Goal: Task Accomplishment & Management: Manage account settings

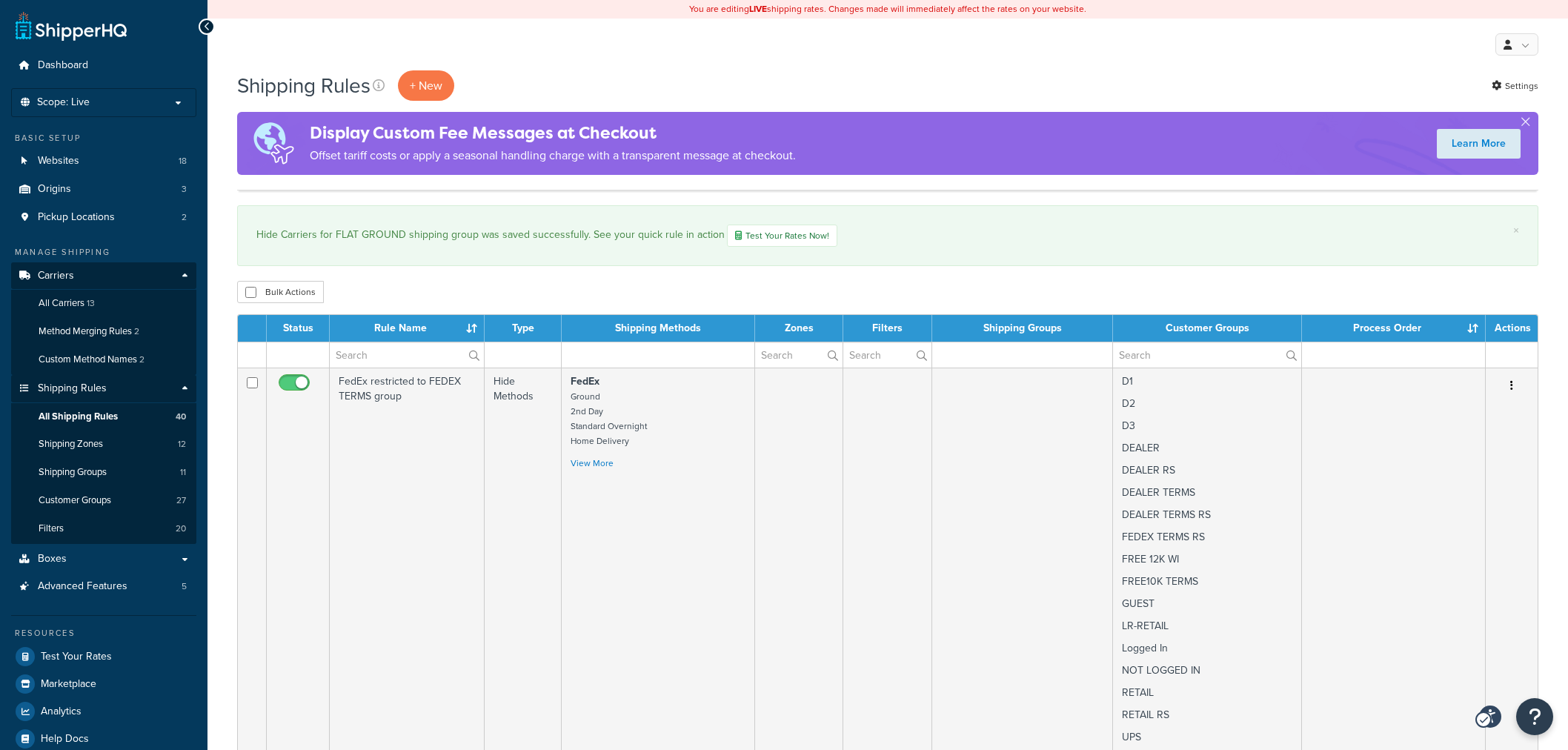
select select "50"
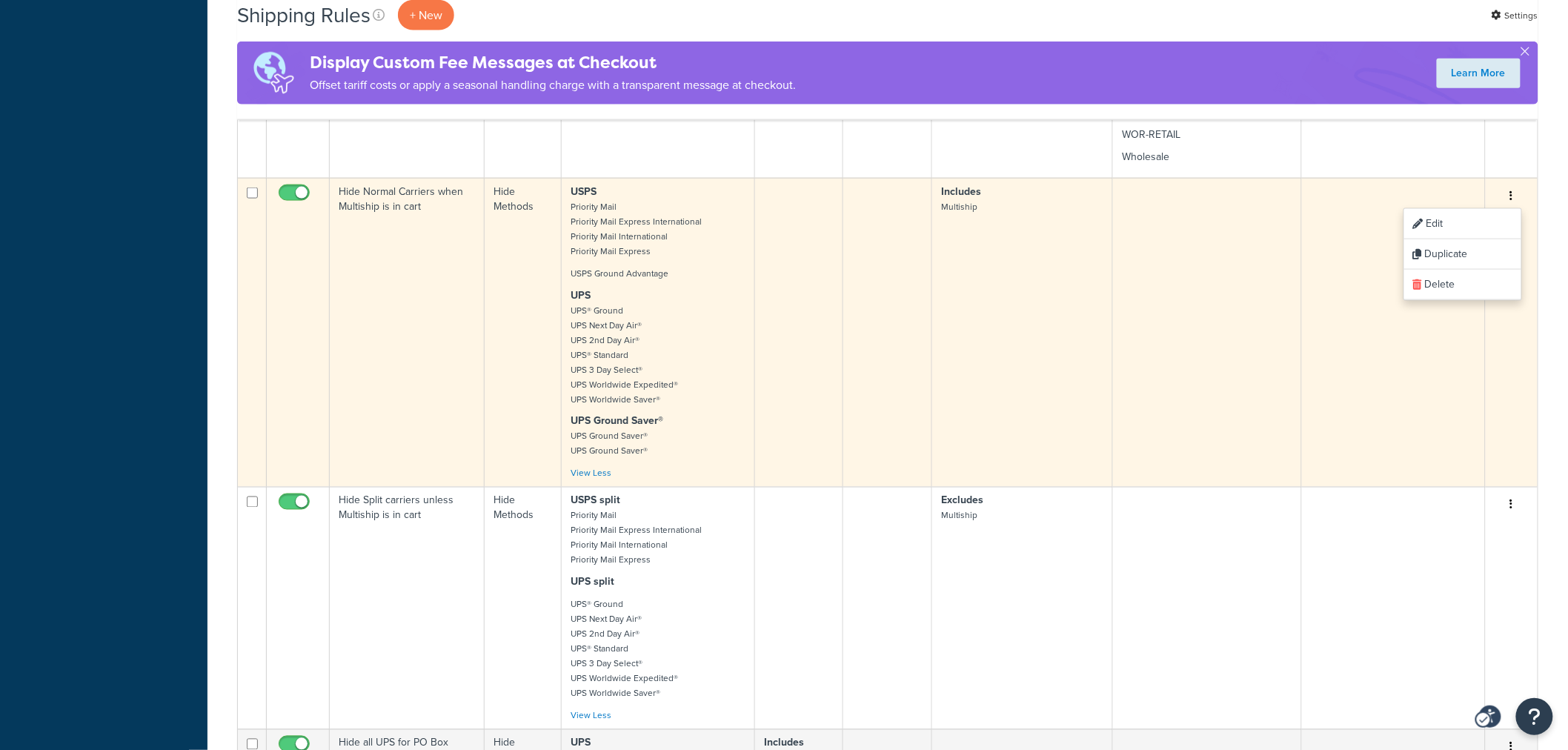
scroll to position [3129, 0]
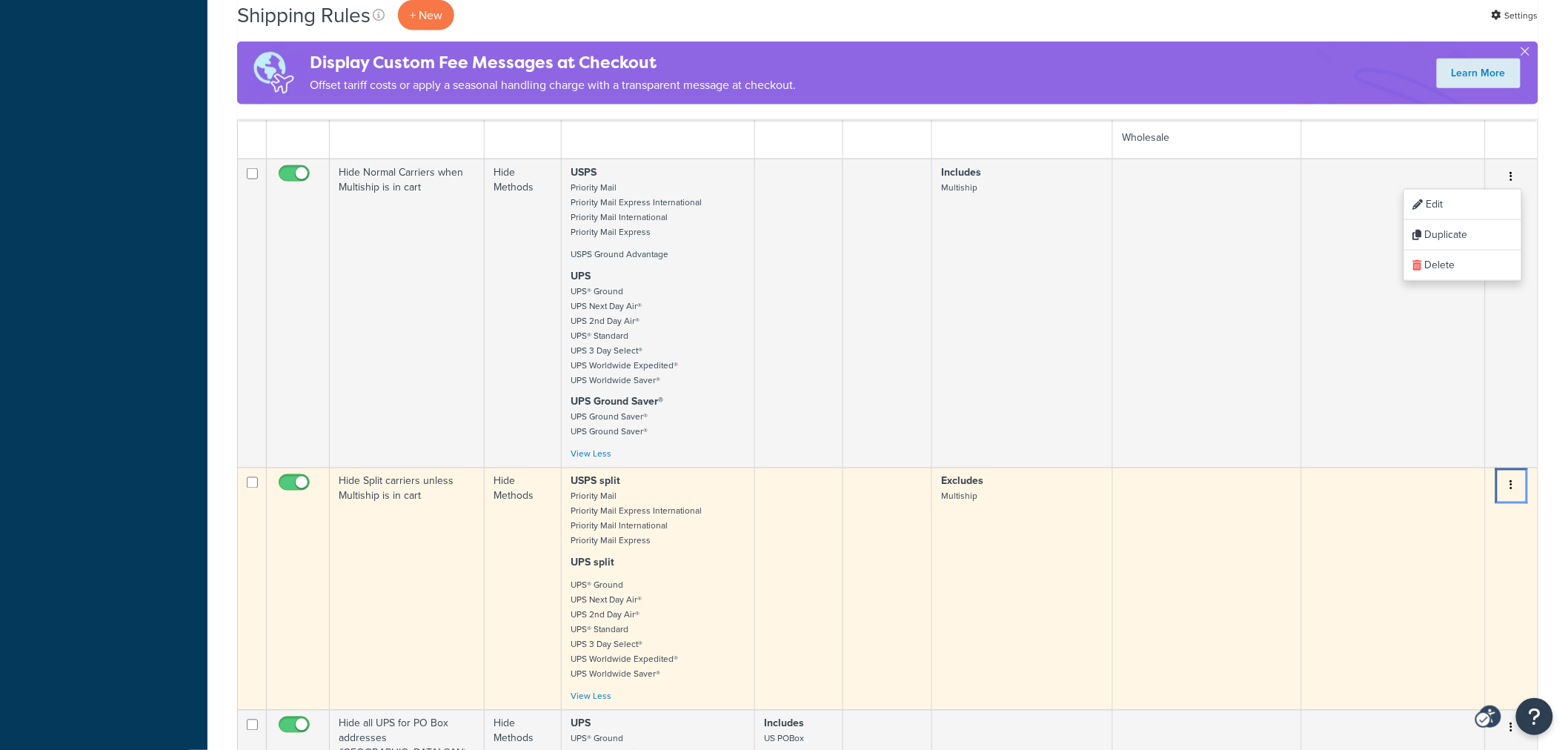
click at [1510, 480] on icon "Menu" at bounding box center [1511, 485] width 3 height 10
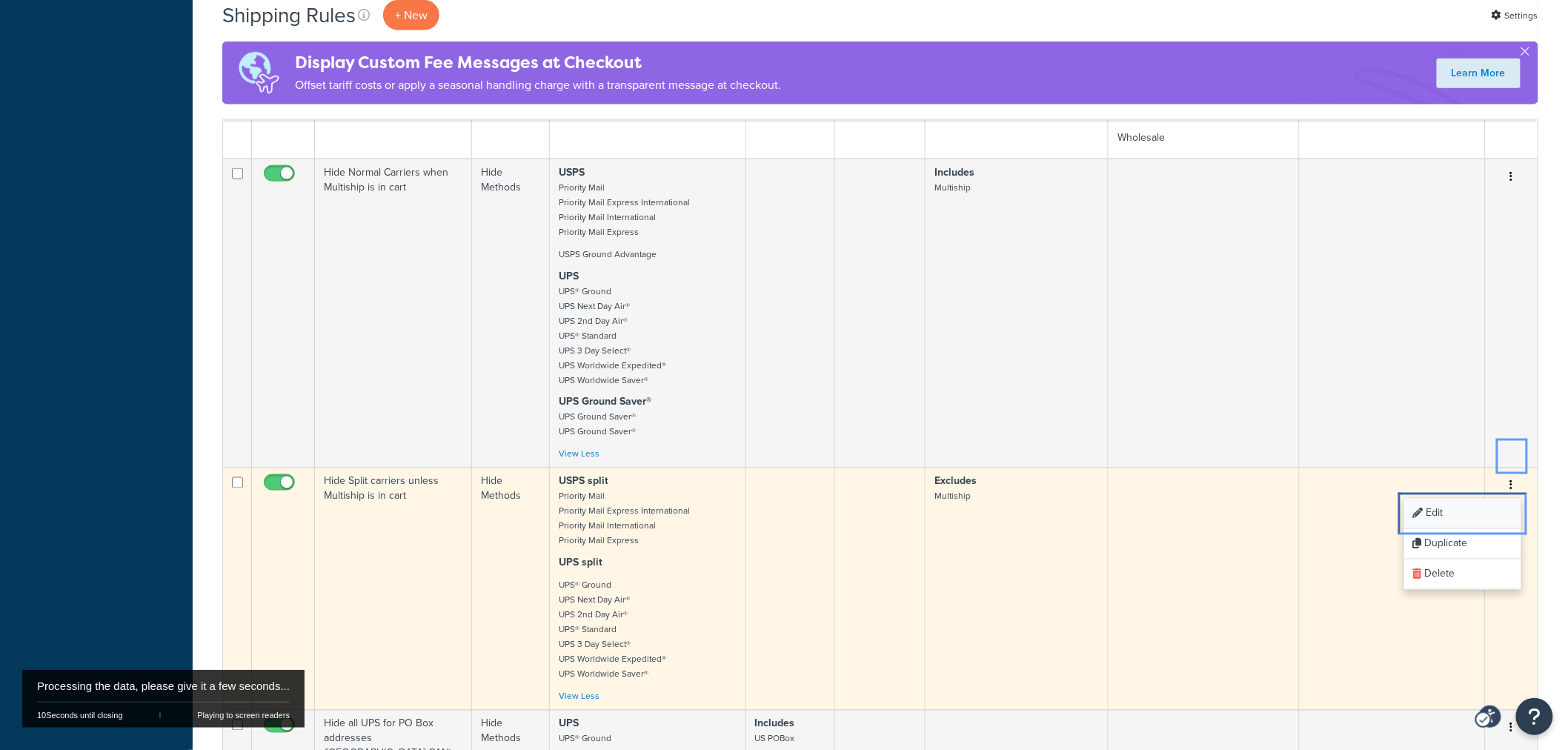
click at [1478, 499] on link "Edit Edit" at bounding box center [1463, 514] width 117 height 30
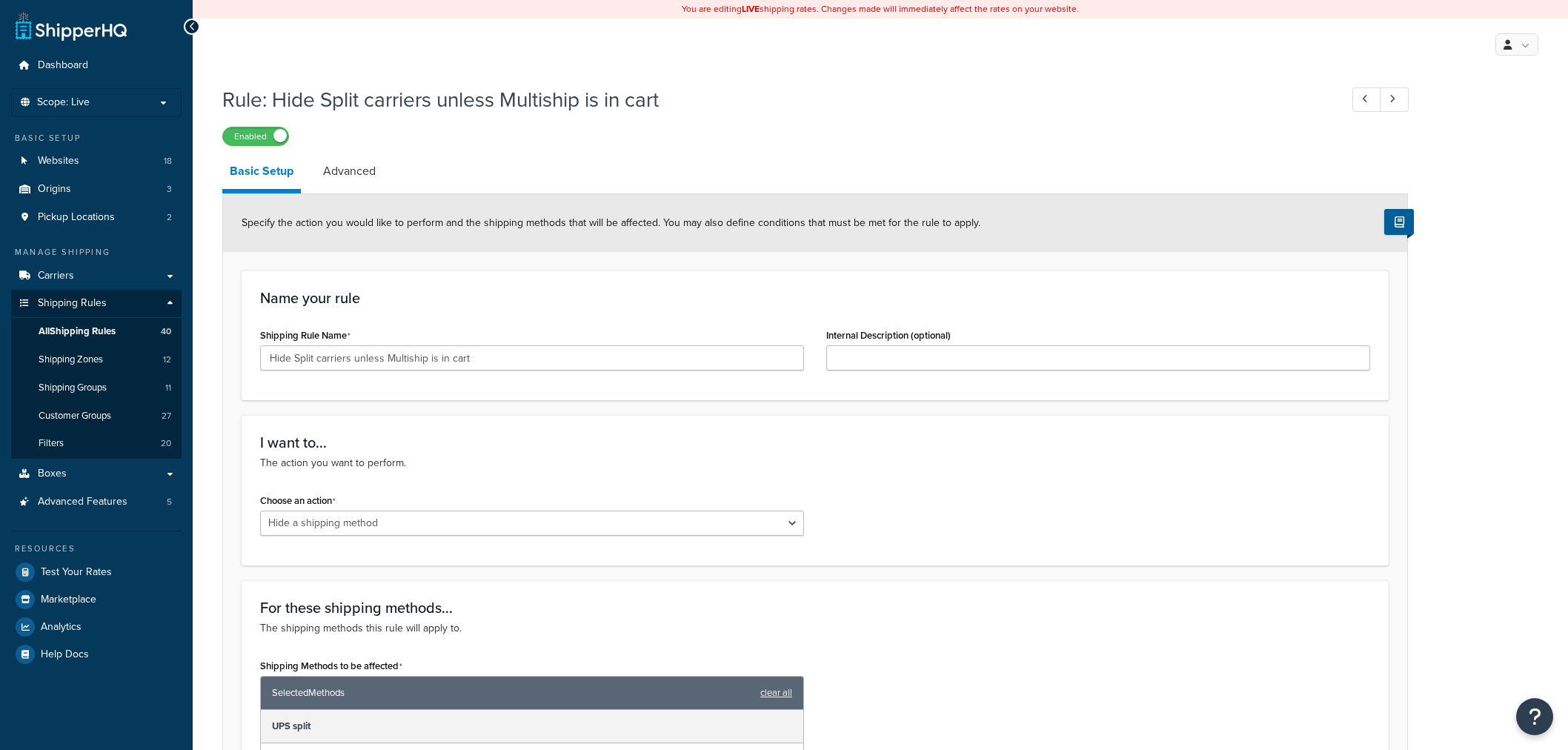
select select "HIDE"
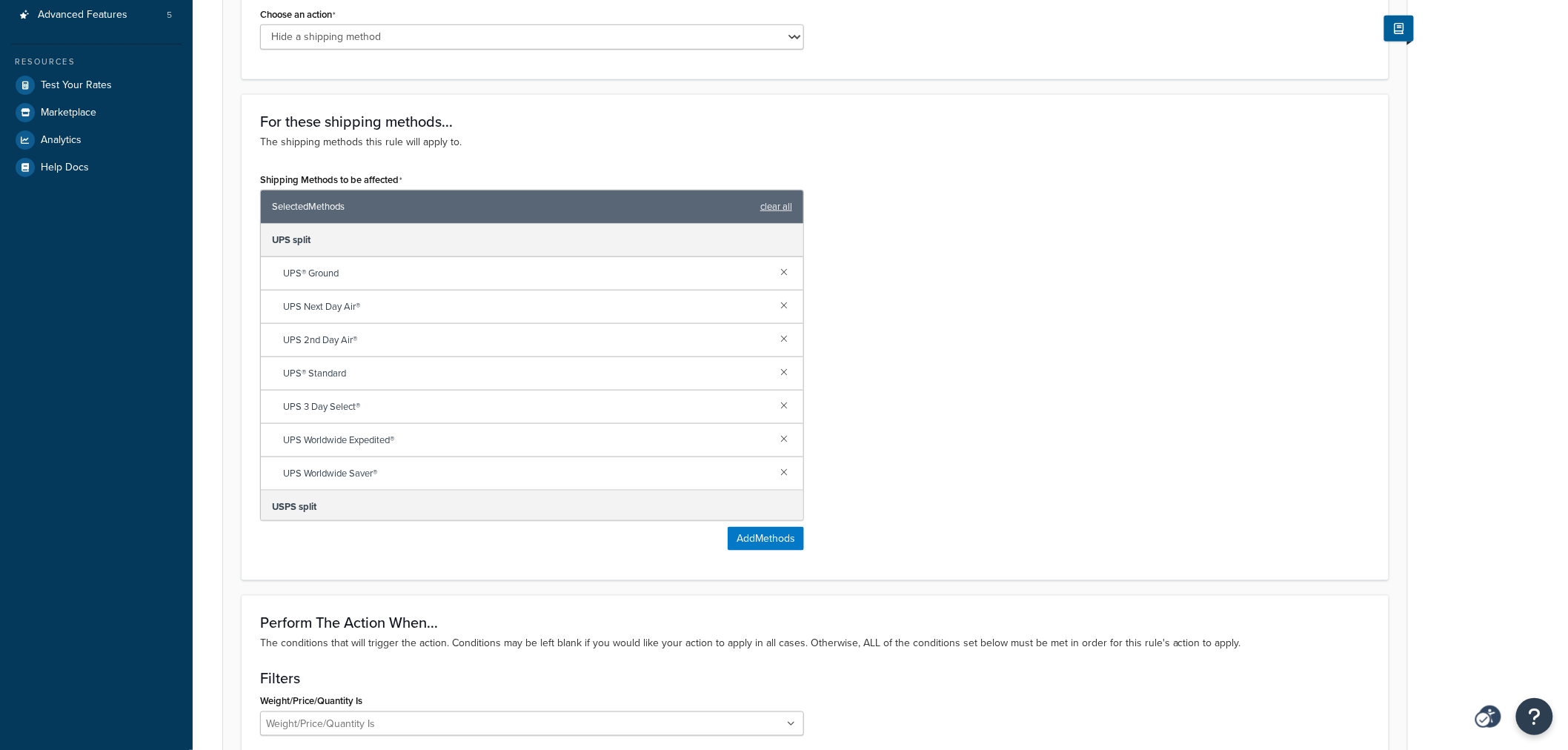
scroll to position [493, 0]
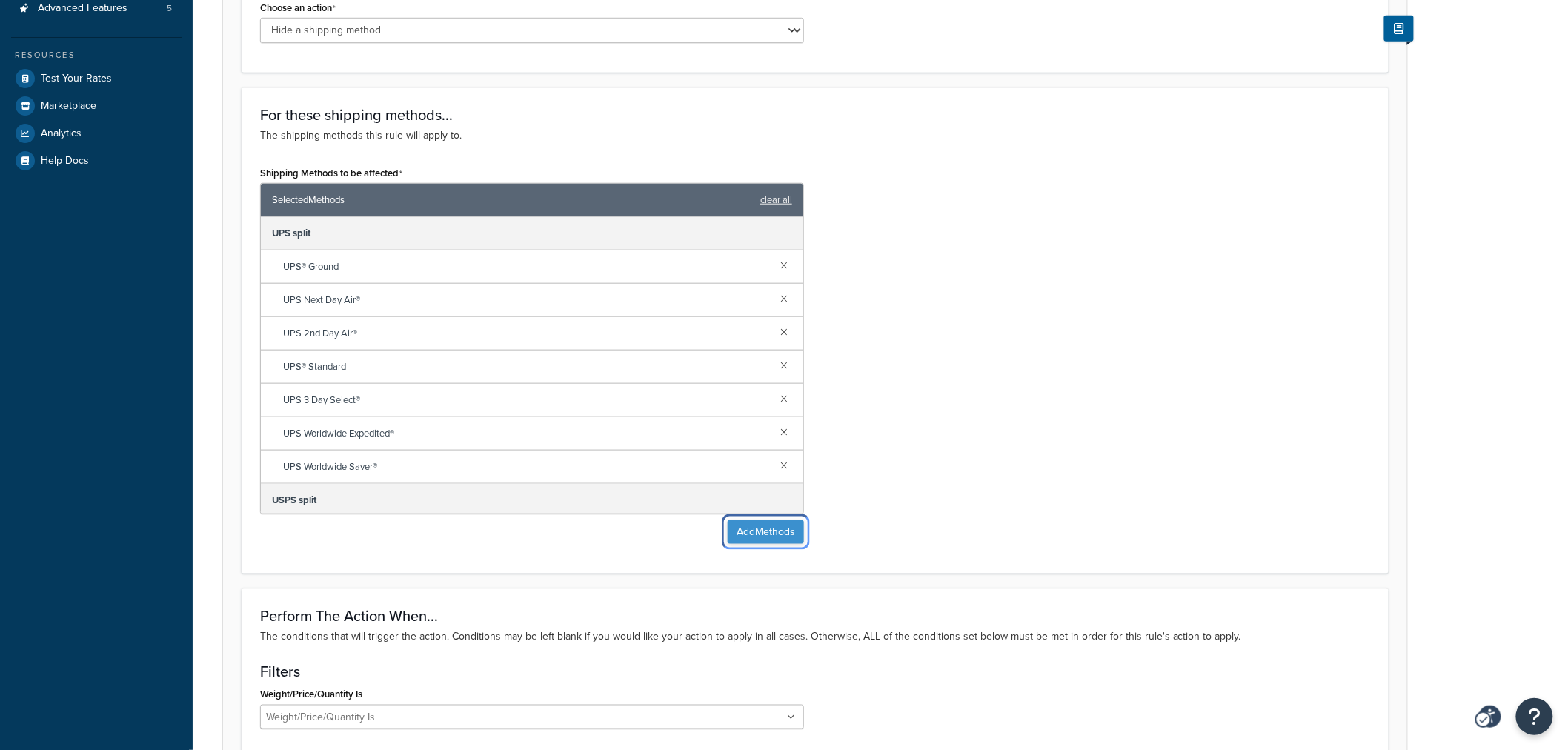
click at [743, 528] on button "Add Methods" at bounding box center [766, 532] width 77 height 24
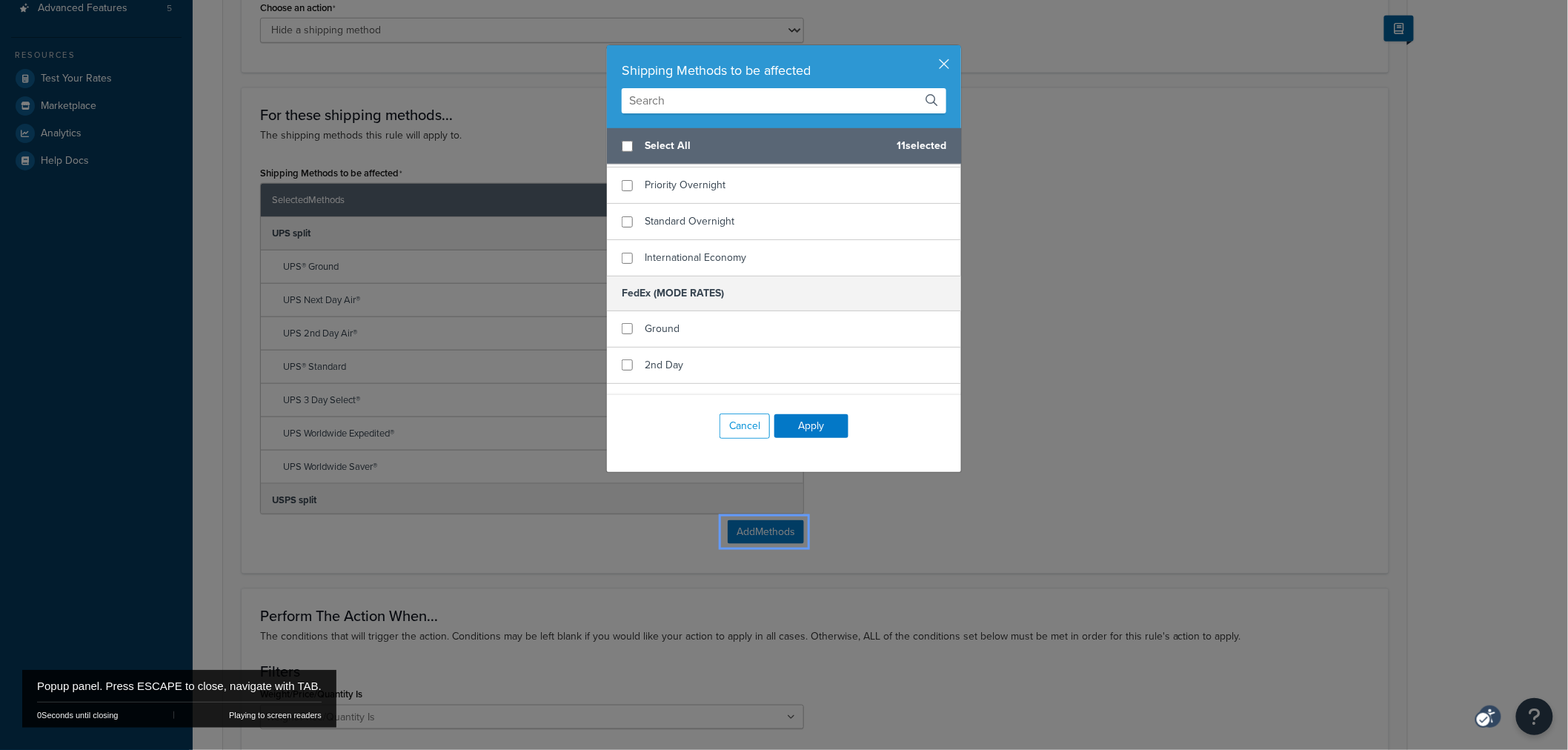
click at [951, 418] on div "Cancel Apply" at bounding box center [784, 426] width 355 height 62
click at [261, 686] on div "Popup panel. Press ESCAPE to close, navigate with TAB." at bounding box center [179, 685] width 284 height 32
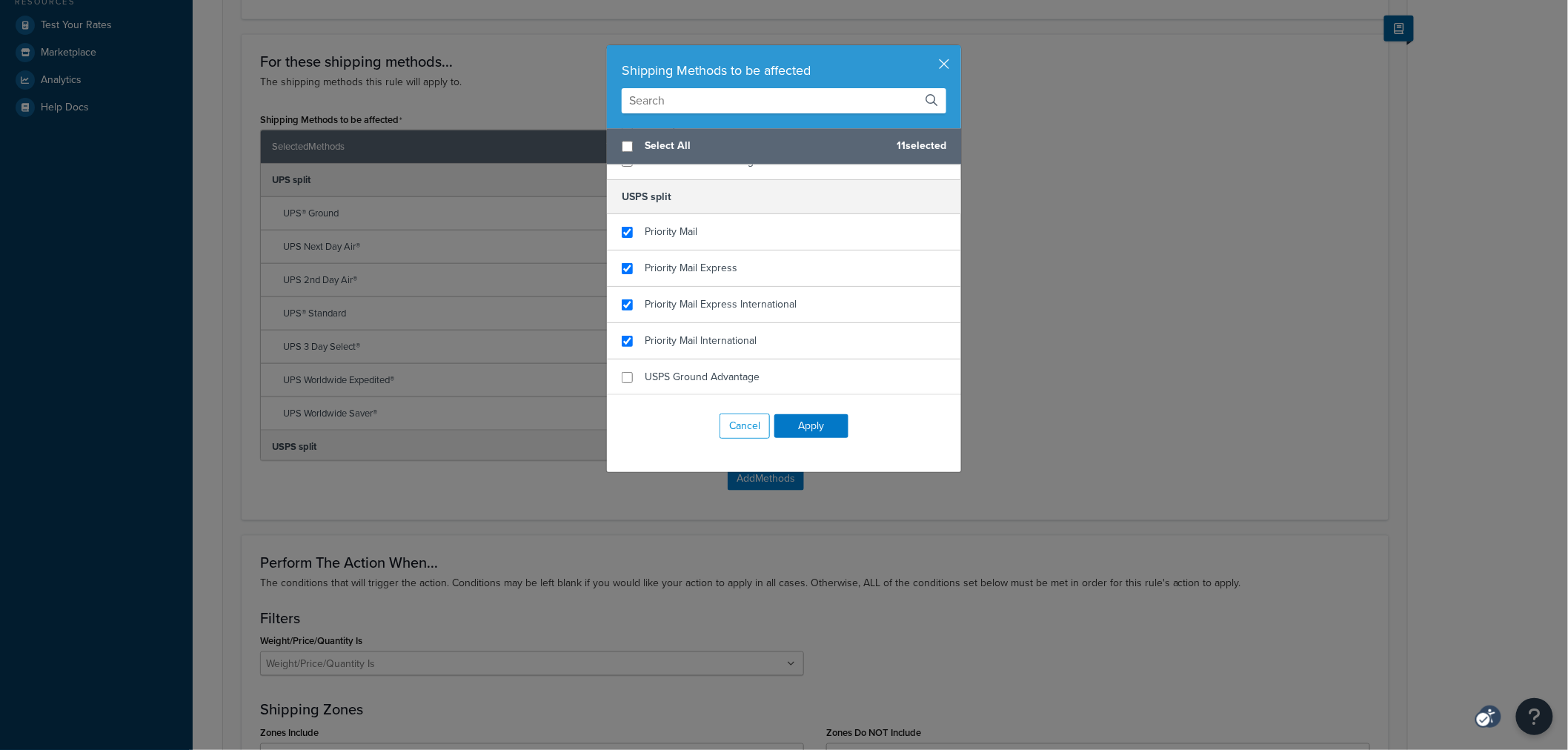
scroll to position [576, 0]
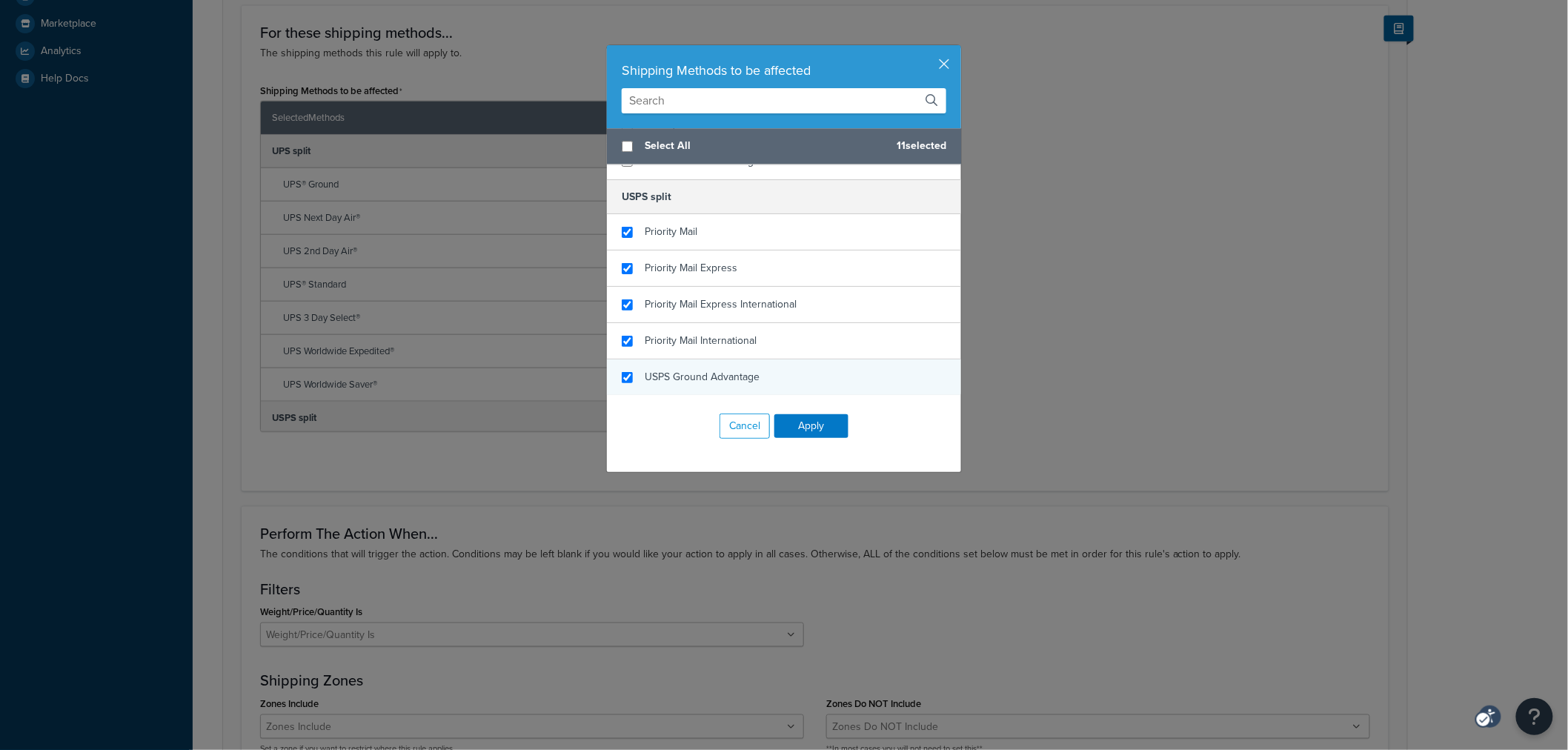
checkbox input "true"
click at [677, 372] on span "USPS Ground Advantage" at bounding box center [702, 377] width 115 height 16
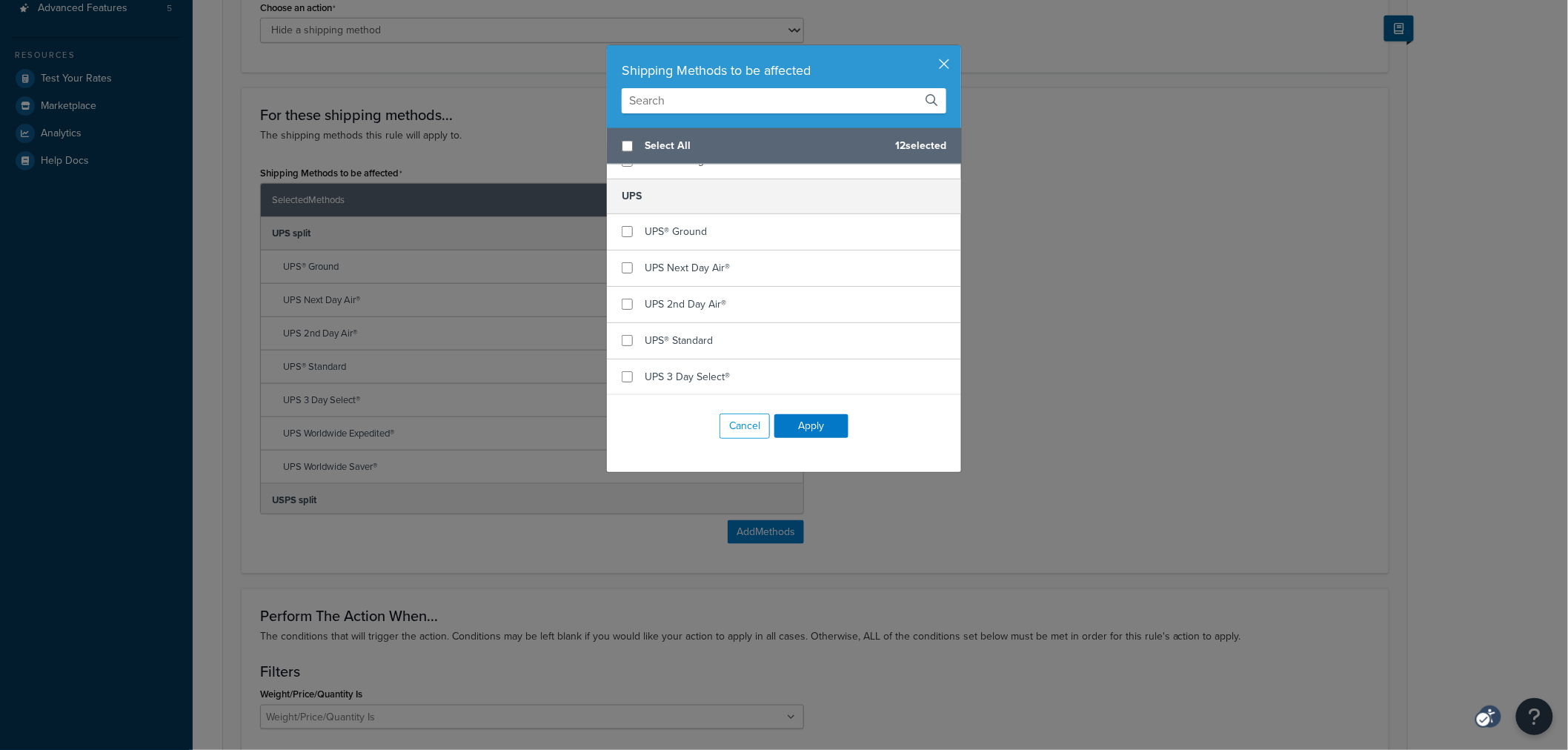
scroll to position [985, 0]
click at [784, 423] on button "Apply" at bounding box center [812, 427] width 74 height 24
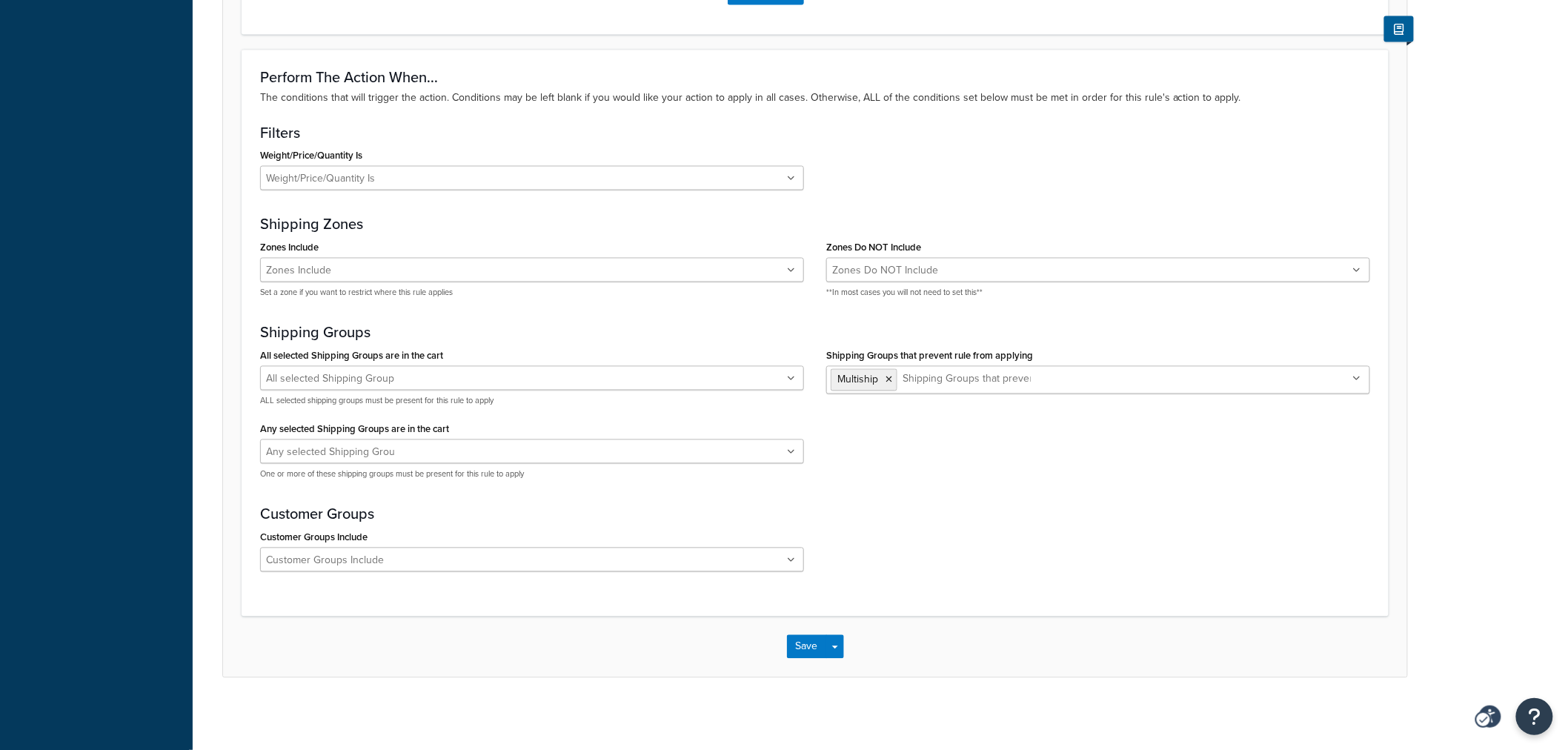
scroll to position [1034, 0]
click at [793, 652] on button "Save" at bounding box center [806, 645] width 40 height 24
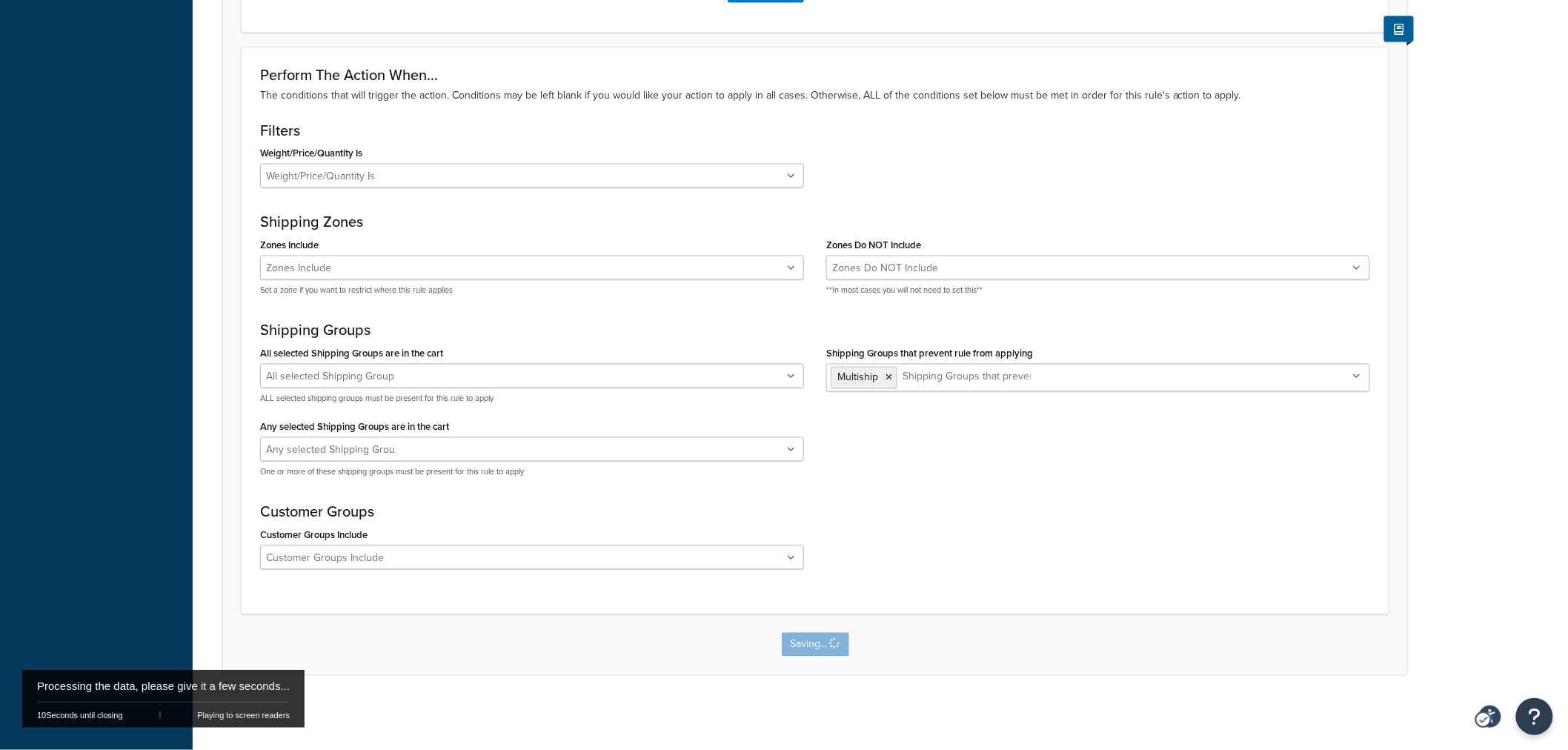
scroll to position [0, 0]
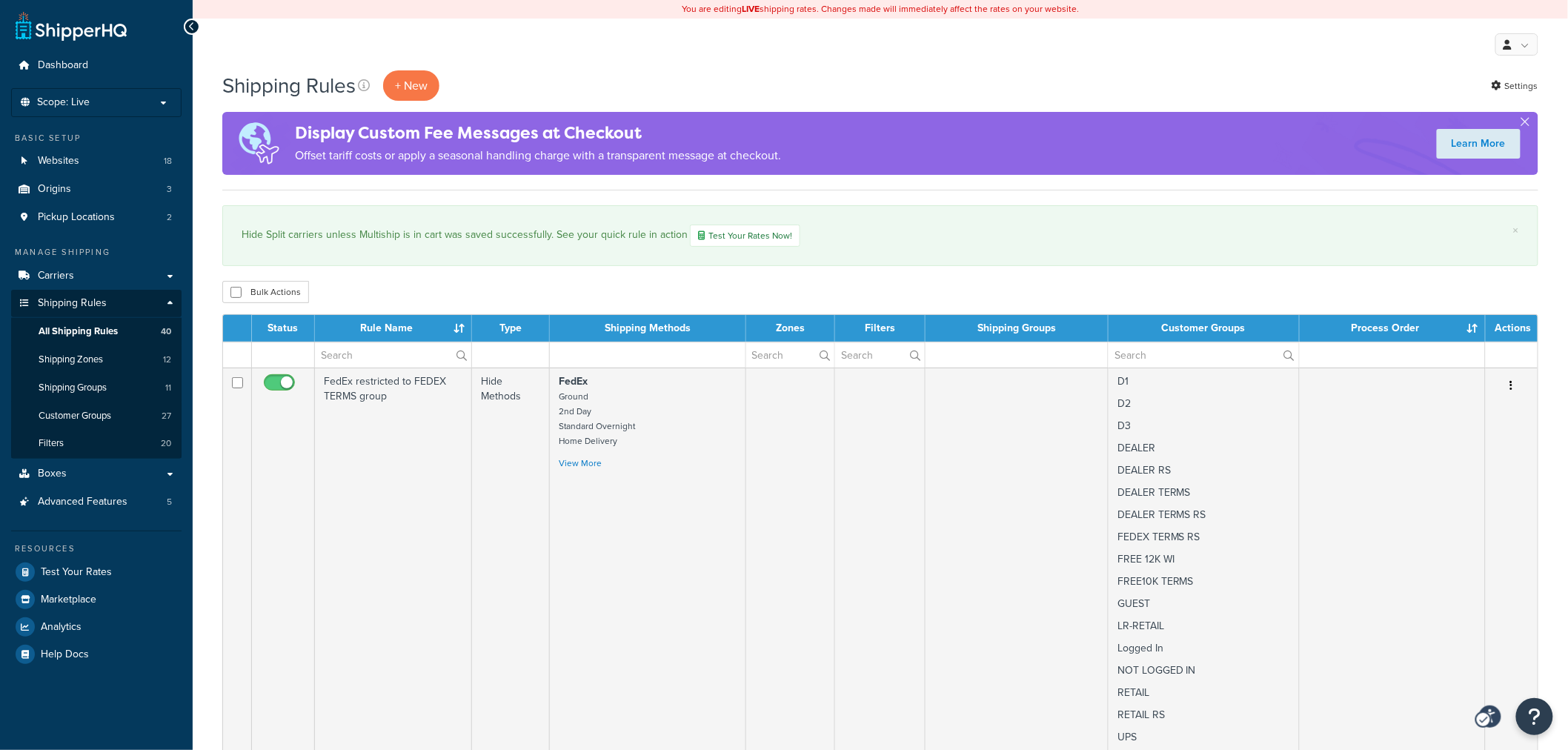
click at [1131, 104] on div "Shipping Rules + New Settings Settings a purple silhouette of a person with a c…" at bounding box center [880, 130] width 1316 height 120
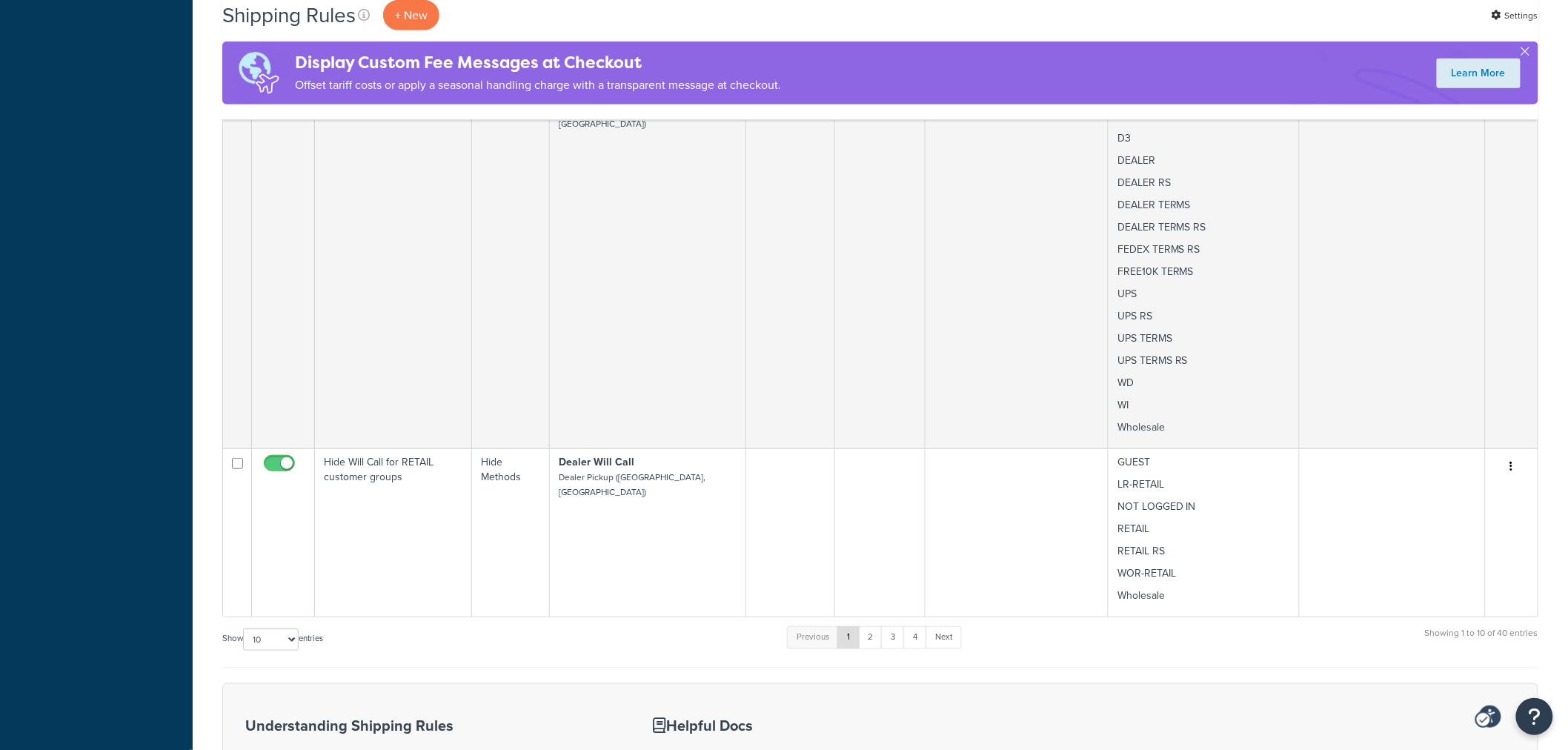
scroll to position [2800, 0]
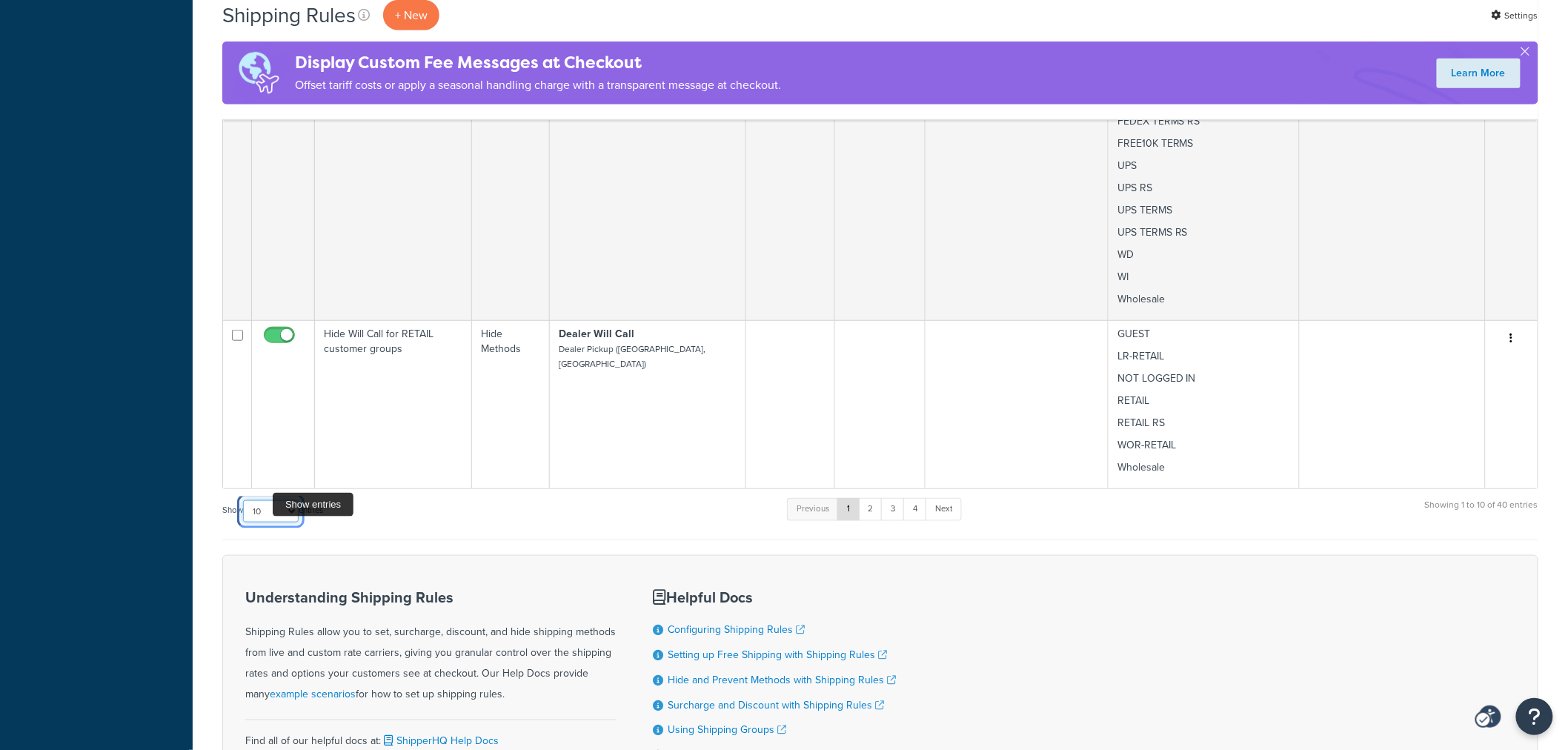
click at [272, 501] on select "10 15 25 50 100 1000" at bounding box center [271, 512] width 55 height 22
select select "50"
click at [245, 501] on select "10 15 25 50 100 1000" at bounding box center [271, 512] width 55 height 22
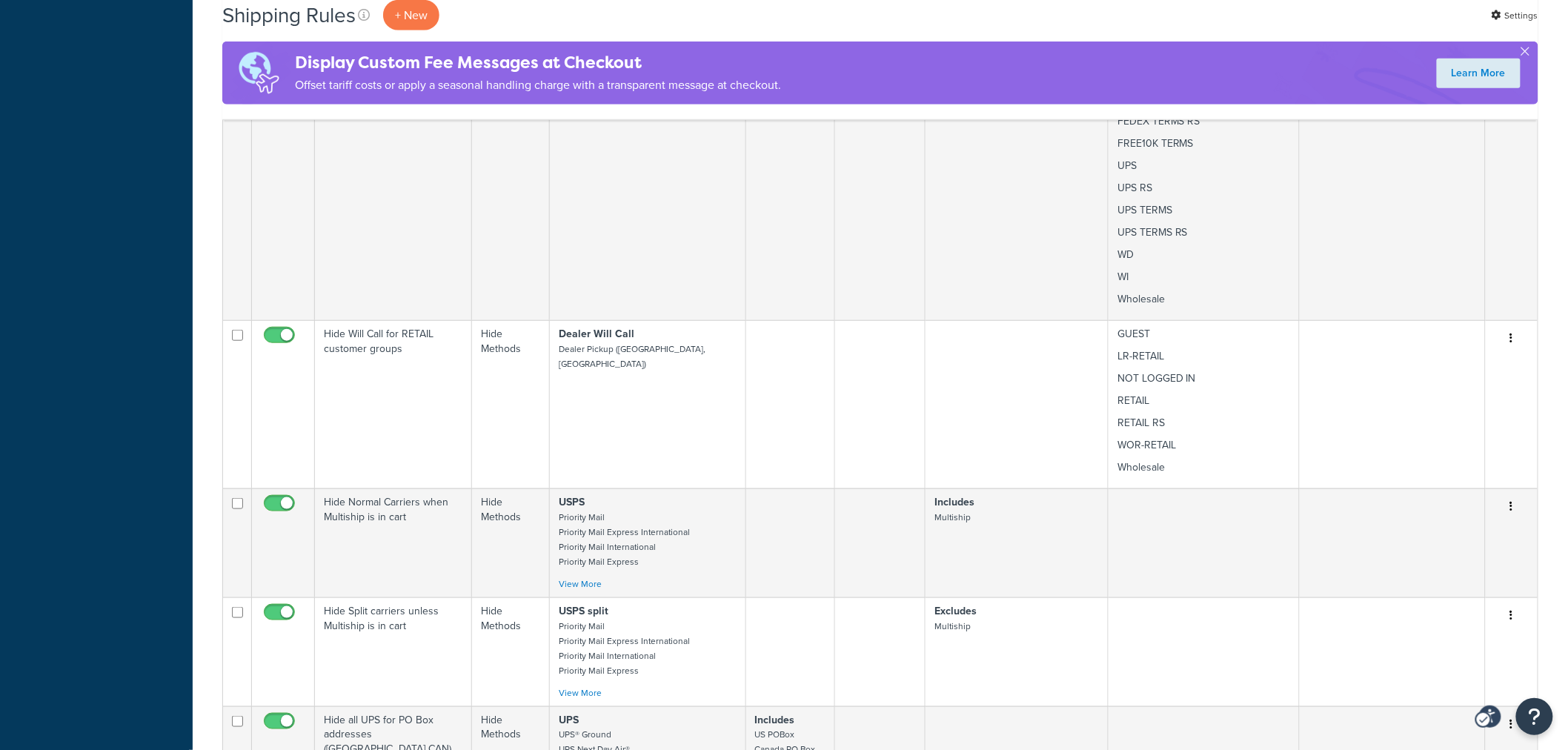
click at [811, 18] on div "Shipping Rules + New Settings Settings" at bounding box center [880, 15] width 1316 height 30
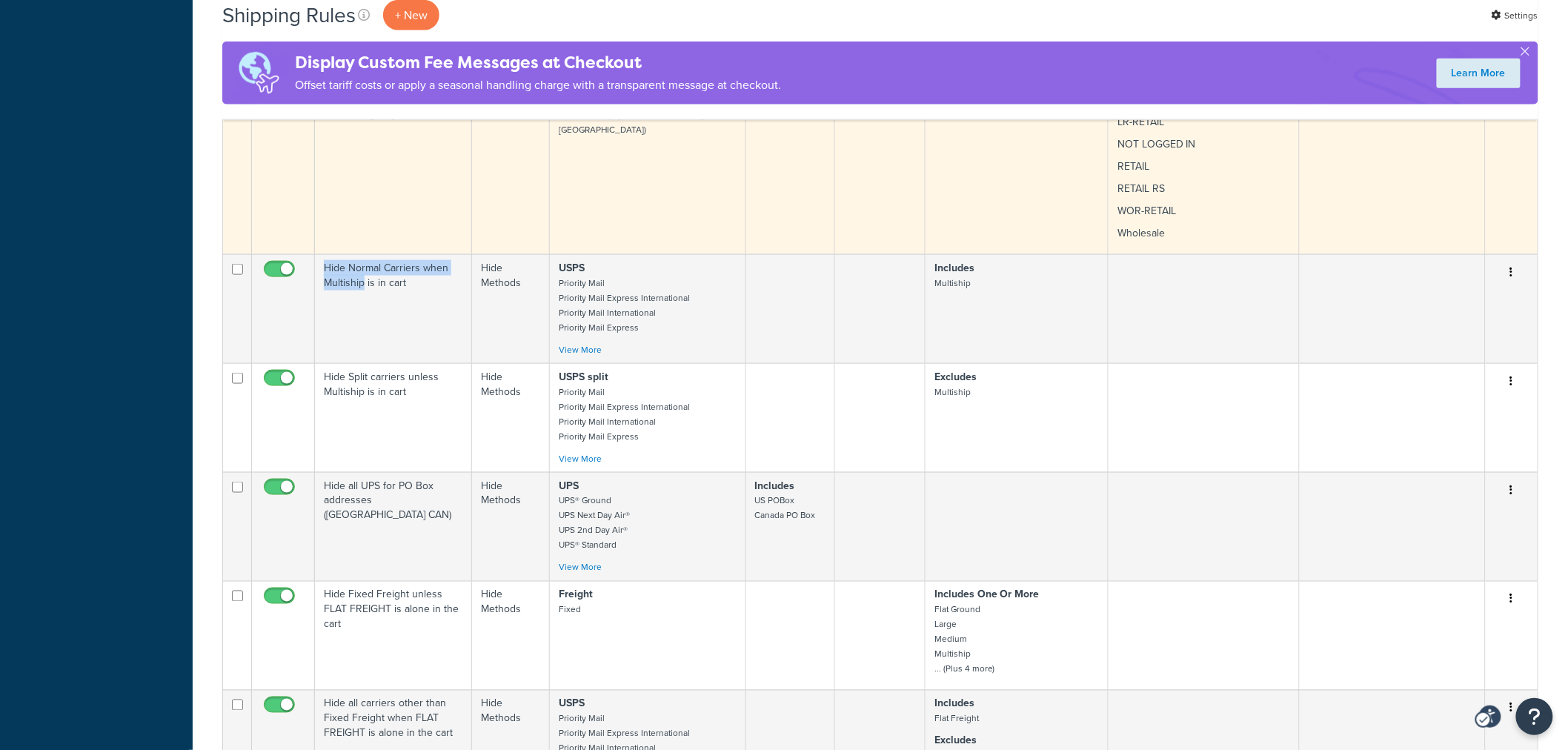
scroll to position [3047, 0]
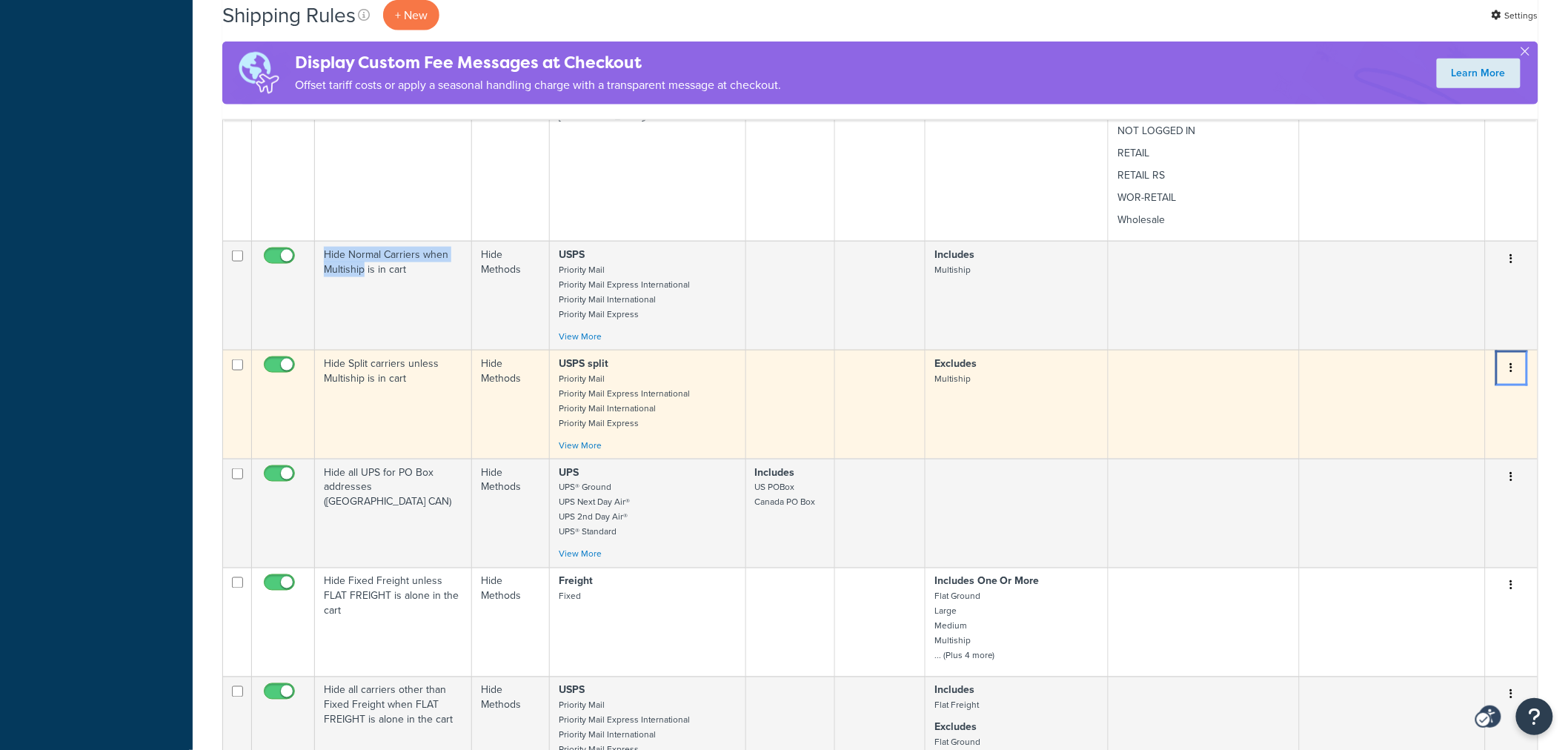
click at [1509, 357] on button "Menu" at bounding box center [1512, 369] width 20 height 24
click at [1462, 381] on link "Edit Edit" at bounding box center [1463, 395] width 117 height 30
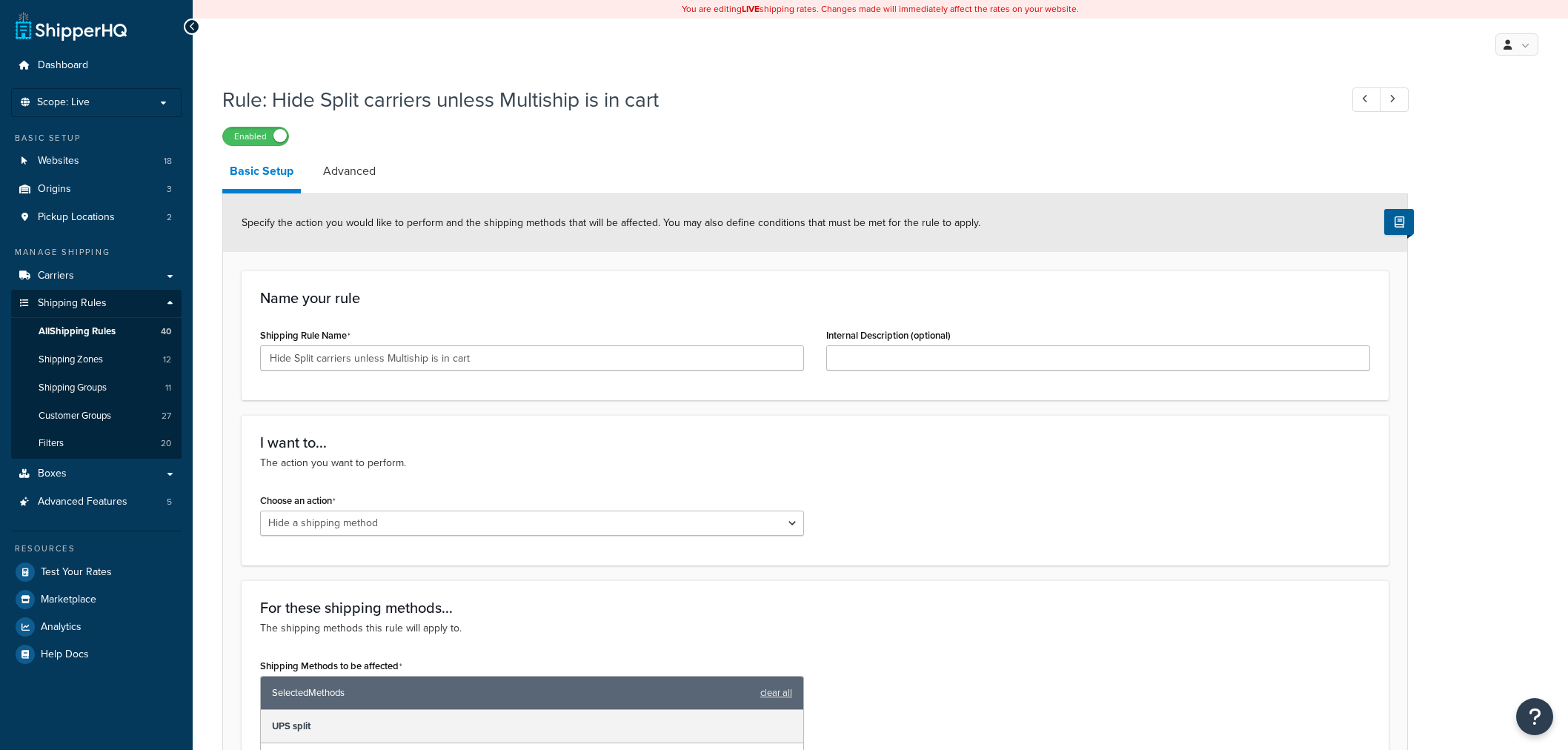
select select "HIDE"
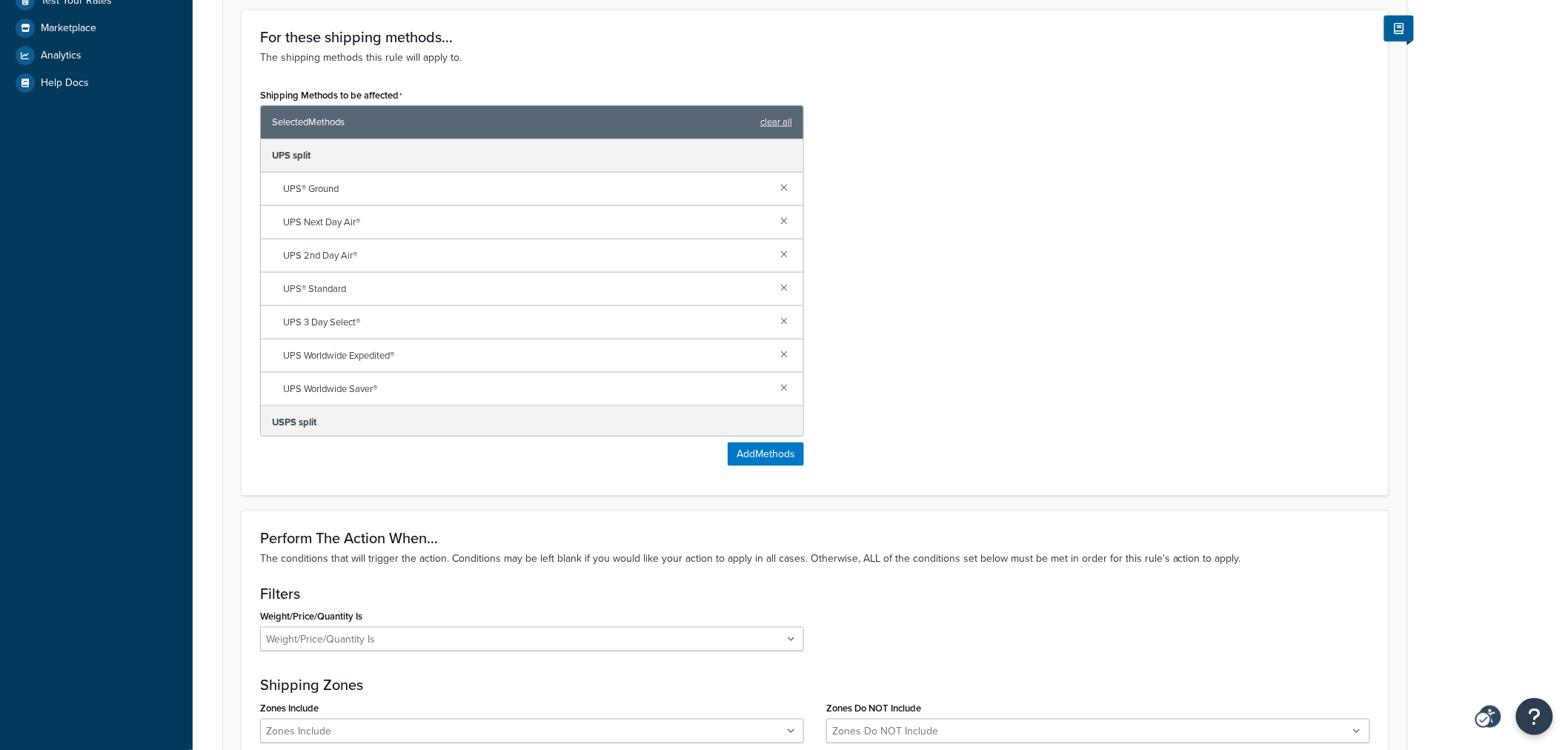
scroll to position [576, 0]
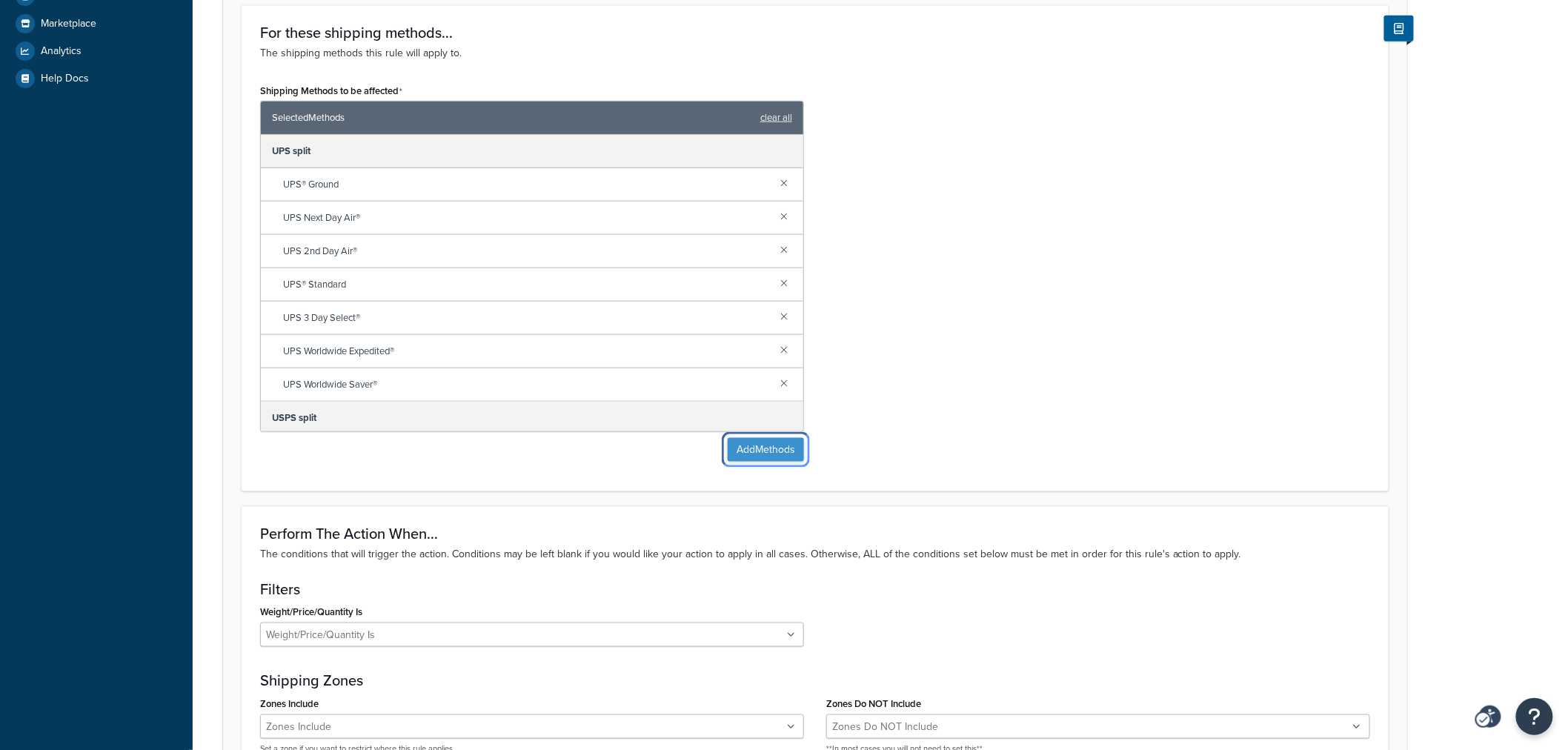
click at [731, 444] on button "Add Methods" at bounding box center [766, 450] width 77 height 24
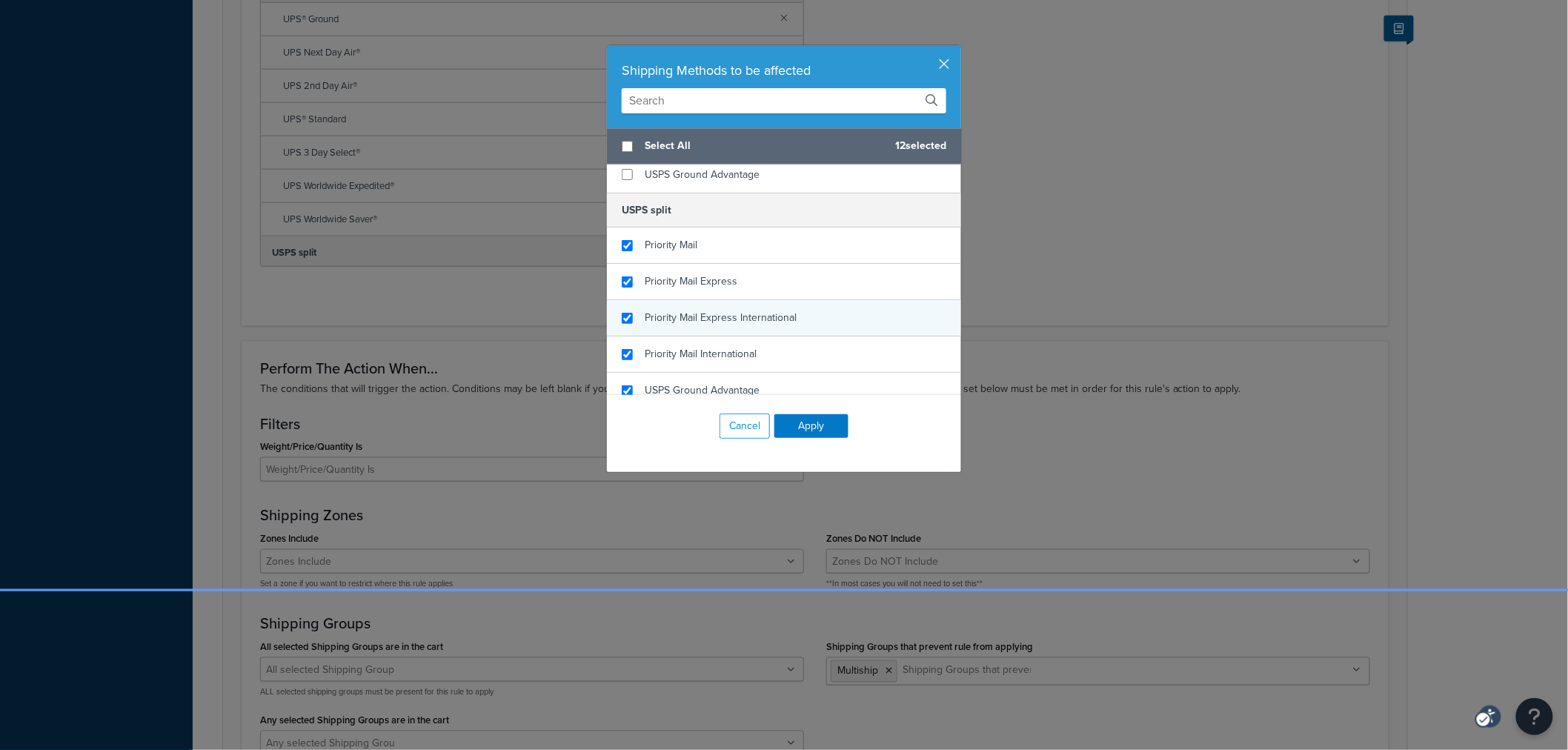
scroll to position [1891, 0]
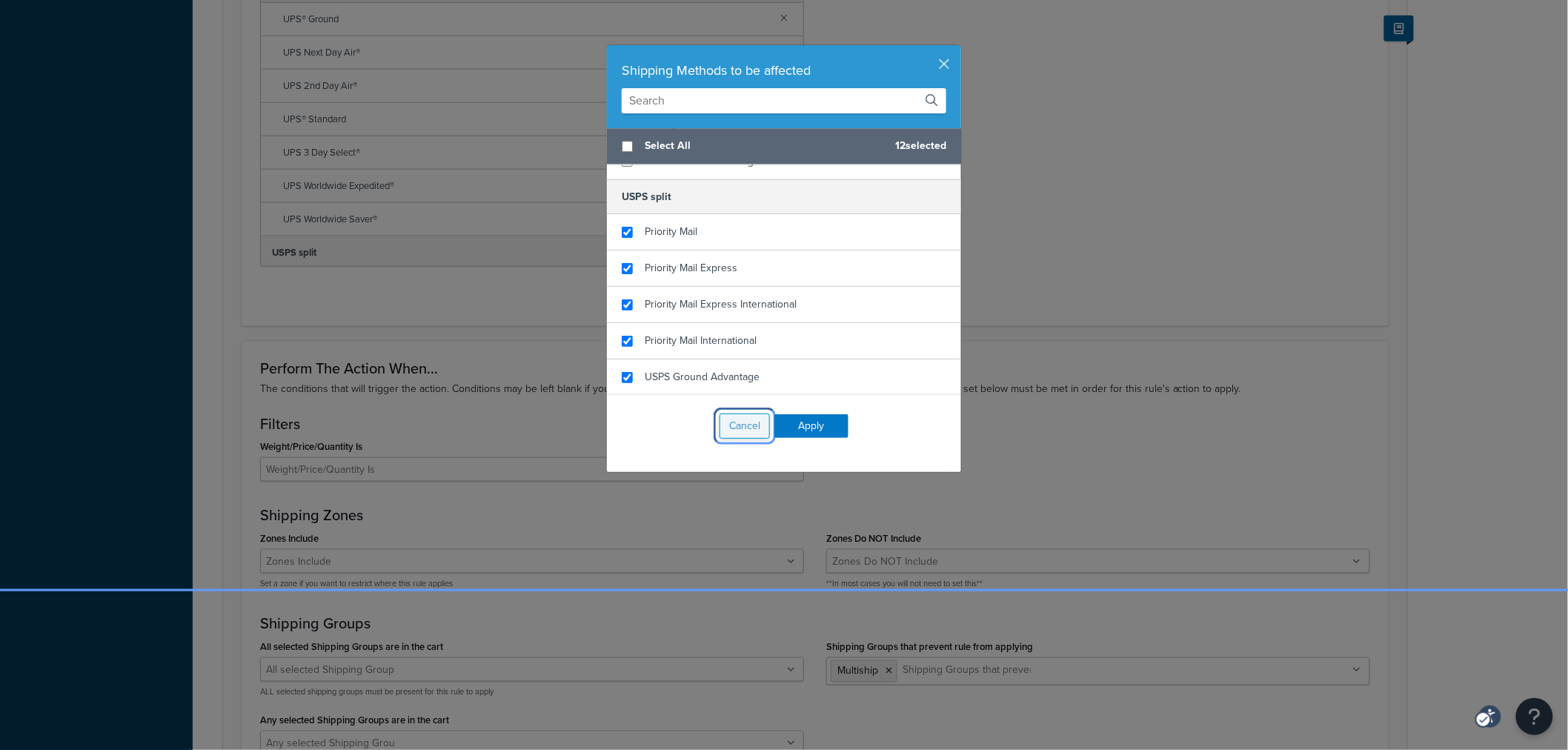
click at [738, 432] on button "Cancel" at bounding box center [744, 426] width 51 height 25
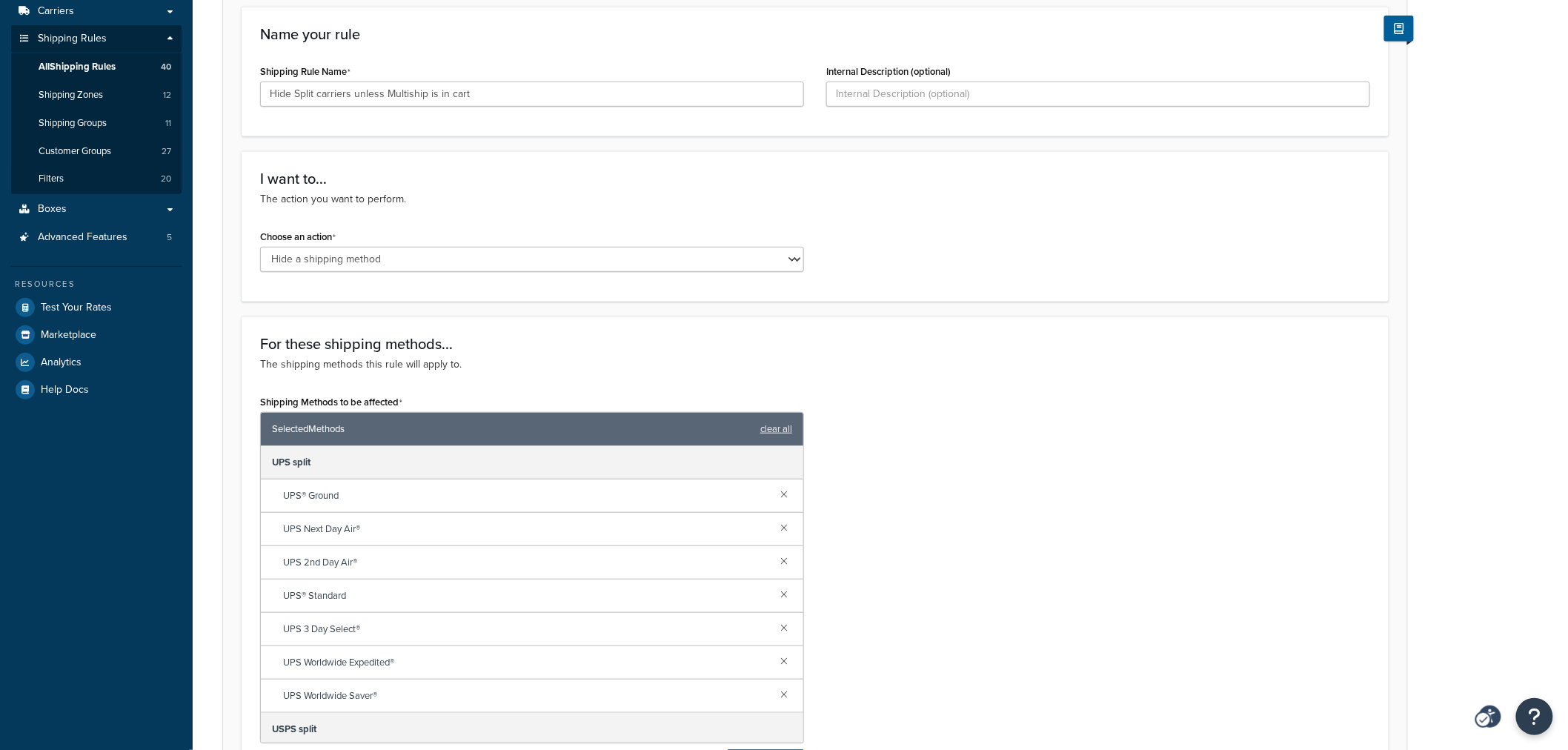
scroll to position [0, 0]
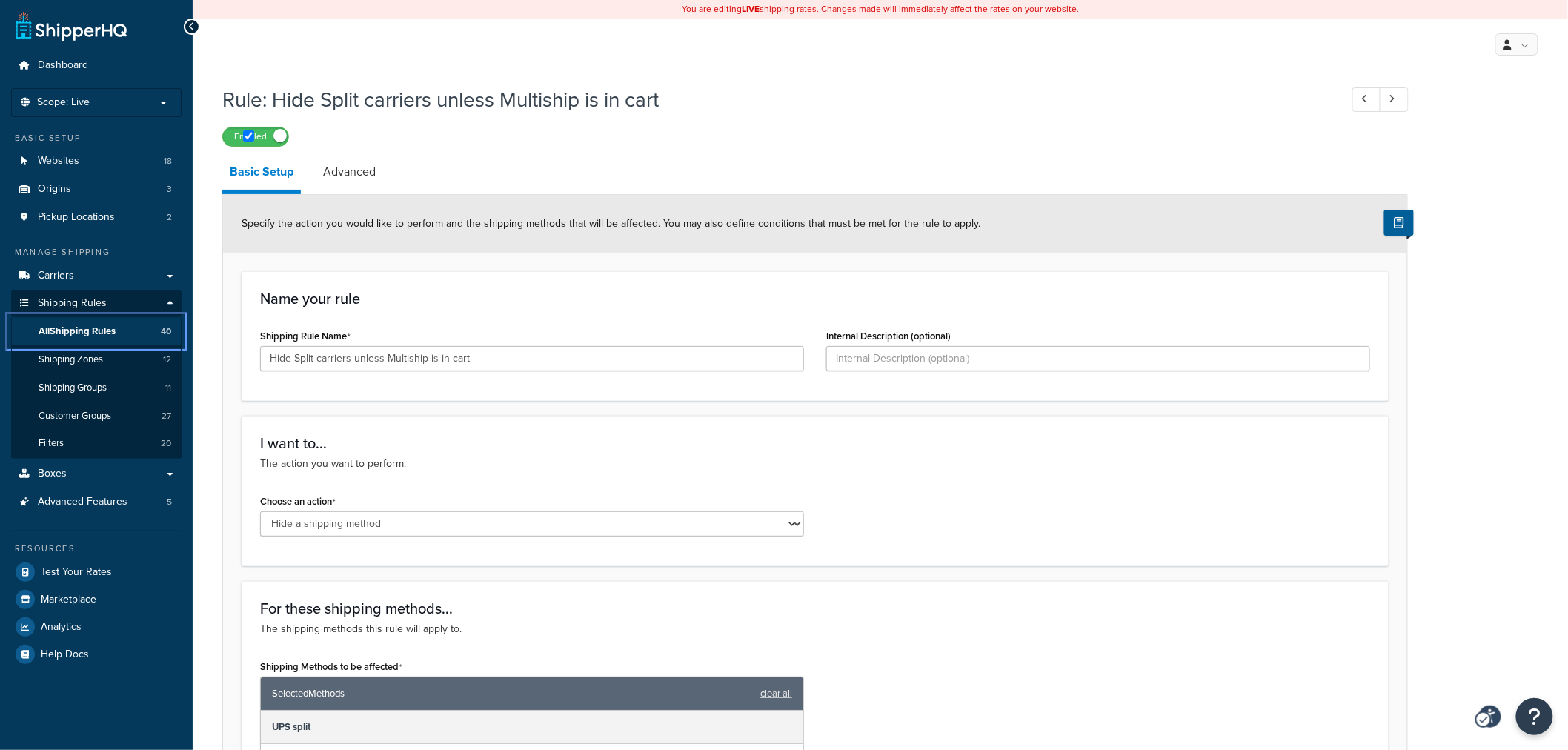
click at [75, 335] on span "All Shipping Rules" at bounding box center [77, 332] width 77 height 13
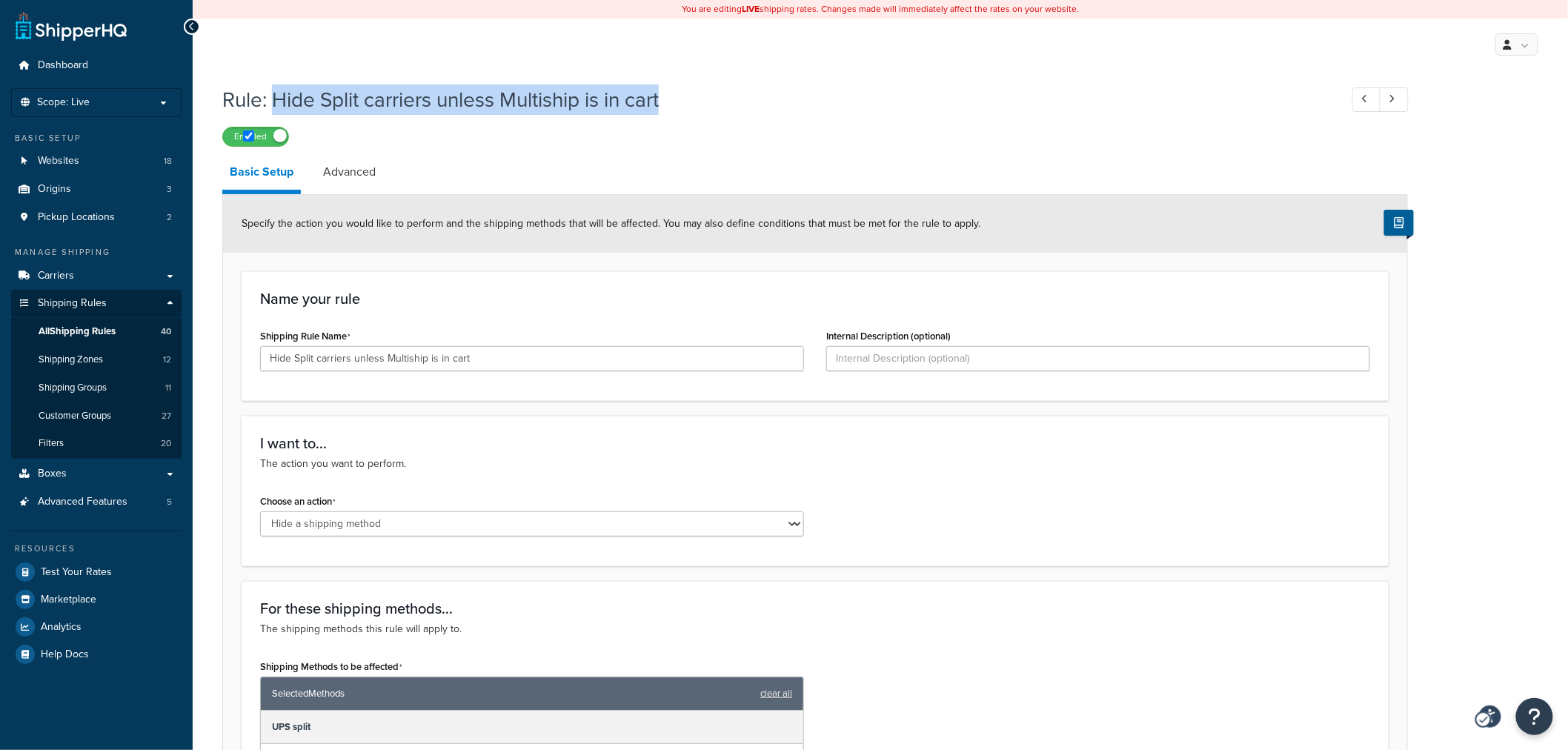
drag, startPoint x: 705, startPoint y: 97, endPoint x: 275, endPoint y: 96, distance: 430.0
click at [275, 96] on h1 "Rule: Hide Split carriers unless Multiship is in cart" at bounding box center [774, 99] width 1103 height 29
copy h1 "Hide Split carriers unless Multiship is in cart"
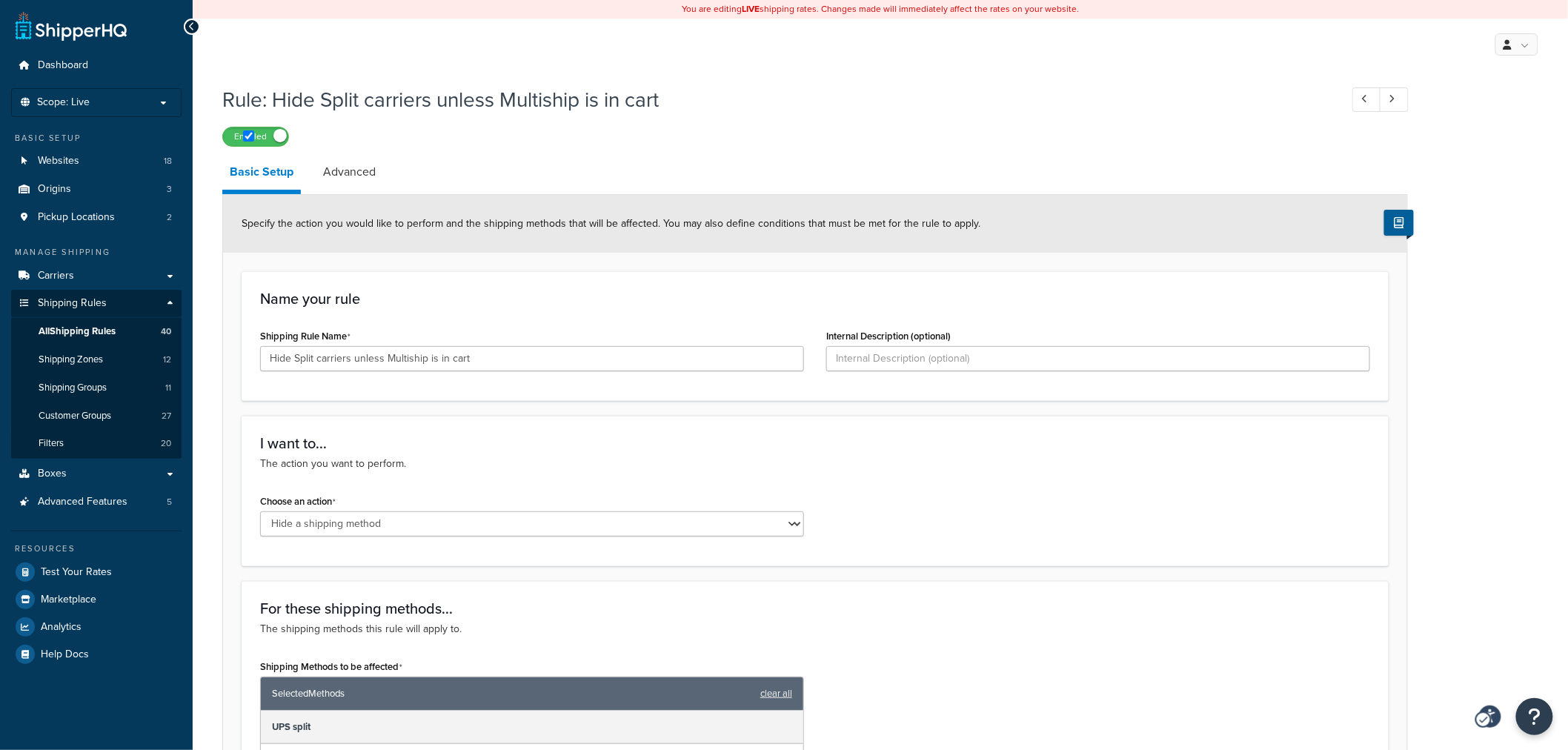
click at [531, 61] on div "My Profile Billing Global Settings Contact Us Logout" at bounding box center [880, 44] width 1375 height 52
click at [94, 321] on link "All Shipping Rules 40" at bounding box center [96, 332] width 171 height 28
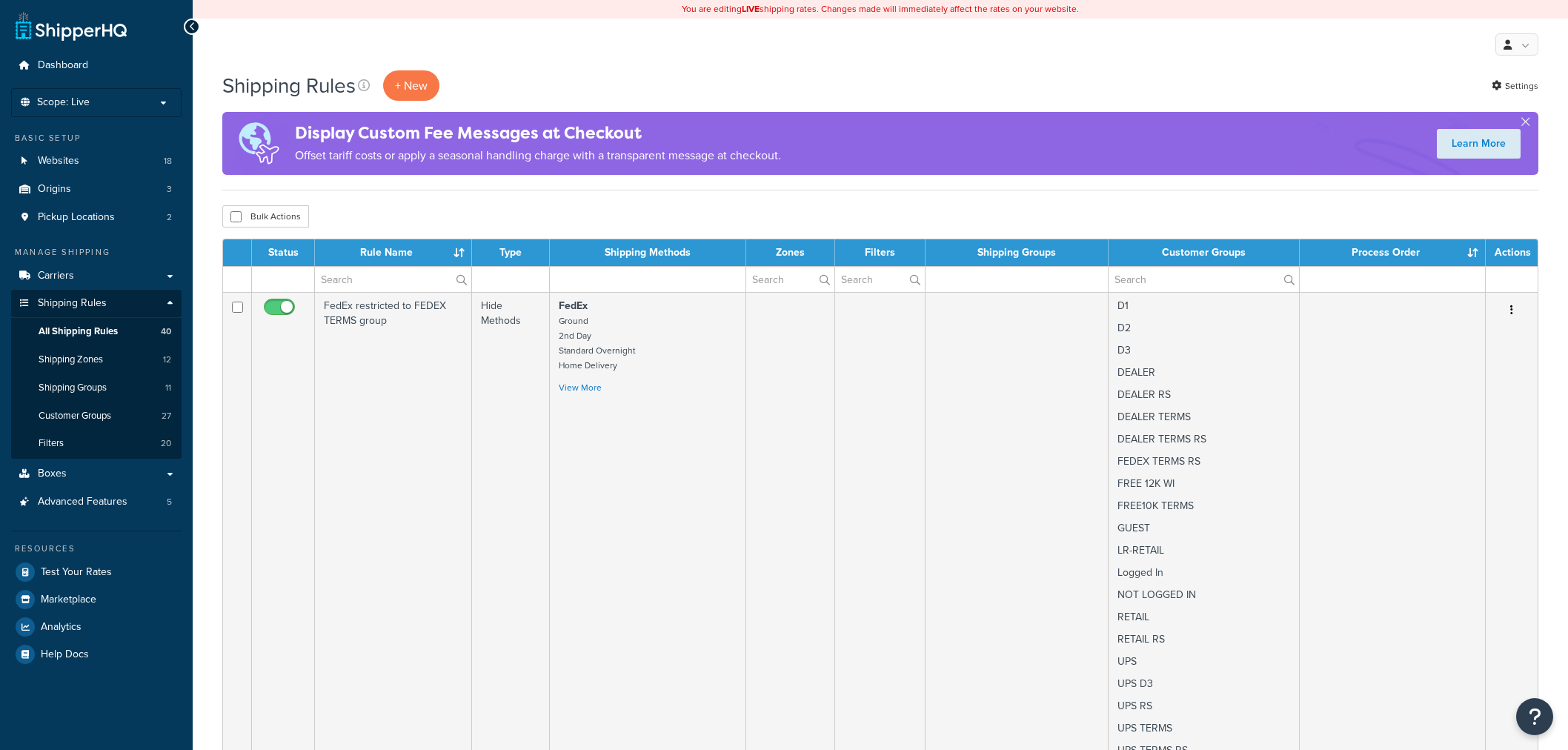
select select "50"
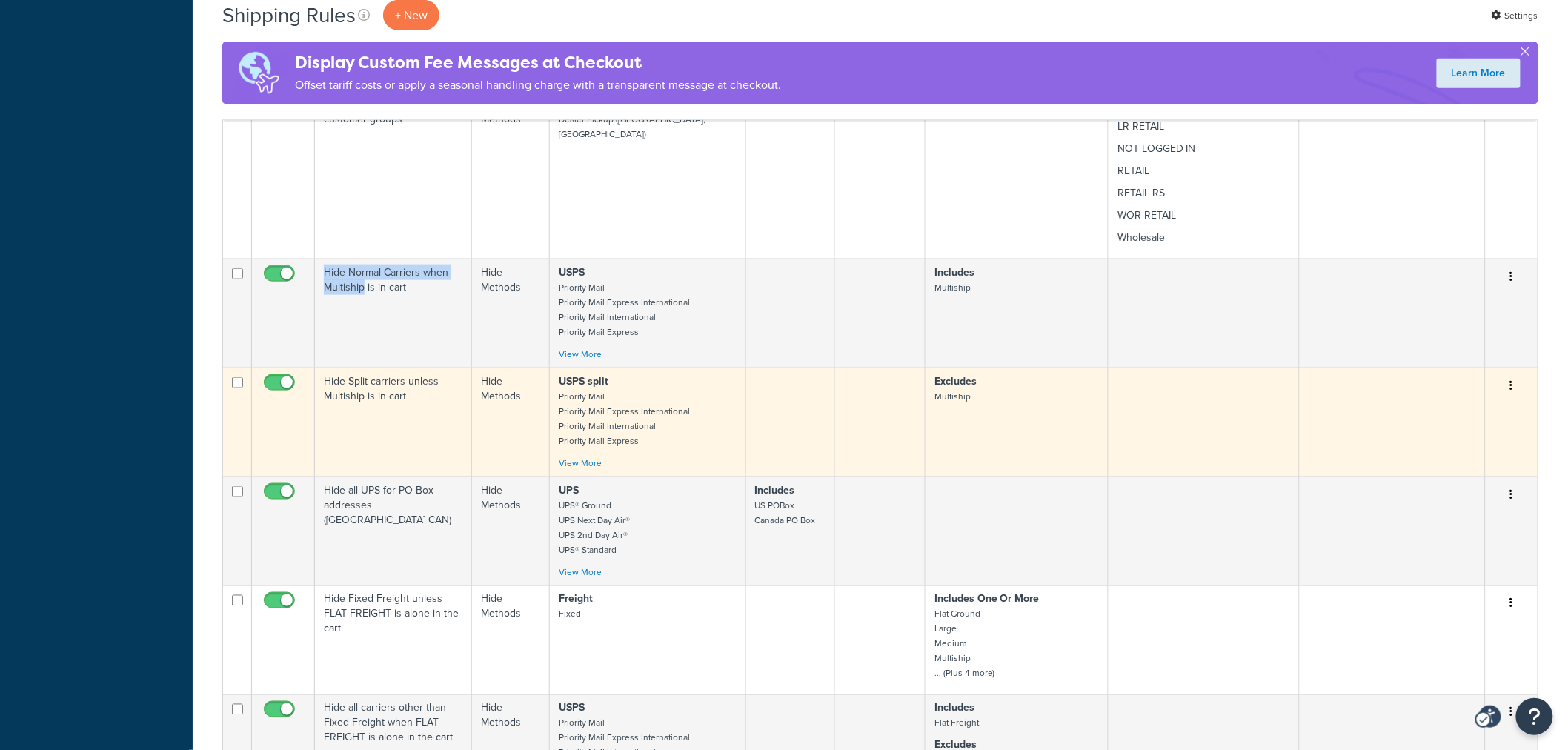
scroll to position [2993, 0]
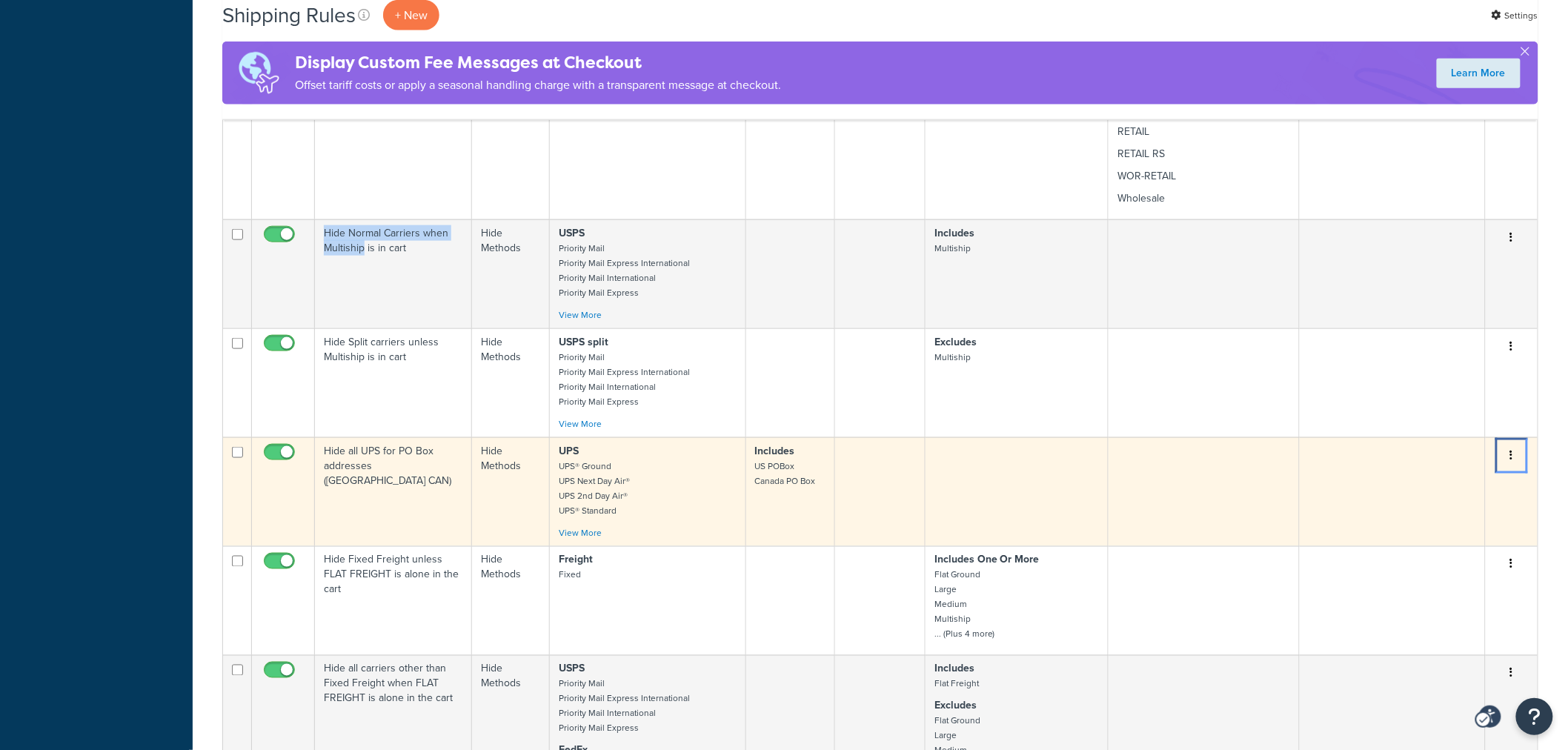
click at [1512, 450] on icon "Menu" at bounding box center [1511, 454] width 3 height 10
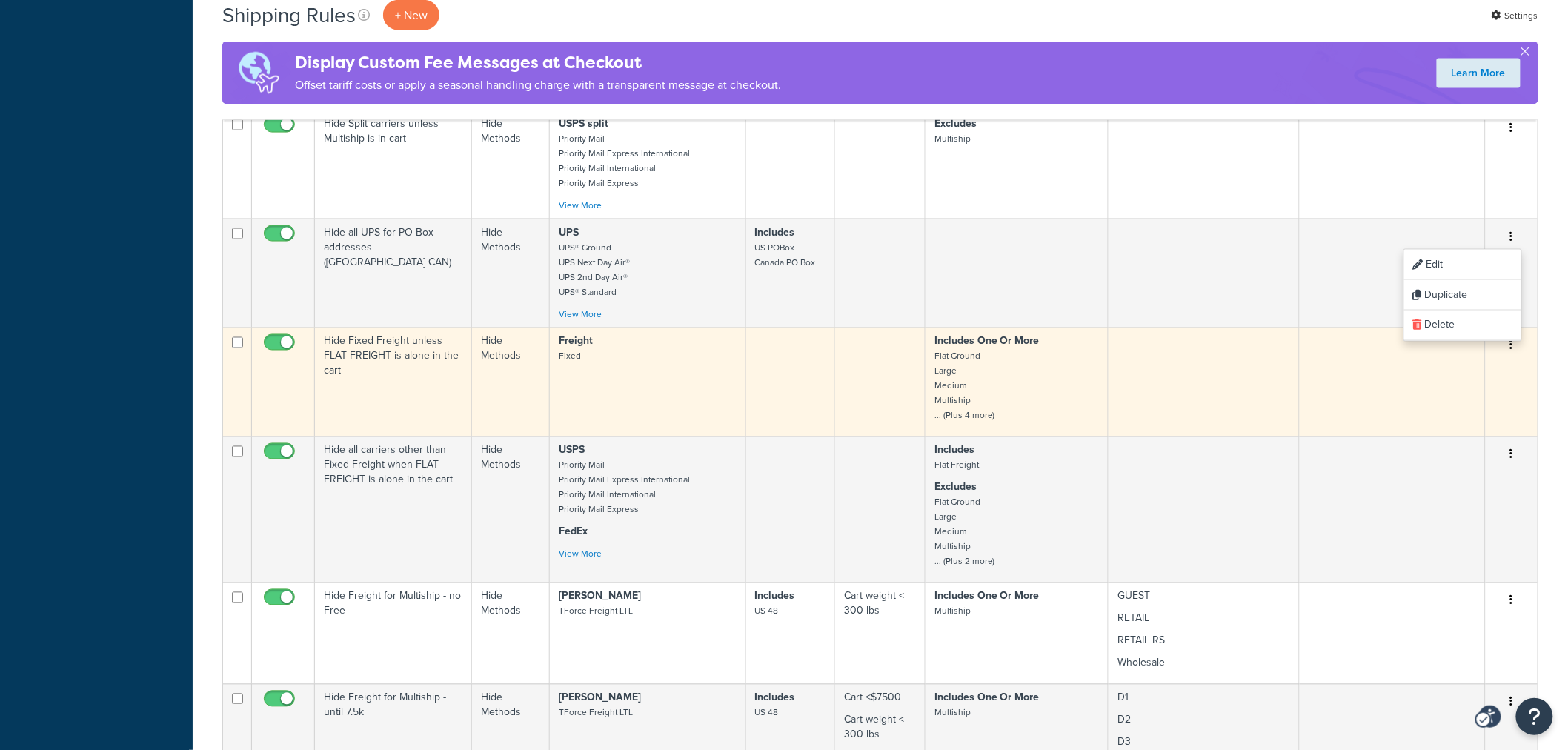
scroll to position [3240, 0]
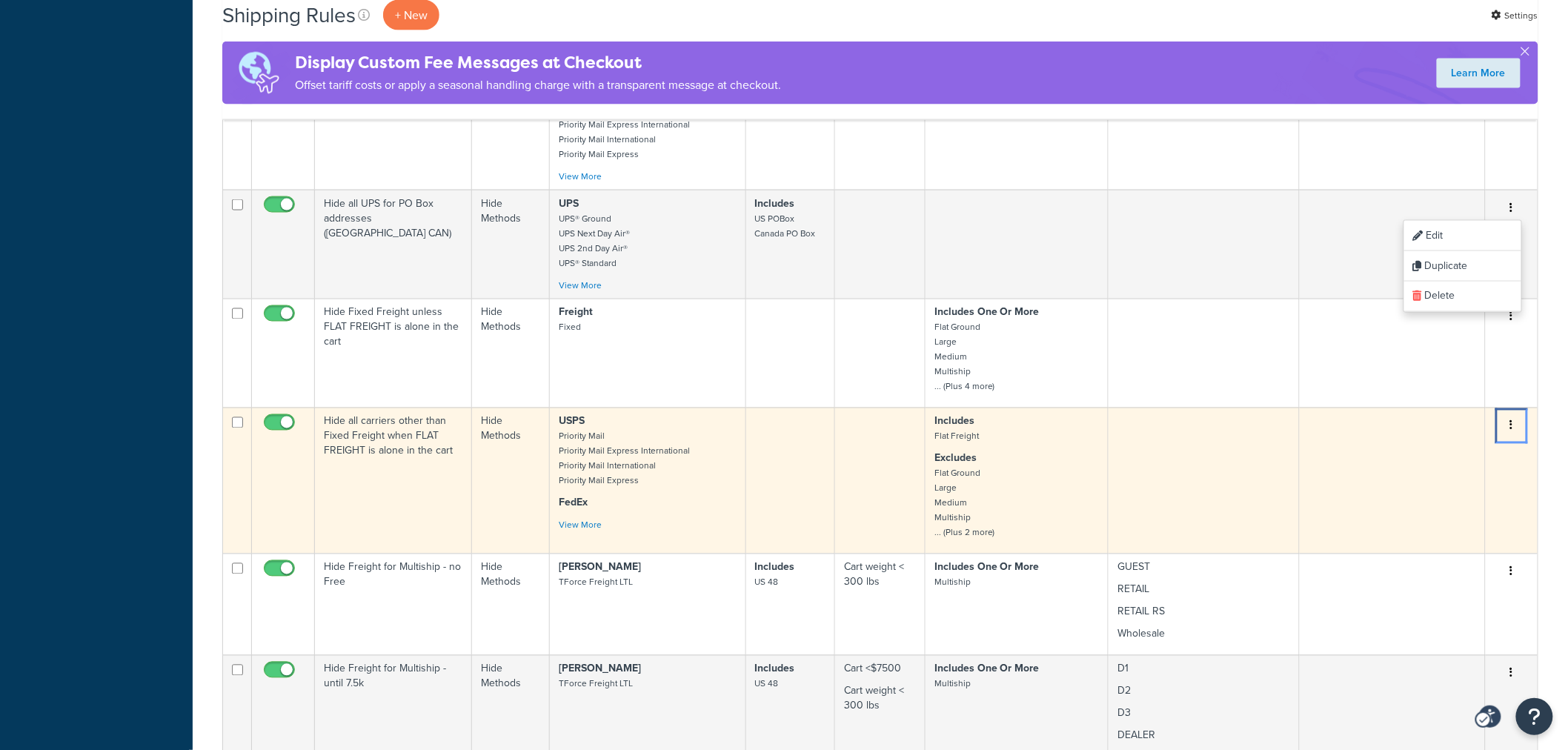
click at [1517, 415] on button "Menu" at bounding box center [1512, 427] width 20 height 24
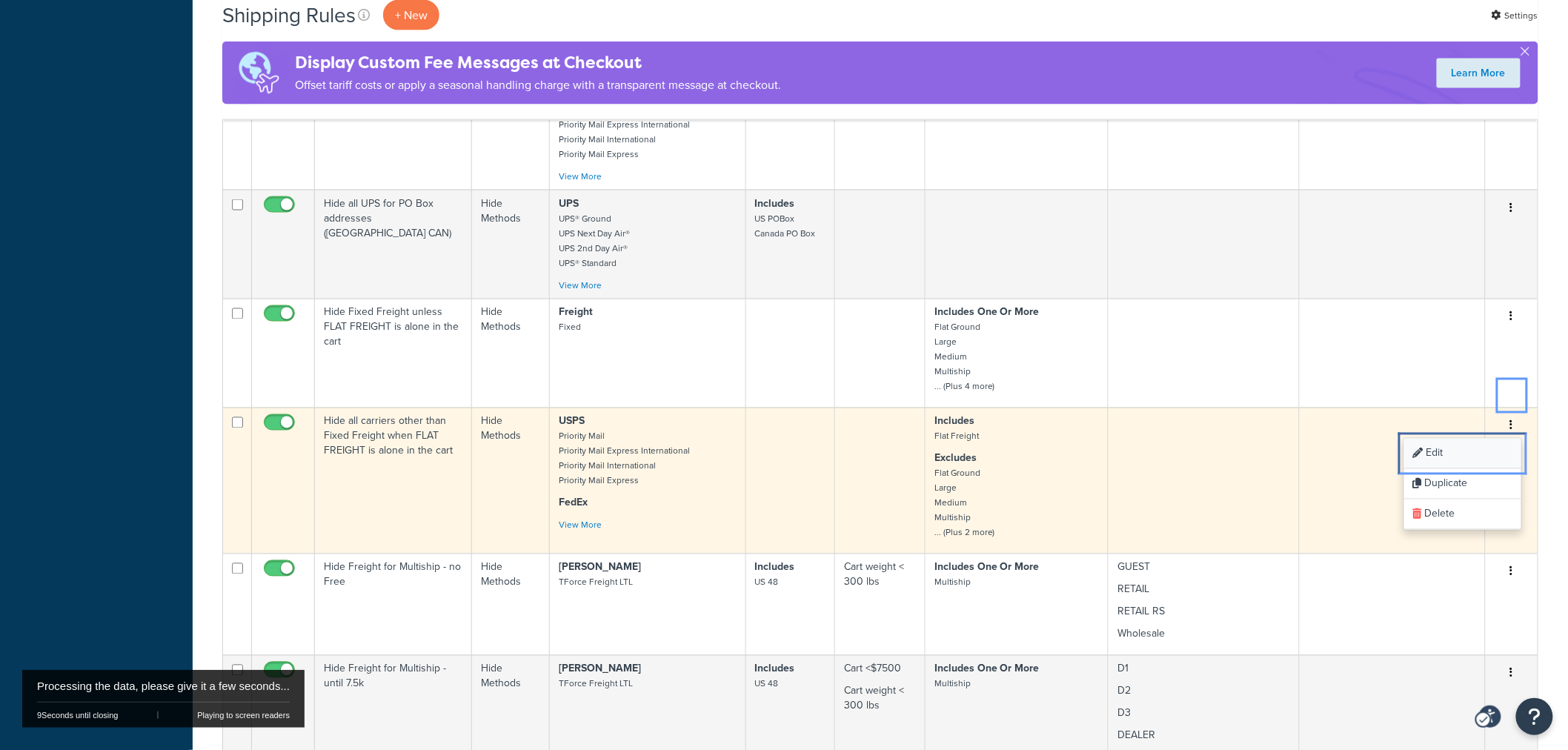
click at [1423, 448] on icon at bounding box center [1417, 453] width 10 height 10
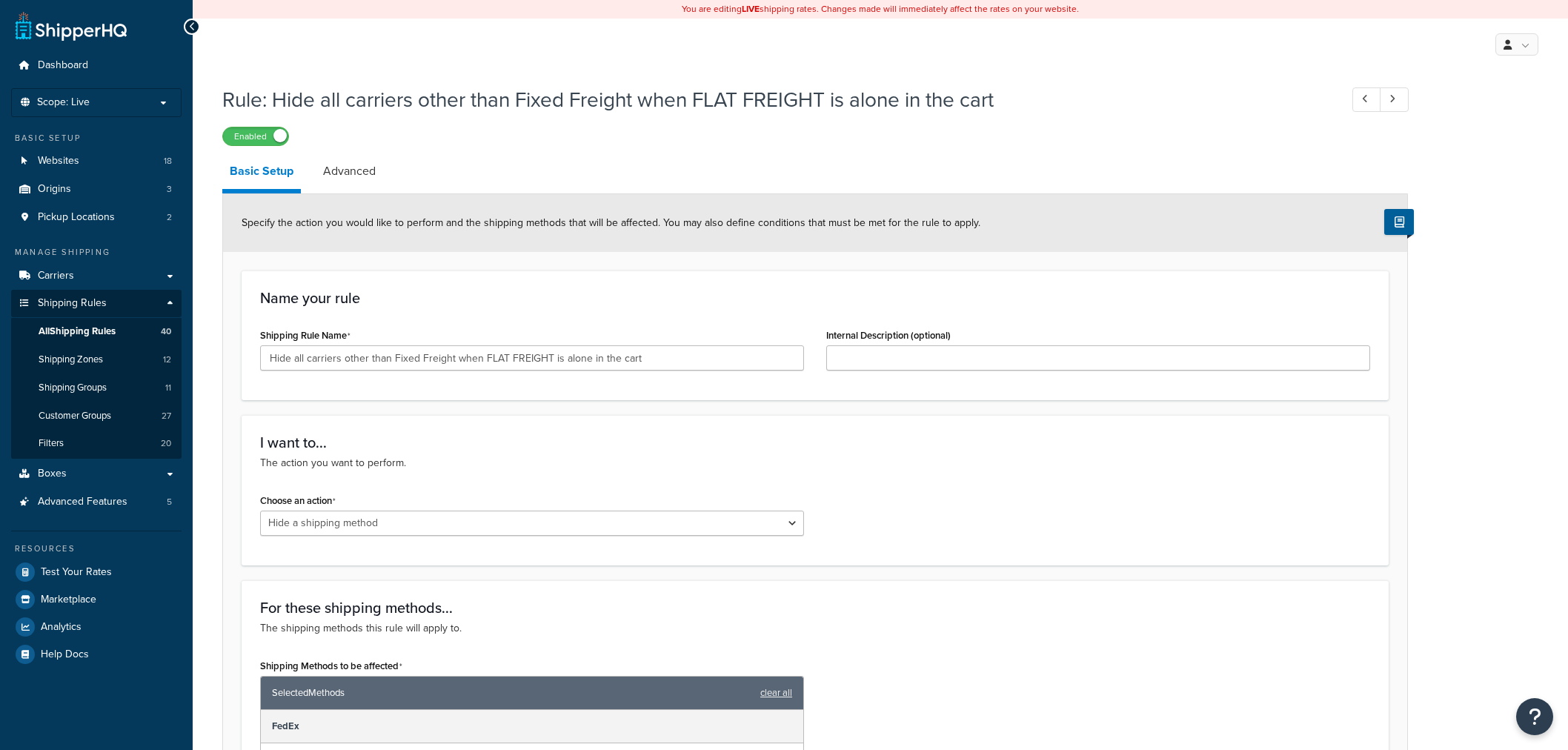
select select "HIDE"
click at [444, 107] on h1 "Rule: Hide all carriers other than Fixed Freight when FLAT FREIGHT is alone in …" at bounding box center [774, 99] width 1103 height 29
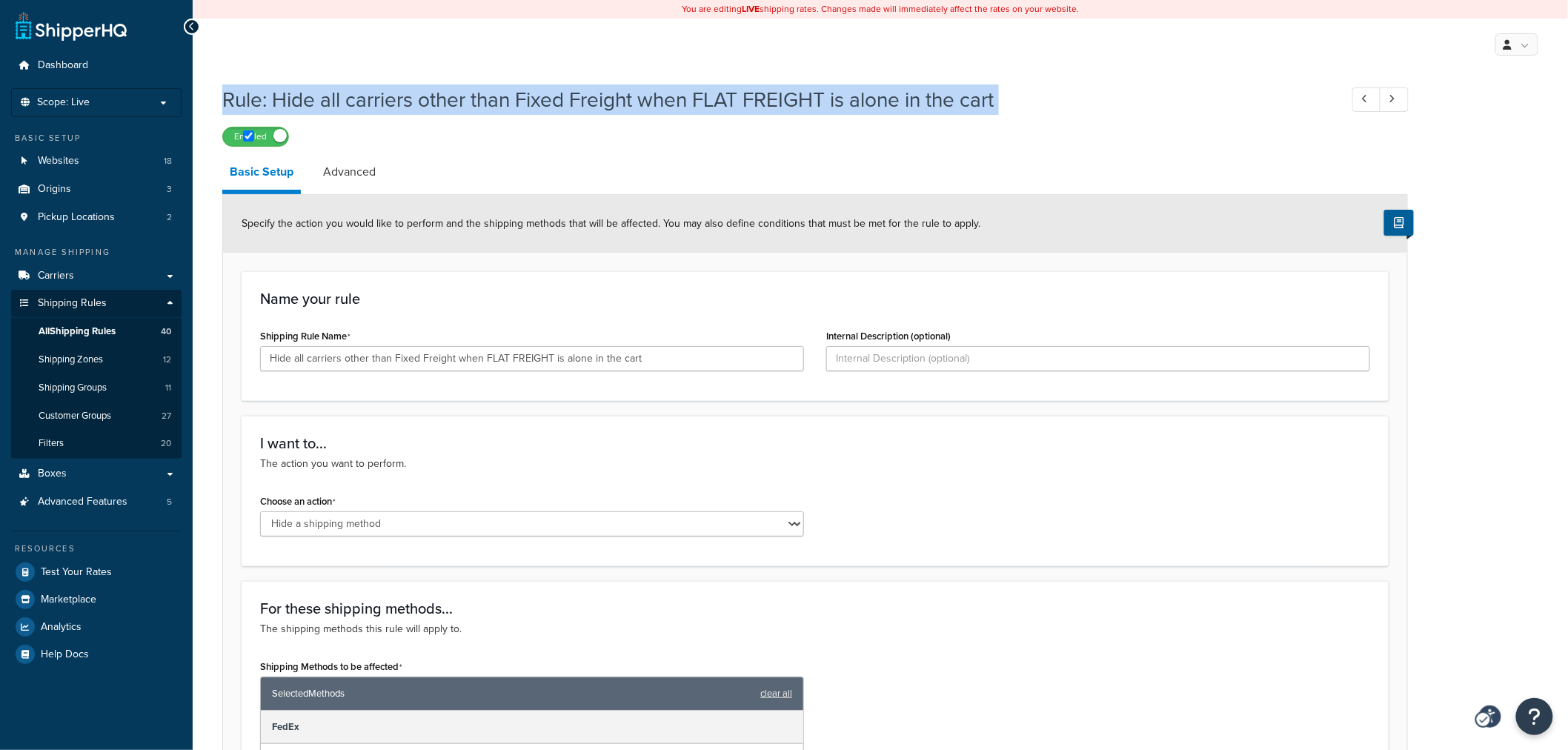
click at [444, 107] on h1 "Rule: Hide all carriers other than Fixed Freight when FLAT FREIGHT is alone in …" at bounding box center [774, 99] width 1103 height 29
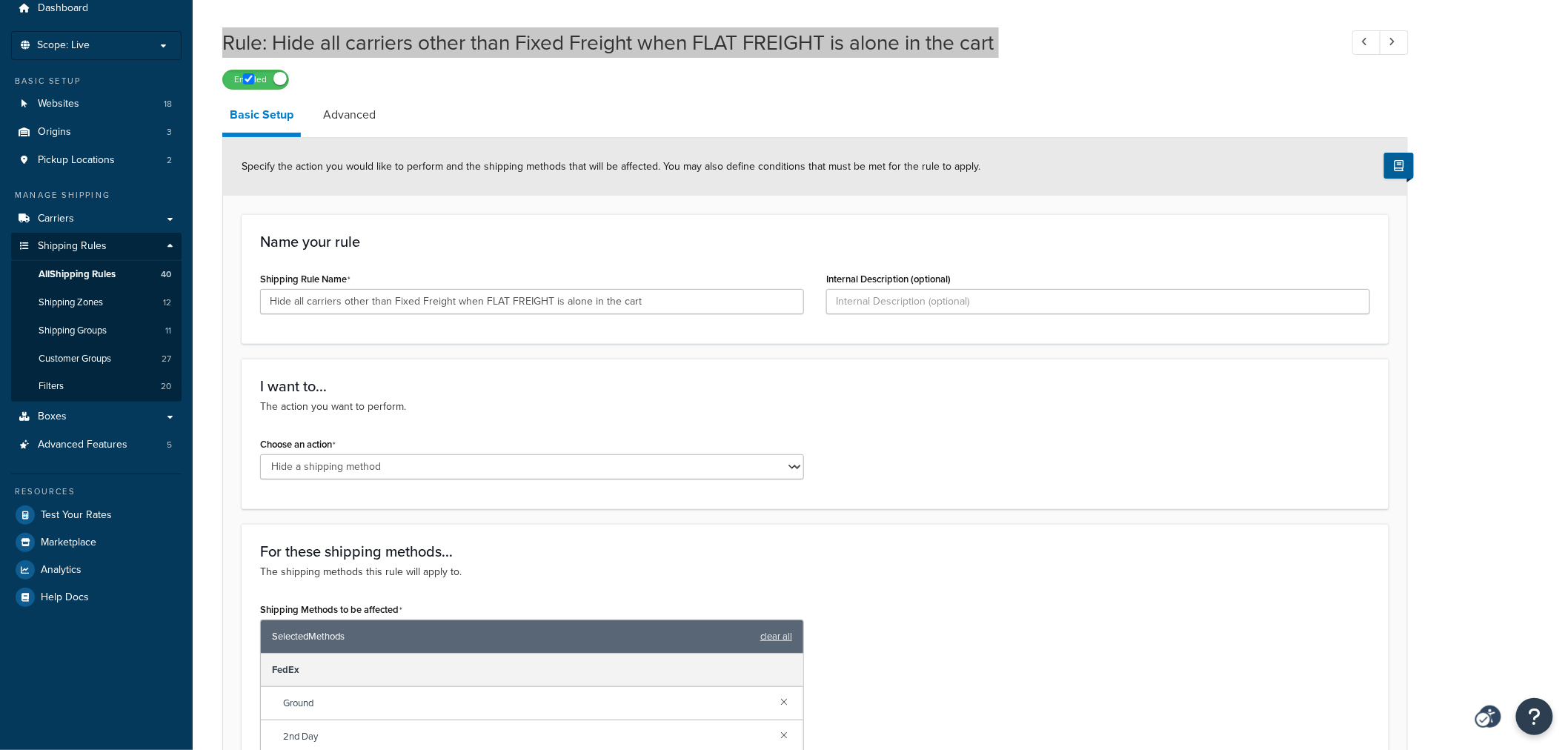
scroll to position [493, 0]
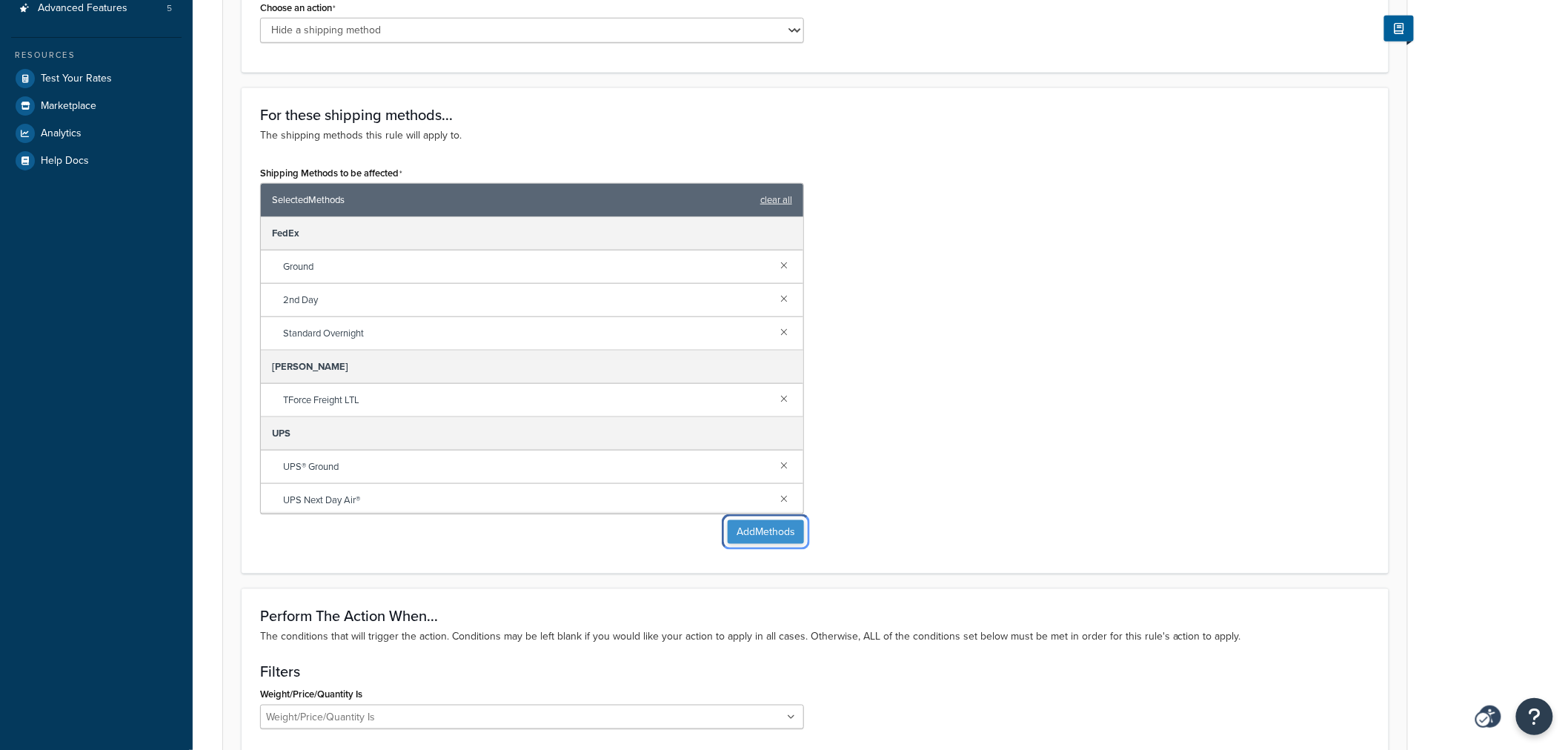
click at [753, 530] on button "Add Methods" at bounding box center [766, 532] width 77 height 24
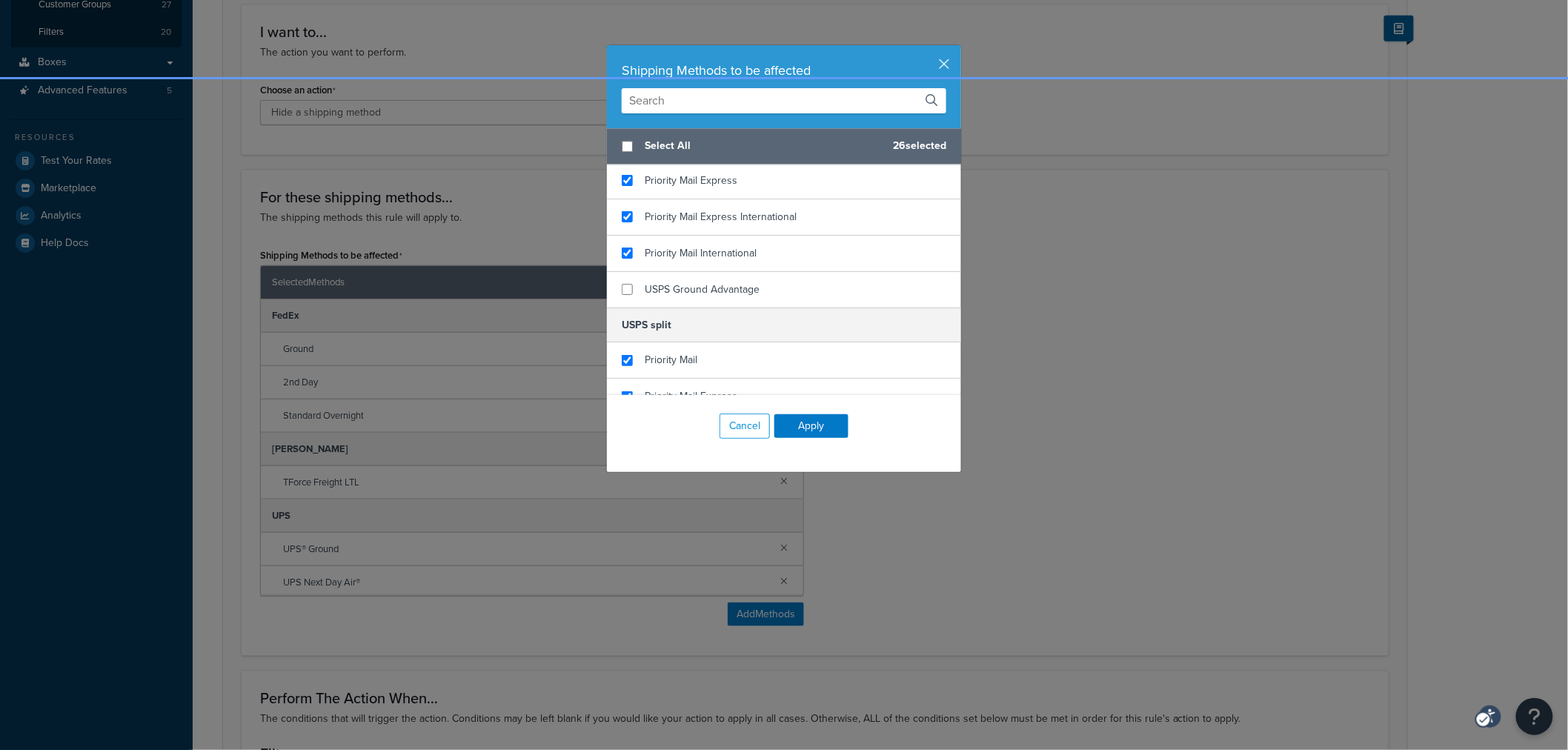
scroll to position [1729, 0]
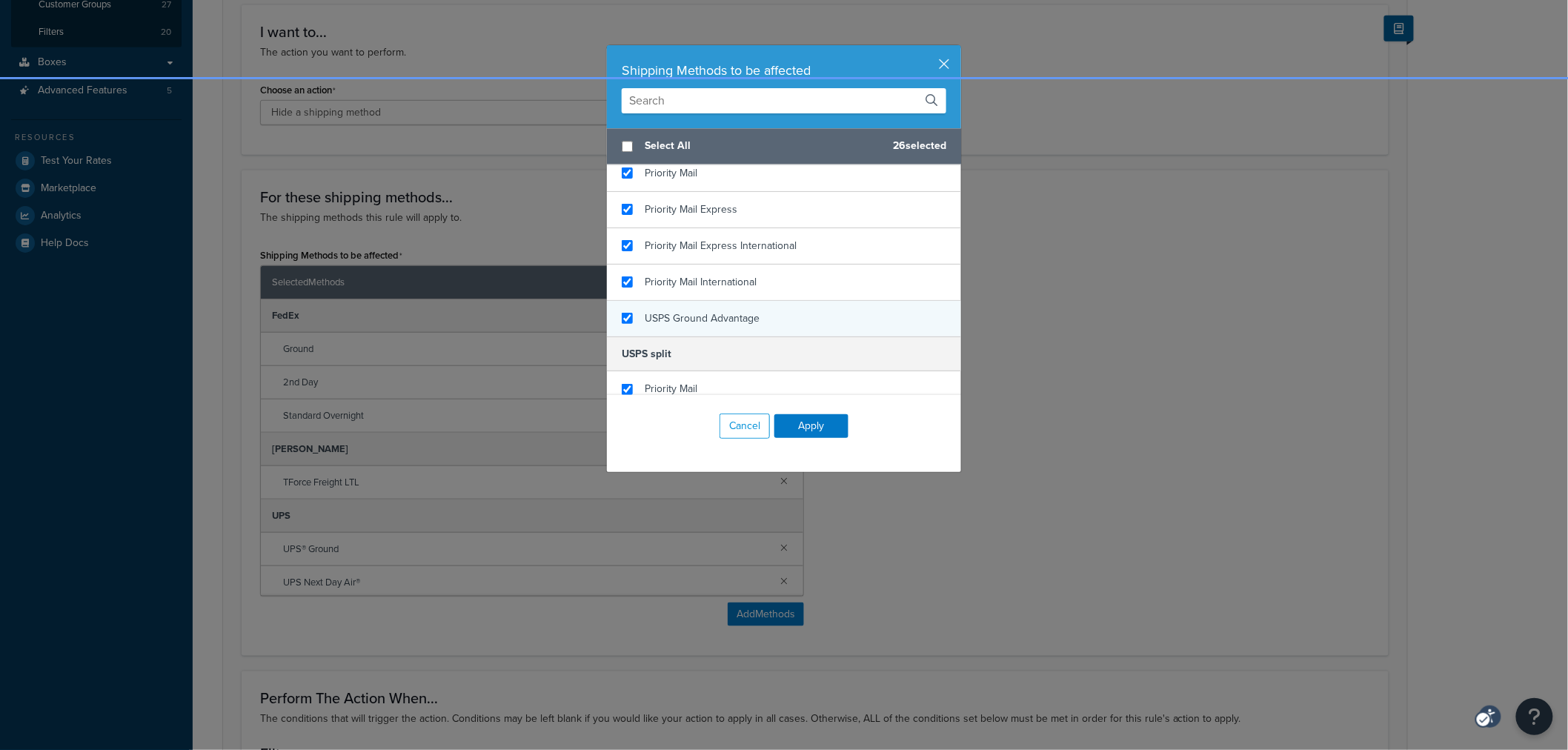
checkbox input "true"
click at [673, 316] on span "USPS Ground Advantage" at bounding box center [702, 318] width 115 height 16
checkbox input "true"
click at [662, 351] on span "UPS Ground Saver®" at bounding box center [690, 354] width 91 height 16
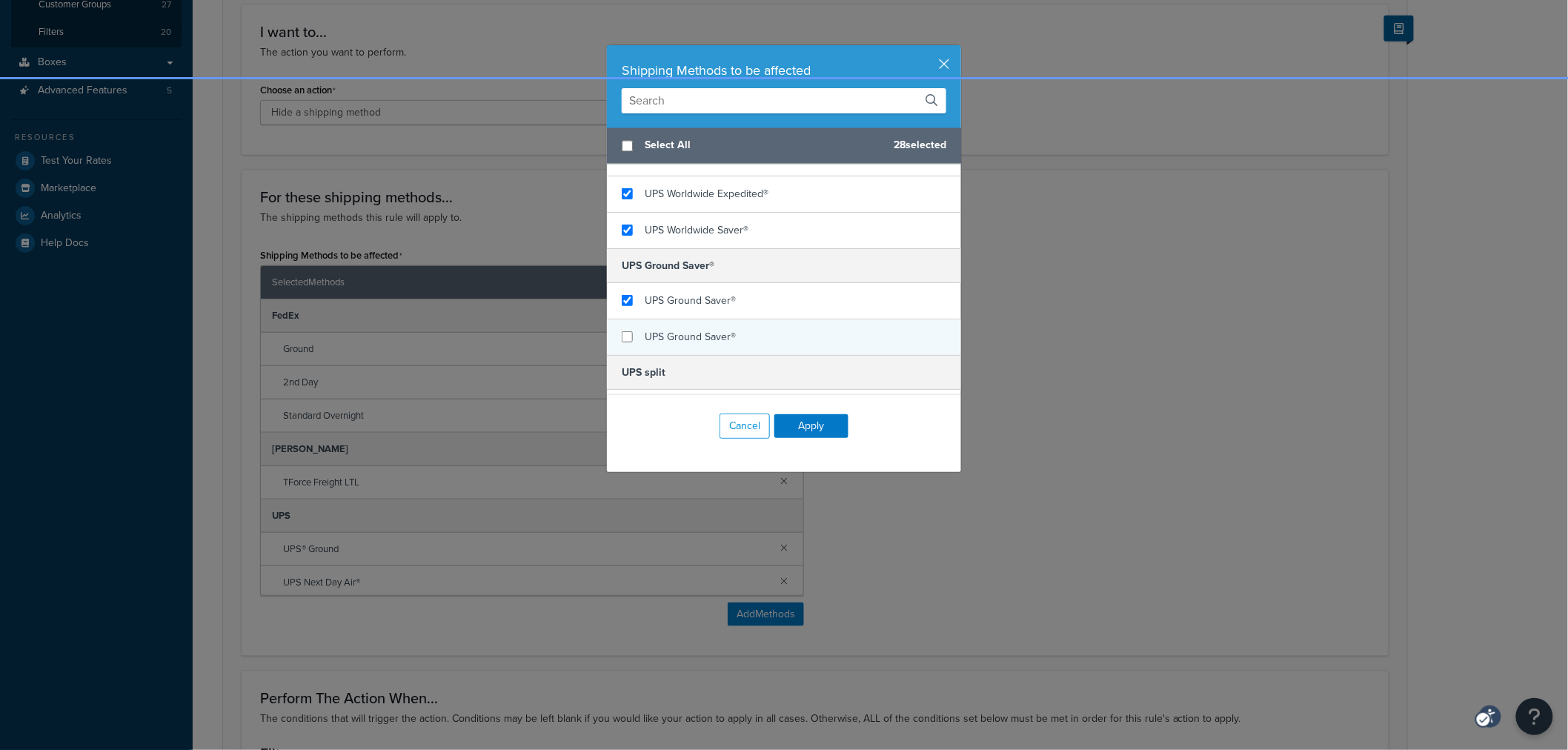
scroll to position [1235, 0]
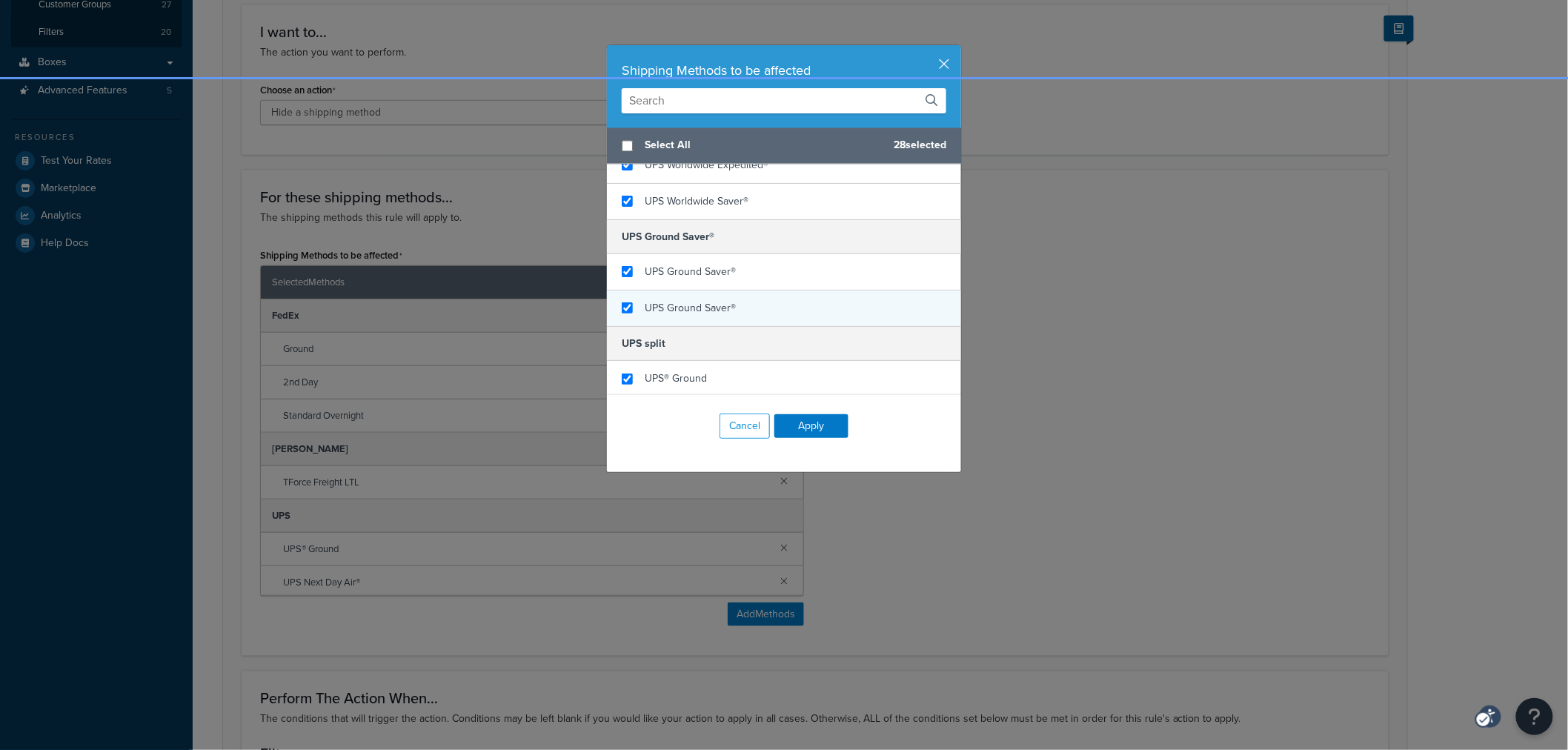
checkbox input "true"
click at [669, 315] on span "UPS Ground Saver®" at bounding box center [690, 308] width 91 height 16
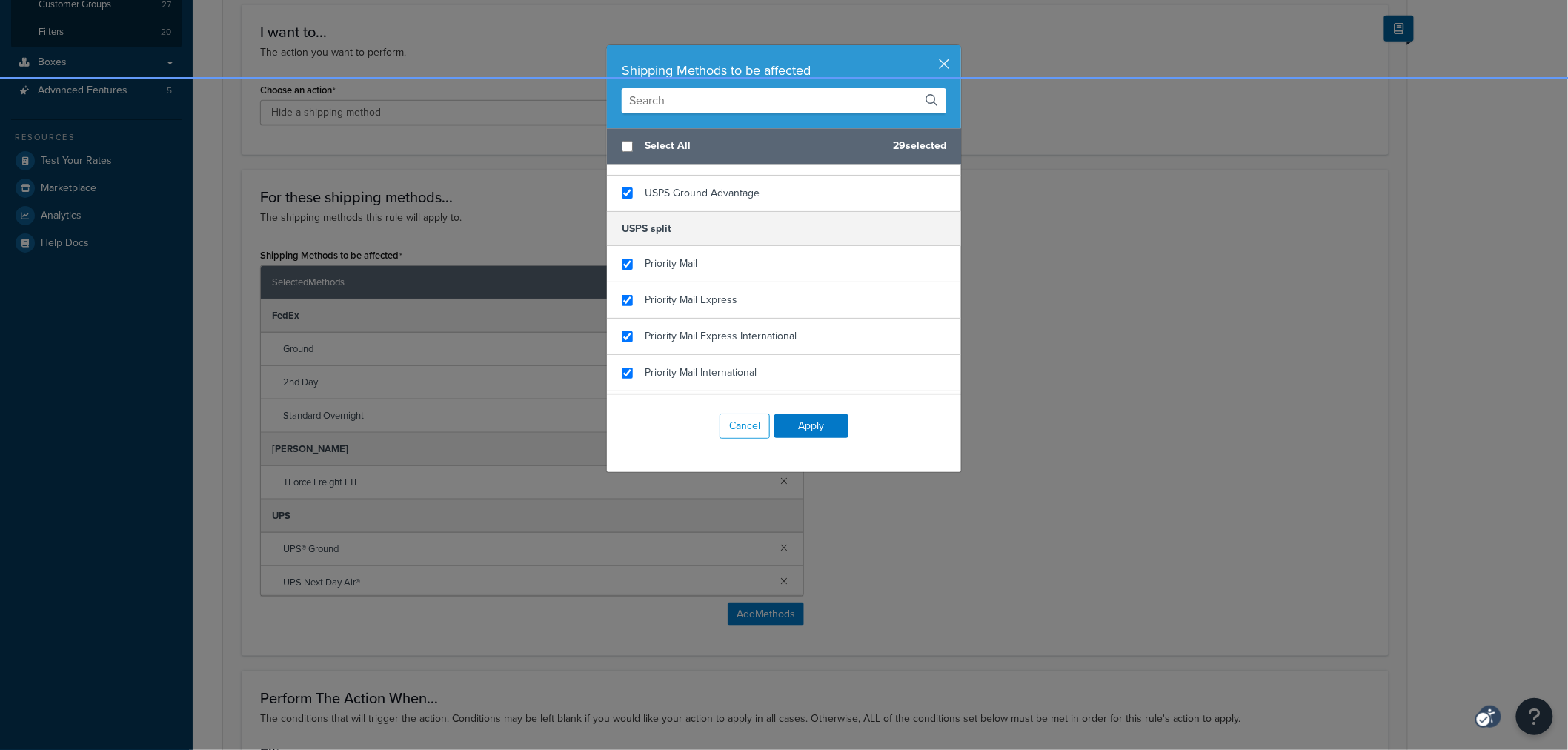
scroll to position [1891, 0]
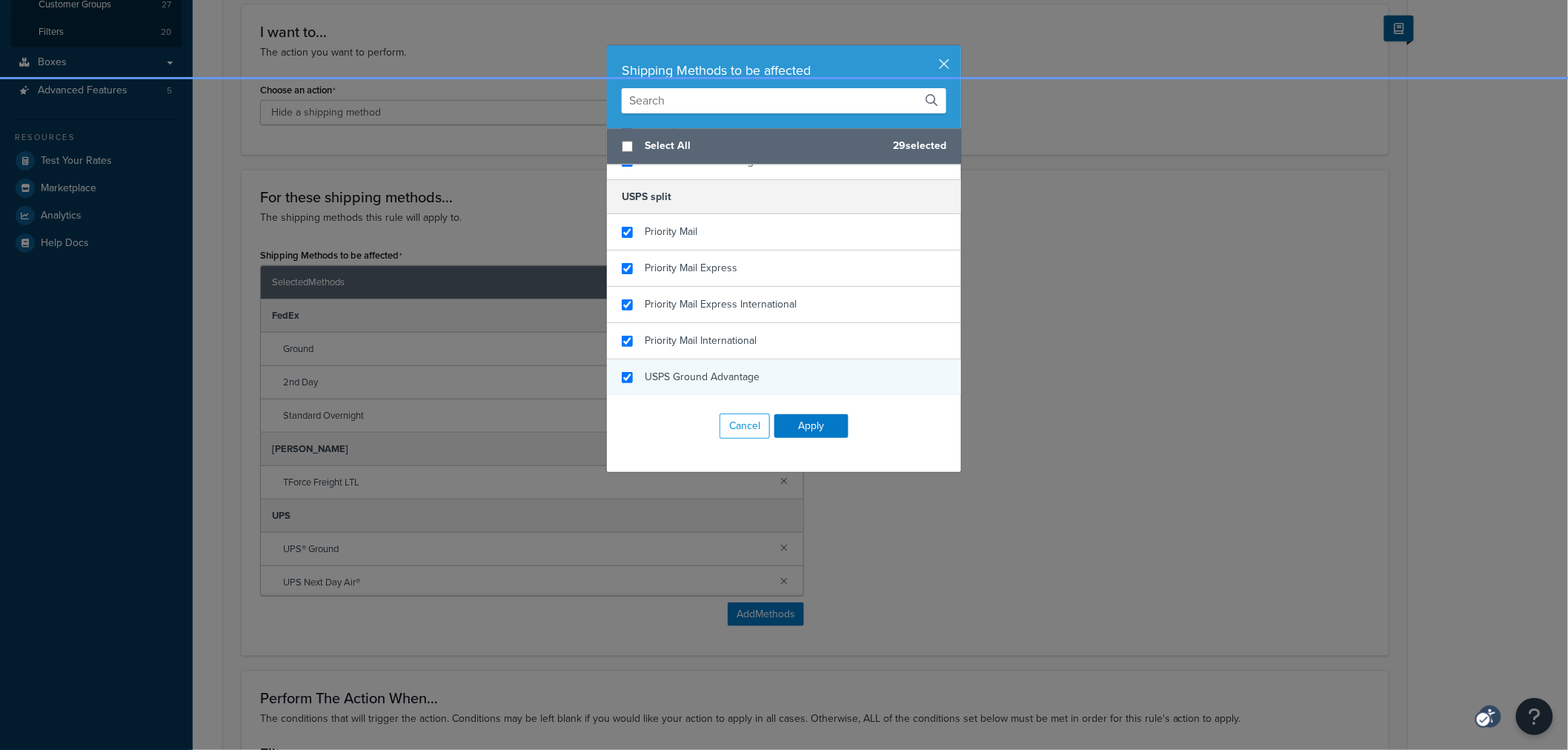
checkbox input "true"
click at [700, 370] on span "USPS Ground Advantage" at bounding box center [702, 377] width 115 height 16
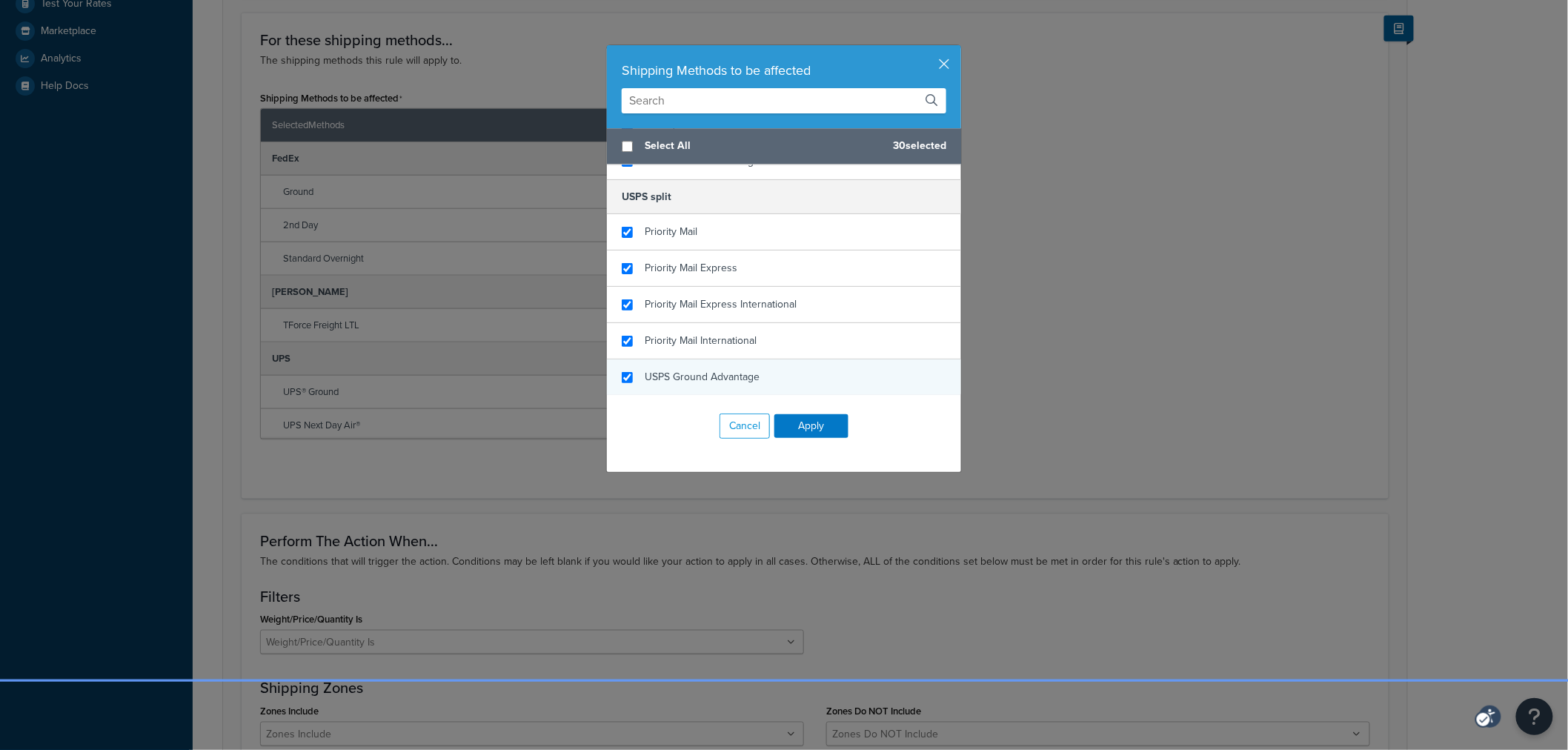
scroll to position [576, 0]
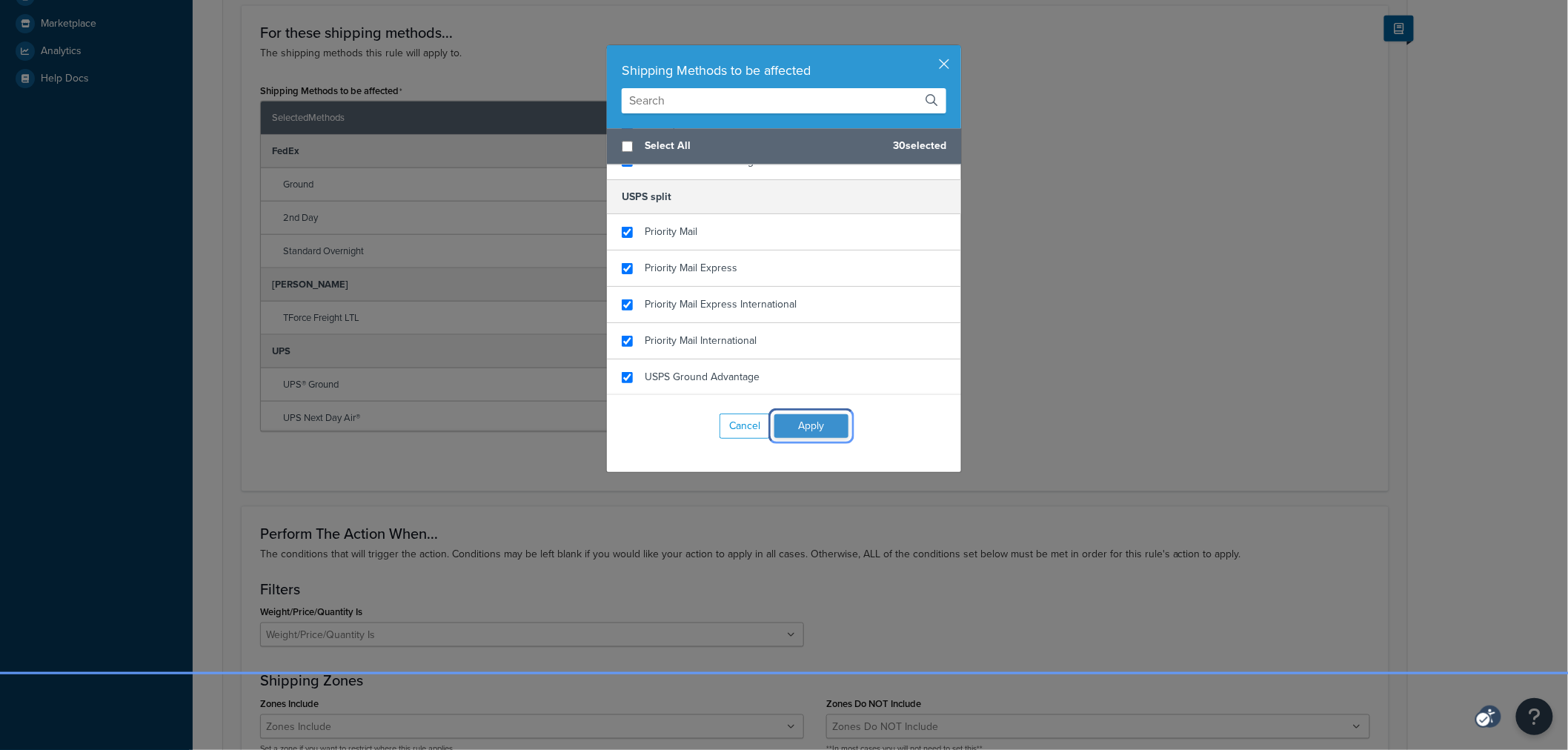
click at [805, 424] on button "Apply" at bounding box center [812, 427] width 74 height 24
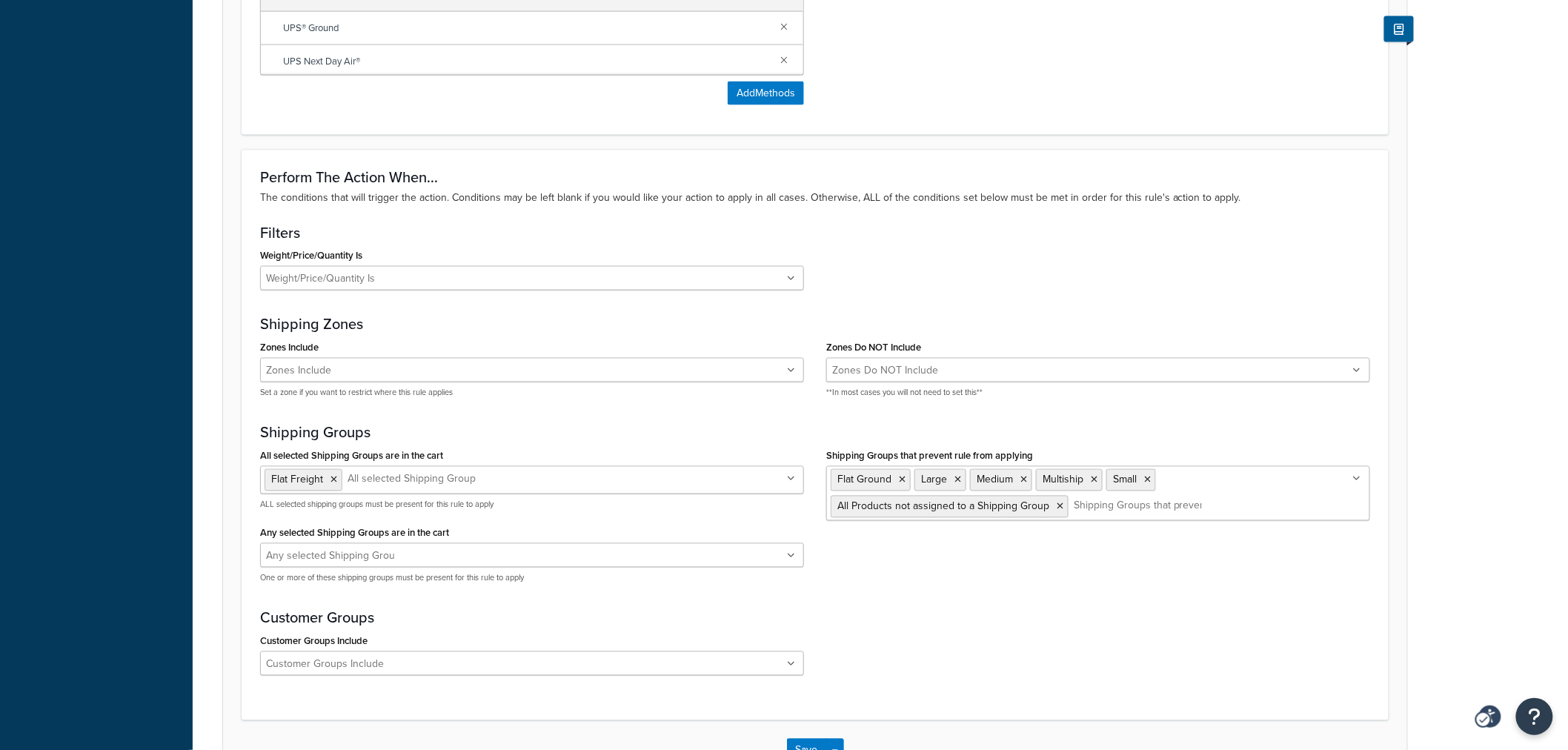
scroll to position [709, 0]
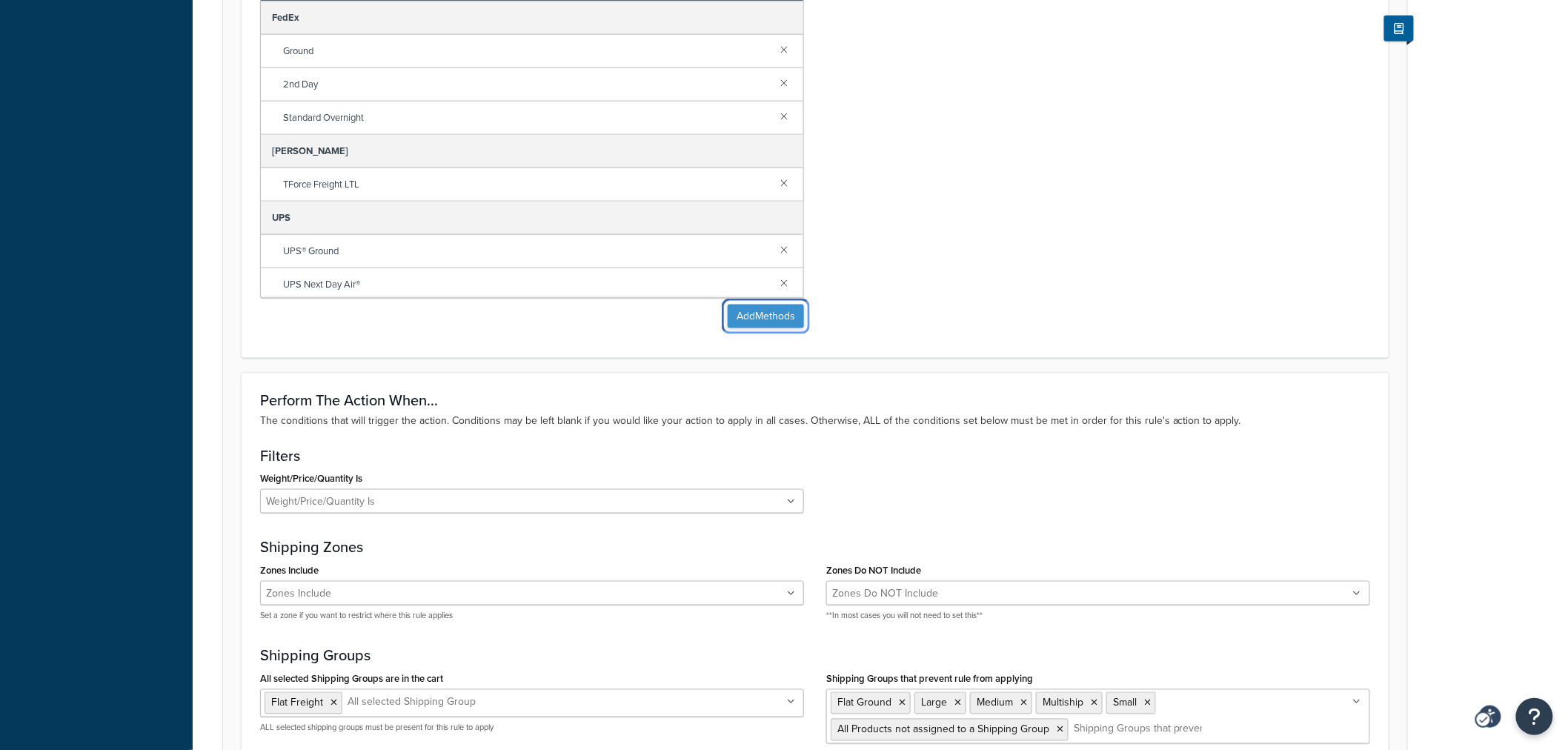
click at [782, 323] on button "Add Methods" at bounding box center [766, 317] width 77 height 24
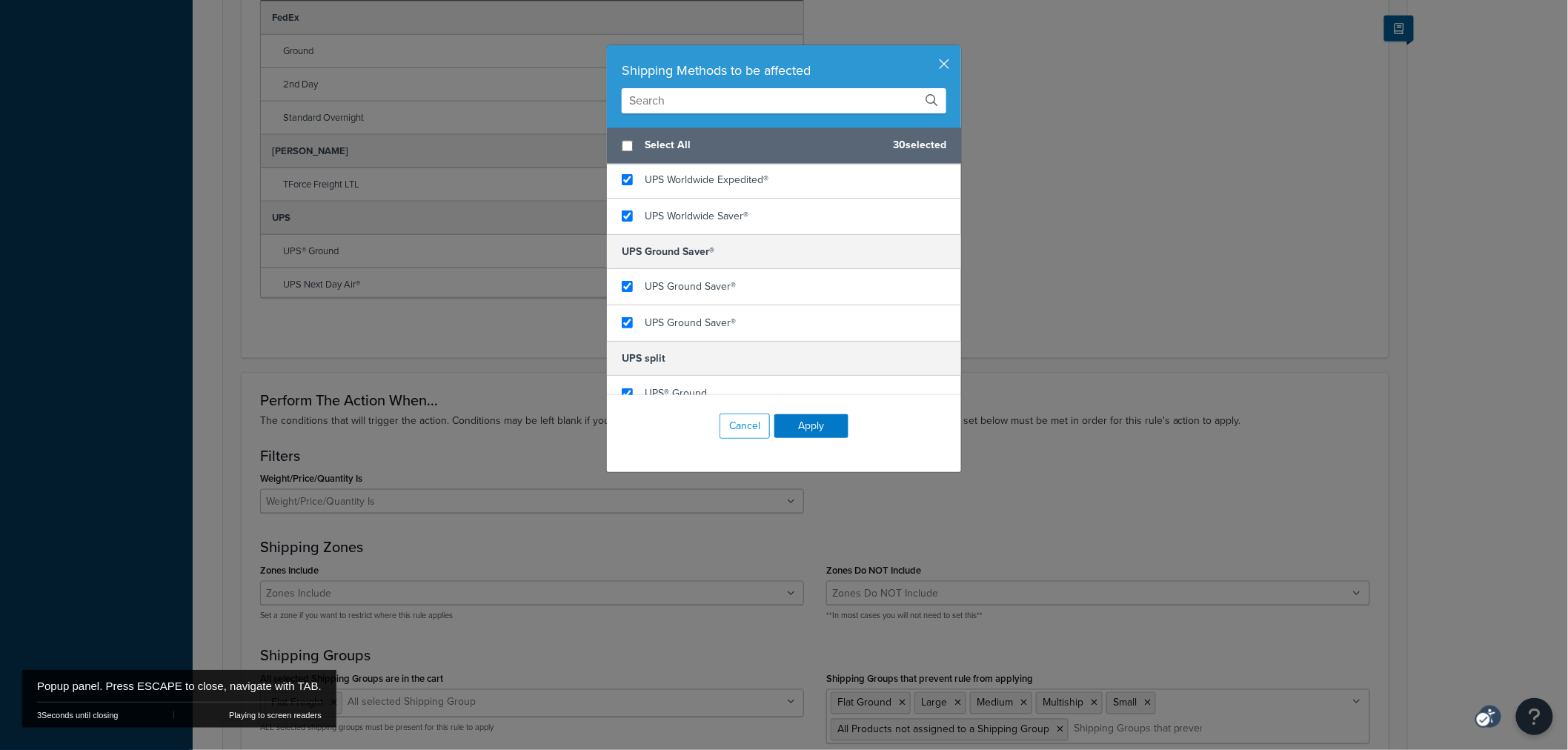
scroll to position [1235, 0]
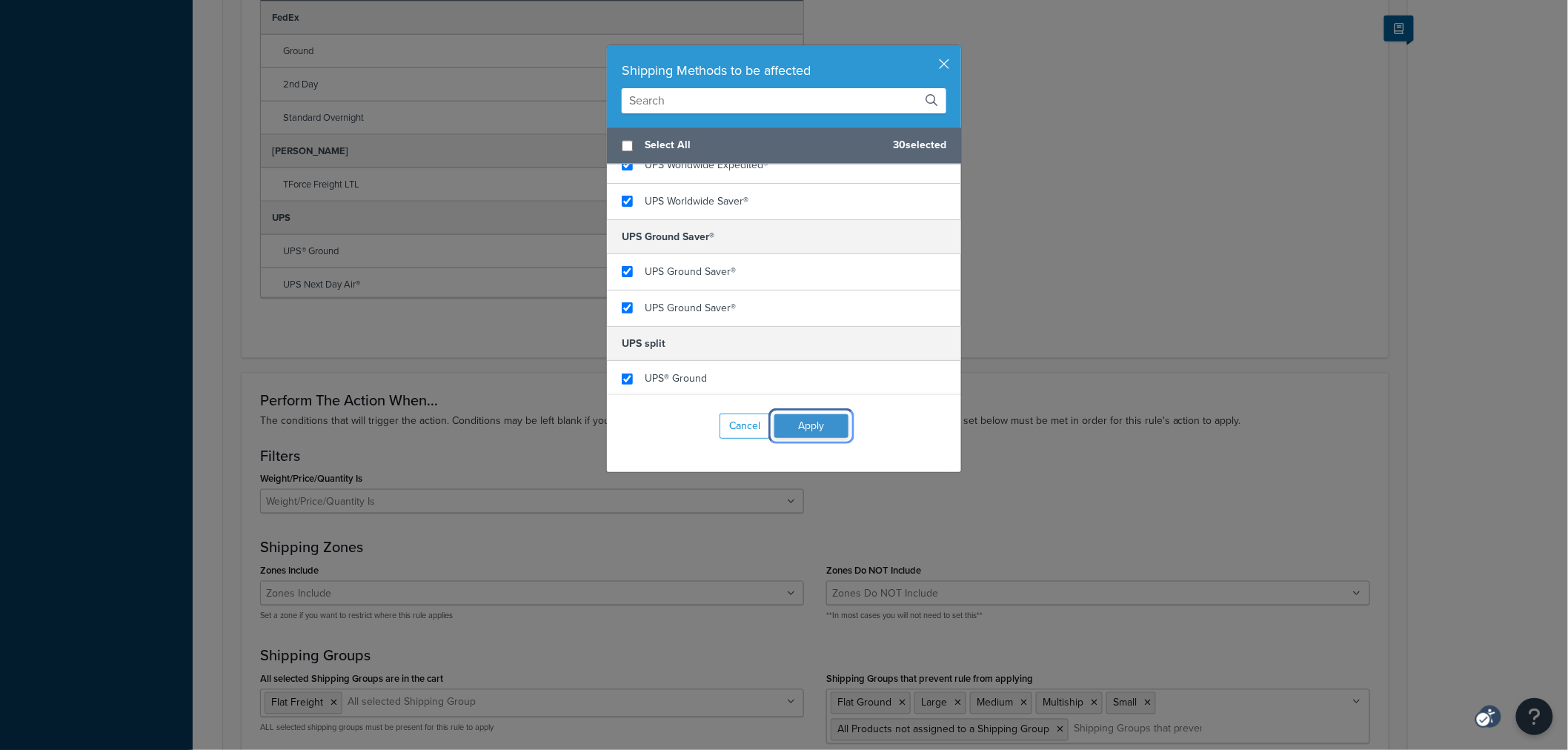
click at [786, 432] on button "Apply" at bounding box center [812, 427] width 74 height 24
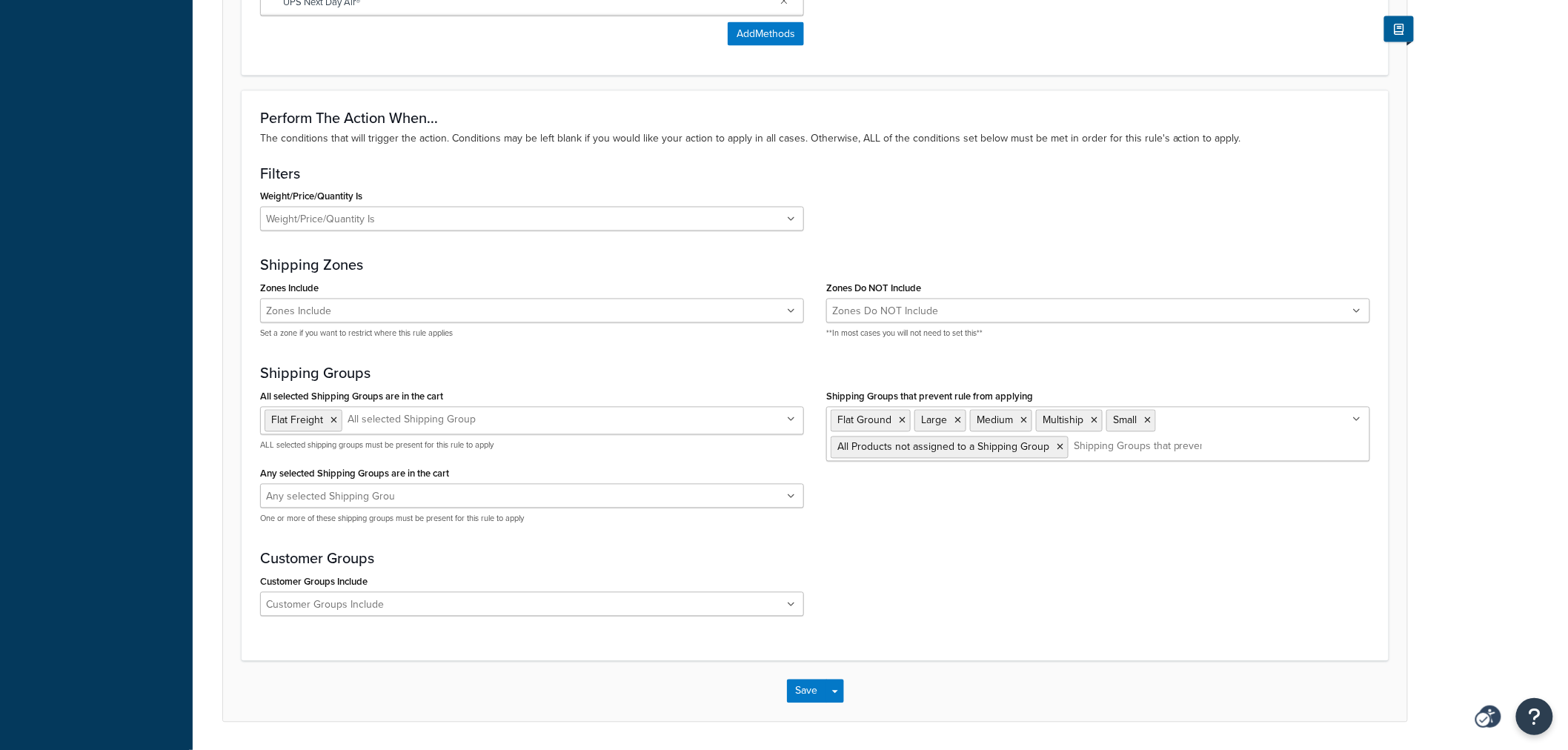
scroll to position [1039, 0]
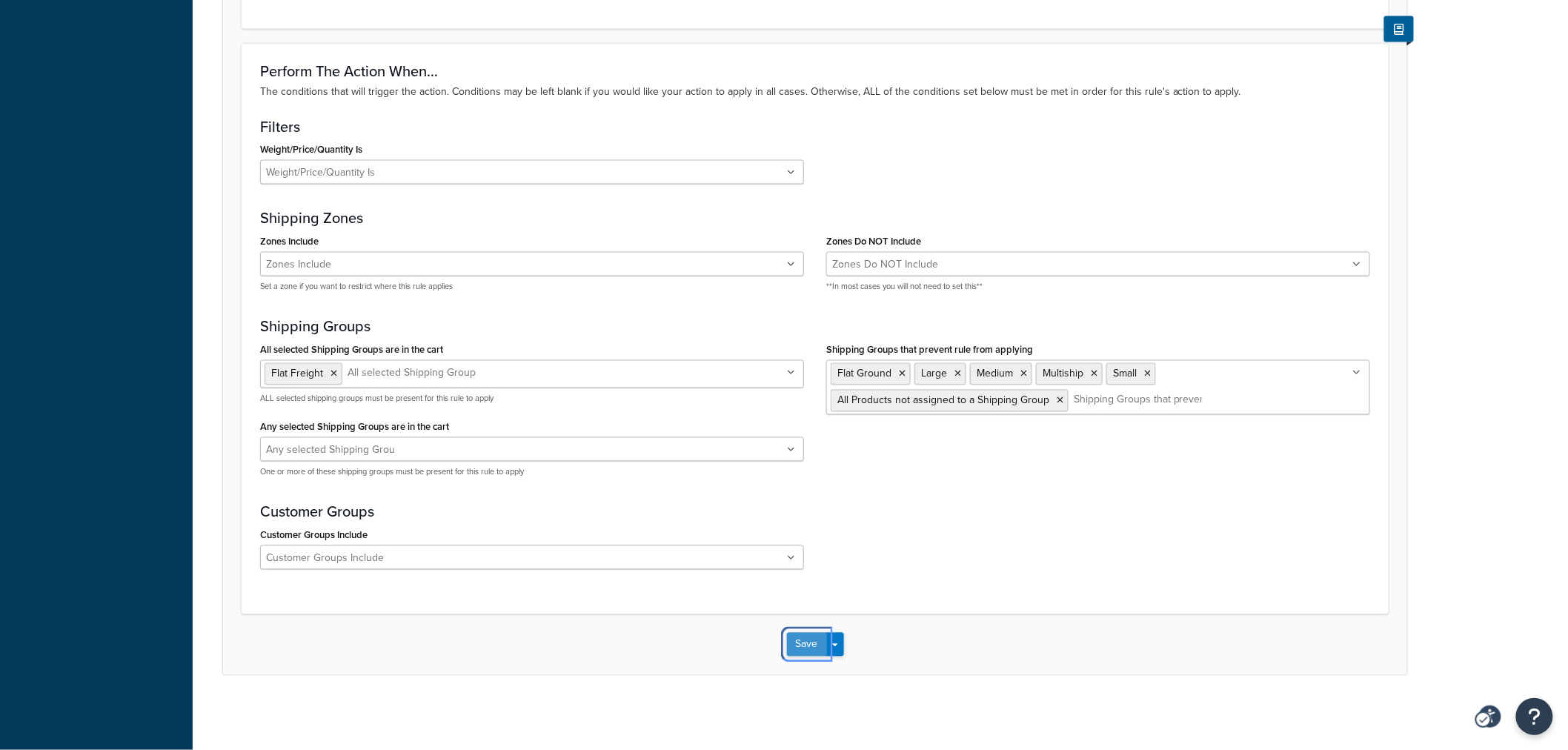
click at [812, 645] on button "Save" at bounding box center [806, 645] width 40 height 24
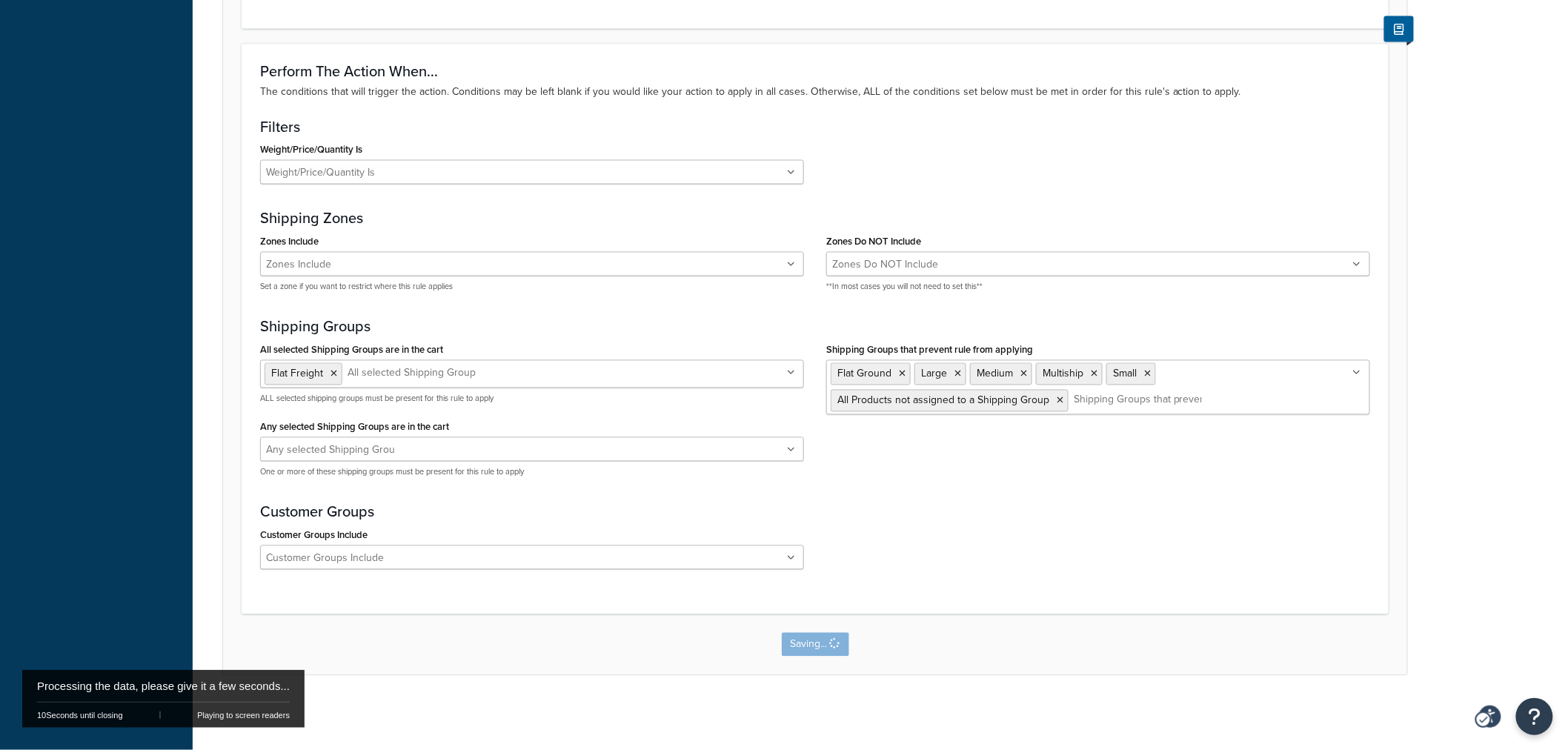
scroll to position [0, 0]
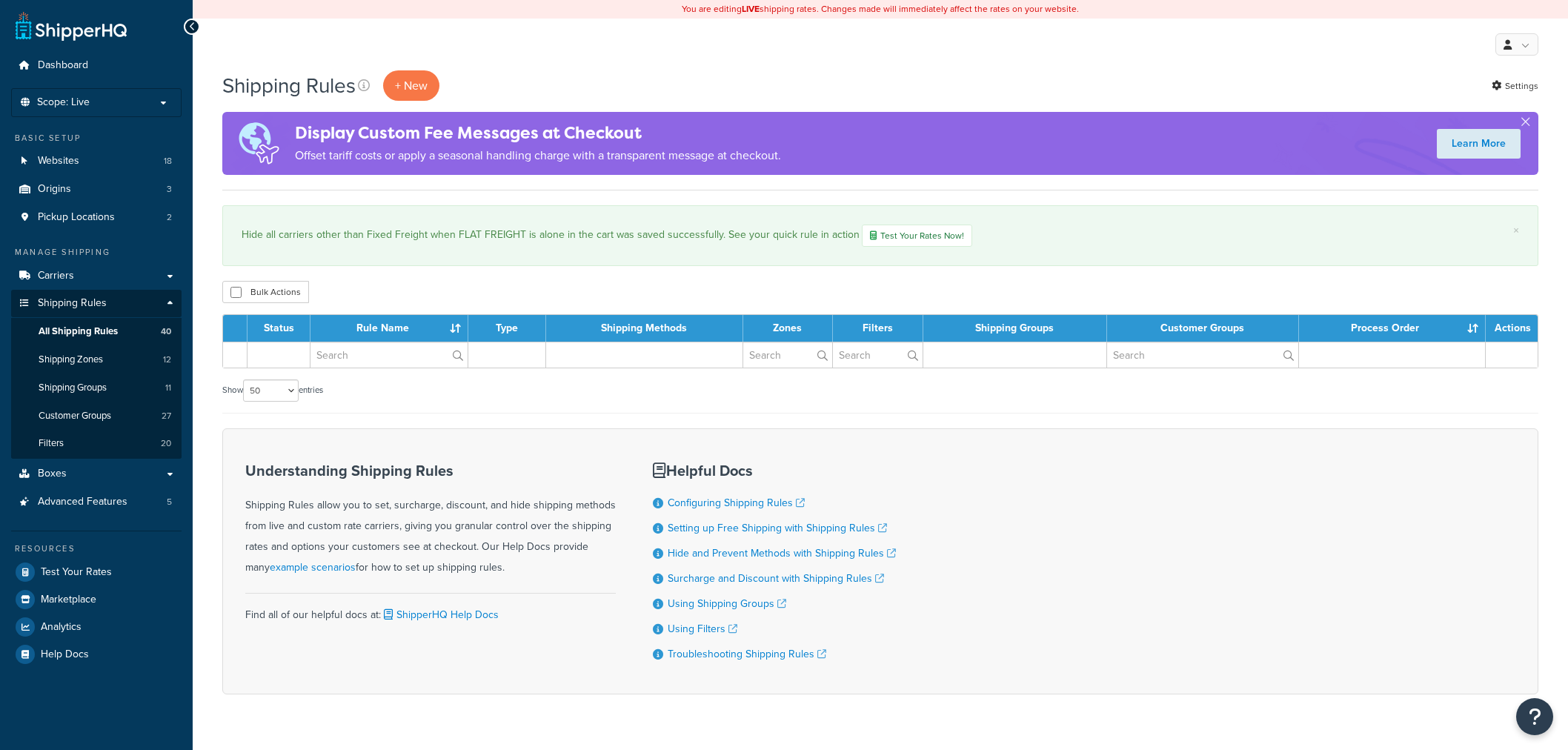
select select "50"
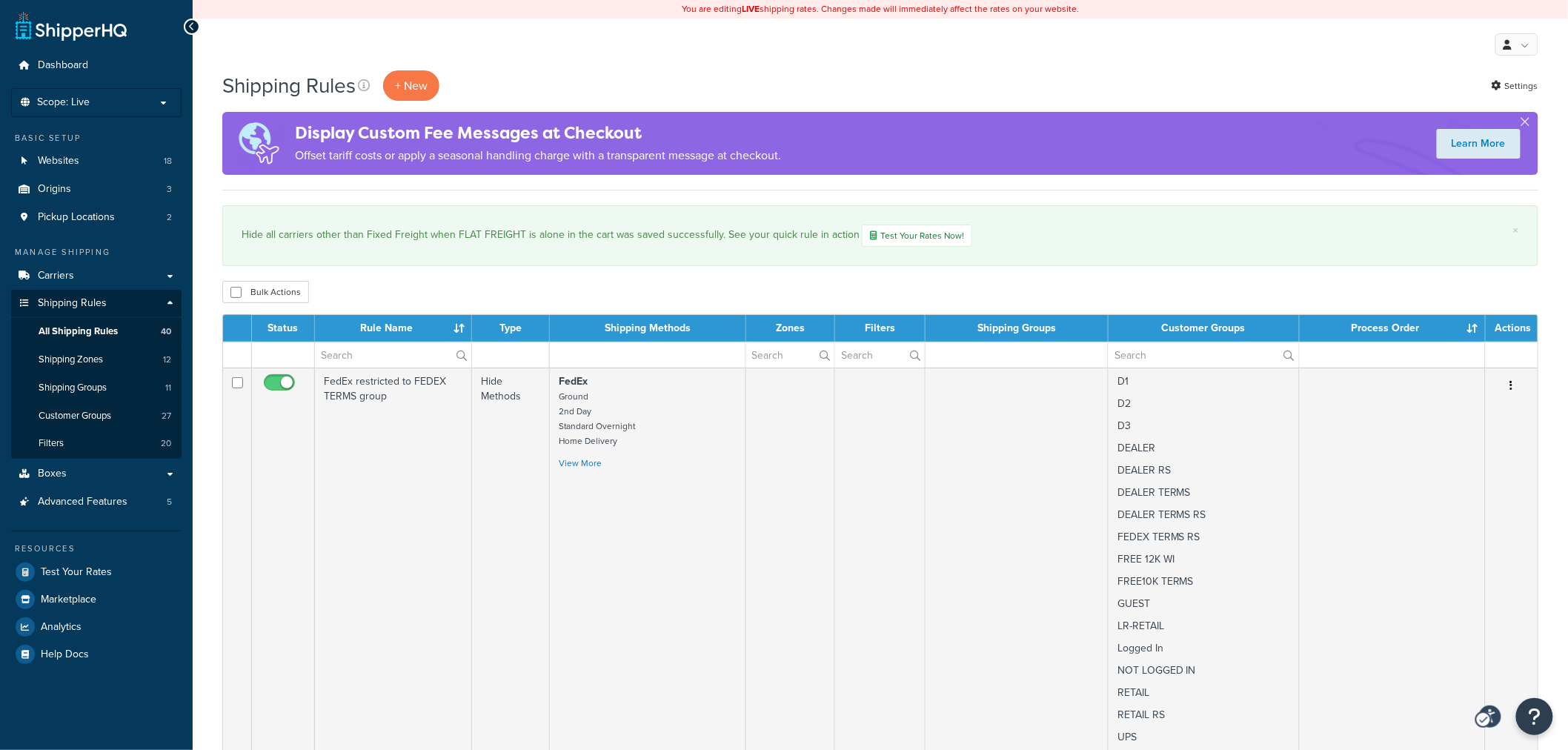
click at [777, 57] on div "My Profile Billing Global Settings Contact Us Logout" at bounding box center [880, 44] width 1375 height 52
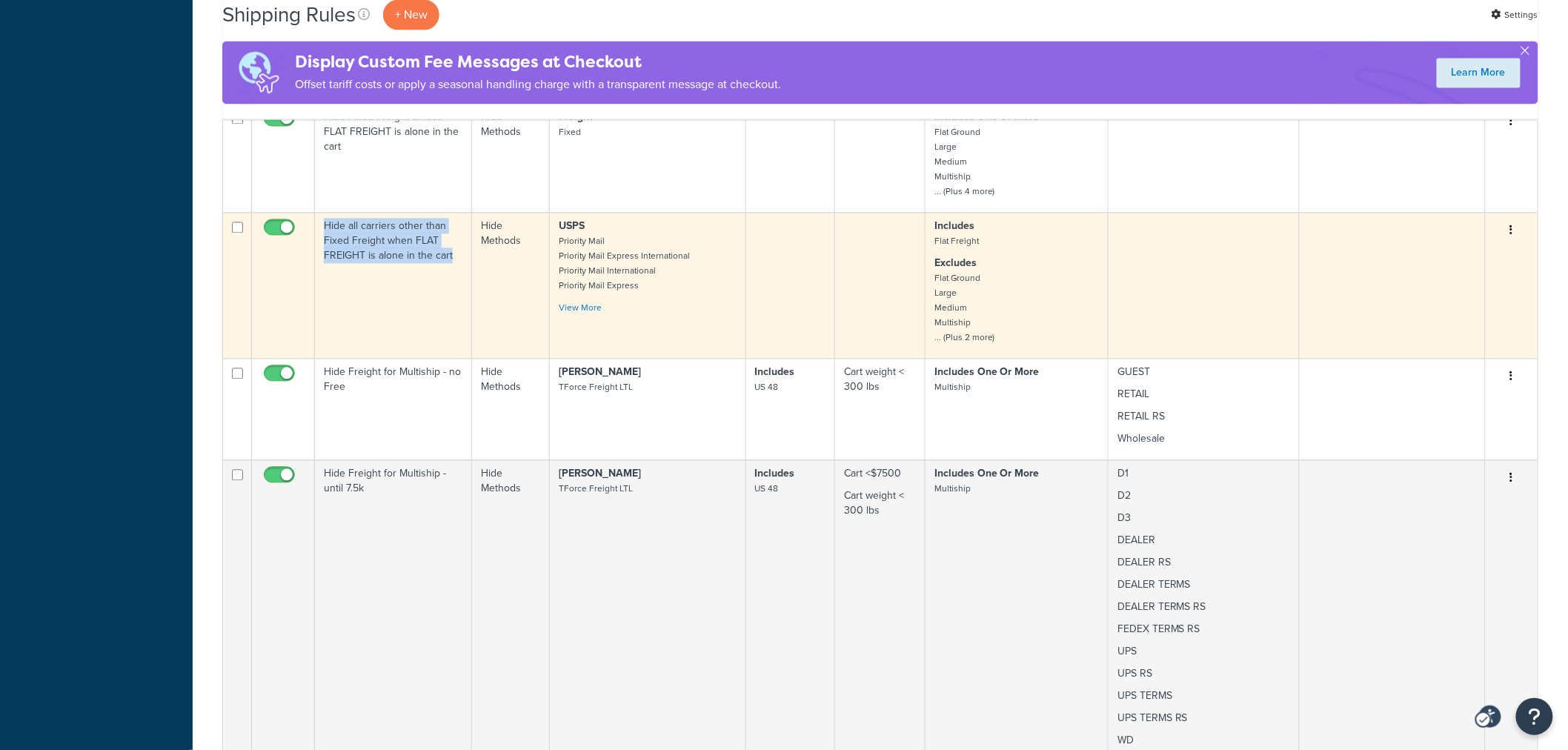
scroll to position [3512, 0]
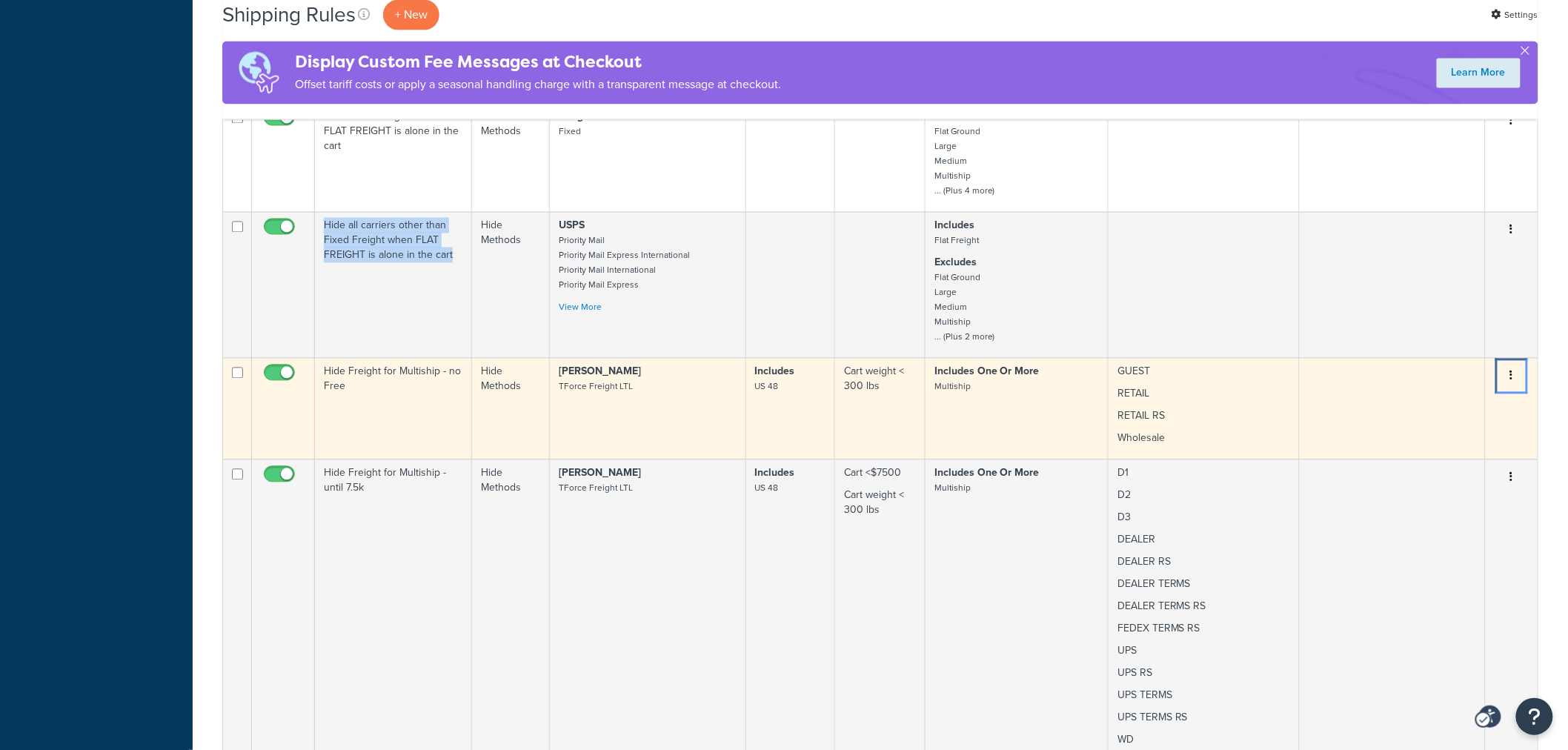
click at [1508, 365] on button "Menu" at bounding box center [1512, 377] width 20 height 24
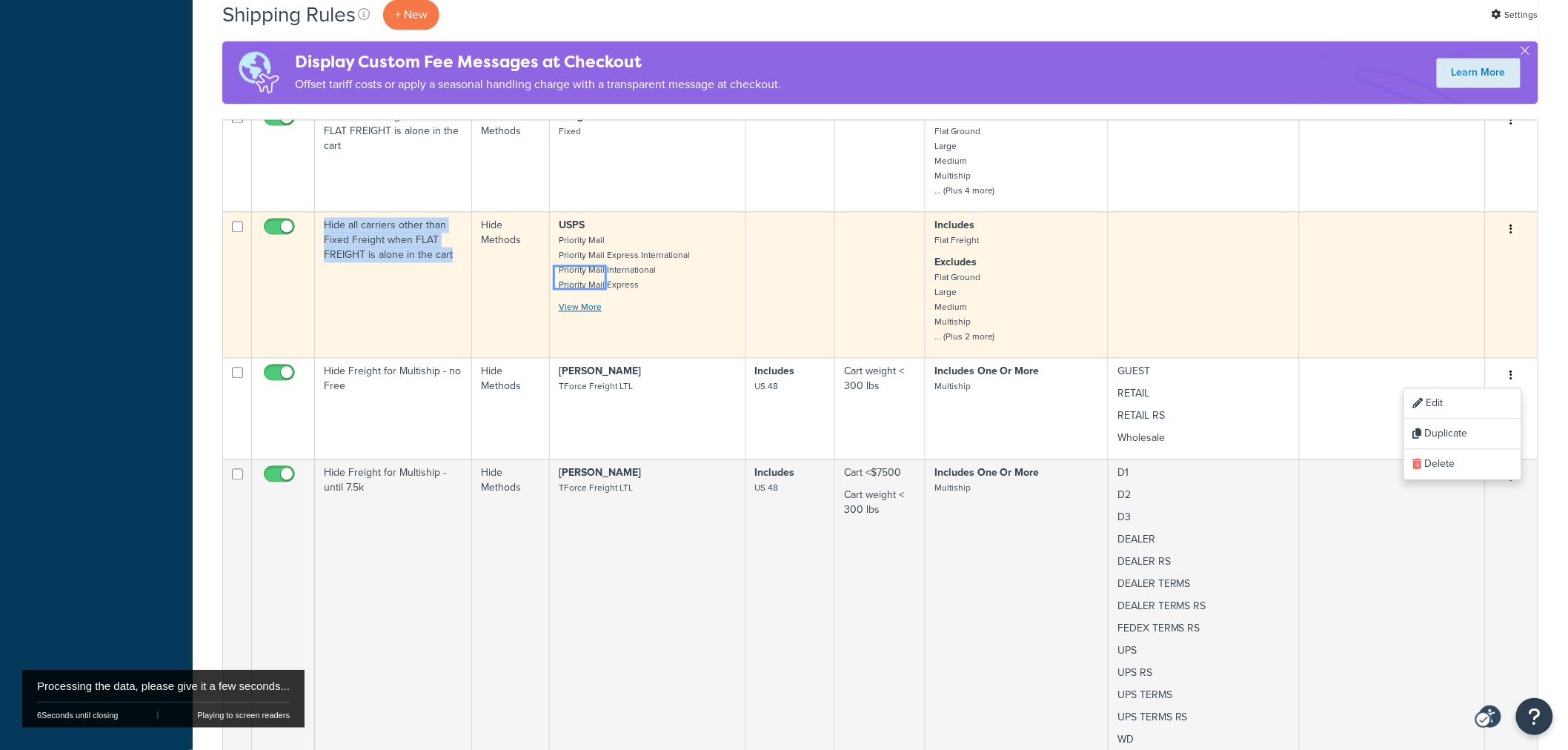
click at [583, 301] on link "View More" at bounding box center [580, 308] width 43 height 13
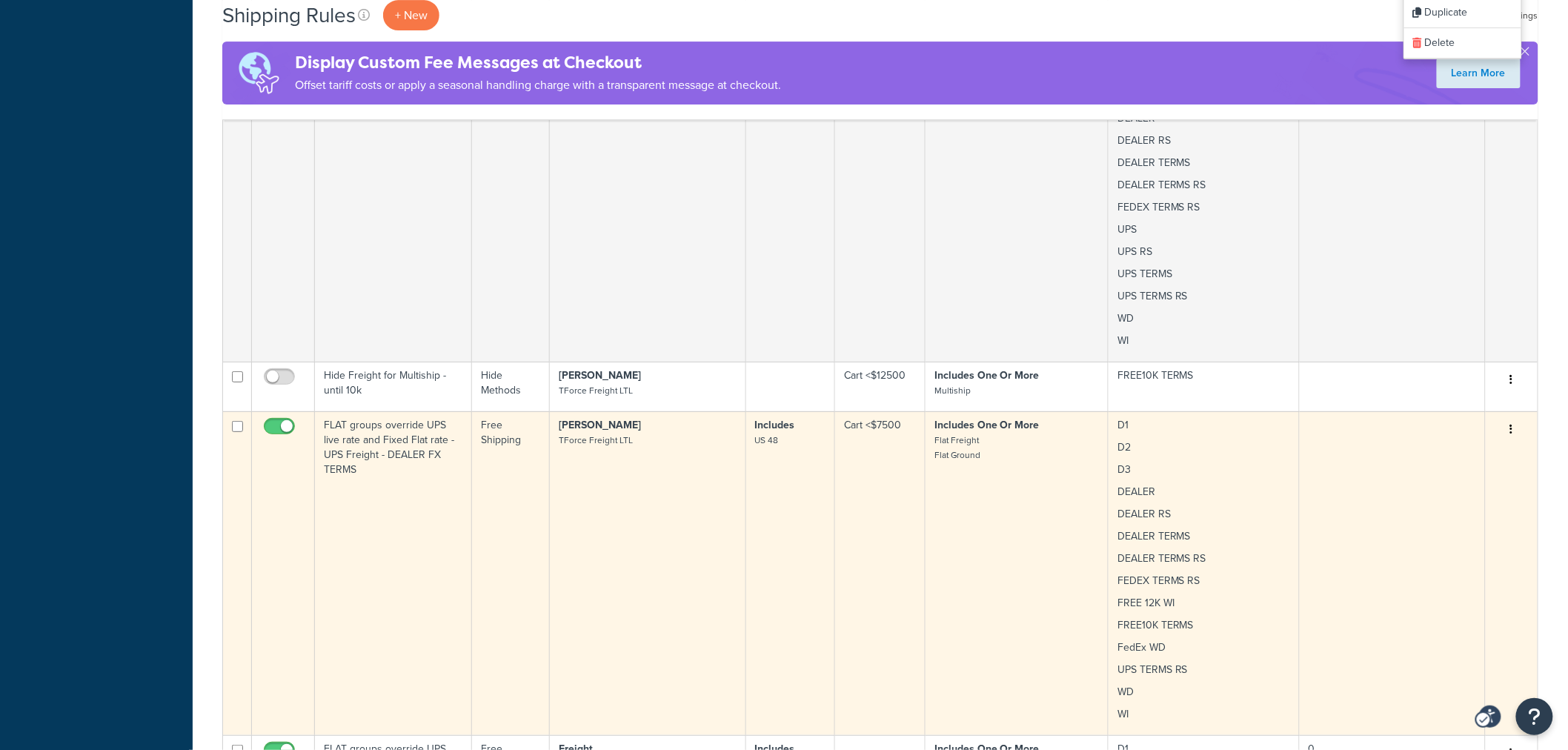
scroll to position [4501, 0]
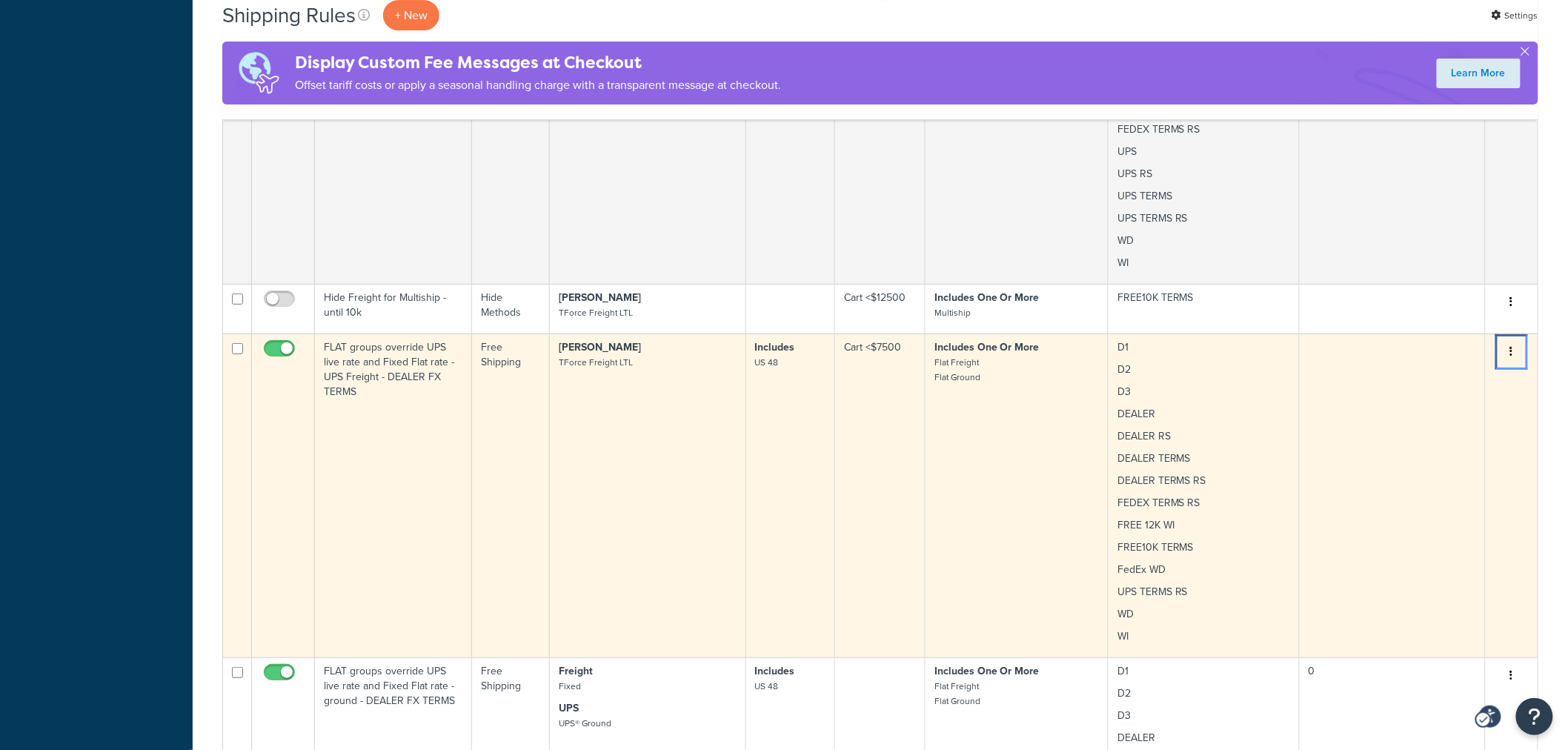
click at [1514, 346] on icon "Menu" at bounding box center [1511, 351] width 3 height 10
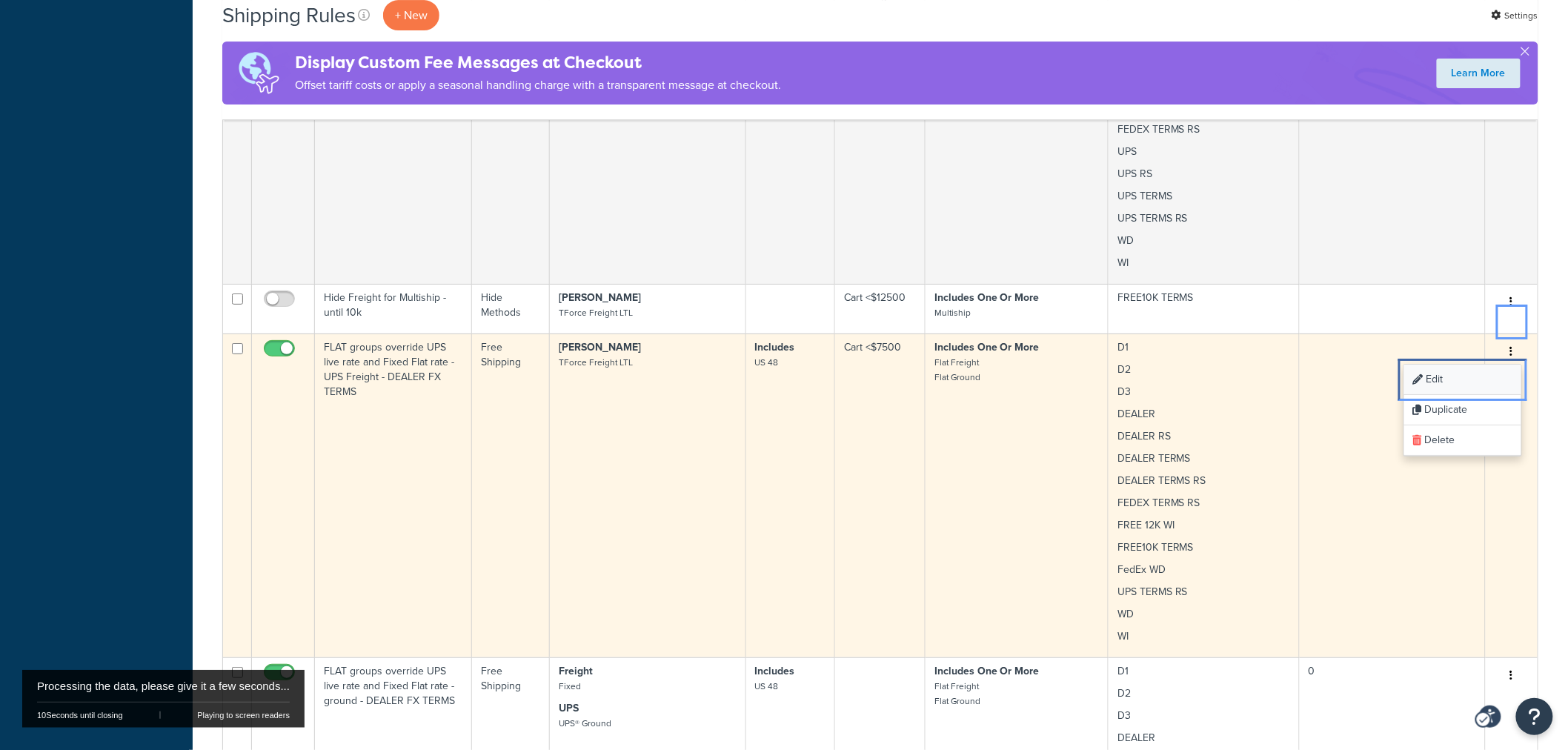
click at [1471, 365] on link "Edit Edit" at bounding box center [1463, 380] width 117 height 30
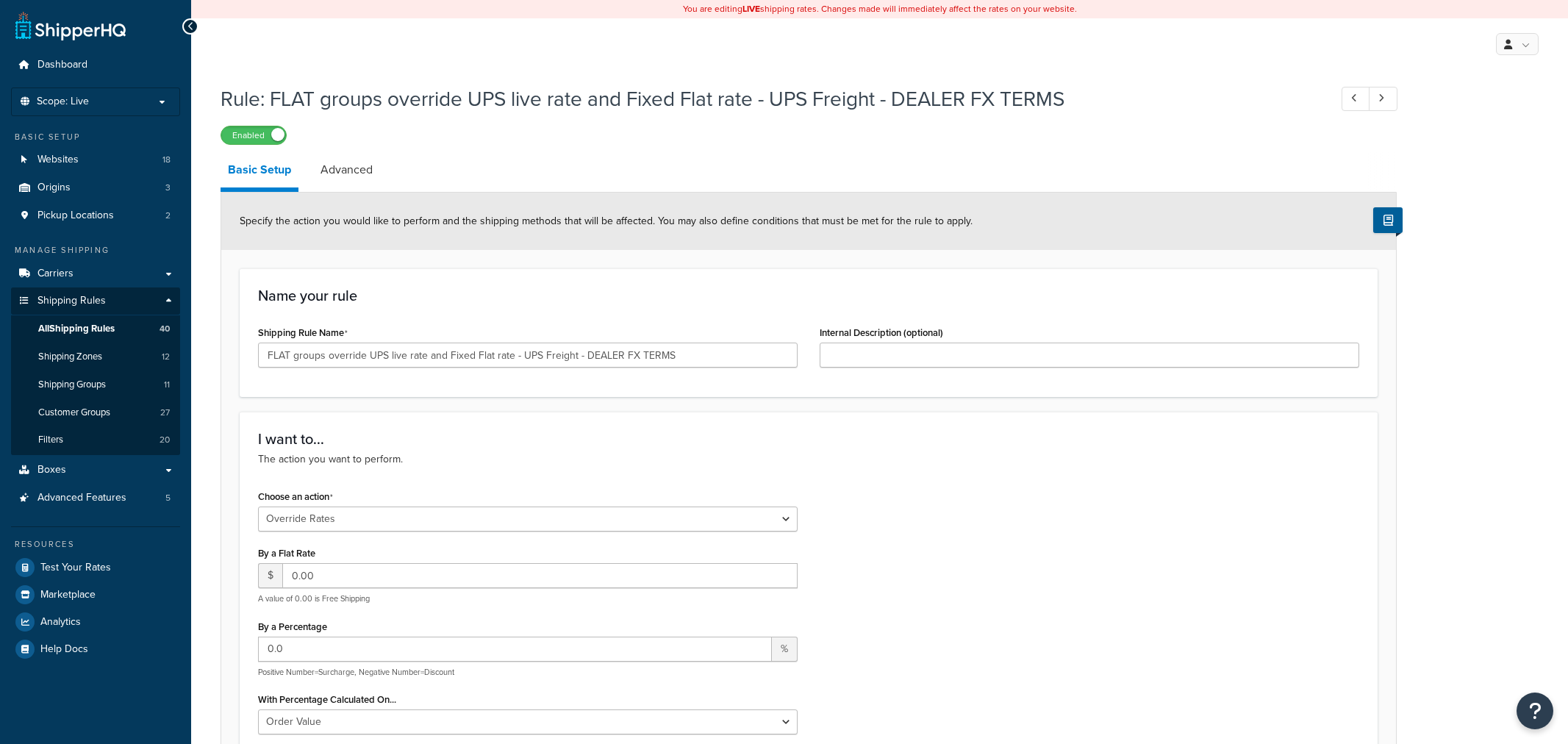
select select "OVERRIDE"
select select "ITEM"
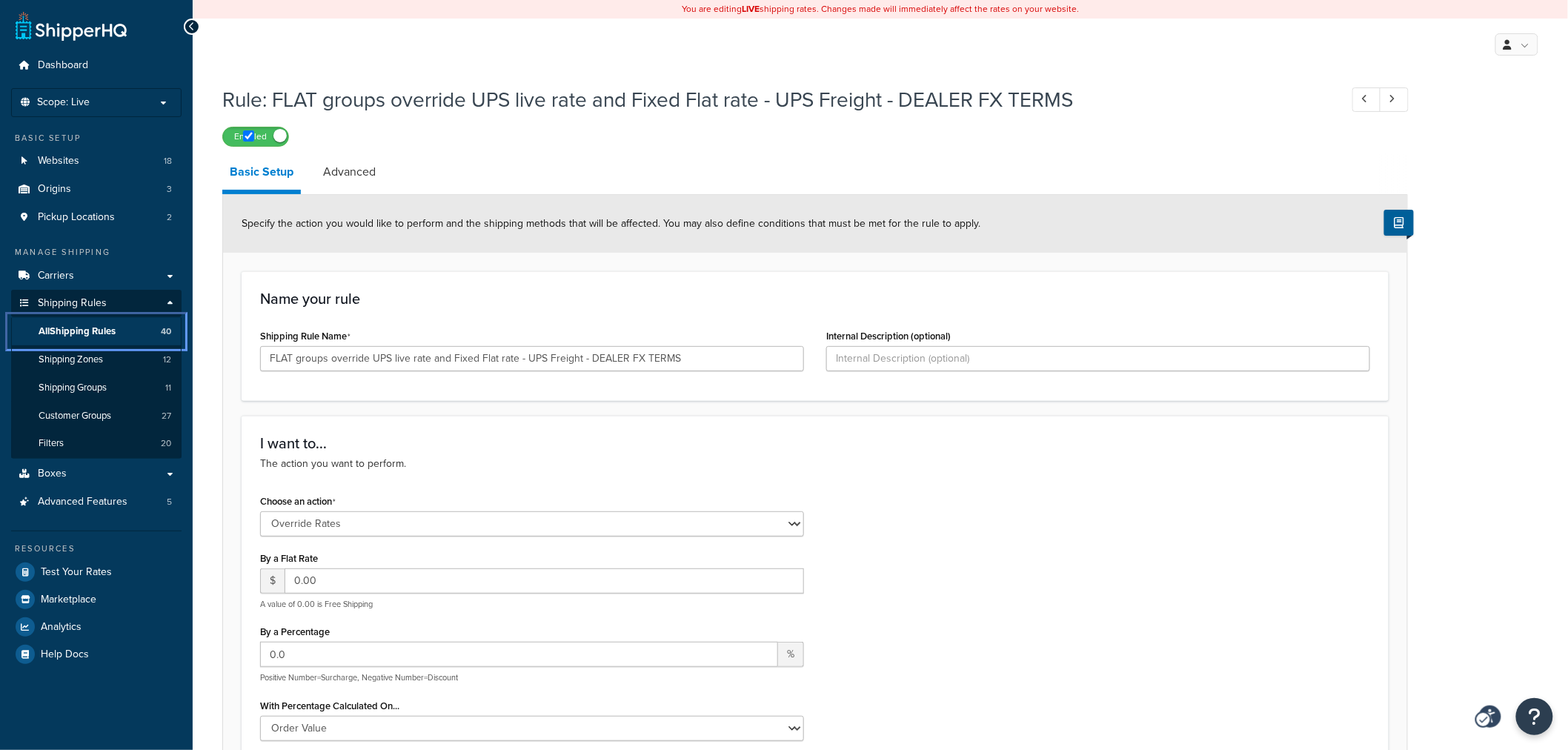
click at [66, 325] on span "All Shipping Rules" at bounding box center [77, 332] width 77 height 13
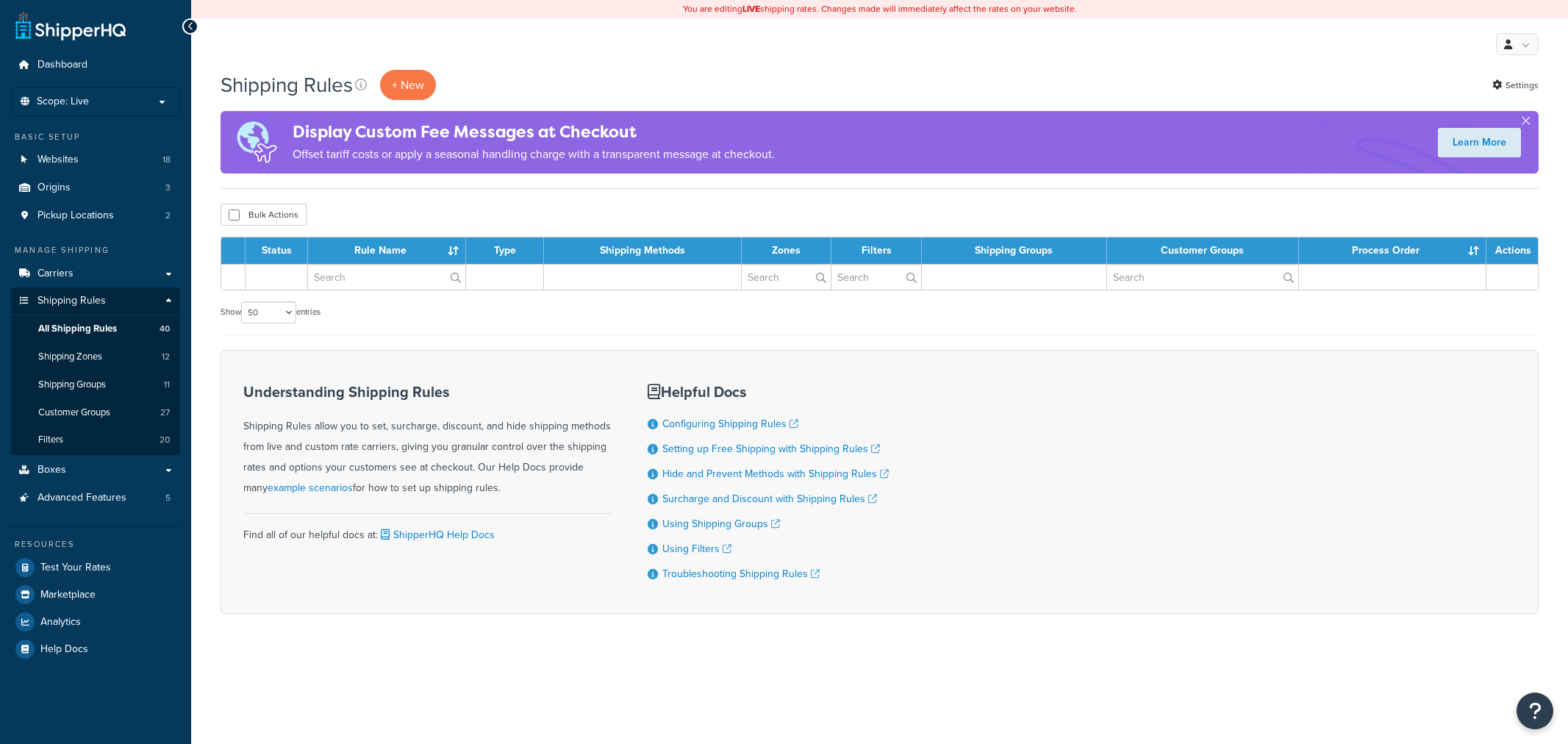
select select "50"
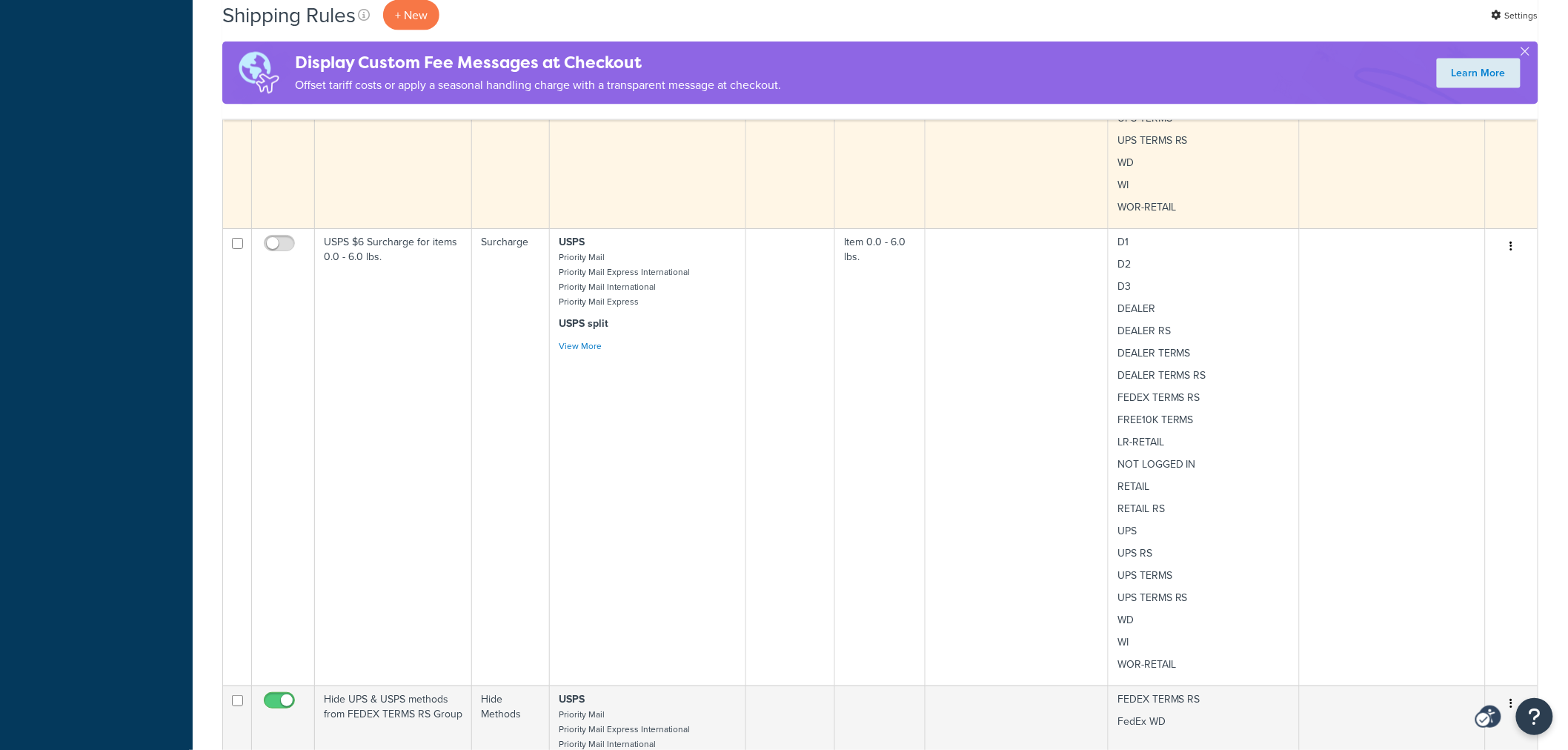
scroll to position [5825, 0]
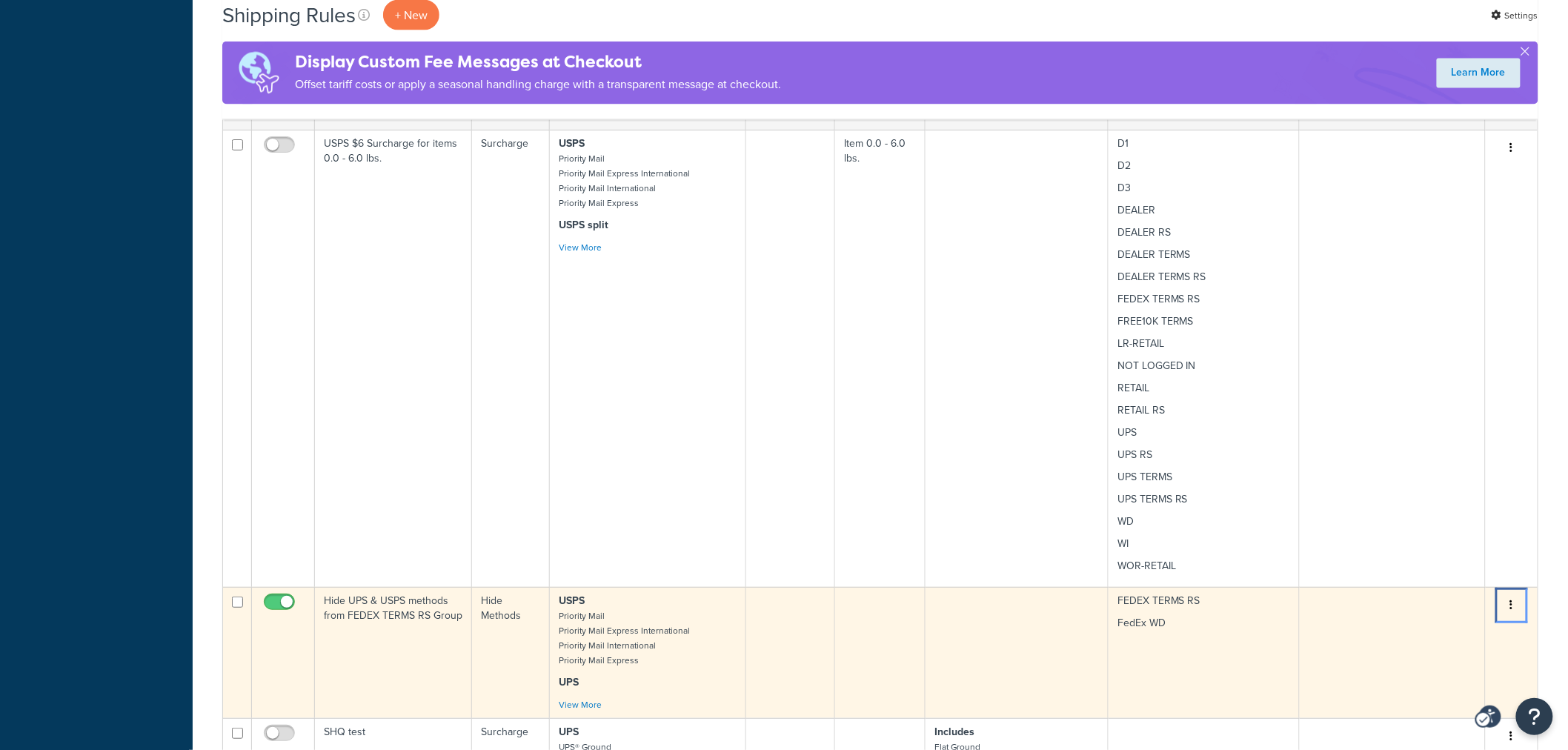
click at [1510, 599] on icon "Menu" at bounding box center [1511, 604] width 3 height 10
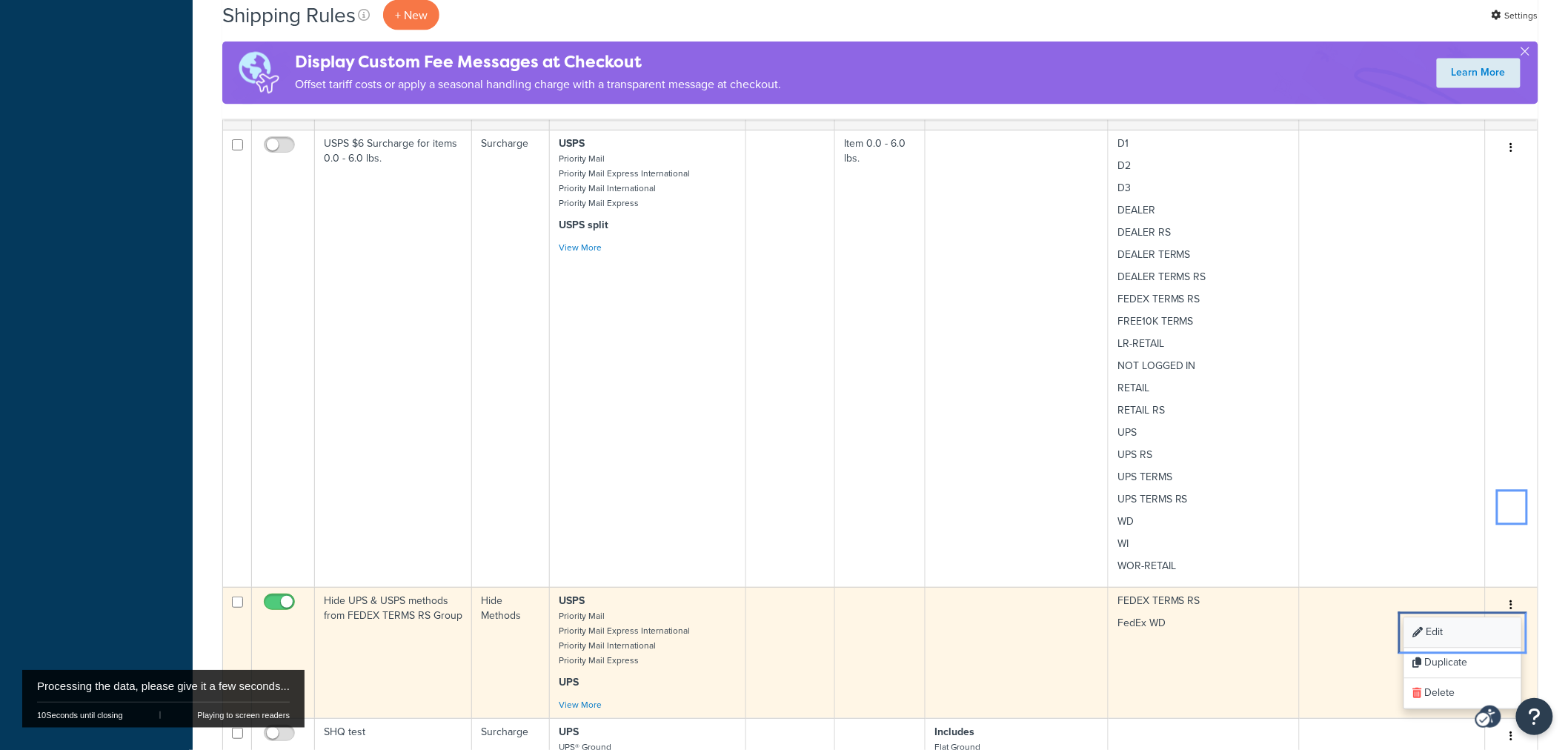
click at [1465, 618] on link "Edit Edit" at bounding box center [1463, 633] width 117 height 30
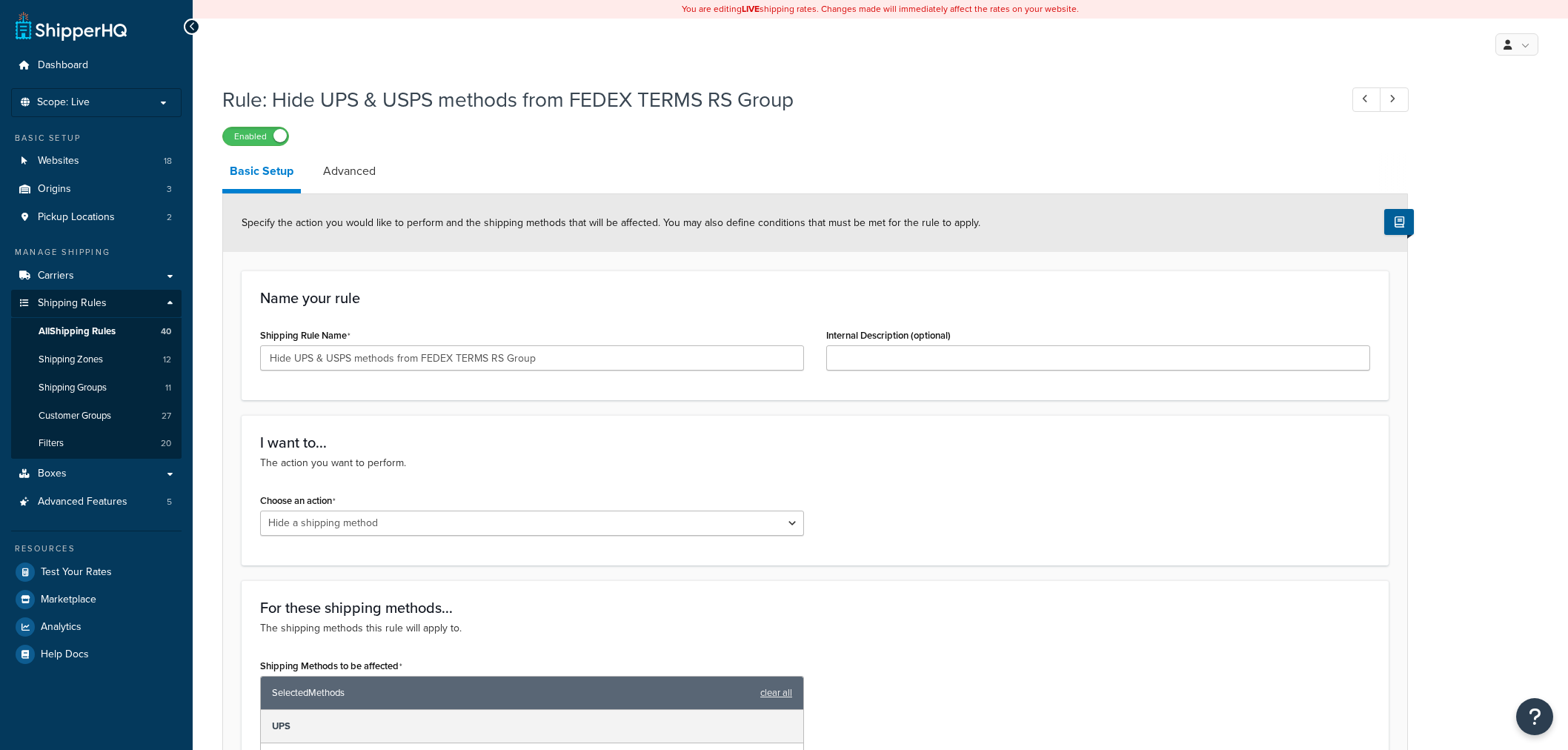
select select "HIDE"
click at [437, 103] on h1 "Rule: Hide UPS & USPS methods from FEDEX TERMS RS Group" at bounding box center [774, 99] width 1103 height 29
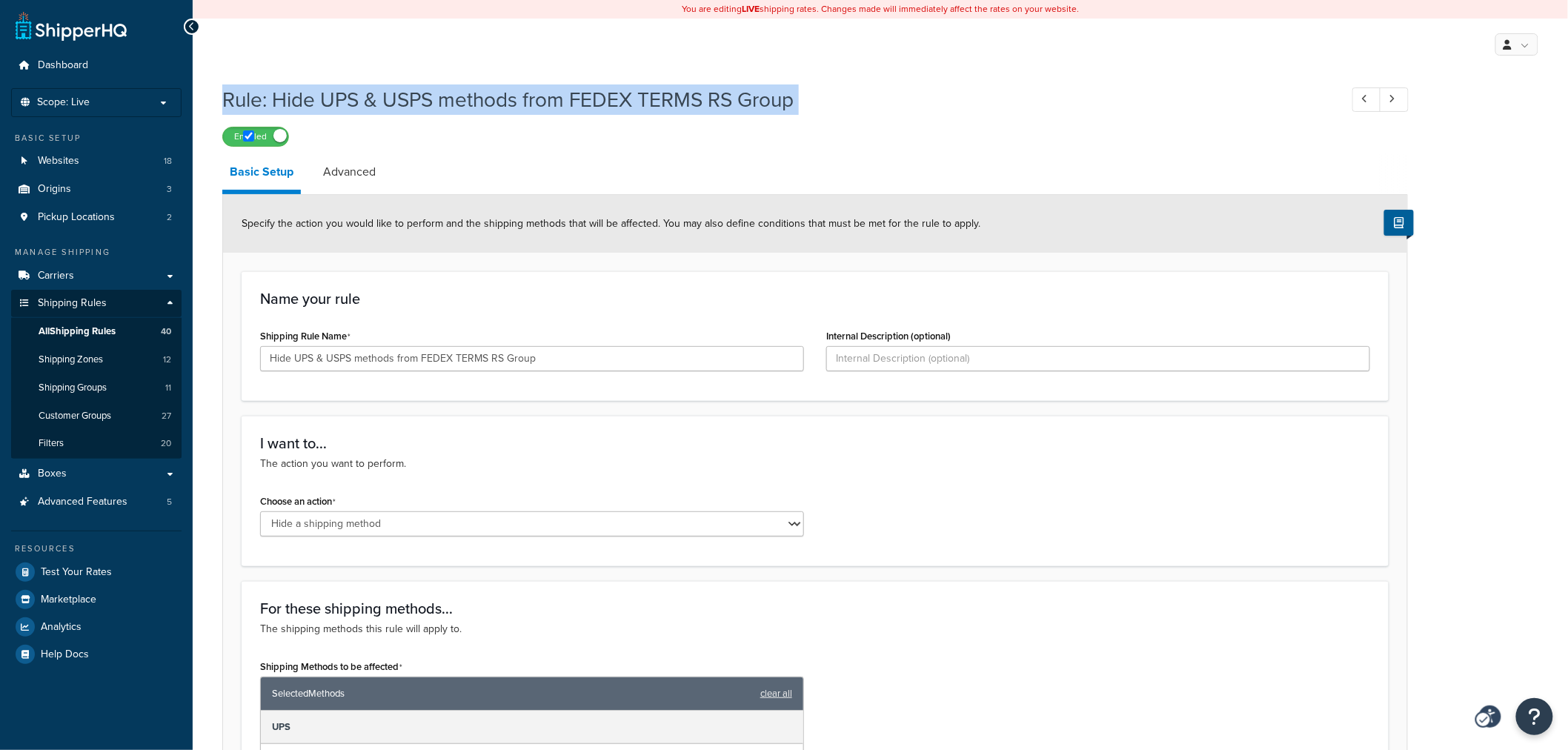
click at [437, 103] on h1 "Rule: Hide UPS & USPS methods from FEDEX TERMS RS Group" at bounding box center [774, 99] width 1103 height 29
copy h1 "Rule: Hide UPS & USPS methods from FEDEX TERMS RS Group"
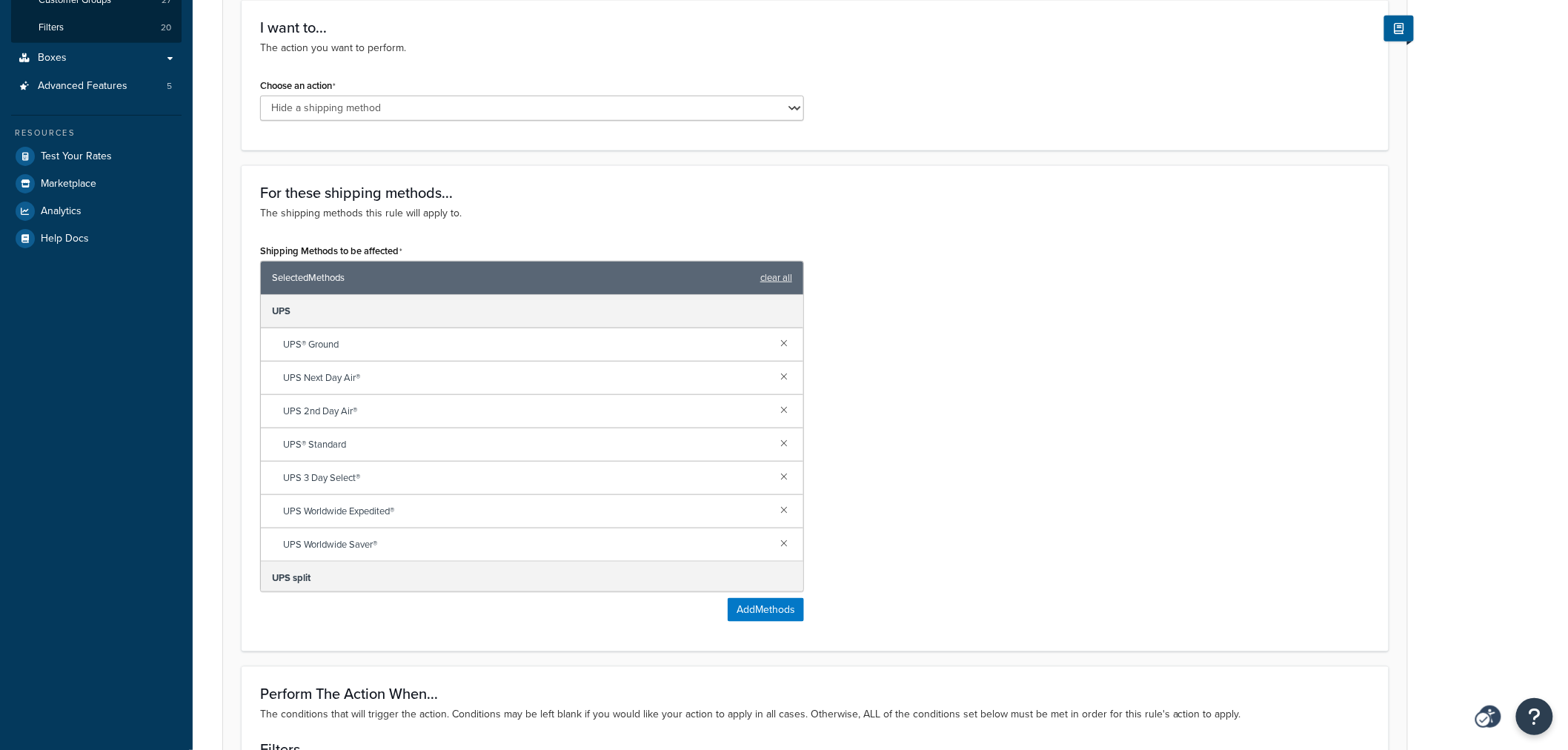
scroll to position [493, 0]
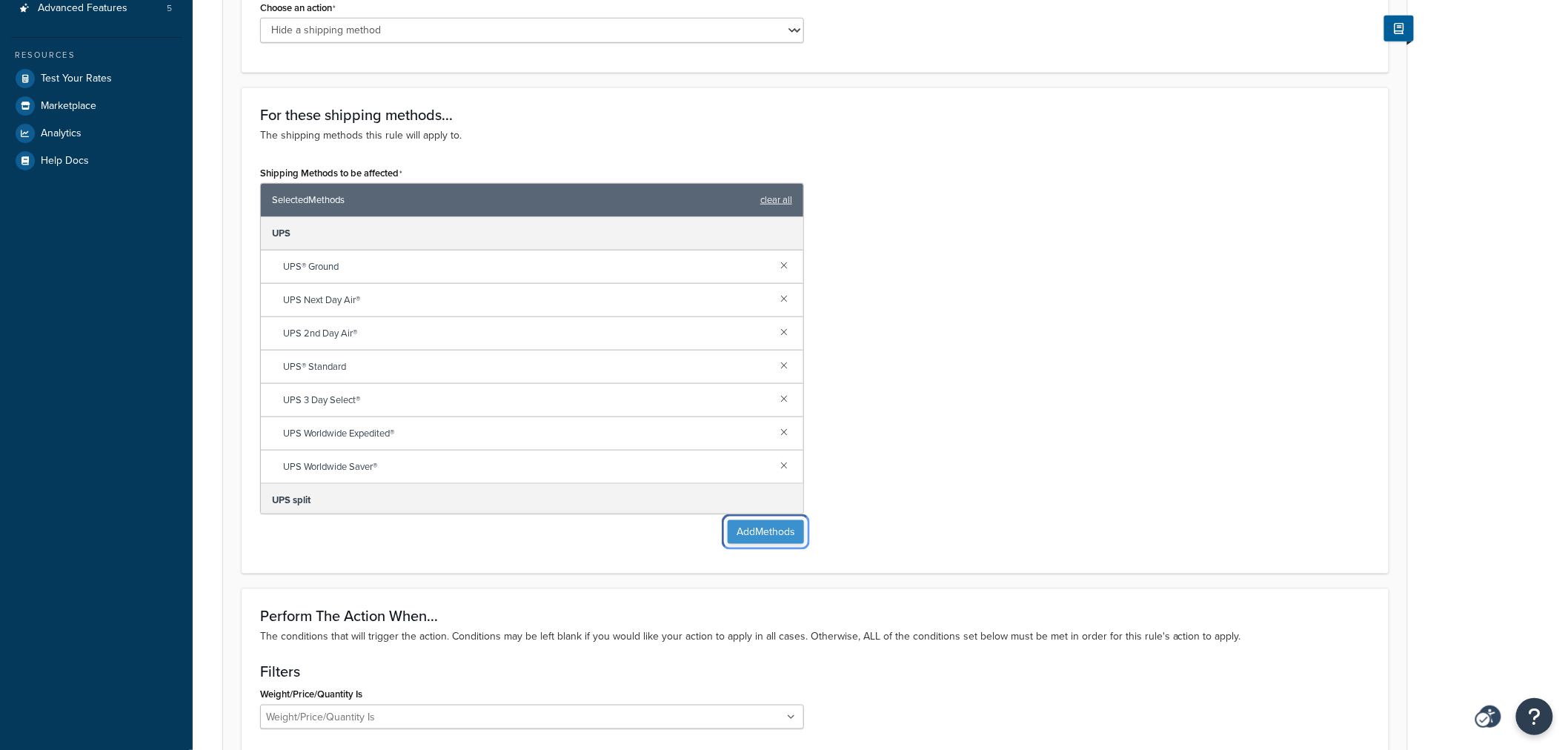
click at [750, 527] on button "Add Methods" at bounding box center [766, 532] width 77 height 24
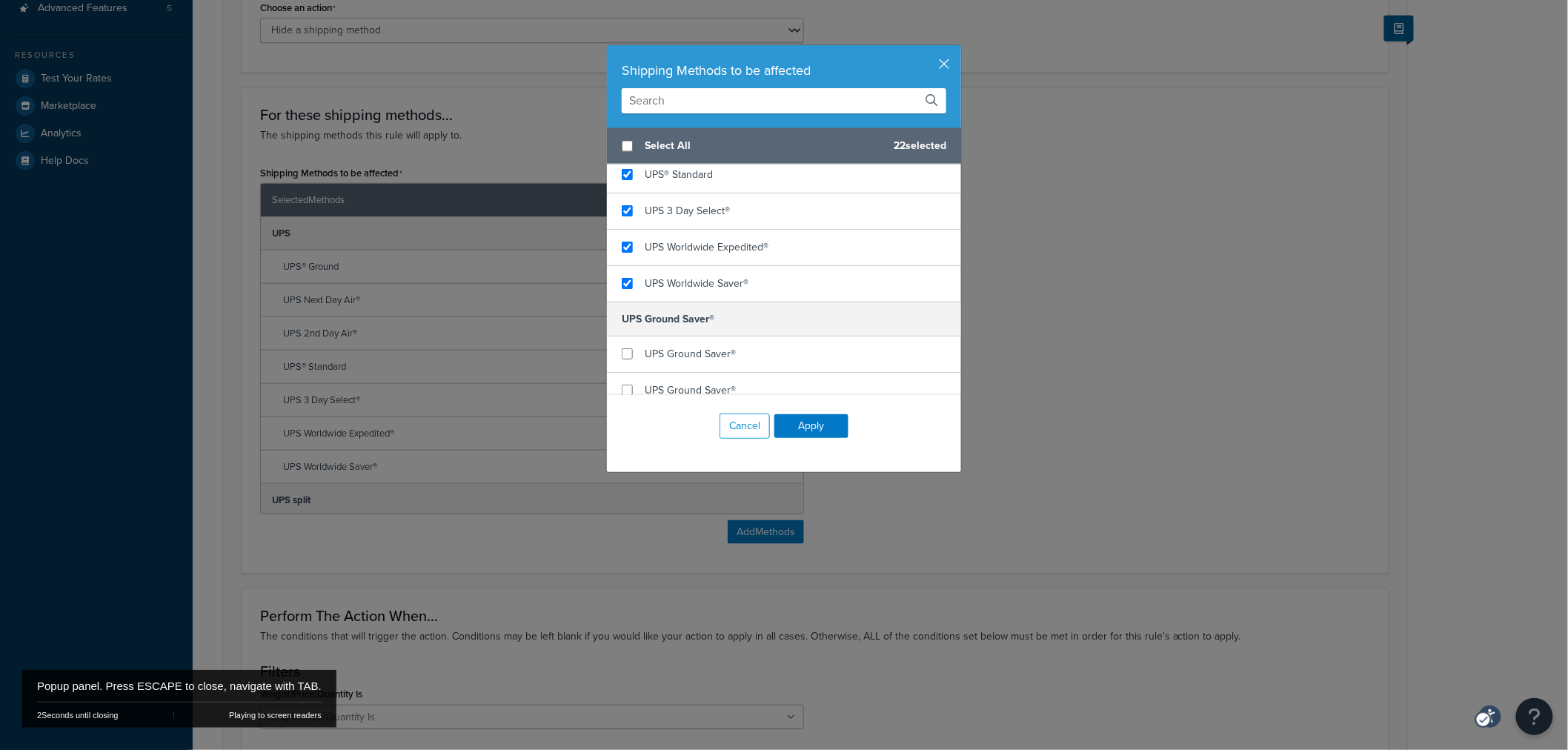
scroll to position [1235, 0]
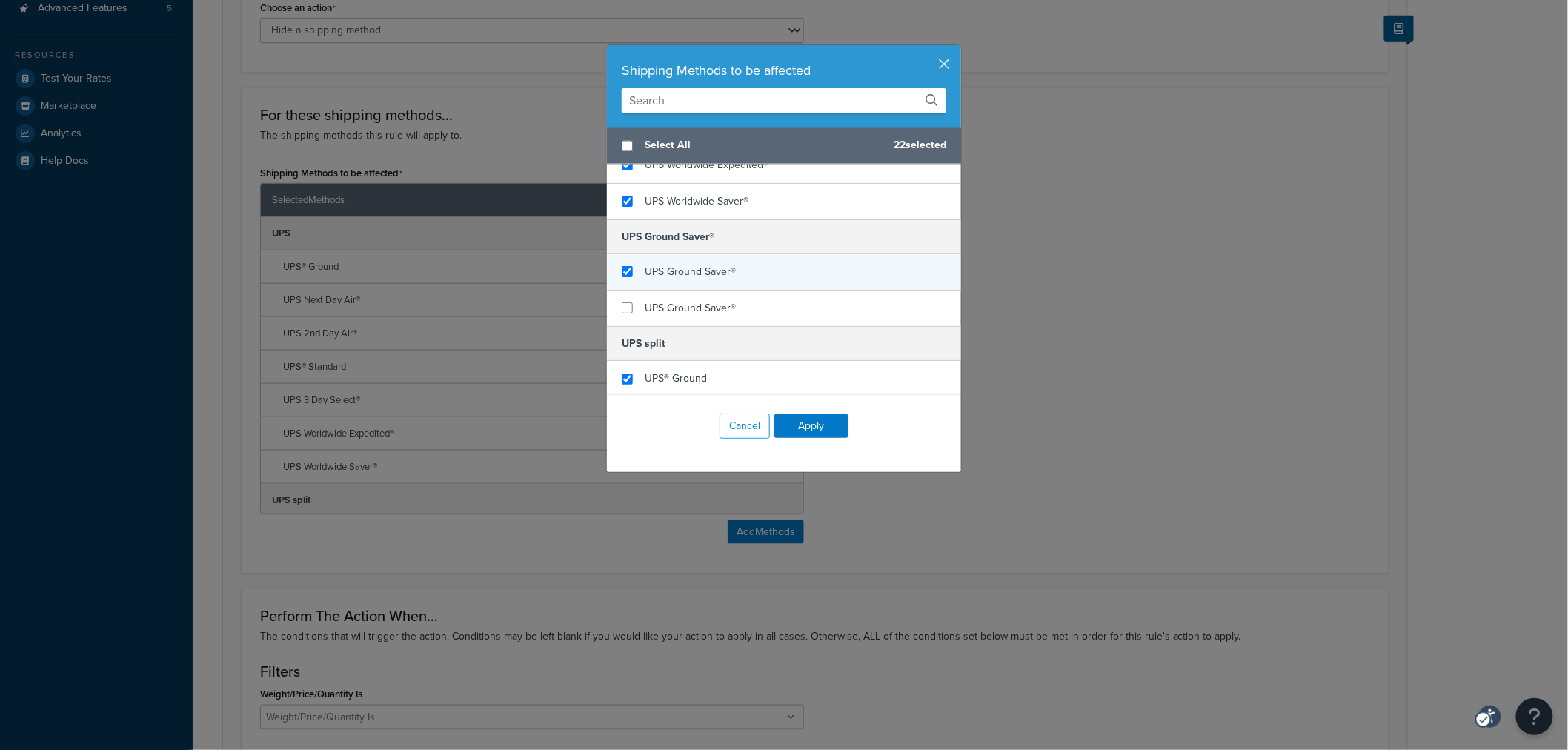
checkbox input "true"
click at [671, 272] on span "UPS Ground Saver®" at bounding box center [690, 272] width 91 height 16
checkbox input "true"
click at [662, 311] on span "UPS Ground Saver®" at bounding box center [690, 308] width 91 height 16
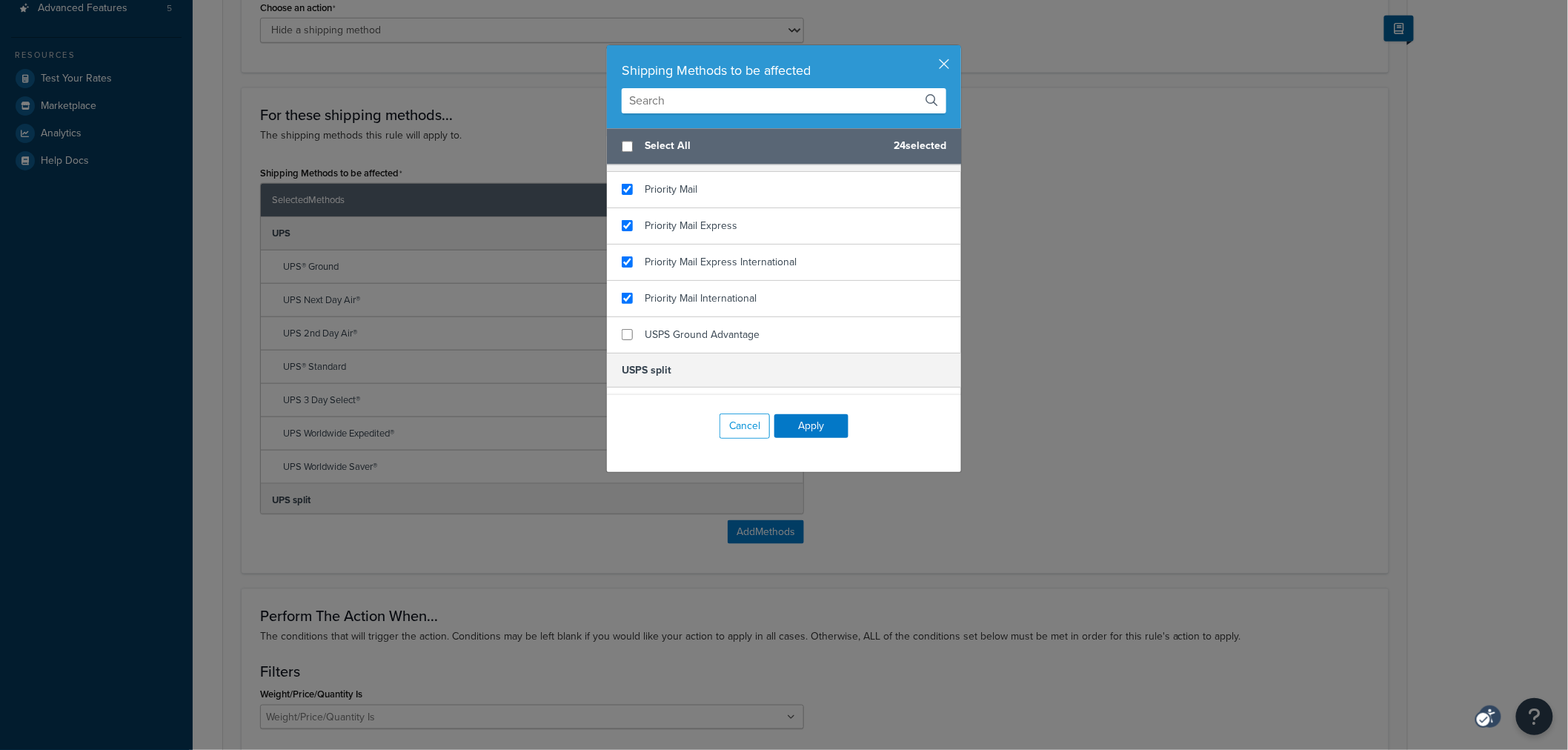
scroll to position [1729, 0]
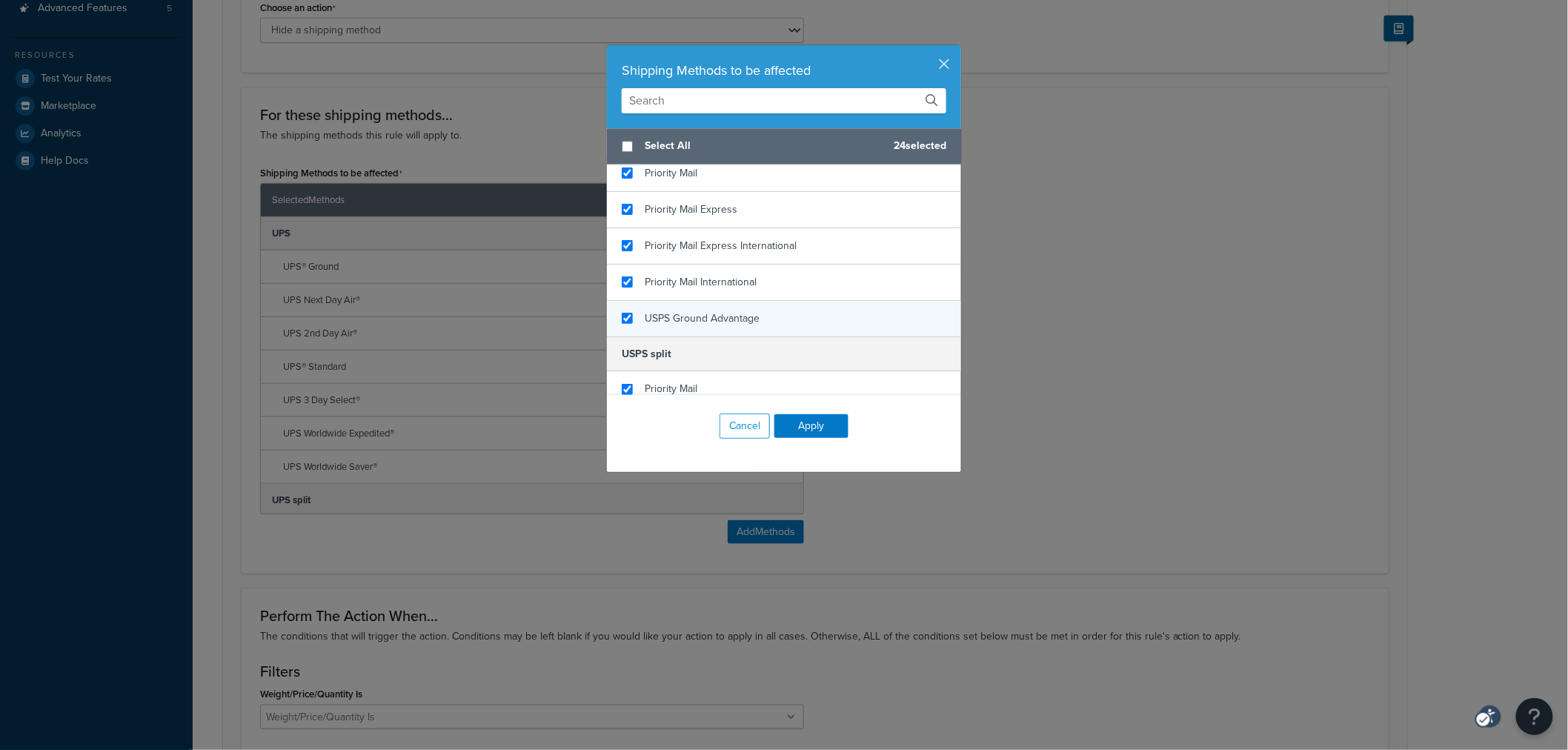
checkbox input "true"
click at [693, 326] on span "USPS Ground Advantage" at bounding box center [702, 318] width 115 height 16
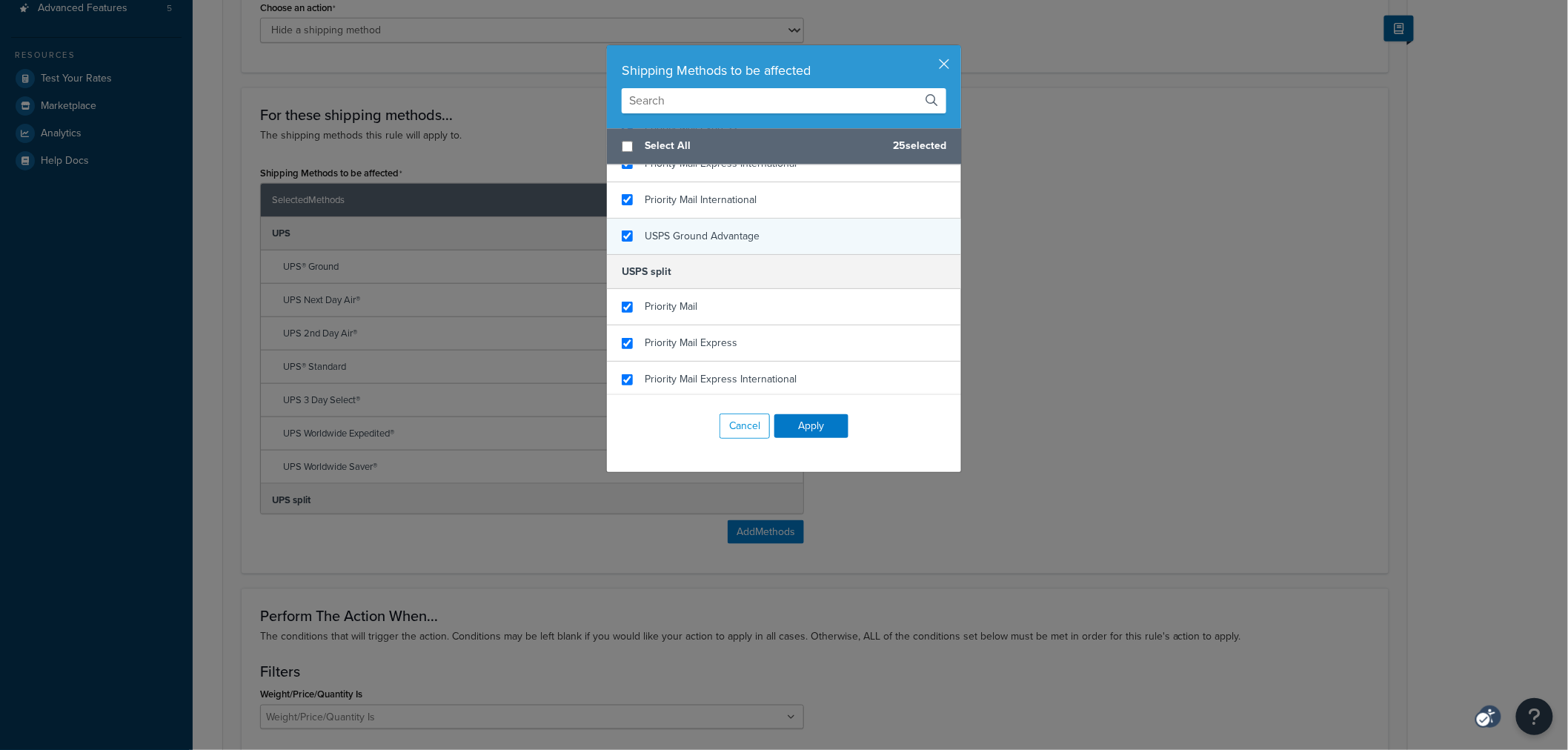
scroll to position [1891, 0]
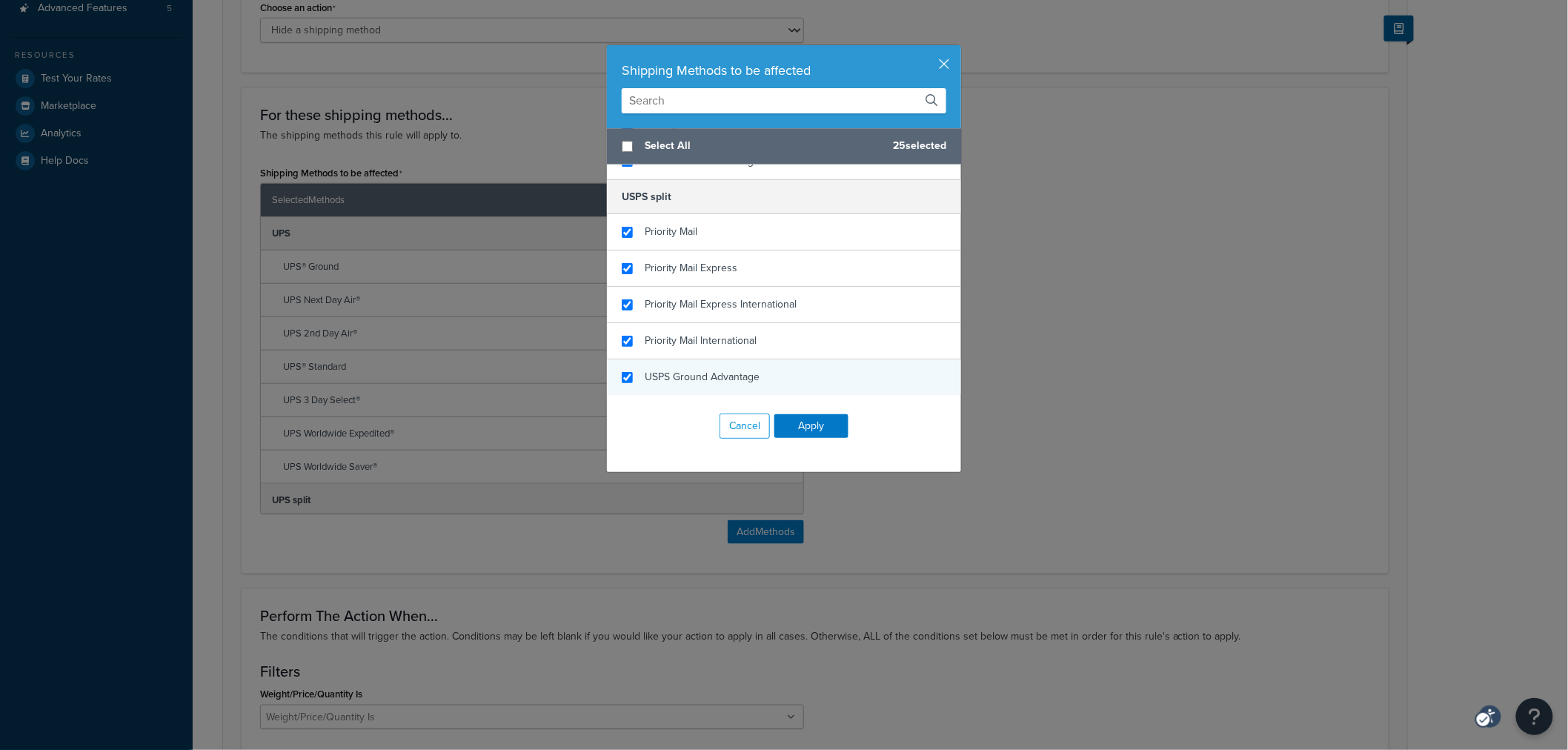
checkbox input "true"
click at [681, 381] on span "USPS Ground Advantage" at bounding box center [702, 377] width 115 height 16
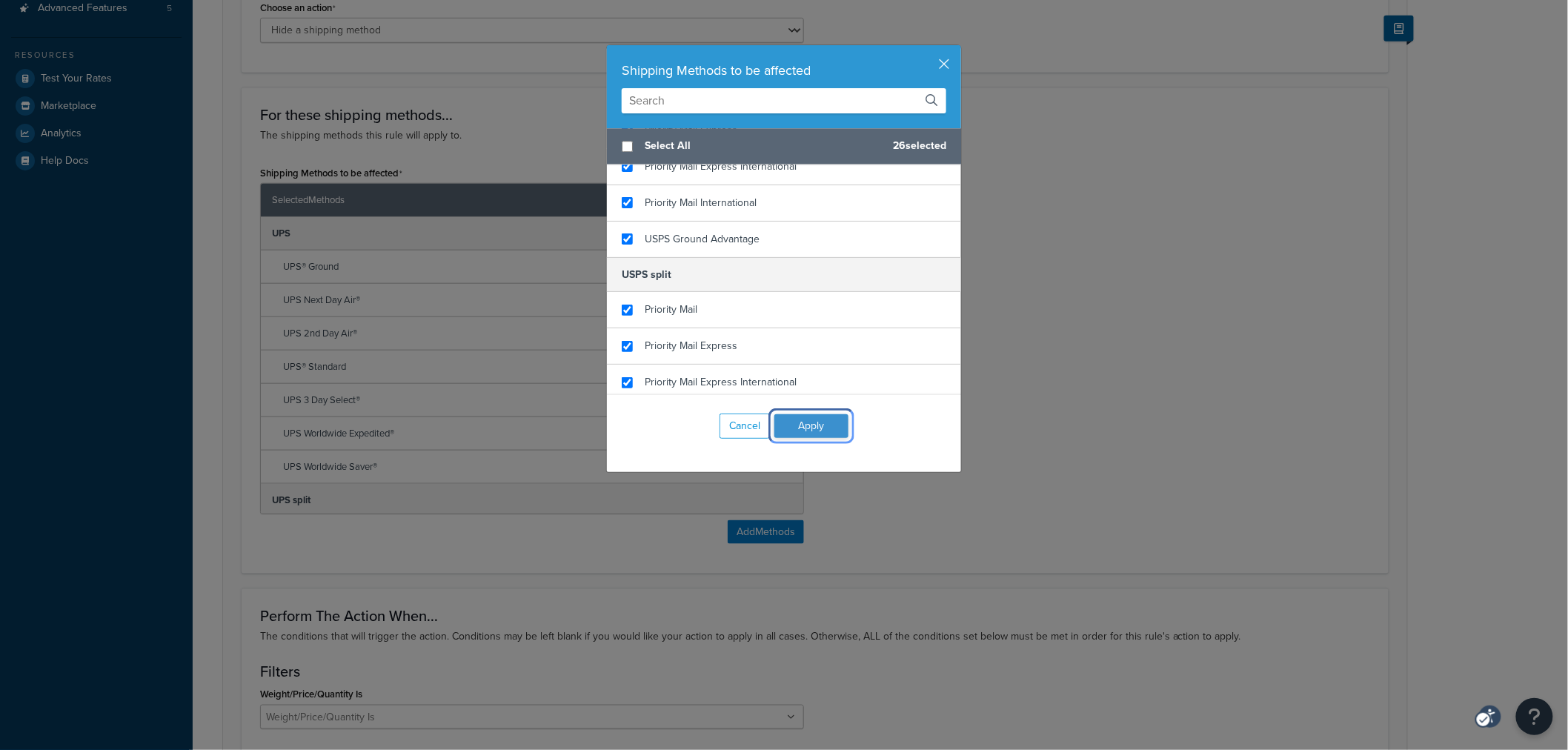
click at [799, 429] on button "Apply" at bounding box center [812, 427] width 74 height 24
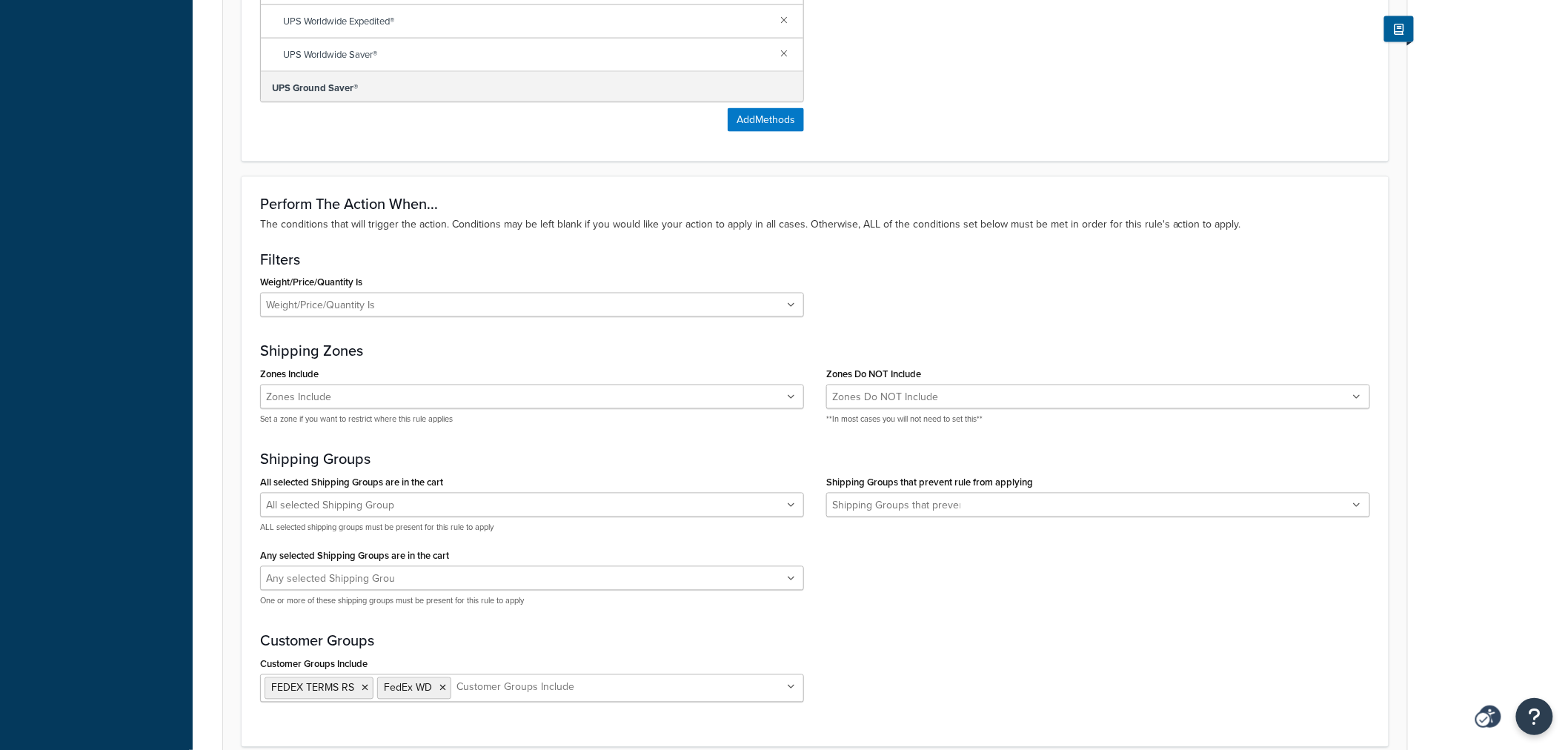
scroll to position [1039, 0]
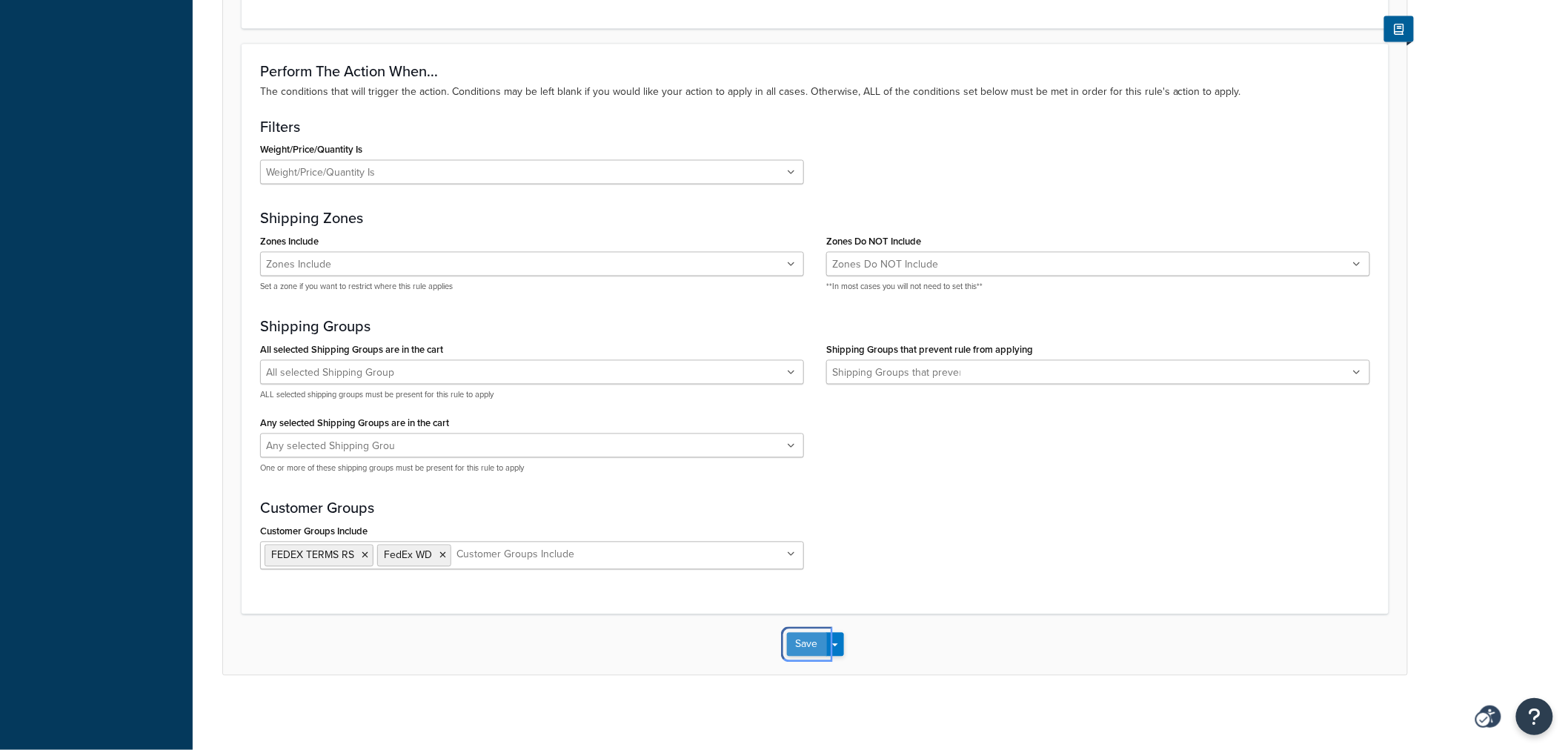
click at [808, 650] on button "Save" at bounding box center [806, 645] width 40 height 24
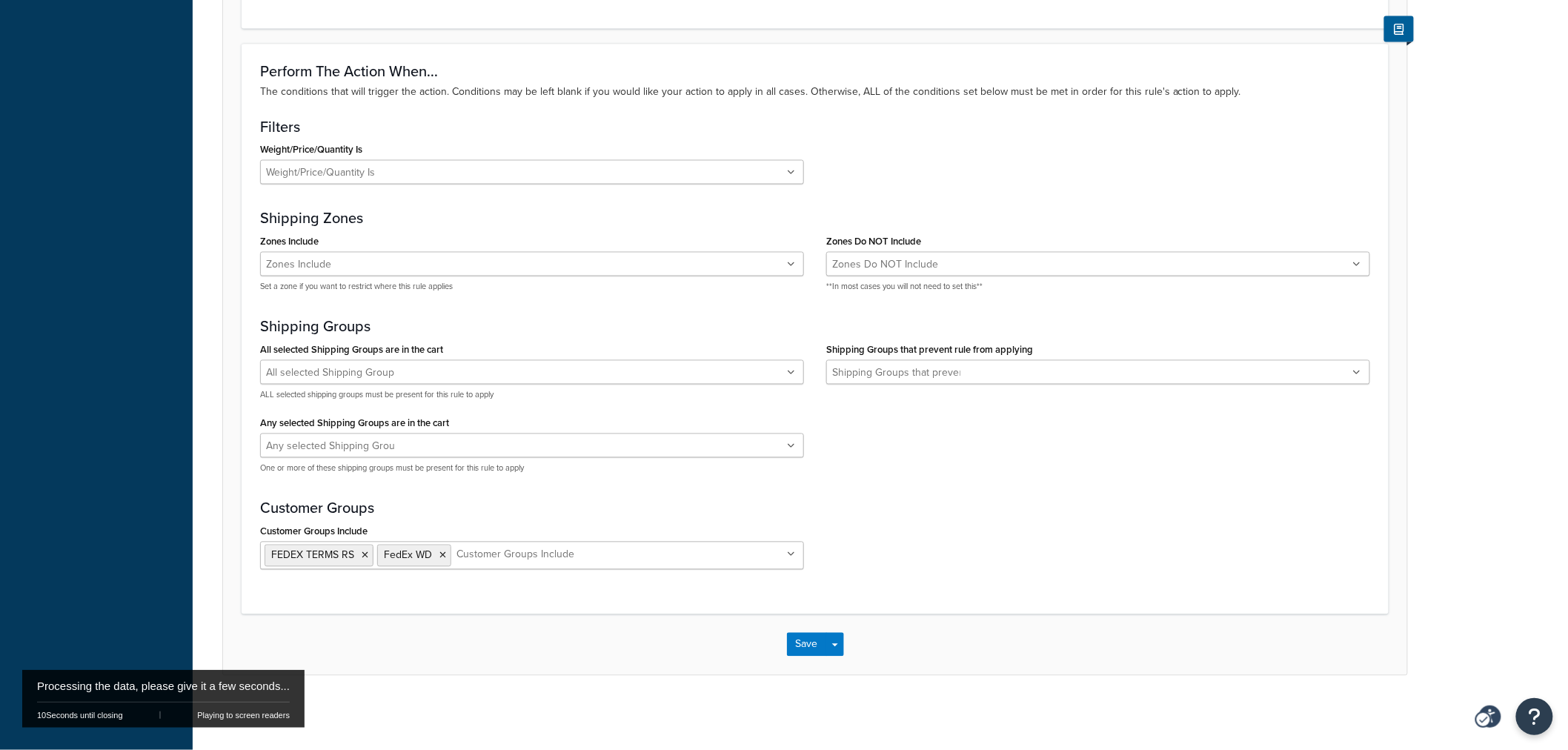
scroll to position [0, 0]
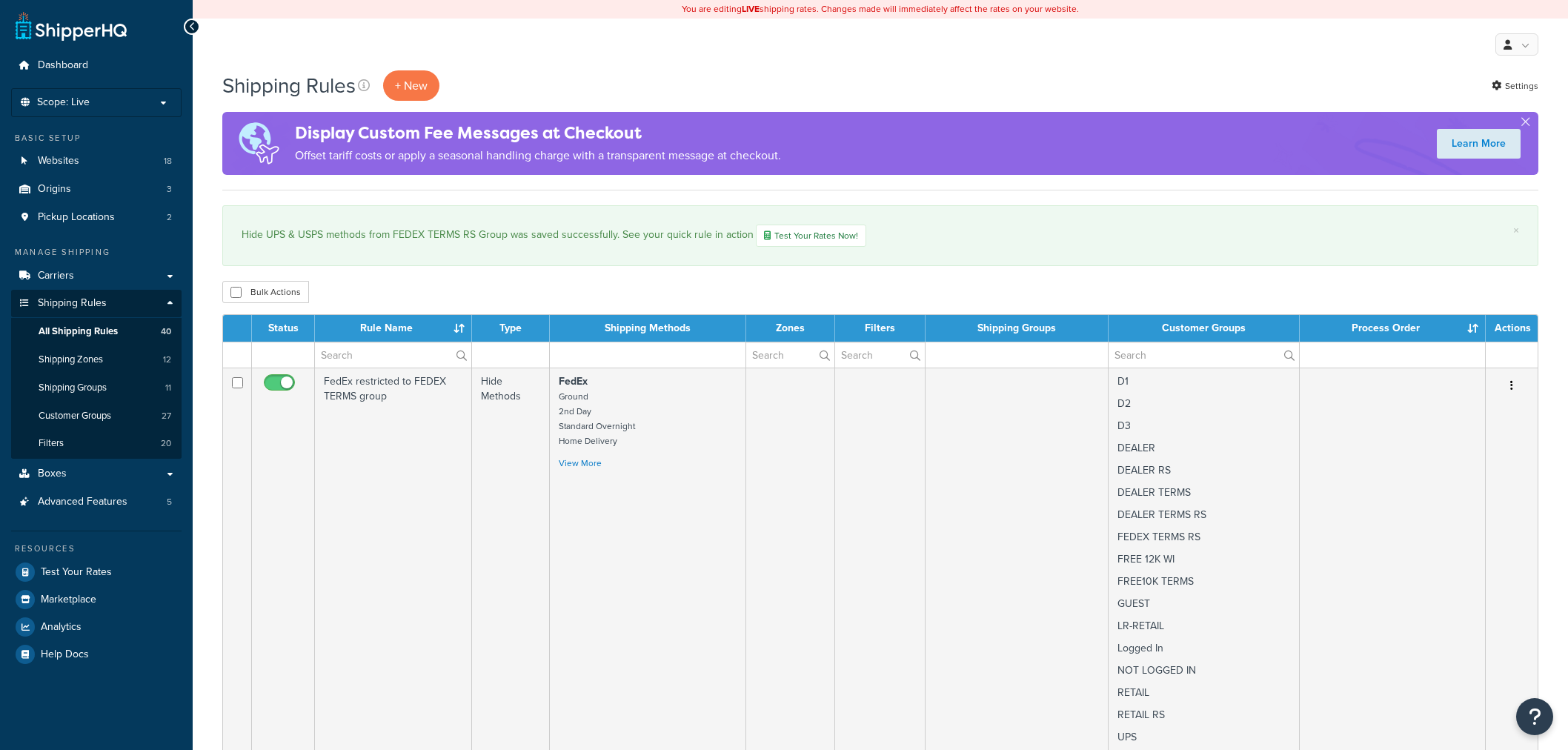
select select "50"
click at [166, 272] on link "Carriers" at bounding box center [96, 276] width 171 height 28
click at [168, 276] on link "Carriers" at bounding box center [96, 276] width 171 height 28
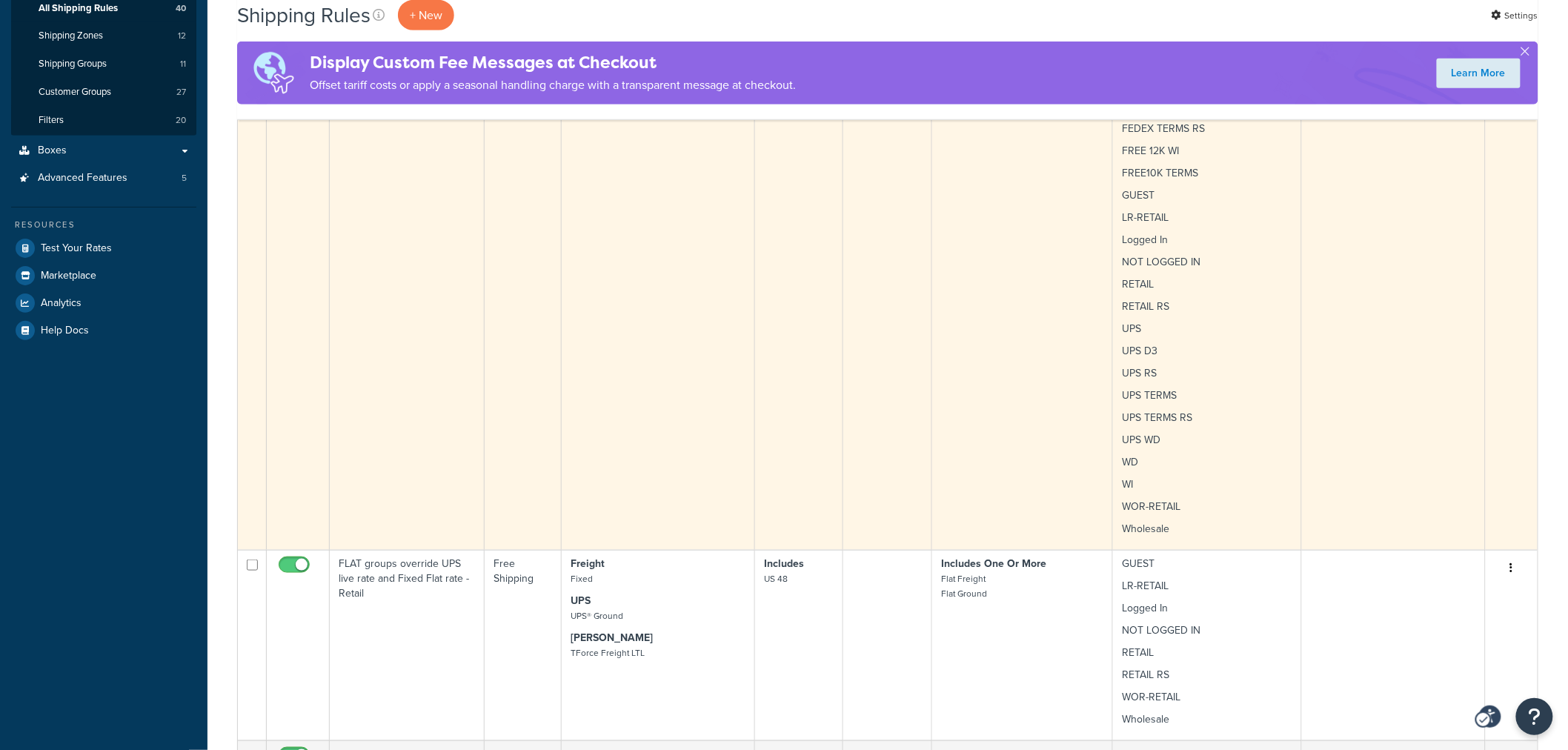
scroll to position [576, 0]
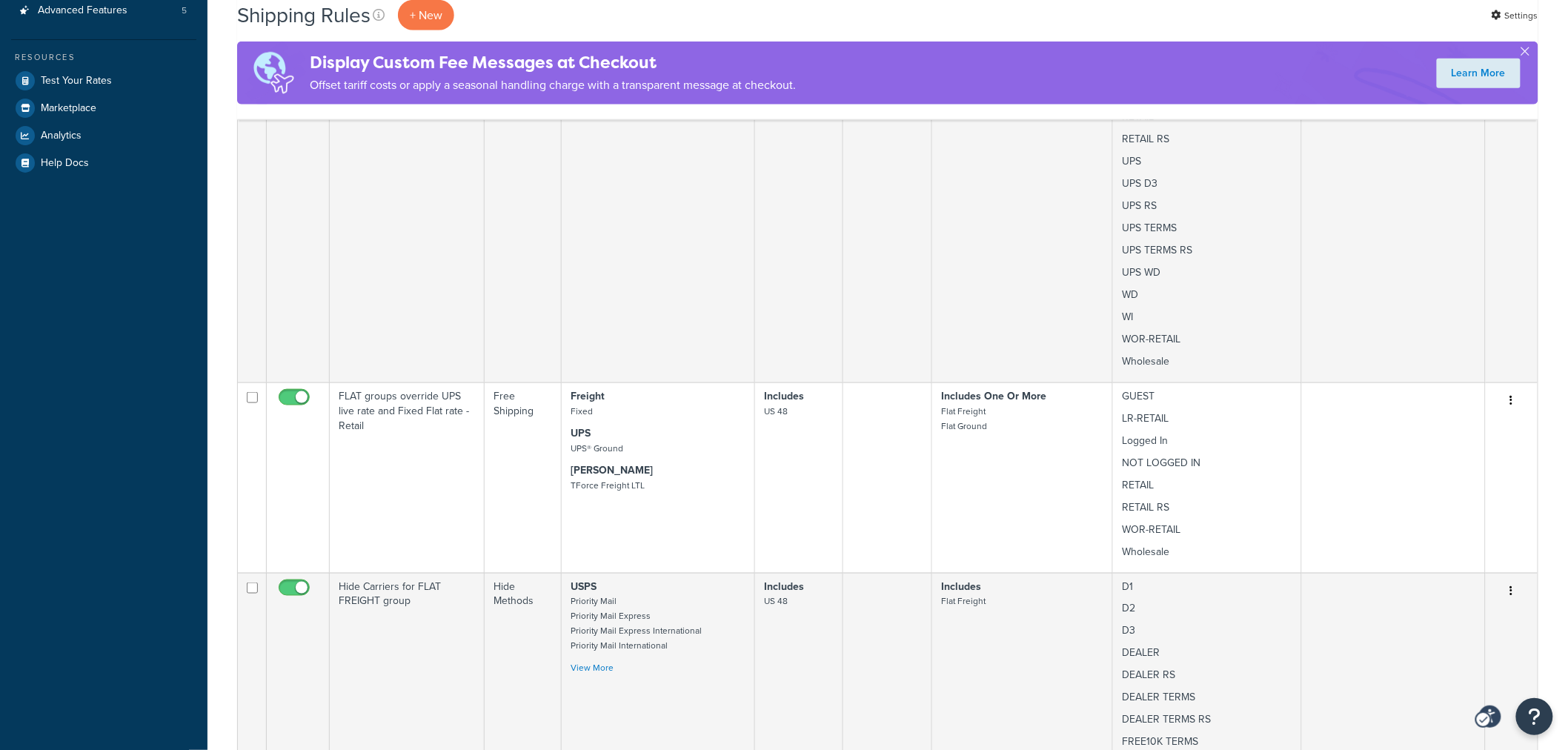
drag, startPoint x: 1002, startPoint y: 30, endPoint x: 938, endPoint y: 24, distance: 64.3
click at [1002, 30] on div "Shipping Rules + New Settings Settings" at bounding box center [887, 15] width 1301 height 30
click at [938, 24] on div "Shipping Rules + New Settings Settings" at bounding box center [887, 15] width 1301 height 30
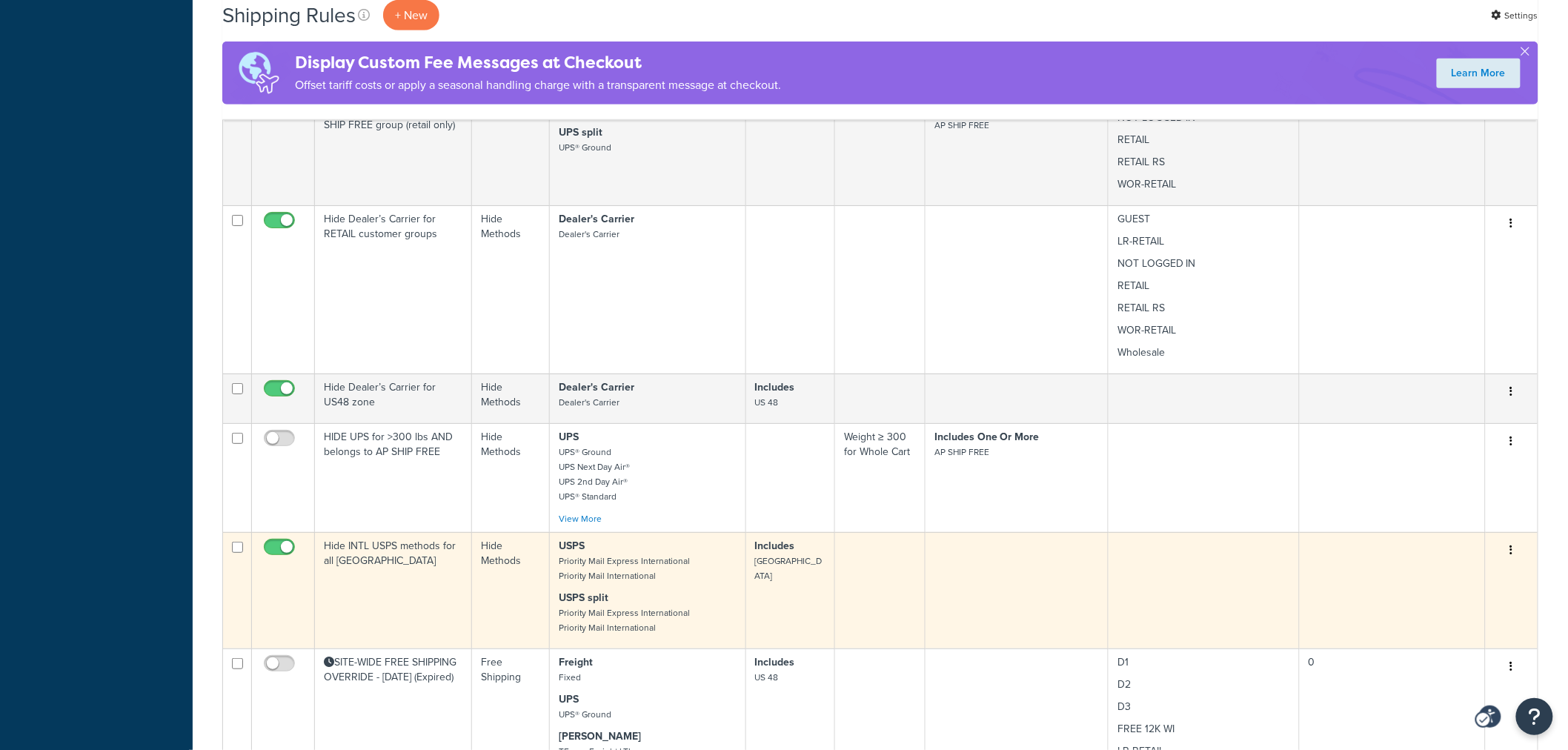
scroll to position [7436, 0]
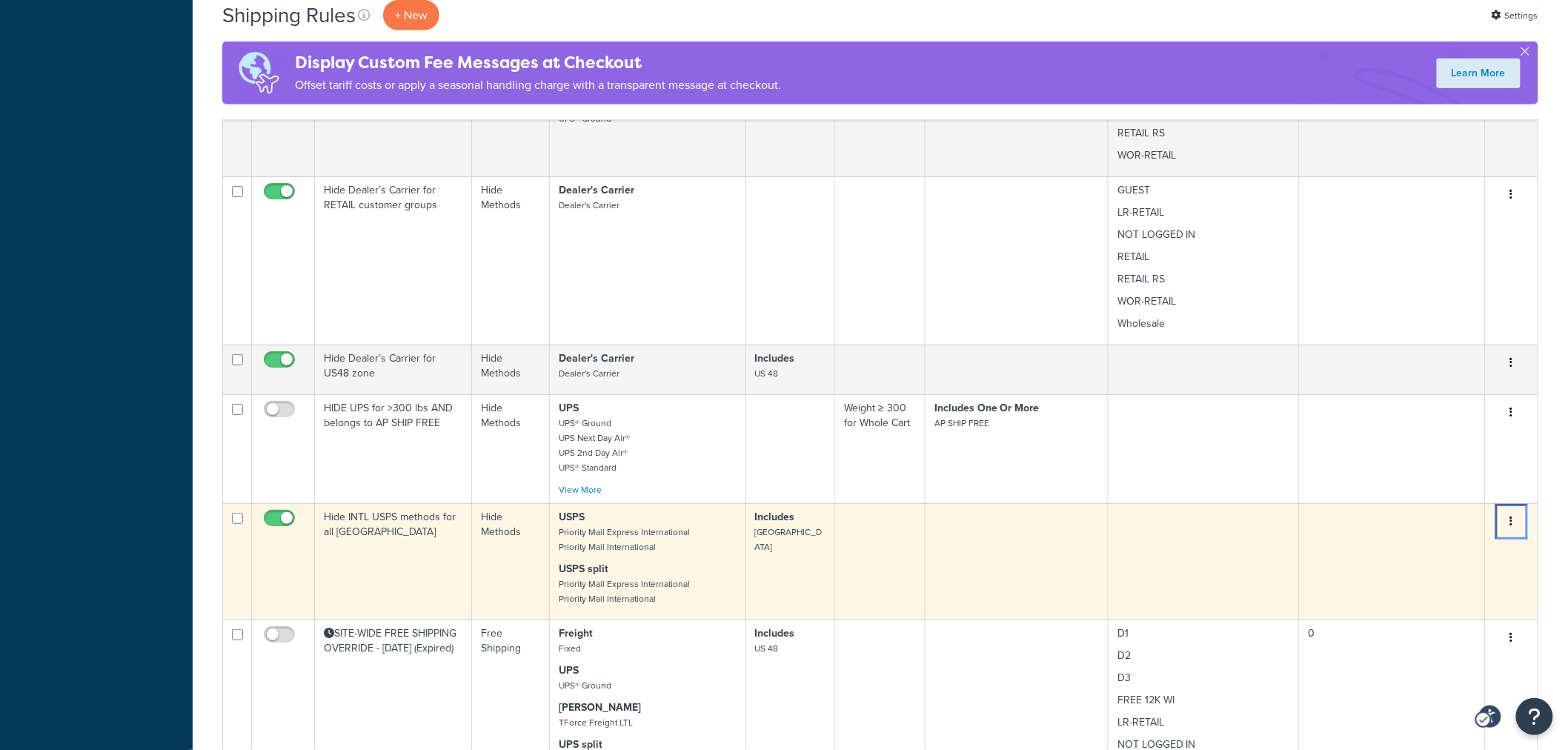
click at [1510, 516] on icon "Menu" at bounding box center [1511, 521] width 3 height 10
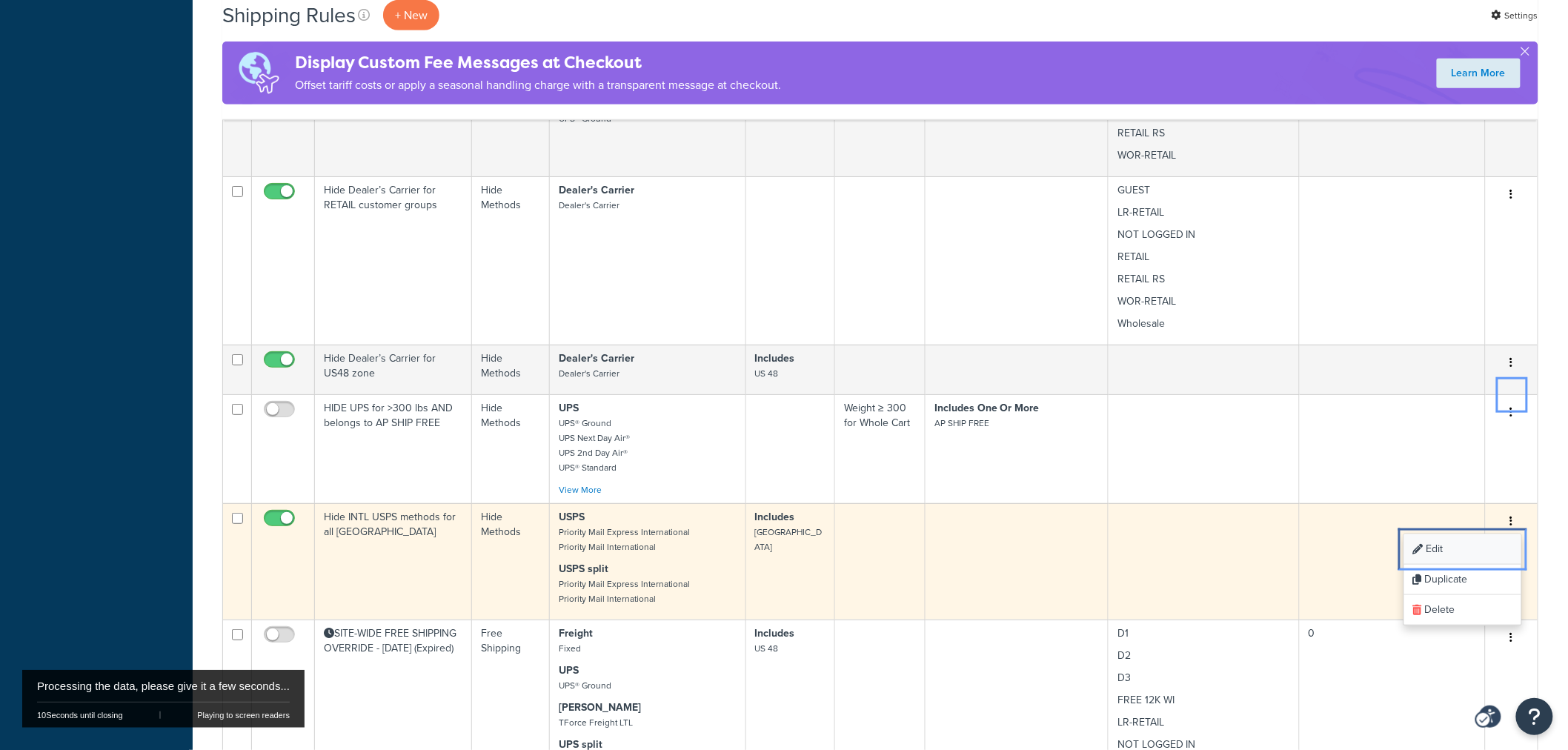
click at [1456, 535] on link "Edit Edit" at bounding box center [1463, 550] width 117 height 30
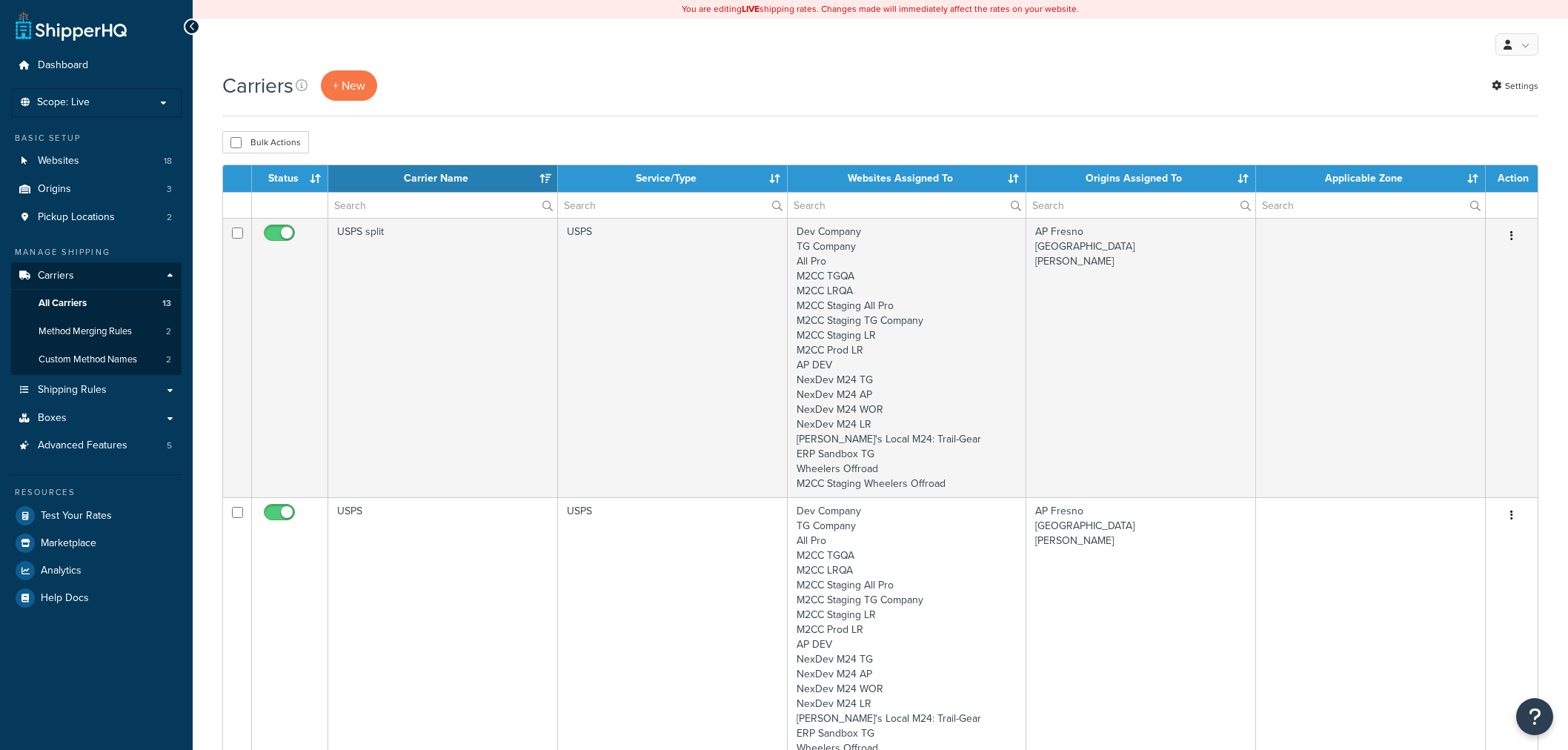
select select "15"
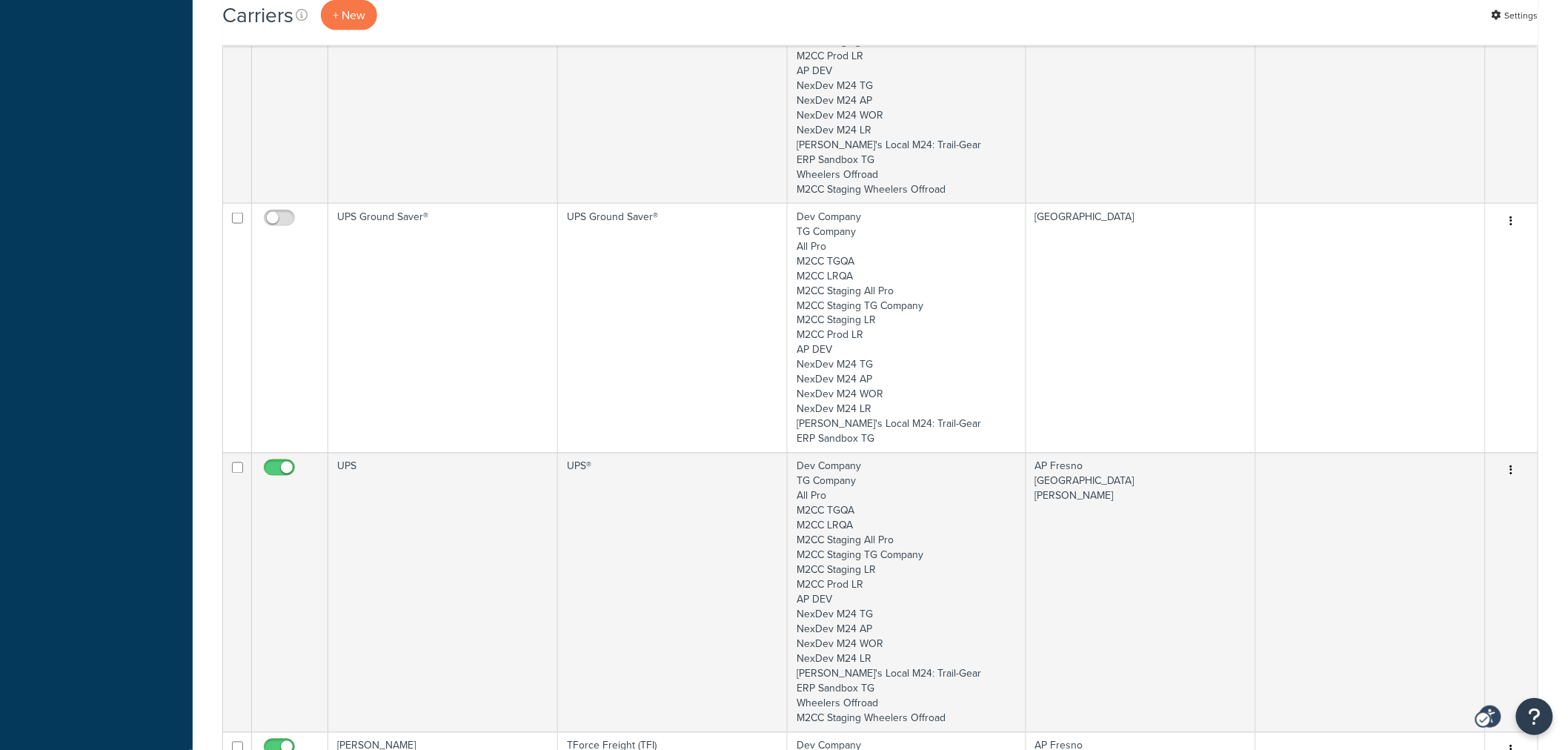
scroll to position [708, 0]
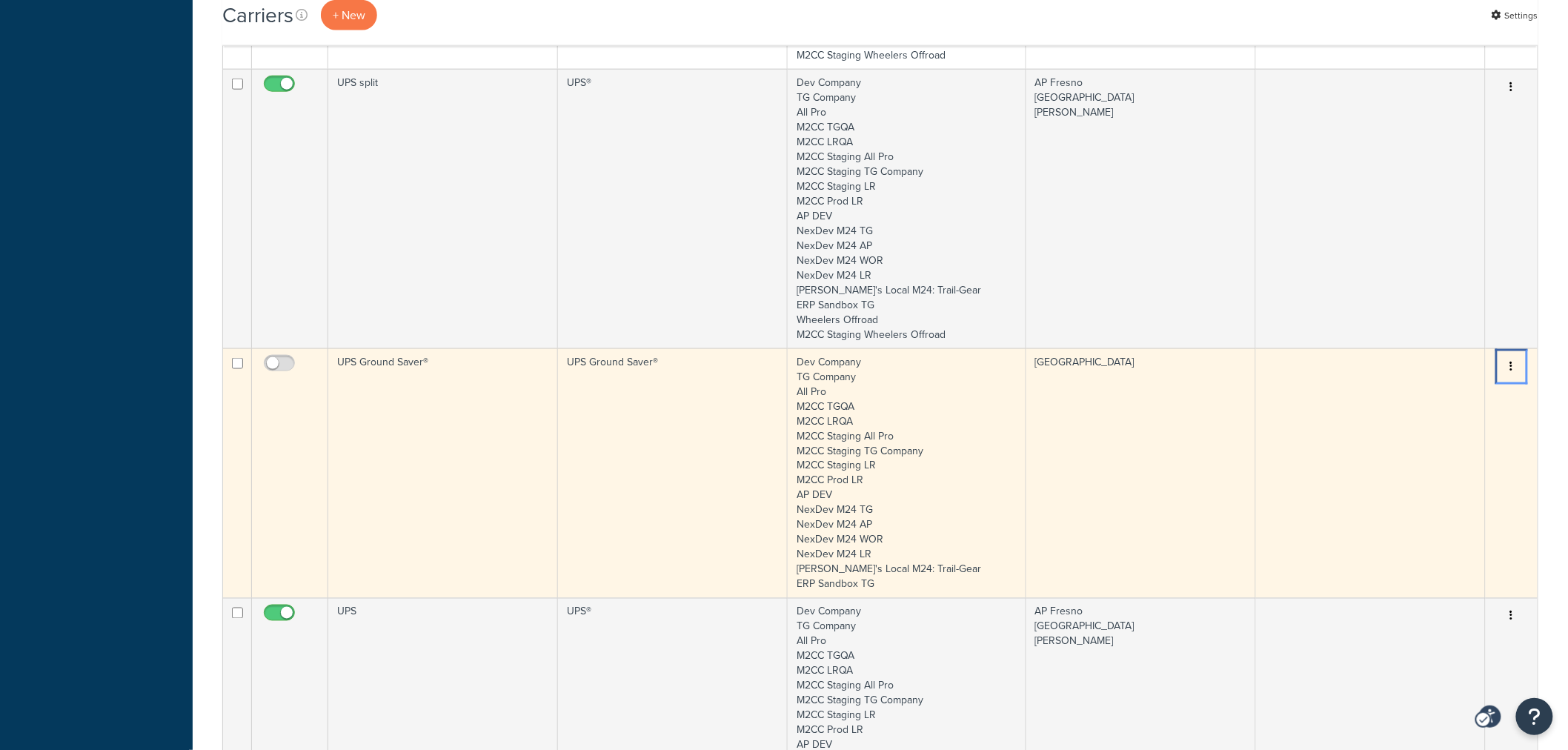
click at [1507, 367] on button "Menu" at bounding box center [1512, 367] width 20 height 24
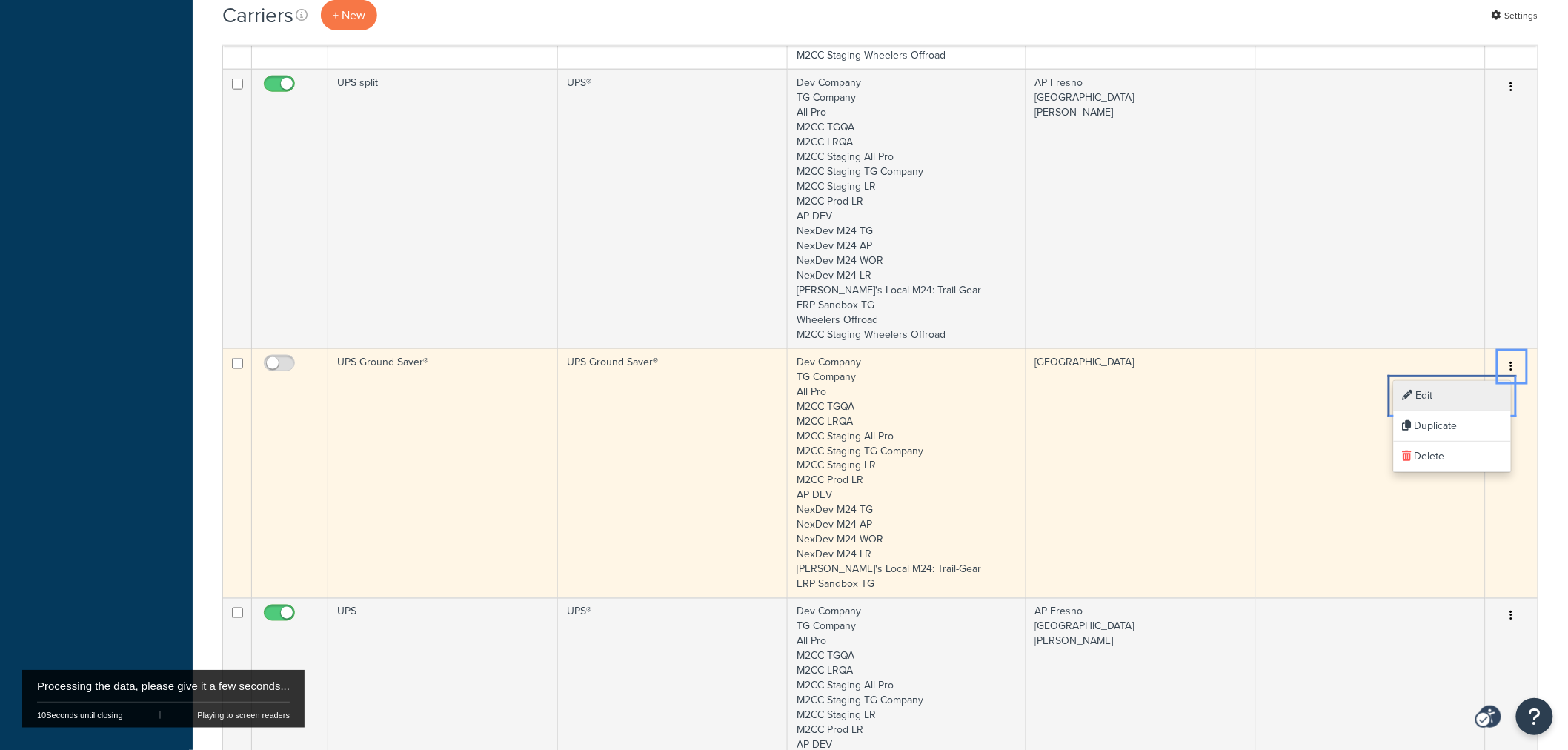
click at [1456, 385] on link "Edit Edit" at bounding box center [1452, 395] width 117 height 30
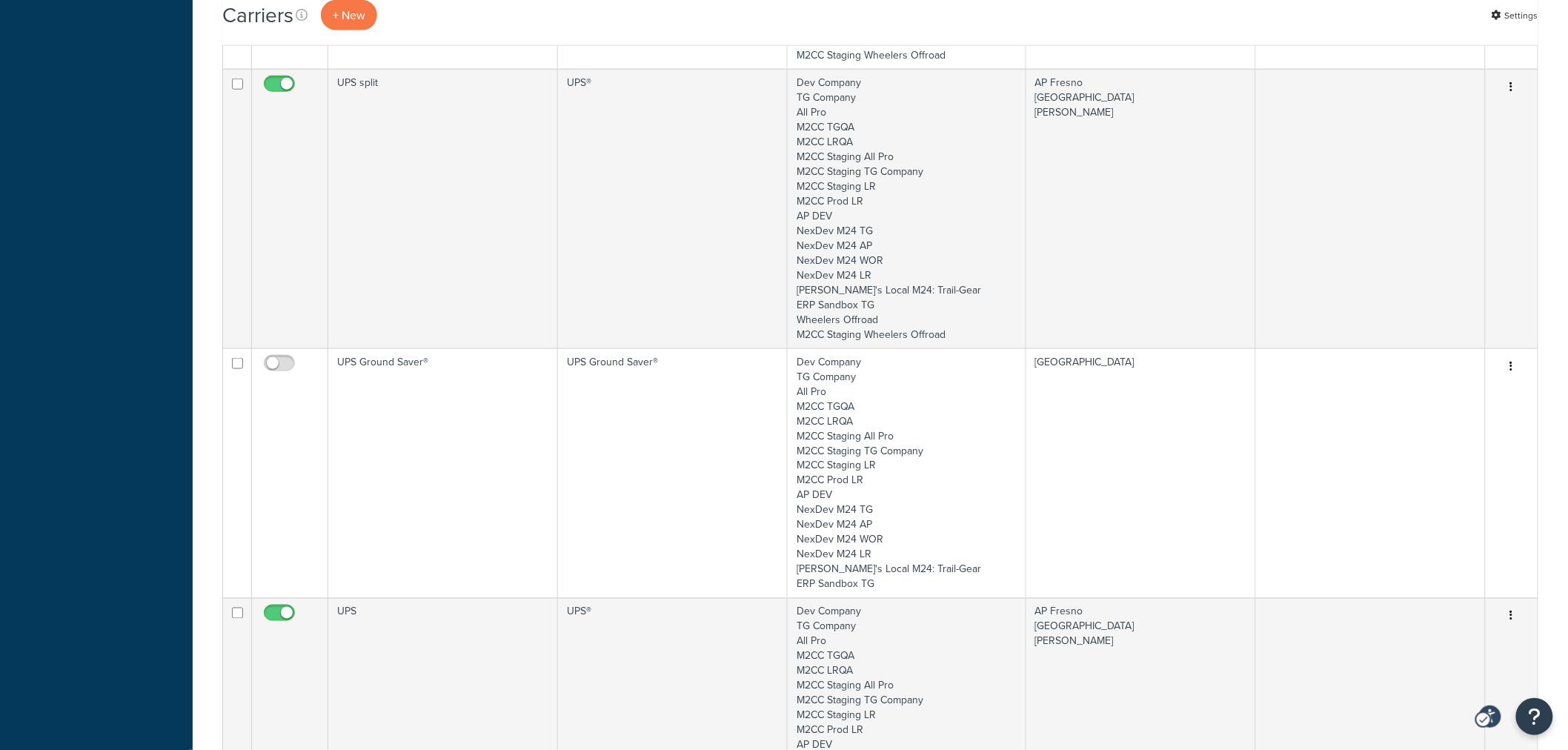
scroll to position [0, 0]
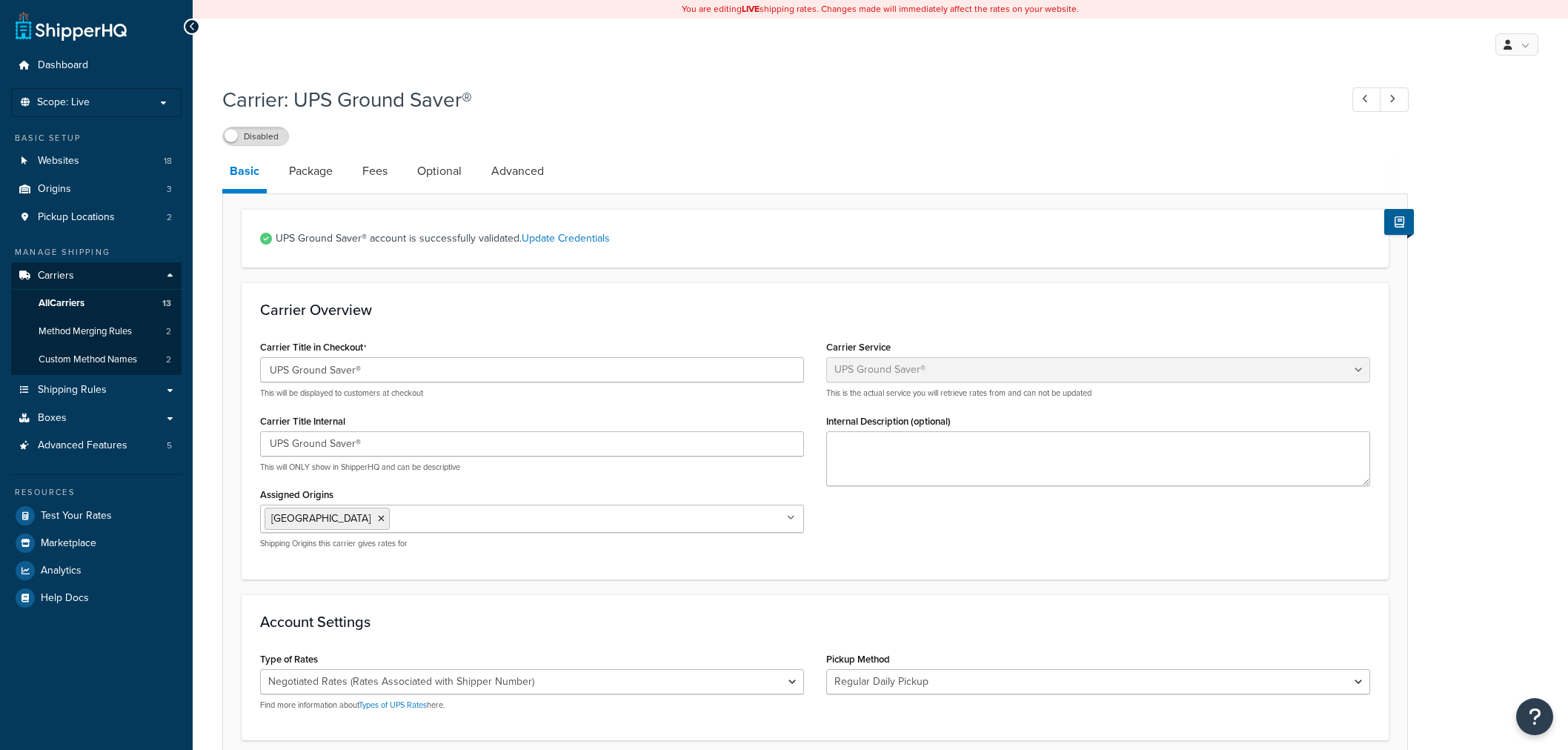
select select "surePost"
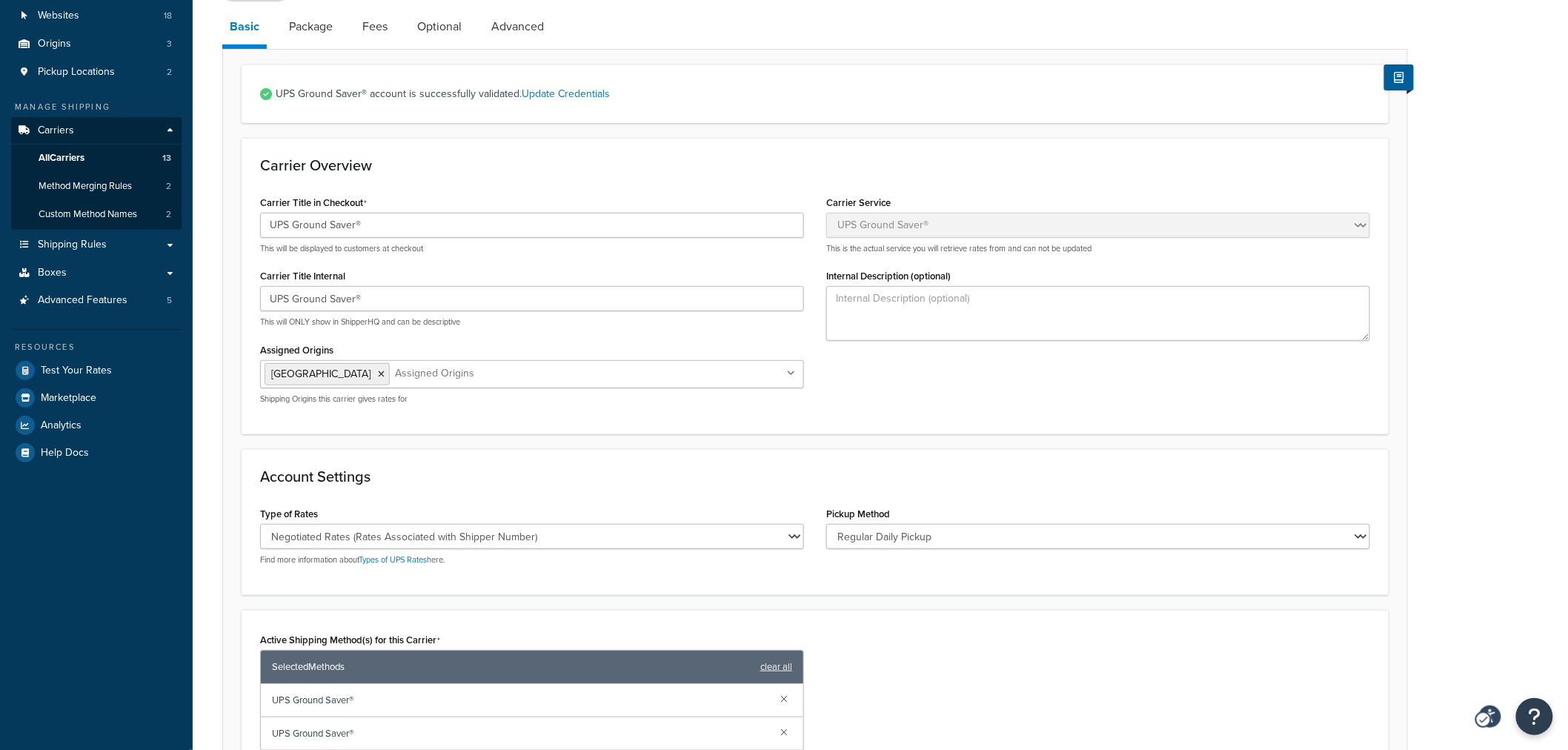
scroll to position [411, 0]
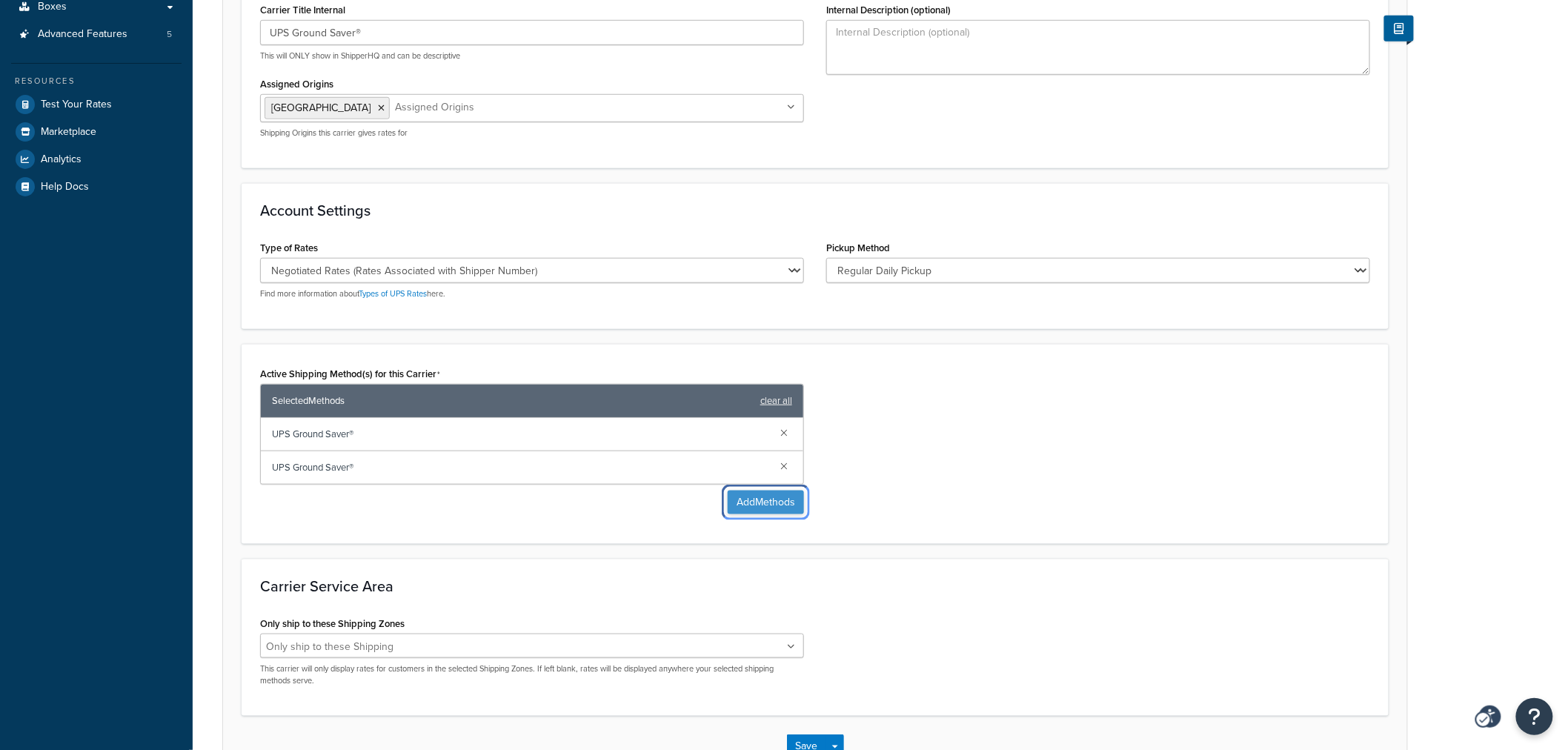
click at [767, 505] on button "Add Methods" at bounding box center [766, 502] width 77 height 24
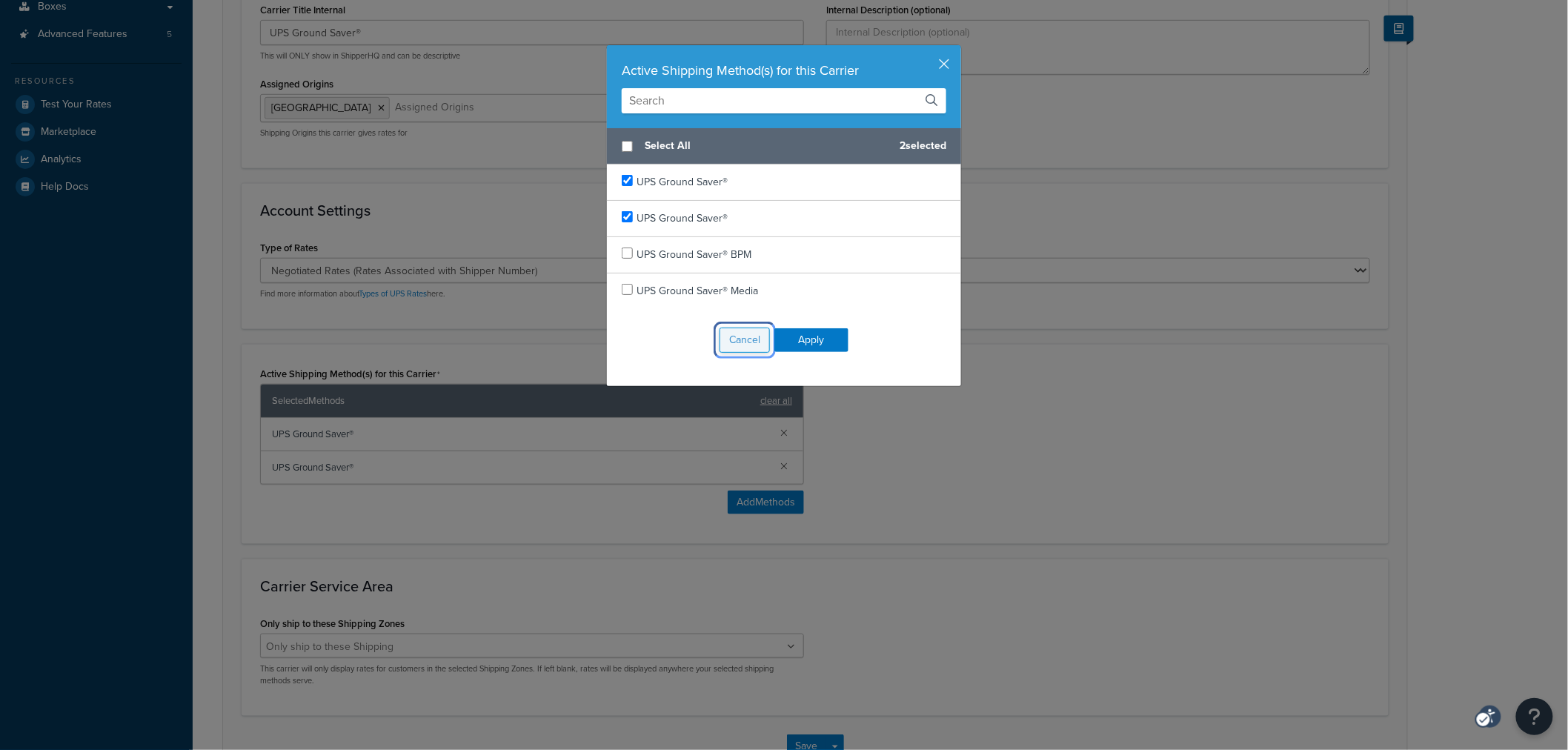
click at [721, 335] on button "Cancel" at bounding box center [744, 340] width 51 height 25
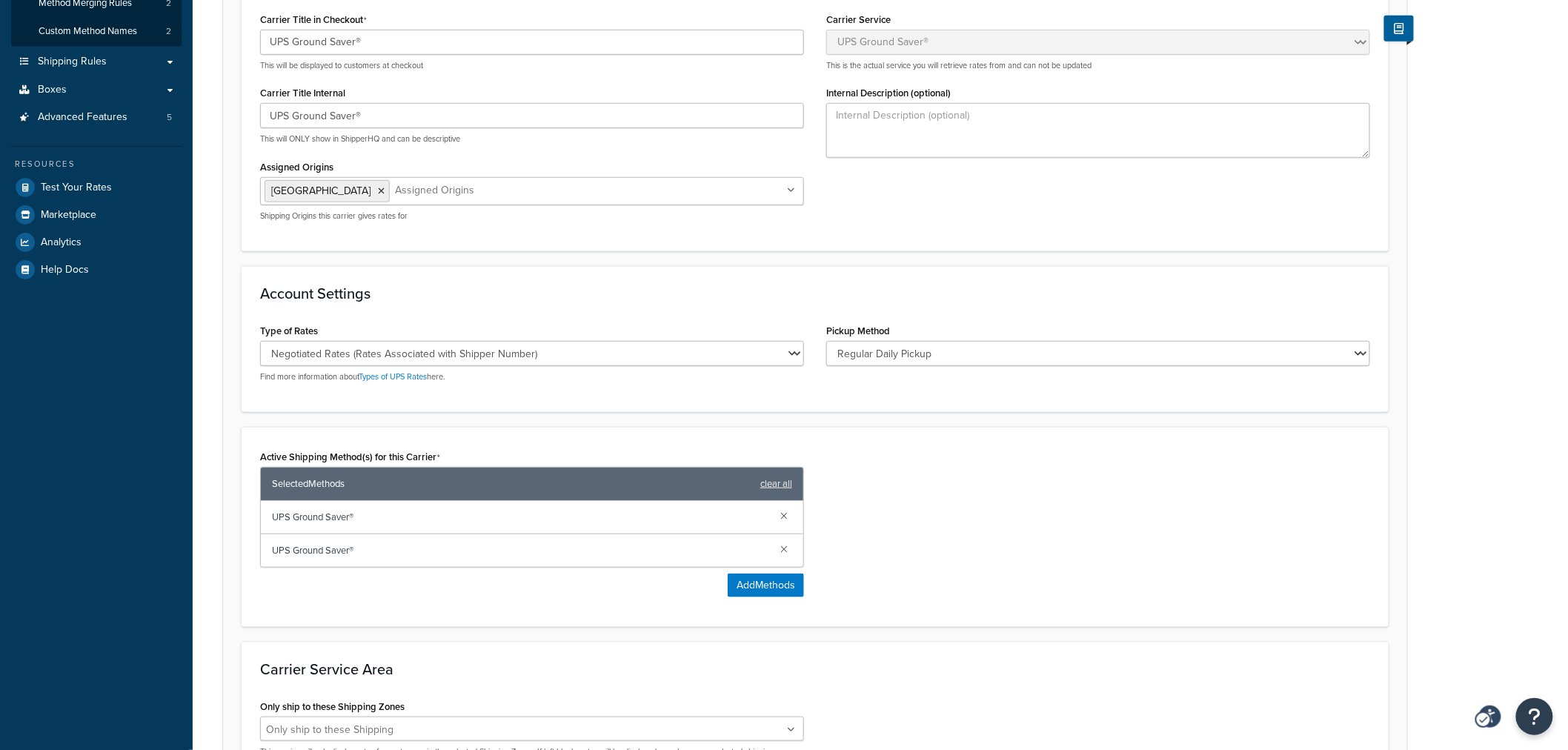
scroll to position [493, 0]
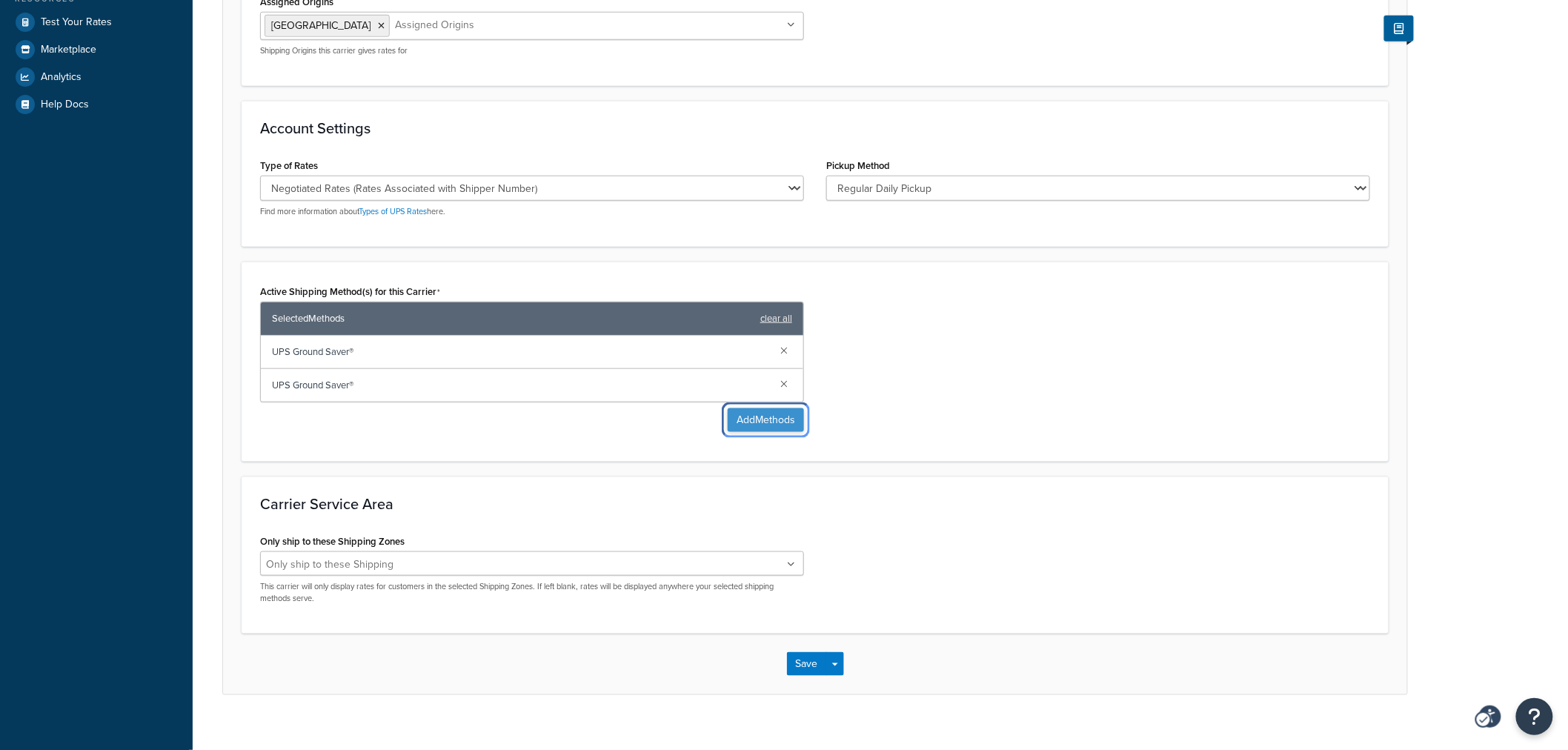
click at [783, 415] on button "Add Methods" at bounding box center [766, 420] width 77 height 24
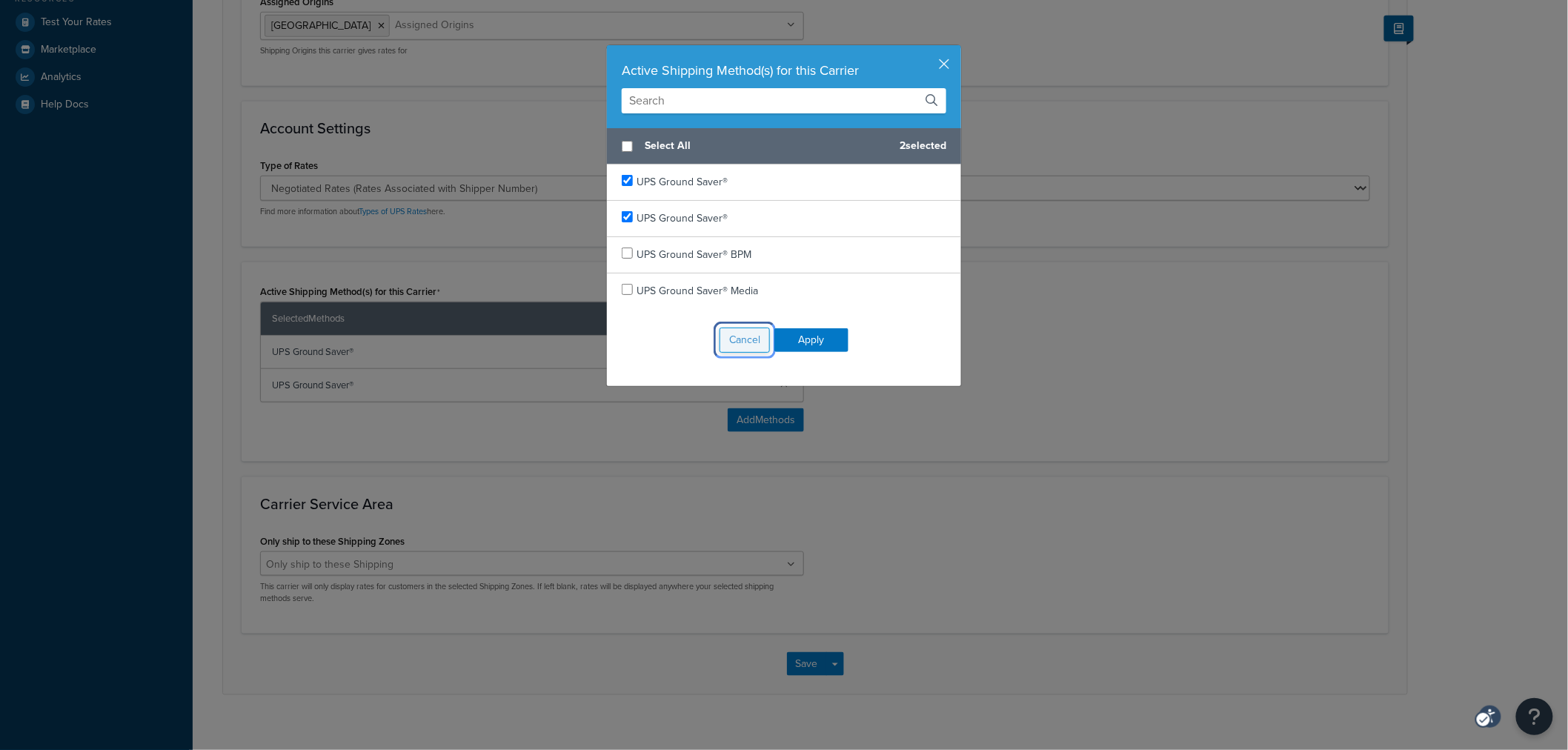
click at [719, 347] on button "Cancel" at bounding box center [744, 340] width 51 height 25
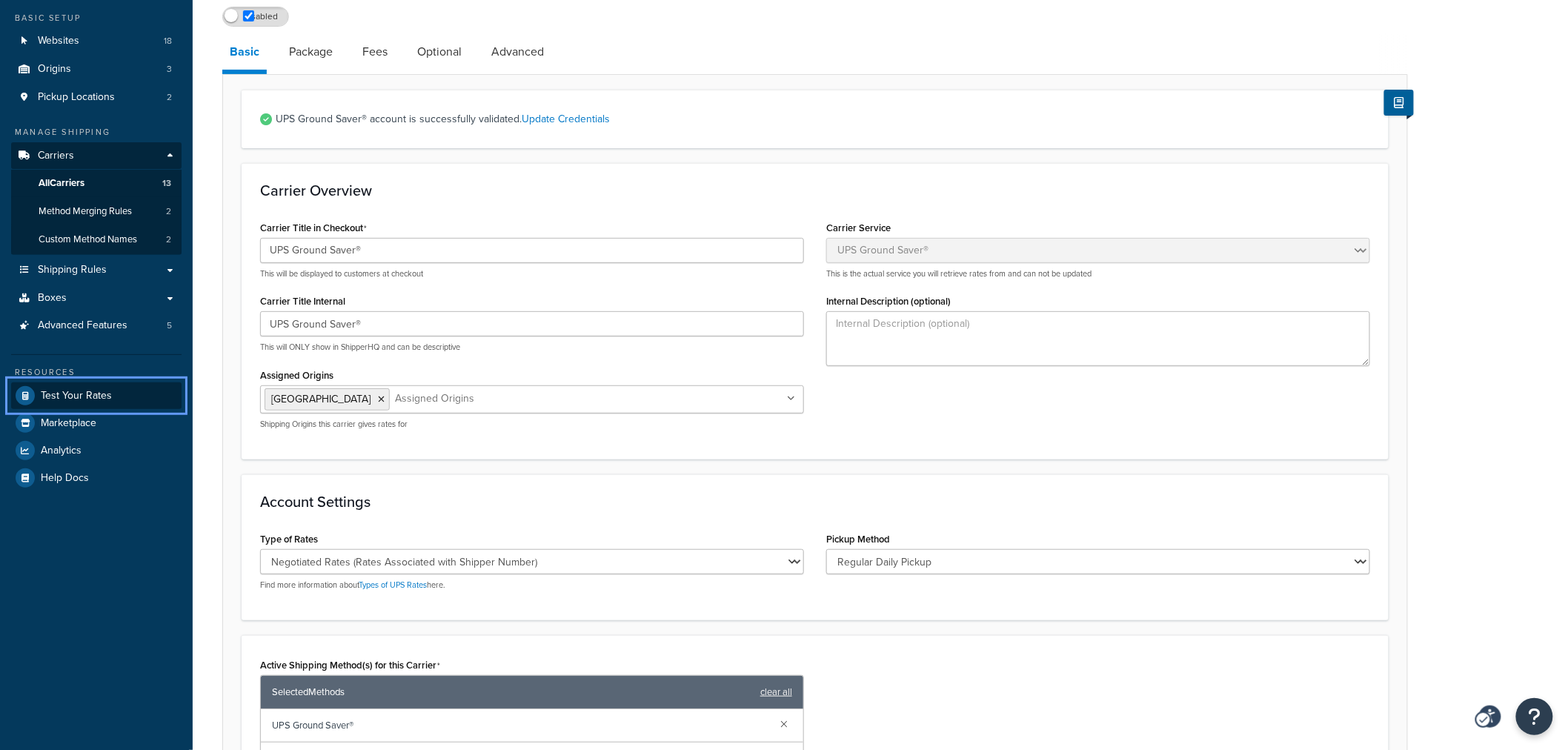
scroll to position [0, 0]
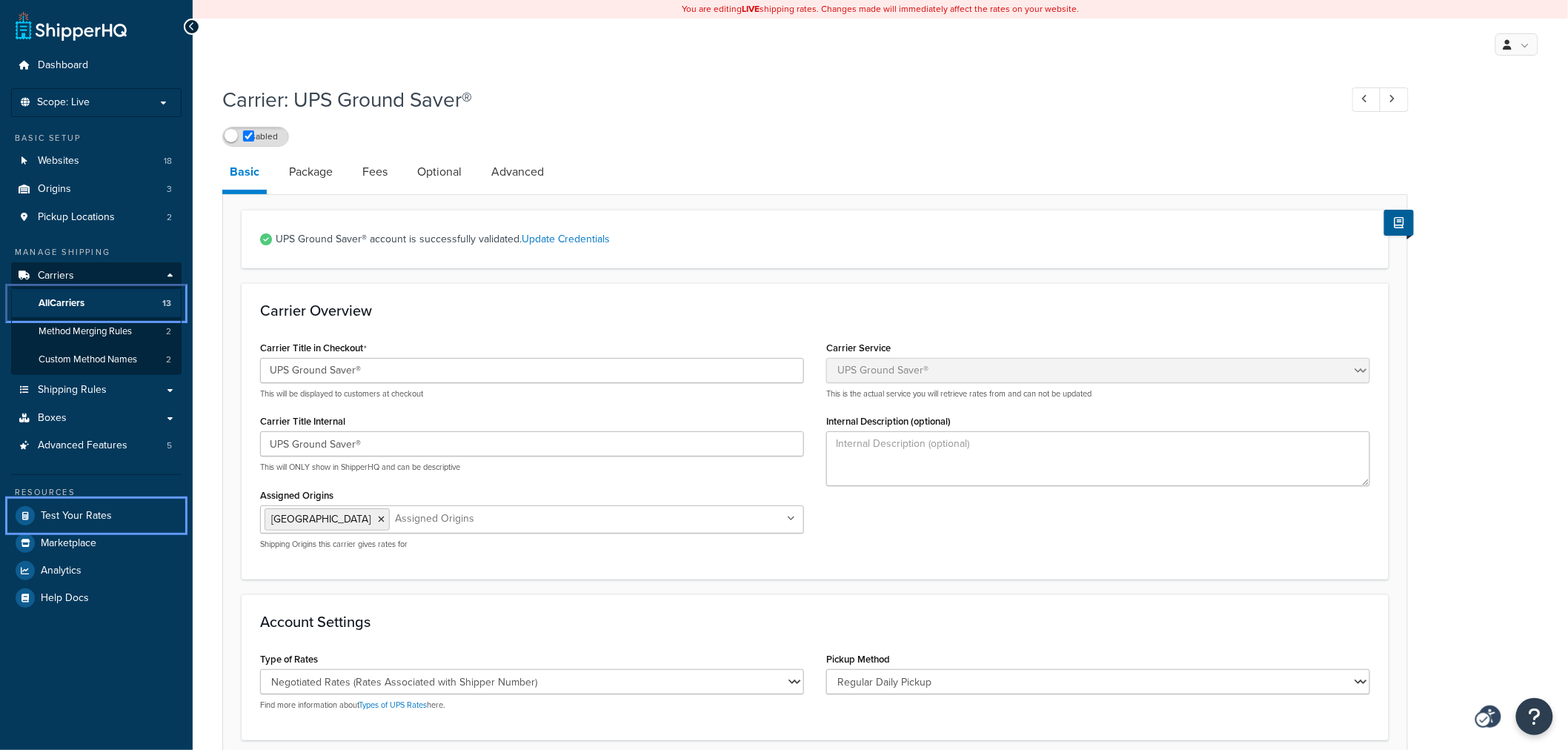
click at [62, 302] on span "All Carriers" at bounding box center [62, 304] width 46 height 13
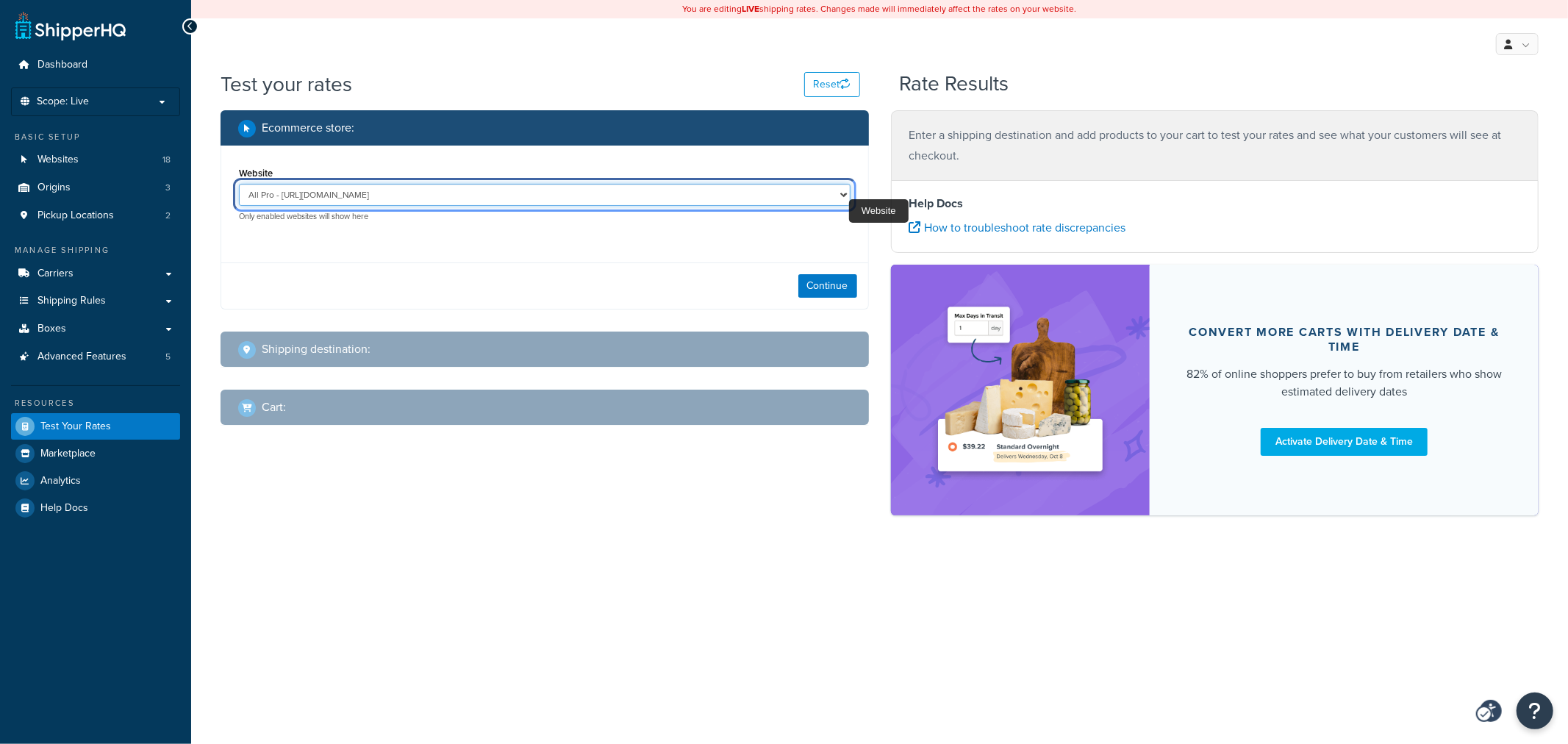
click at [844, 199] on select "All Pro - [URL][DOMAIN_NAME] ERP Sandbox TG - [URL][DOMAIN_NAME] M2CC LRQA - [U…" at bounding box center [545, 195] width 612 height 22
select select "fe8df8369d7744045bb466779996769f"
click at [239, 184] on select "All Pro - [URL][DOMAIN_NAME] ERP Sandbox TG - [URL][DOMAIN_NAME] M2CC LRQA - [U…" at bounding box center [545, 195] width 612 height 22
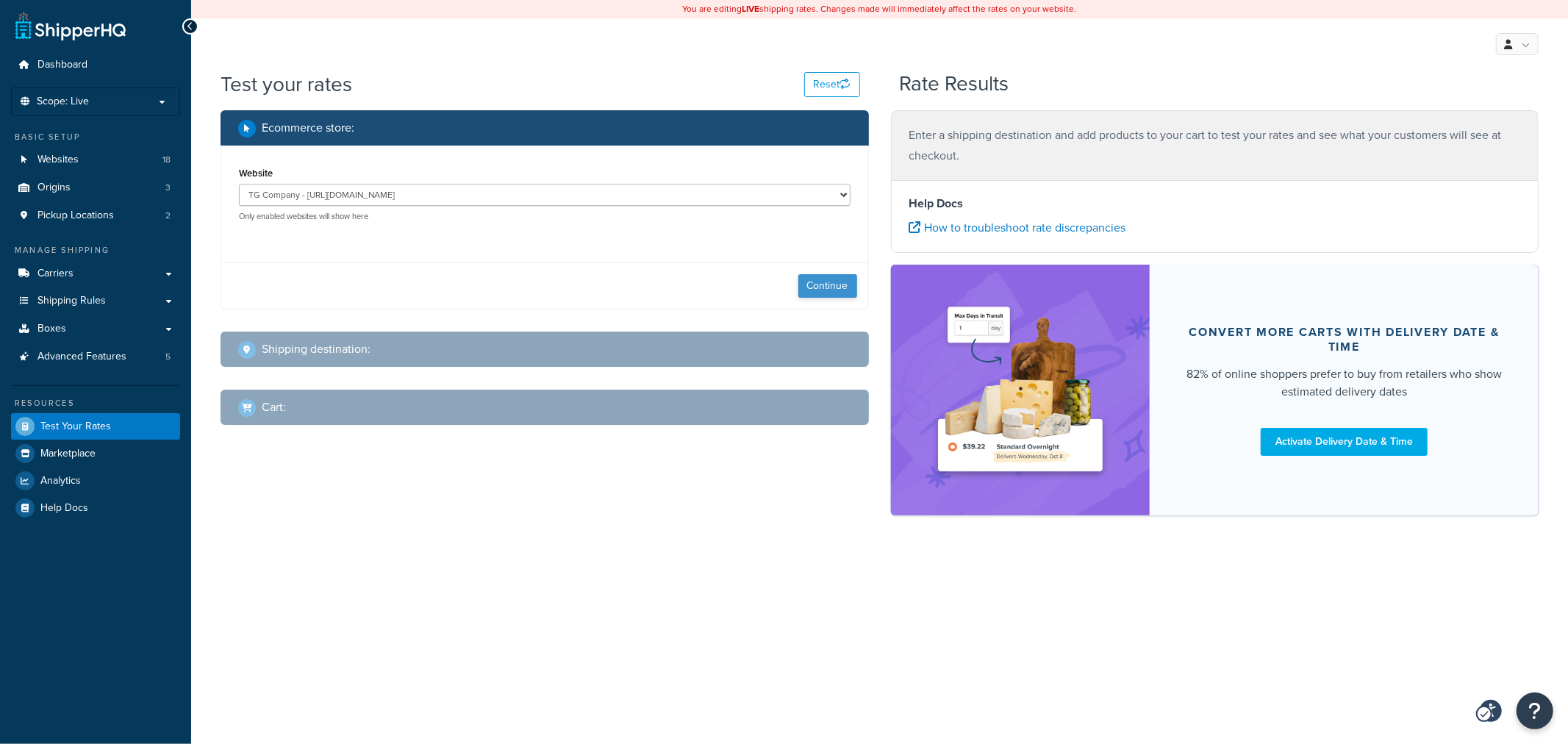
click at [800, 291] on div "Continue" at bounding box center [545, 285] width 647 height 47
click at [800, 291] on button "Continue" at bounding box center [827, 286] width 59 height 24
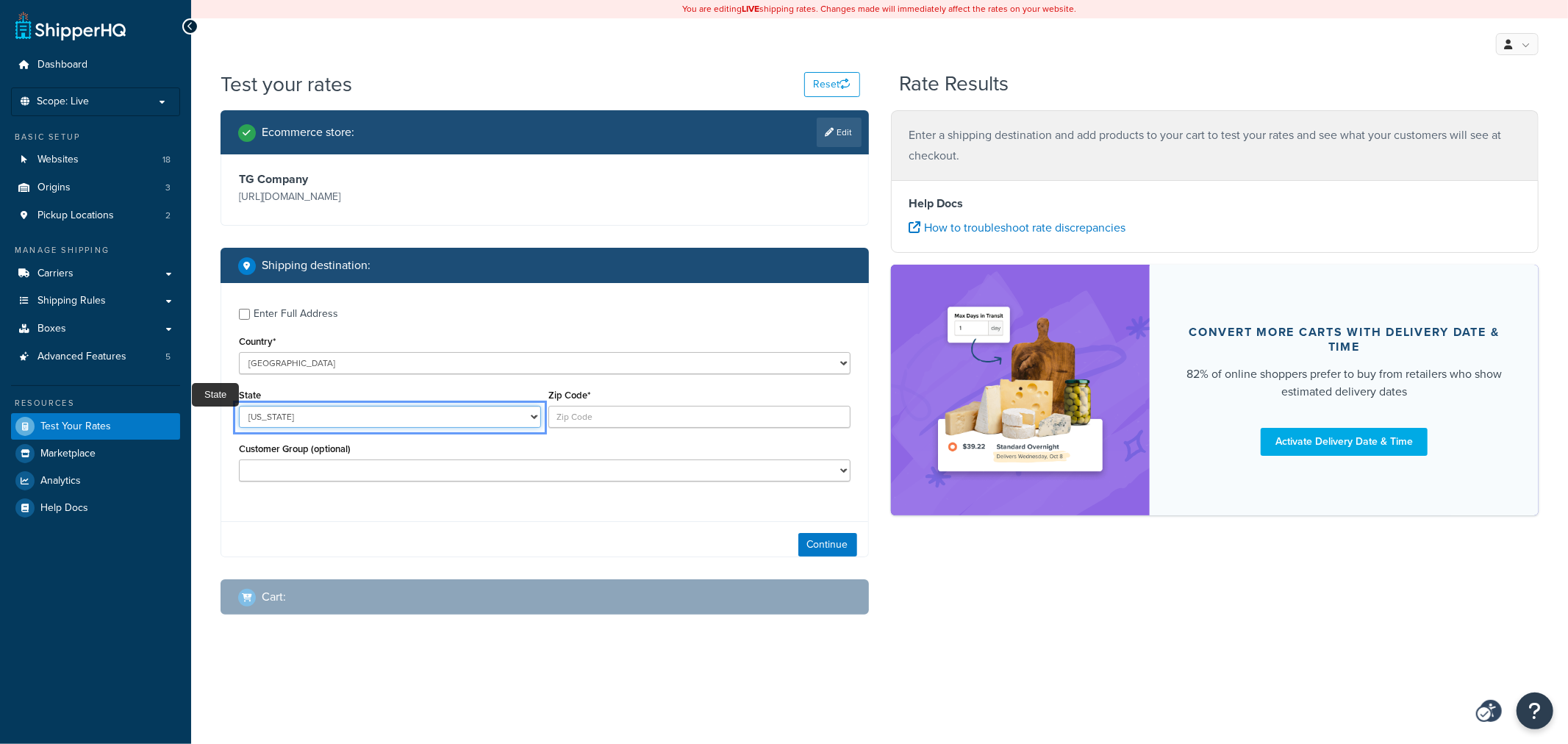
click at [435, 418] on select "[US_STATE] [US_STATE] [US_STATE] [US_STATE] [US_STATE] Armed Forces Americas Ar…" at bounding box center [390, 417] width 302 height 22
select select "CA"
click at [435, 418] on select "[US_STATE] [US_STATE] [US_STATE] [US_STATE] [US_STATE] Armed Forces Americas Ar…" at bounding box center [390, 417] width 302 height 22
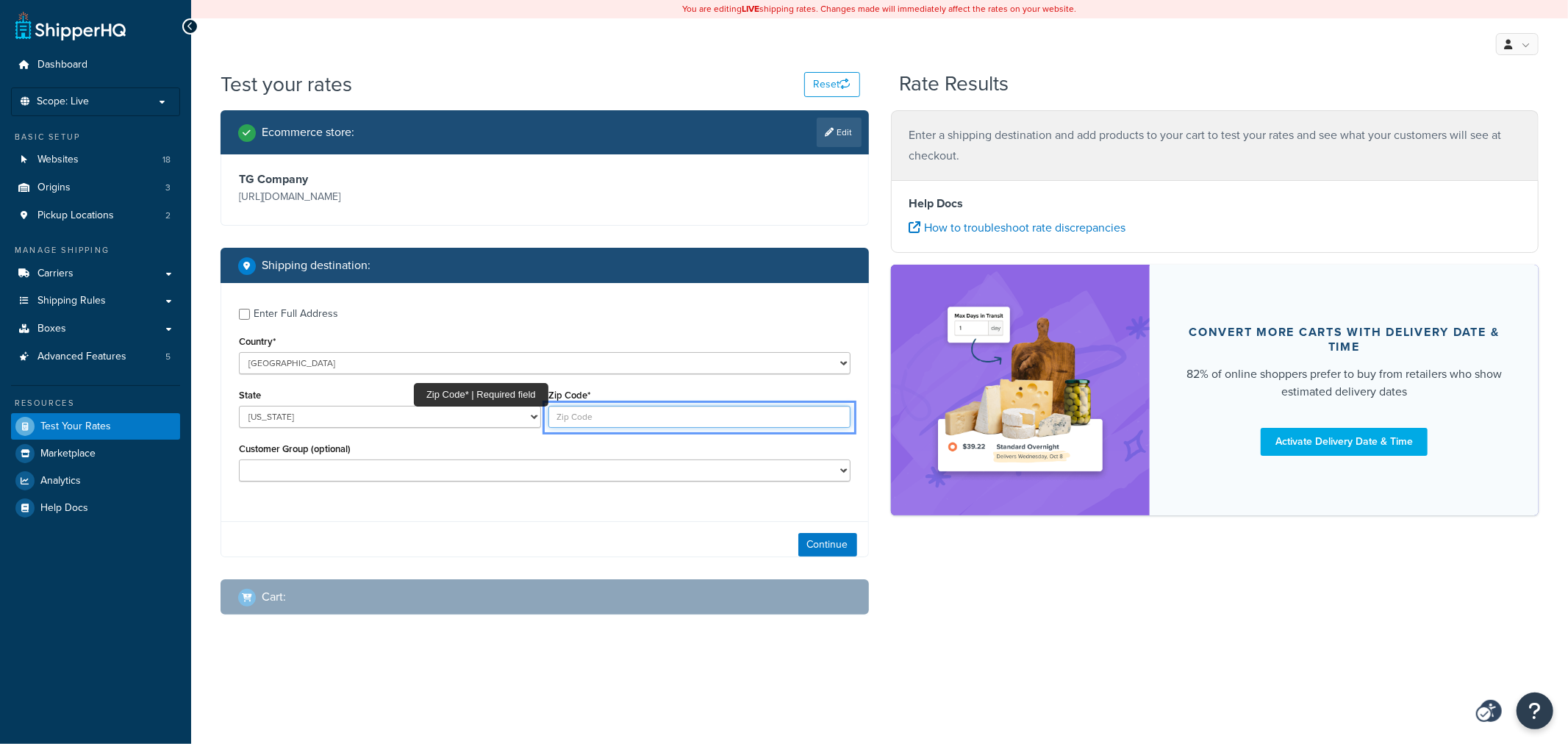
click at [620, 422] on input "Zip Code*" at bounding box center [700, 417] width 302 height 22
type input "84550"
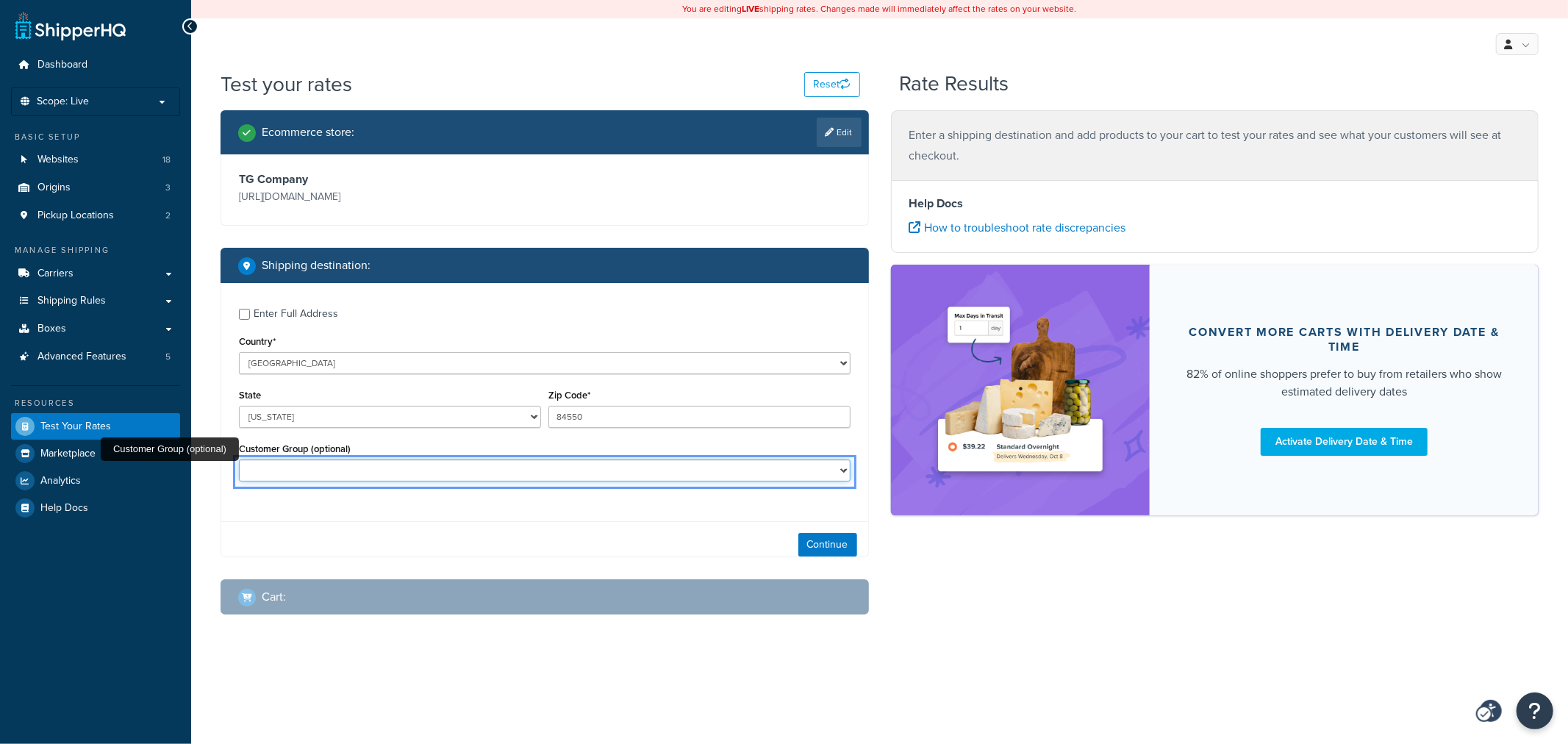
click at [748, 475] on select "D1 D2 D3 DEALER DEALER RS DEALER TERMS DEALER TERMS RS FEDEX TERMS RS FedEx WD …" at bounding box center [545, 471] width 612 height 22
select select "RETAIL"
click at [239, 460] on select "D1 D2 D3 DEALER DEALER RS DEALER TERMS DEALER TERMS RS FEDEX TERMS RS FedEx WD …" at bounding box center [545, 471] width 612 height 22
click at [828, 535] on button "Continue" at bounding box center [827, 545] width 59 height 24
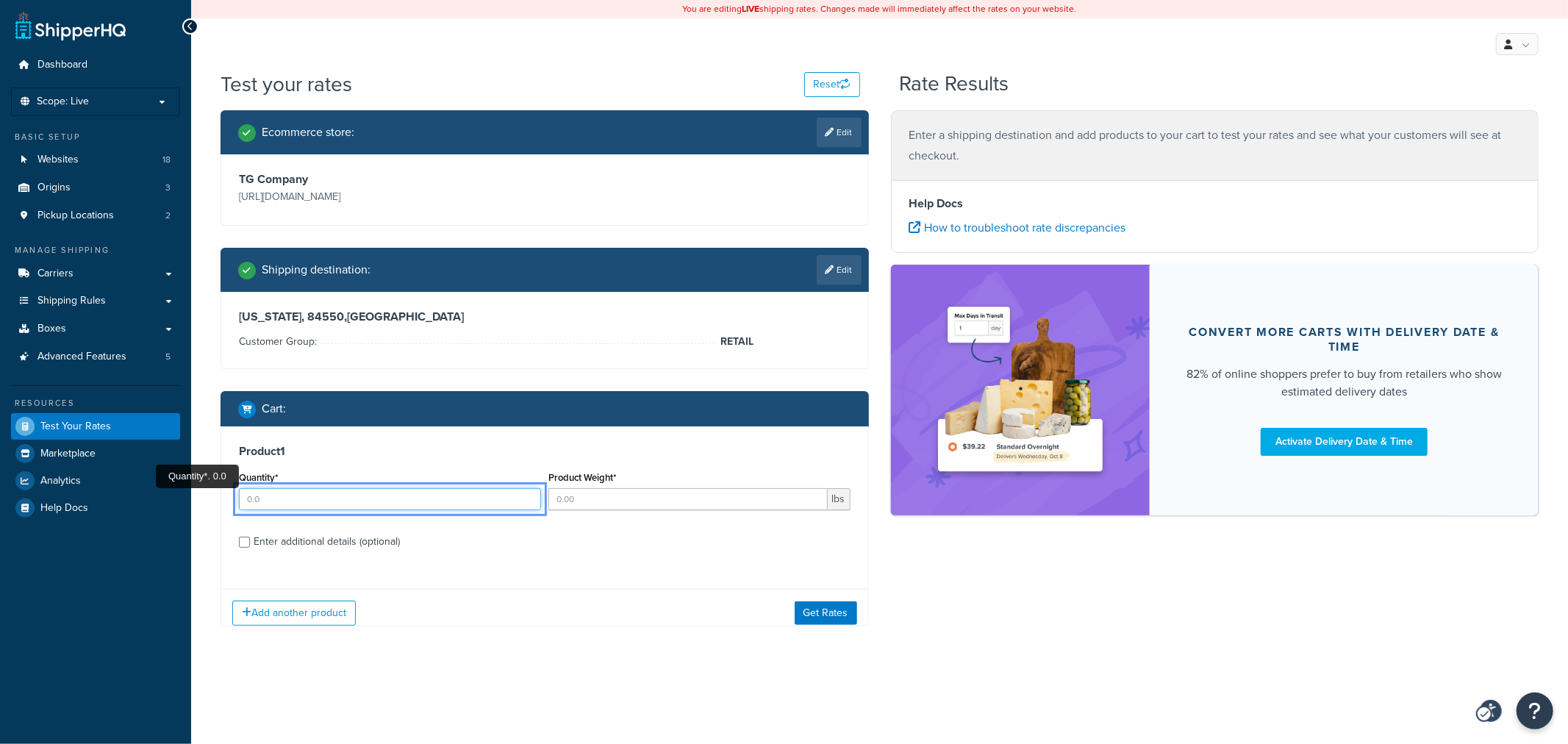
click at [420, 500] on input "Quantity*" at bounding box center [390, 499] width 302 height 22
click at [525, 497] on input "1" at bounding box center [390, 499] width 302 height 22
type input "2"
click at [525, 497] on input "2" at bounding box center [390, 499] width 302 height 22
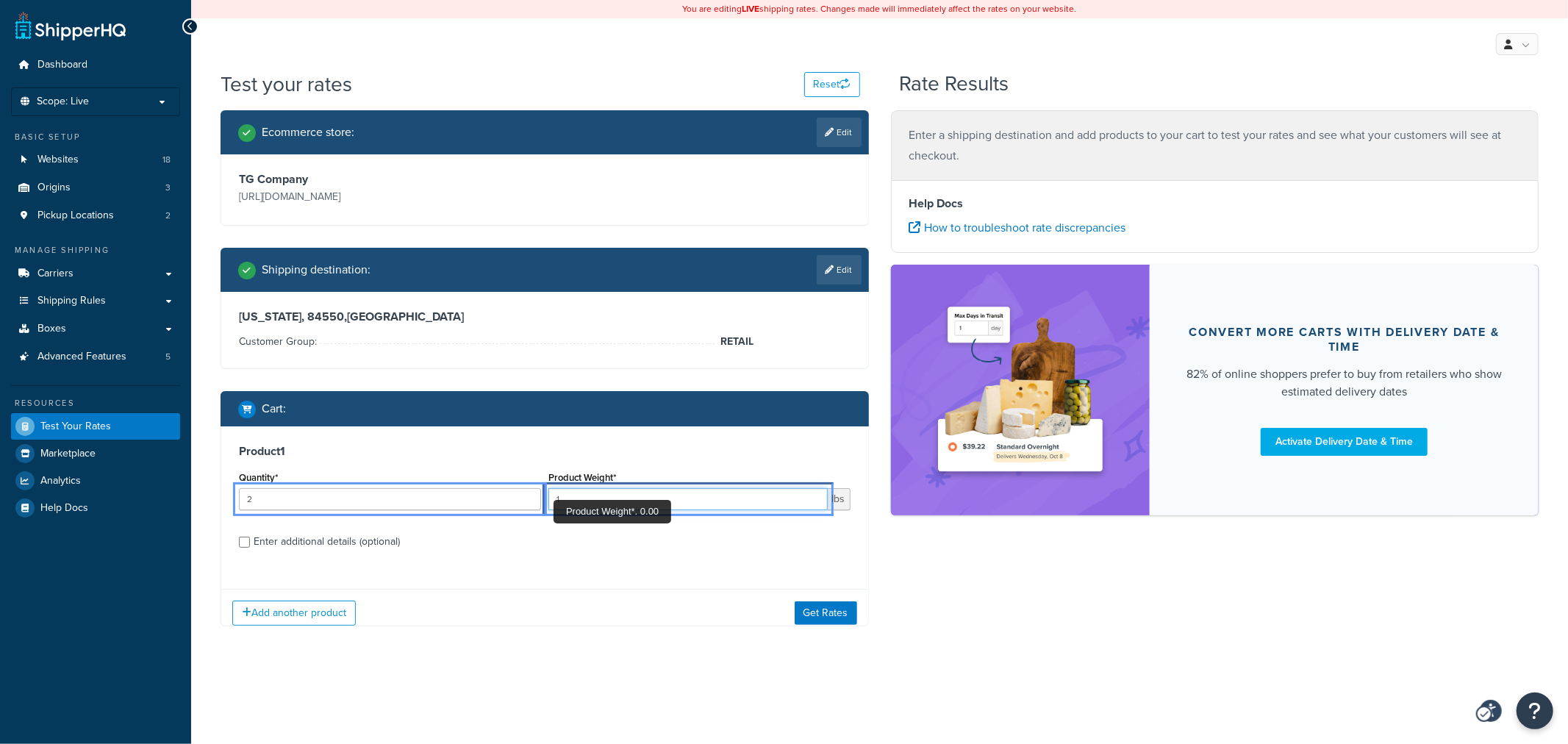
click at [810, 498] on input "1" at bounding box center [688, 499] width 279 height 22
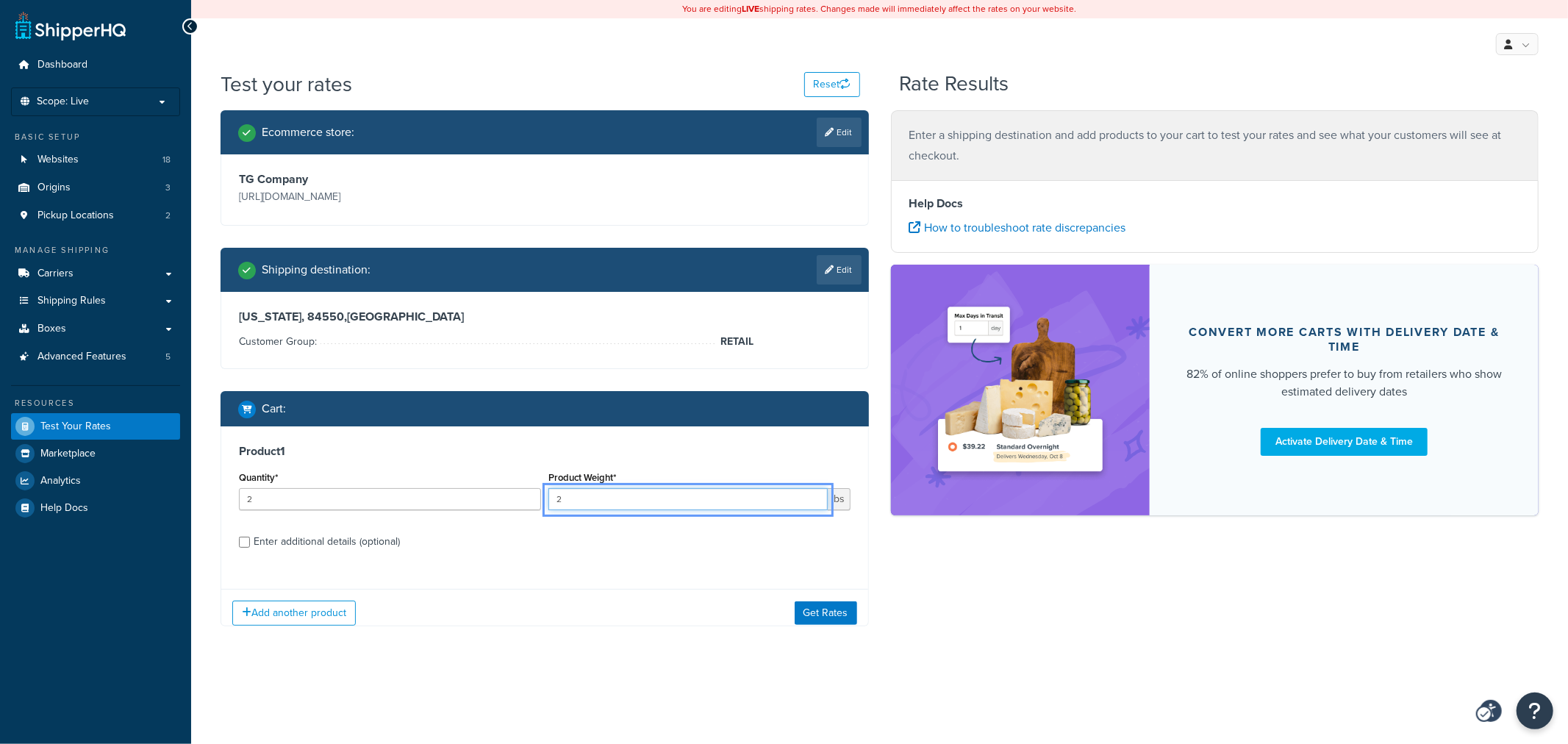
click at [810, 498] on input "2" at bounding box center [688, 499] width 279 height 22
click at [810, 498] on input "3" at bounding box center [688, 499] width 279 height 22
click at [810, 498] on input "4" at bounding box center [688, 499] width 279 height 22
click at [810, 498] on input "5" at bounding box center [688, 499] width 279 height 22
click at [810, 498] on input "6" at bounding box center [688, 499] width 279 height 22
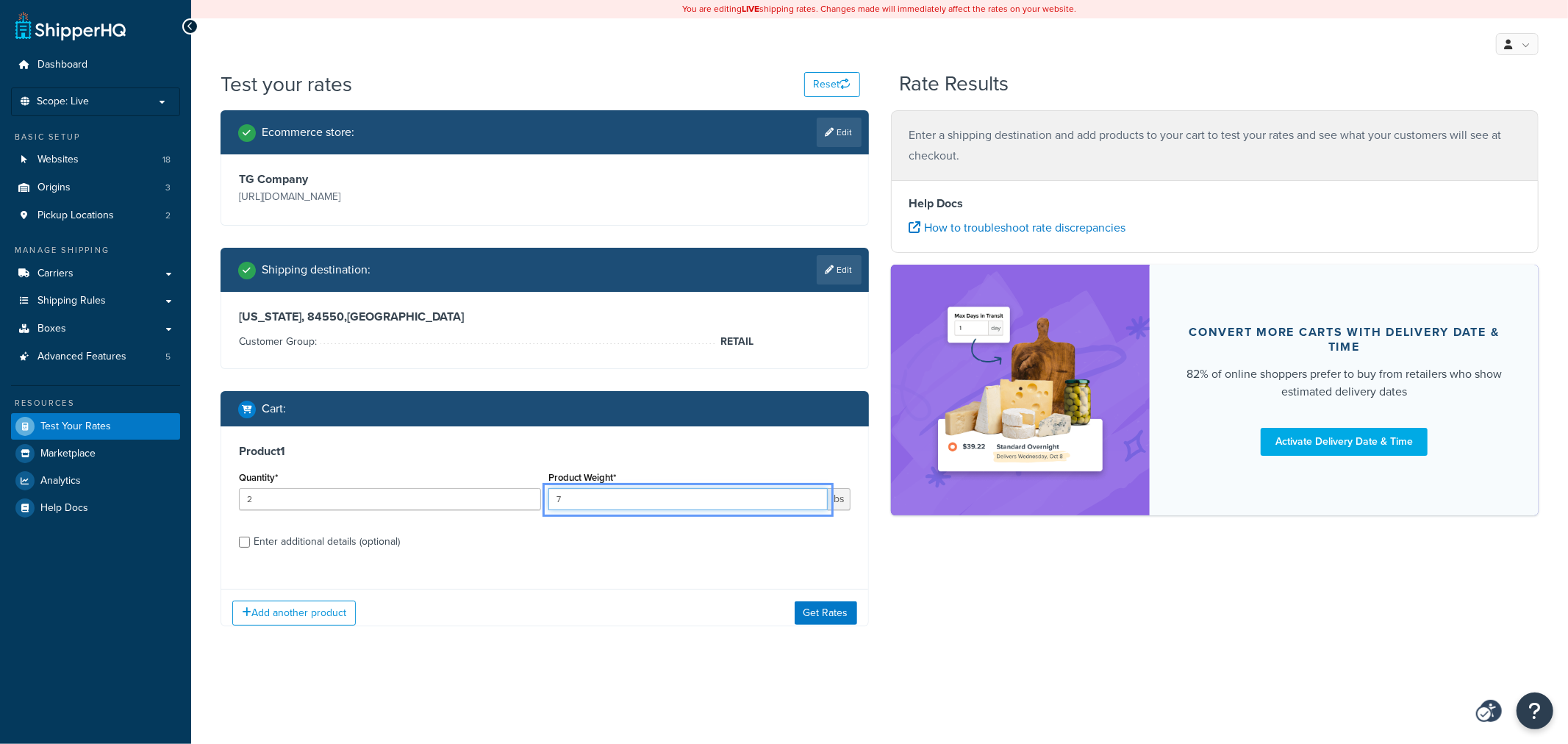
click at [810, 498] on input "7" at bounding box center [688, 499] width 279 height 22
click at [810, 498] on input "8" at bounding box center [688, 499] width 279 height 22
click at [810, 498] on input "9" at bounding box center [688, 499] width 279 height 22
click at [810, 498] on input "10" at bounding box center [688, 499] width 279 height 22
click at [810, 498] on input "11" at bounding box center [688, 499] width 279 height 22
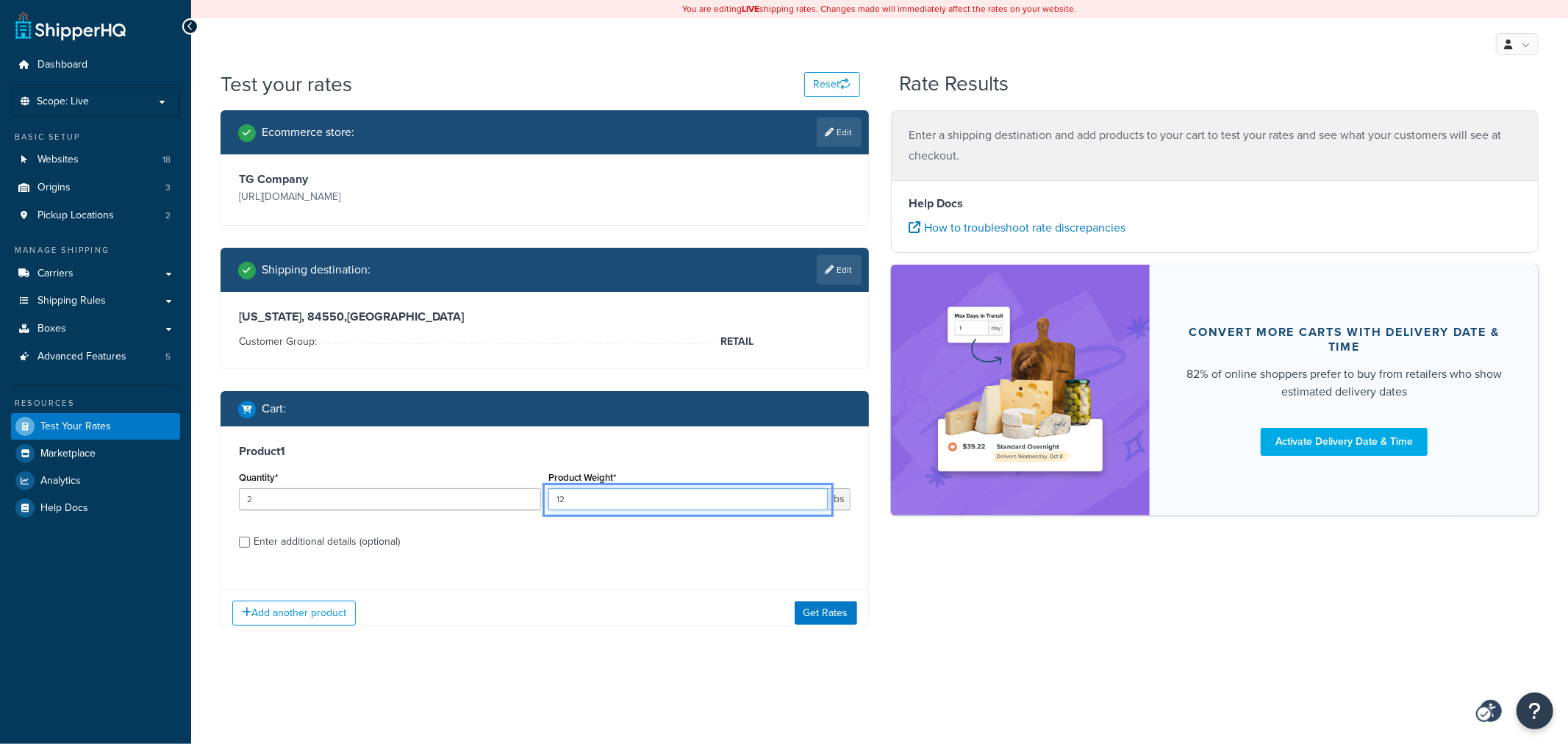
type input "12"
click at [810, 498] on input "12" at bounding box center [688, 499] width 279 height 22
click at [348, 534] on div "Enter additional details (optional)" at bounding box center [327, 542] width 147 height 20
click at [250, 537] on input "Enter additional details (optional)" at bounding box center [245, 542] width 11 height 11
checkbox input "true"
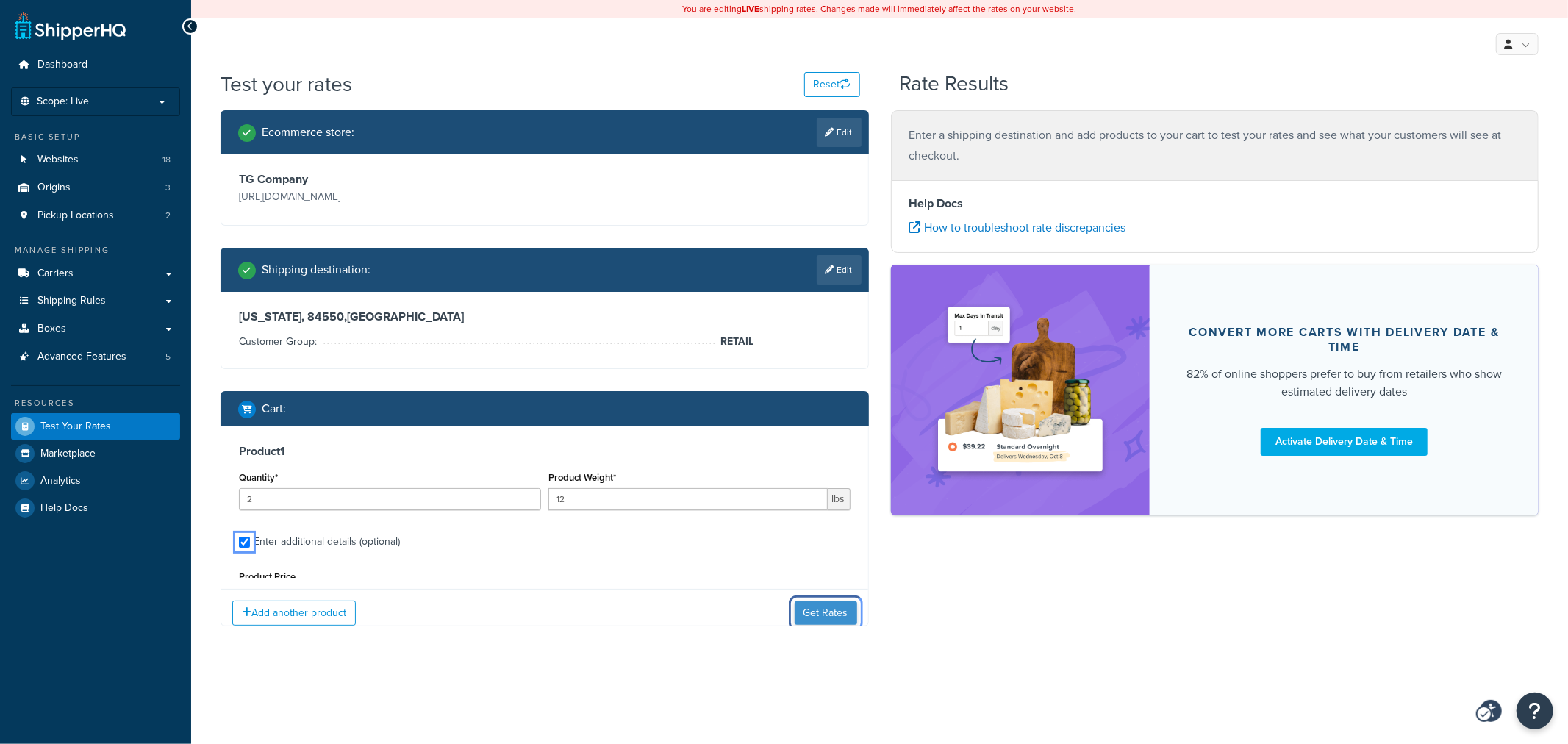
click at [820, 604] on button "Get Rates" at bounding box center [825, 613] width 62 height 24
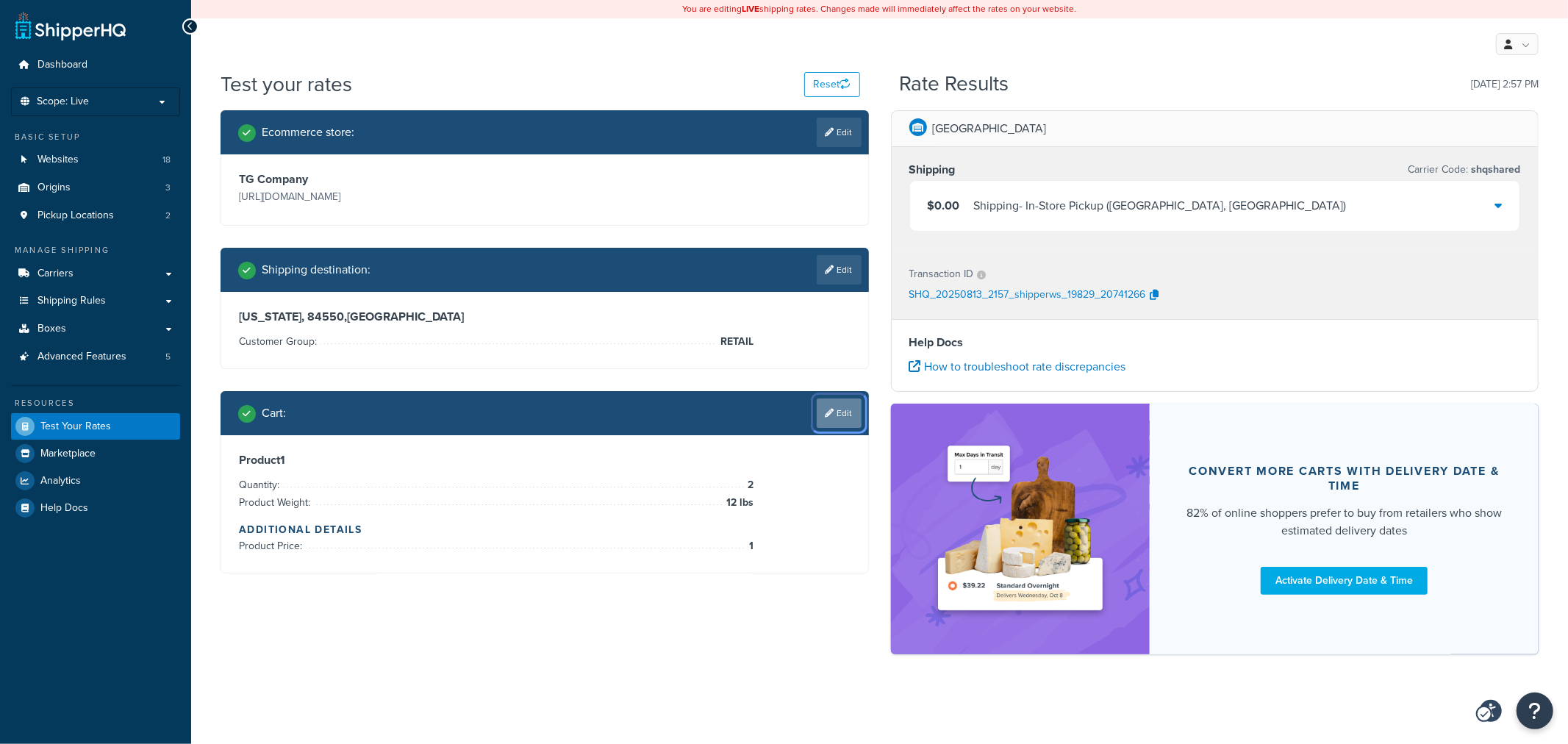
click at [836, 425] on link "Edit" at bounding box center [839, 413] width 45 height 29
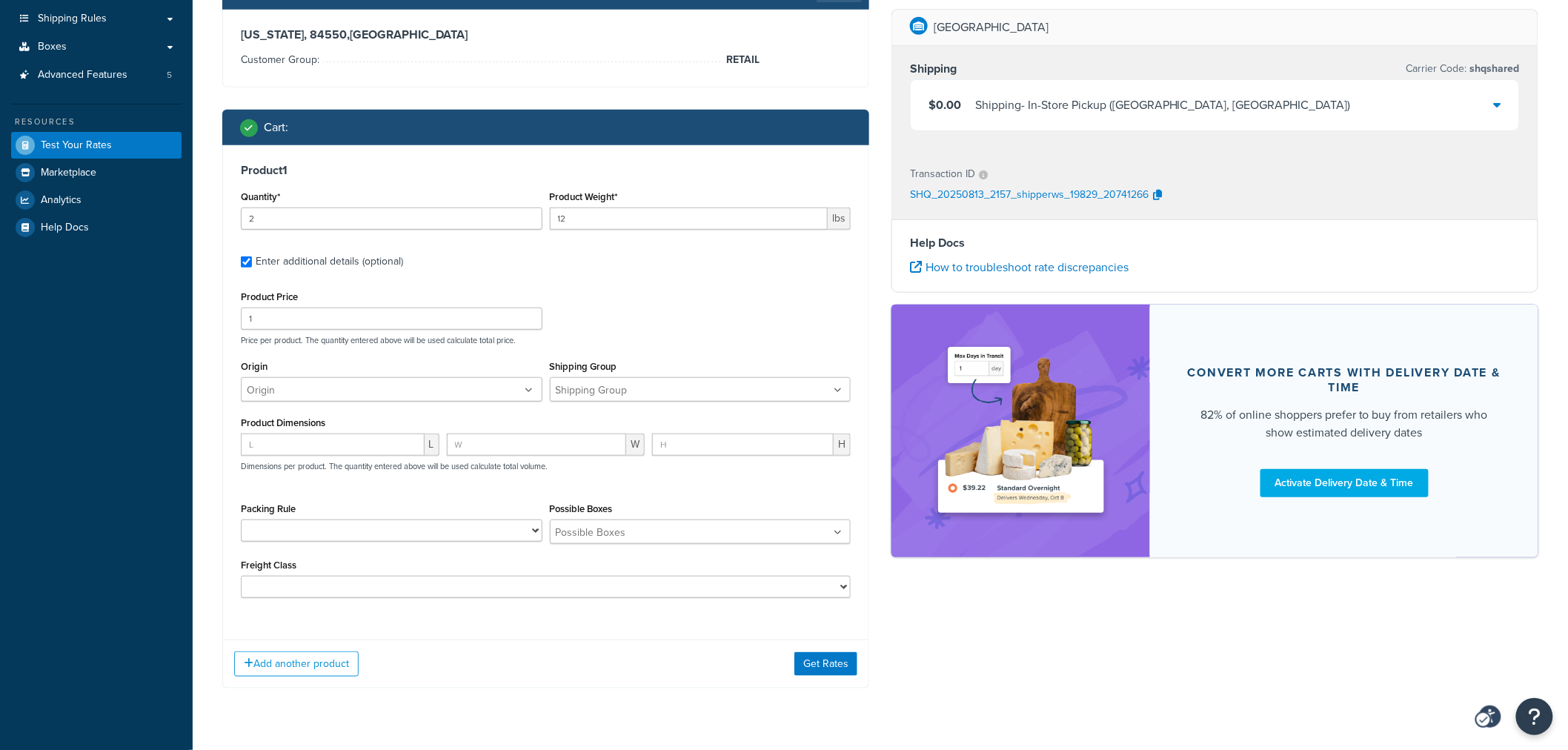
scroll to position [320, 0]
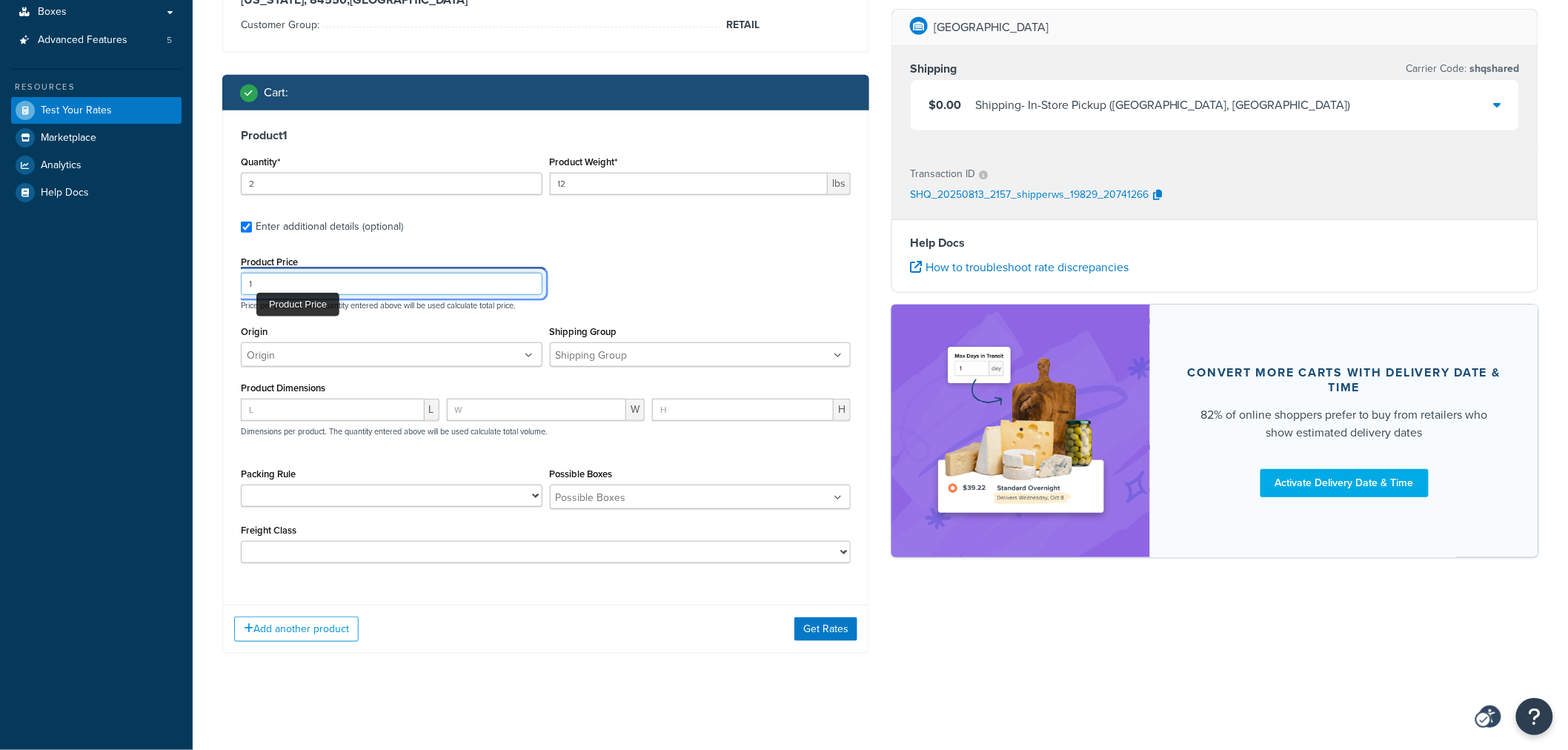
click at [427, 285] on input "1" at bounding box center [392, 284] width 302 height 22
click at [487, 284] on input "1" at bounding box center [392, 284] width 302 height 22
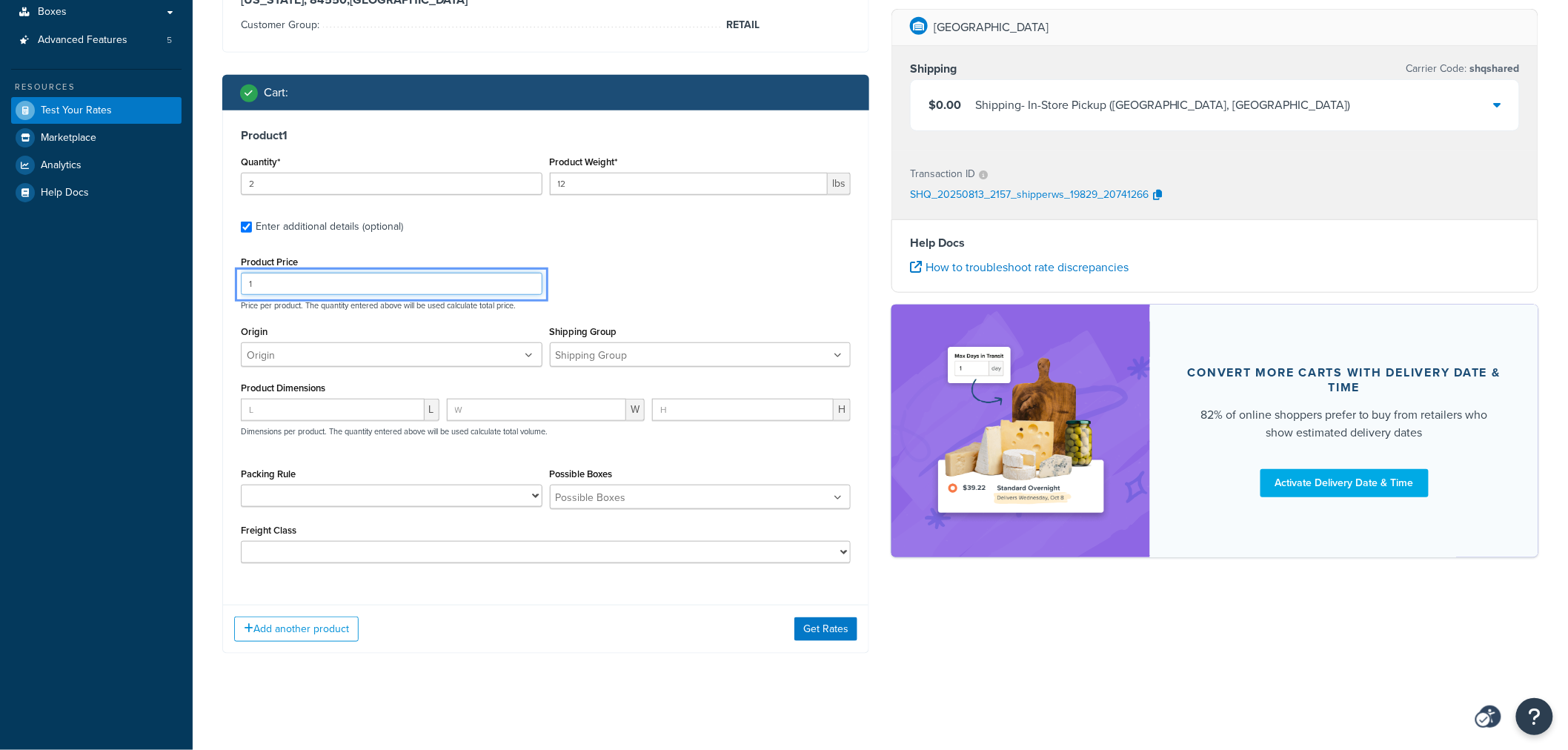
click at [487, 284] on input "1" at bounding box center [392, 284] width 302 height 22
type input "45.00"
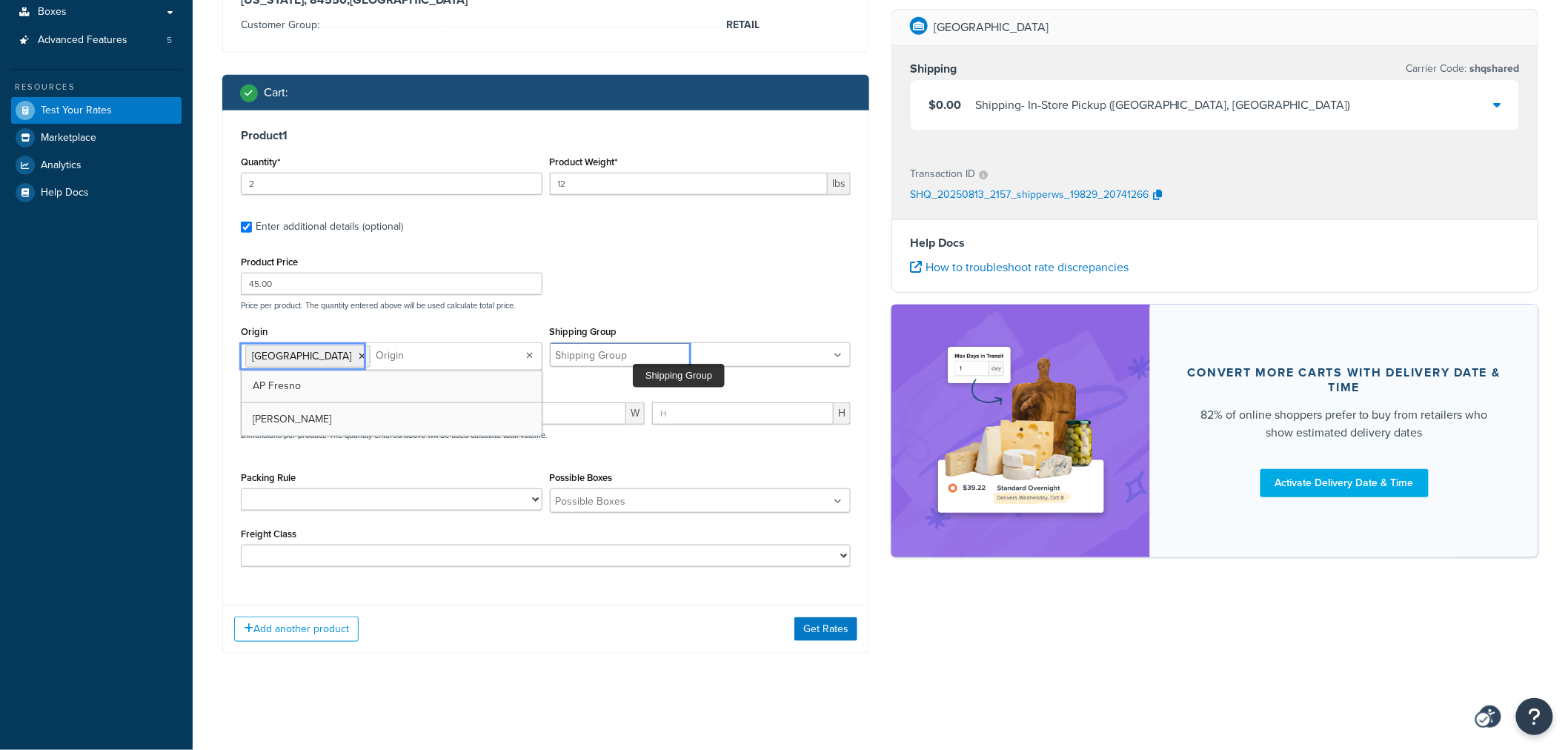
click at [650, 355] on input "Shipping Group" at bounding box center [620, 356] width 131 height 17
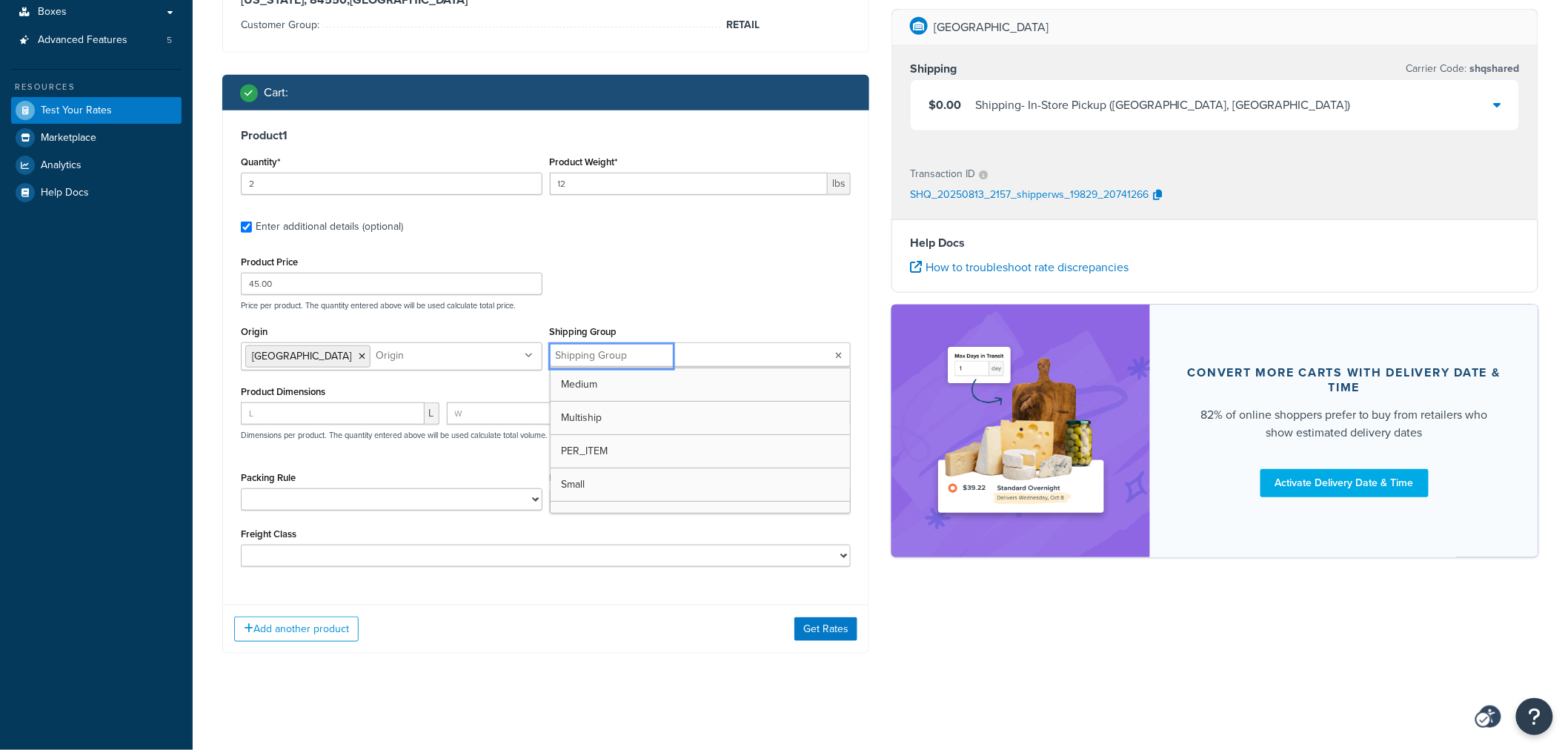
scroll to position [0, 0]
click at [704, 313] on div "Product Price 45.00 Price per product. The quantity entered above will be used …" at bounding box center [546, 416] width 609 height 328
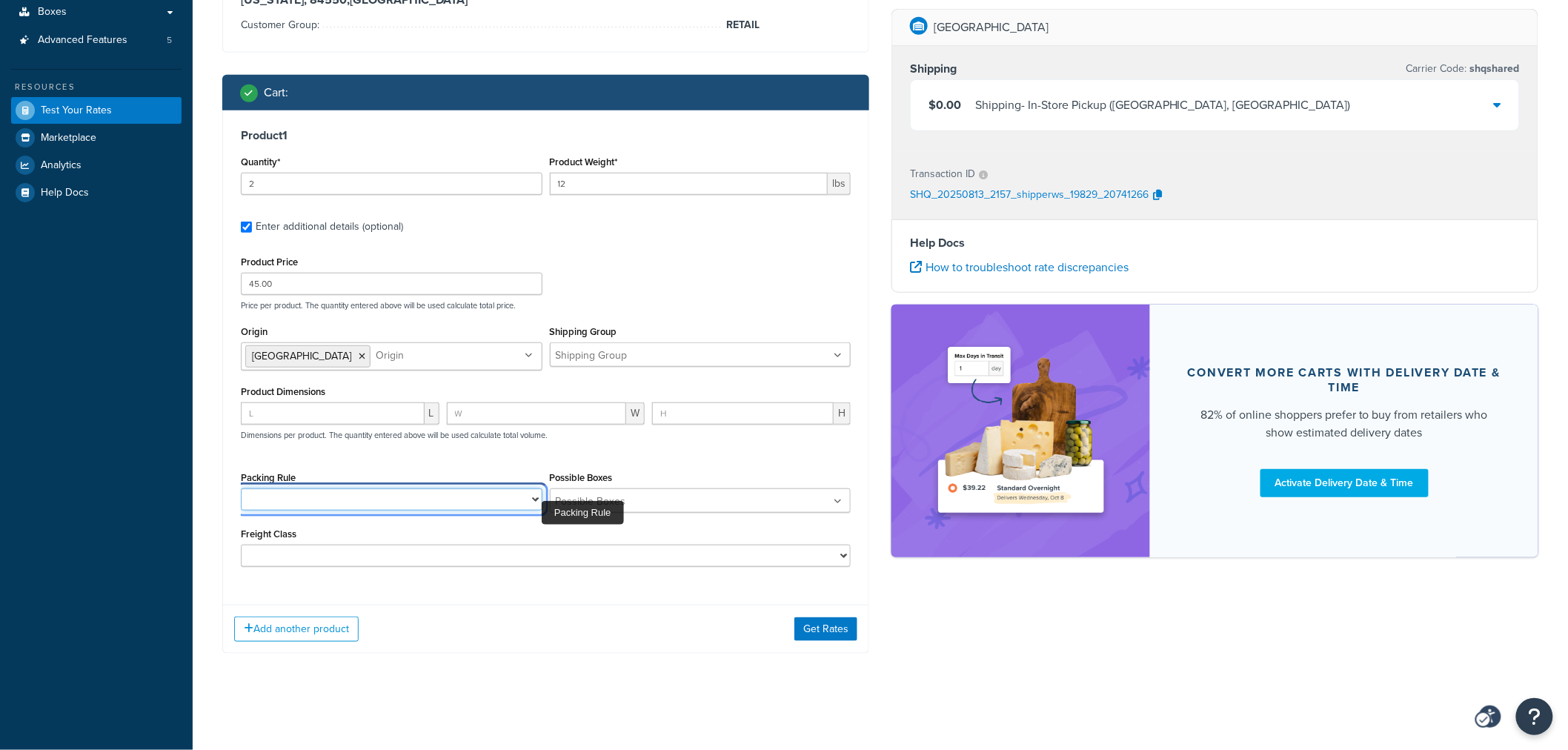
click at [532, 501] on select "Pack according to box rules Pack in multiple fixed boxes Classic Rear Pack in m…" at bounding box center [392, 500] width 302 height 22
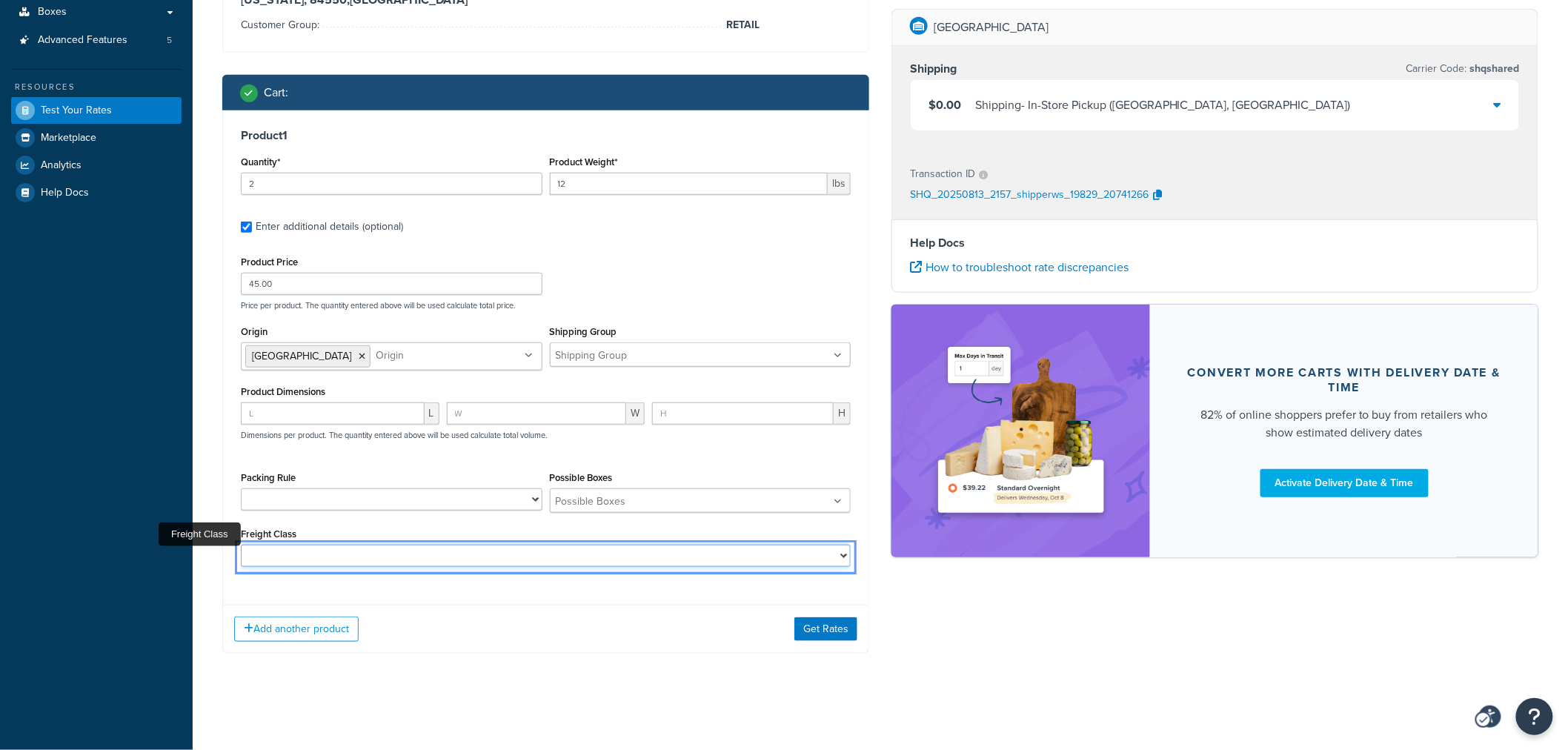
click at [818, 562] on select "50 55 60 65 70 77.5 85 92.5 100 110 125 150 175 200 250 300 400 500" at bounding box center [546, 556] width 609 height 22
click at [657, 591] on div "Product 1 Quantity* 2 Product Weight* 12 lbs Enter additional details (optional…" at bounding box center [546, 354] width 645 height 486
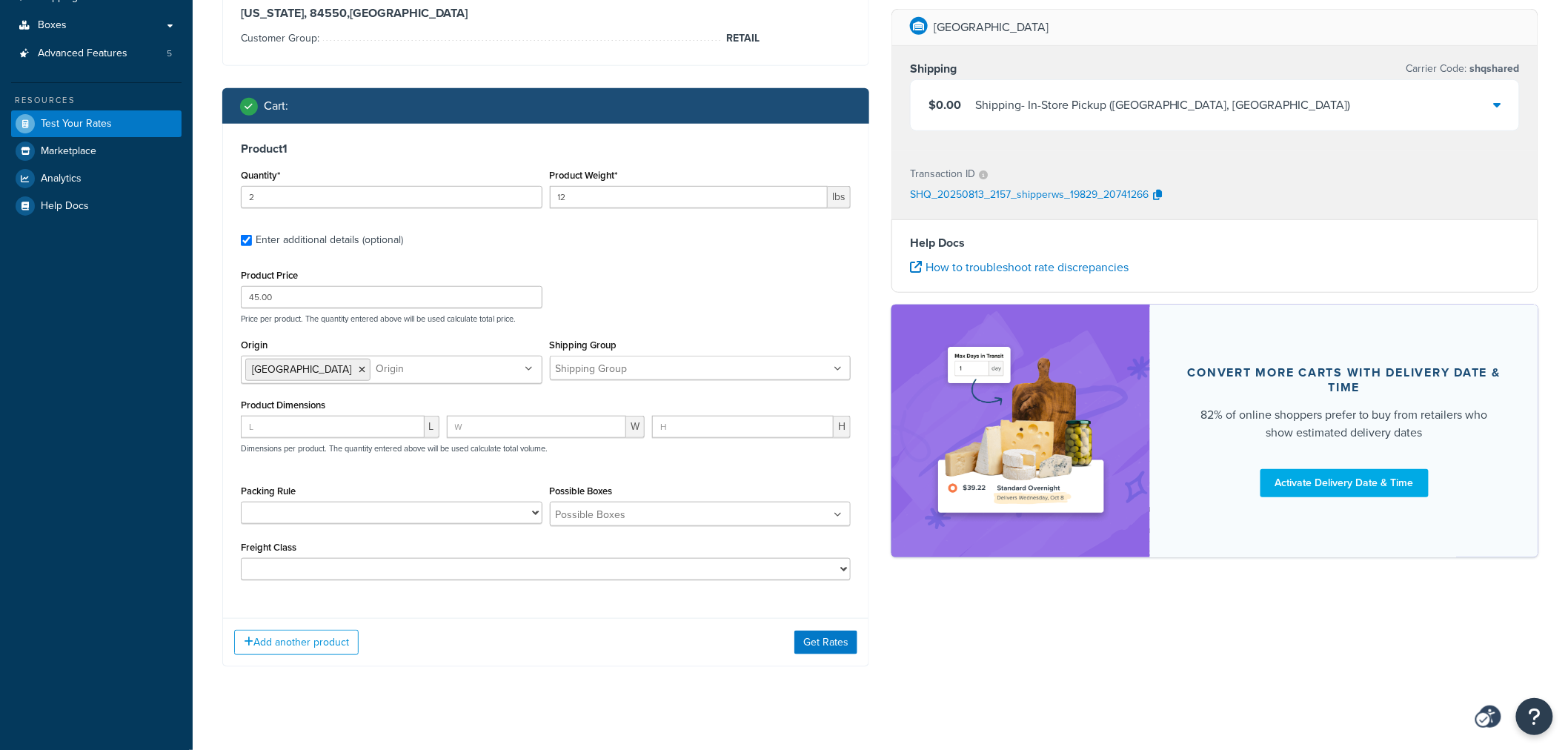
scroll to position [320, 0]
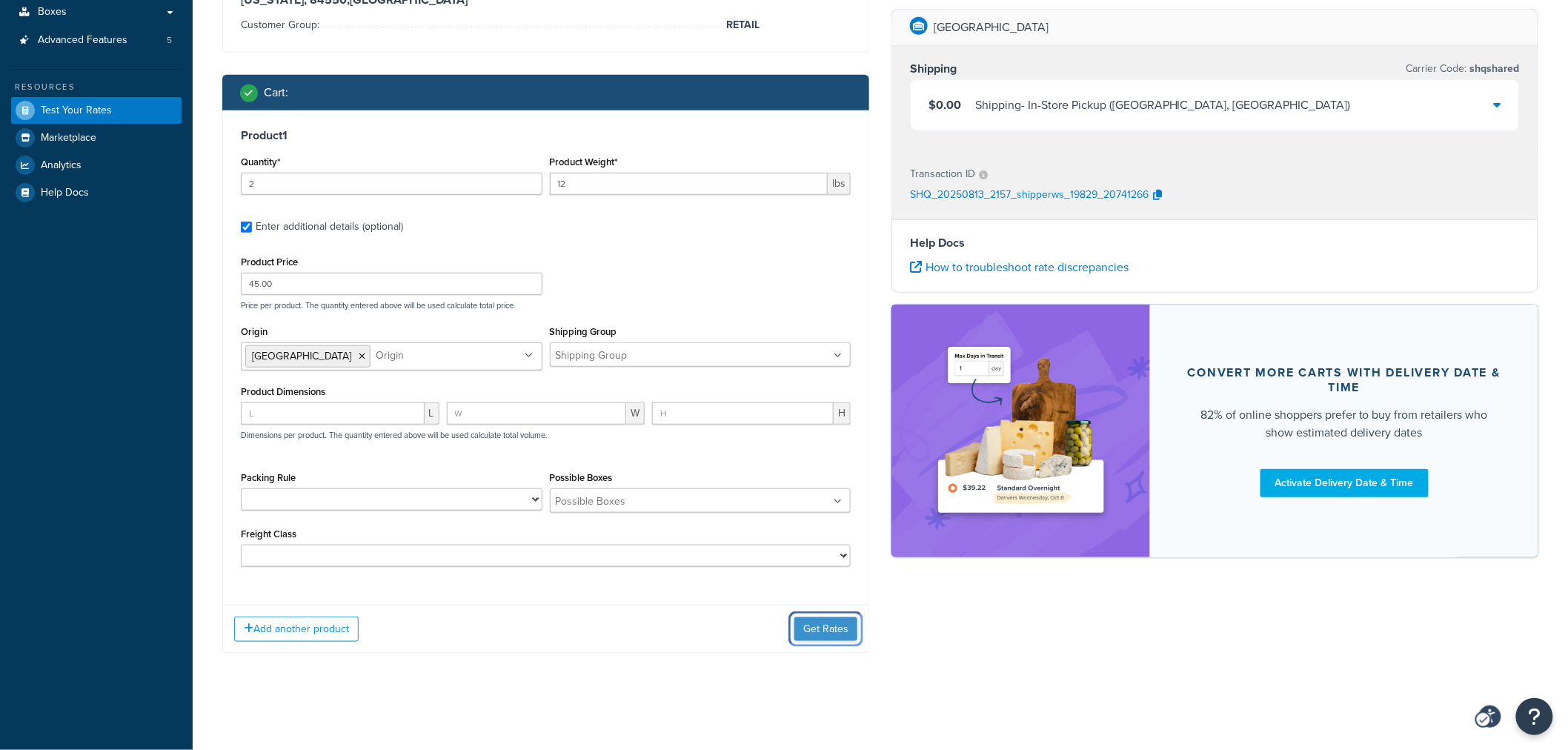
click at [808, 632] on button "Get Rates" at bounding box center [826, 629] width 63 height 24
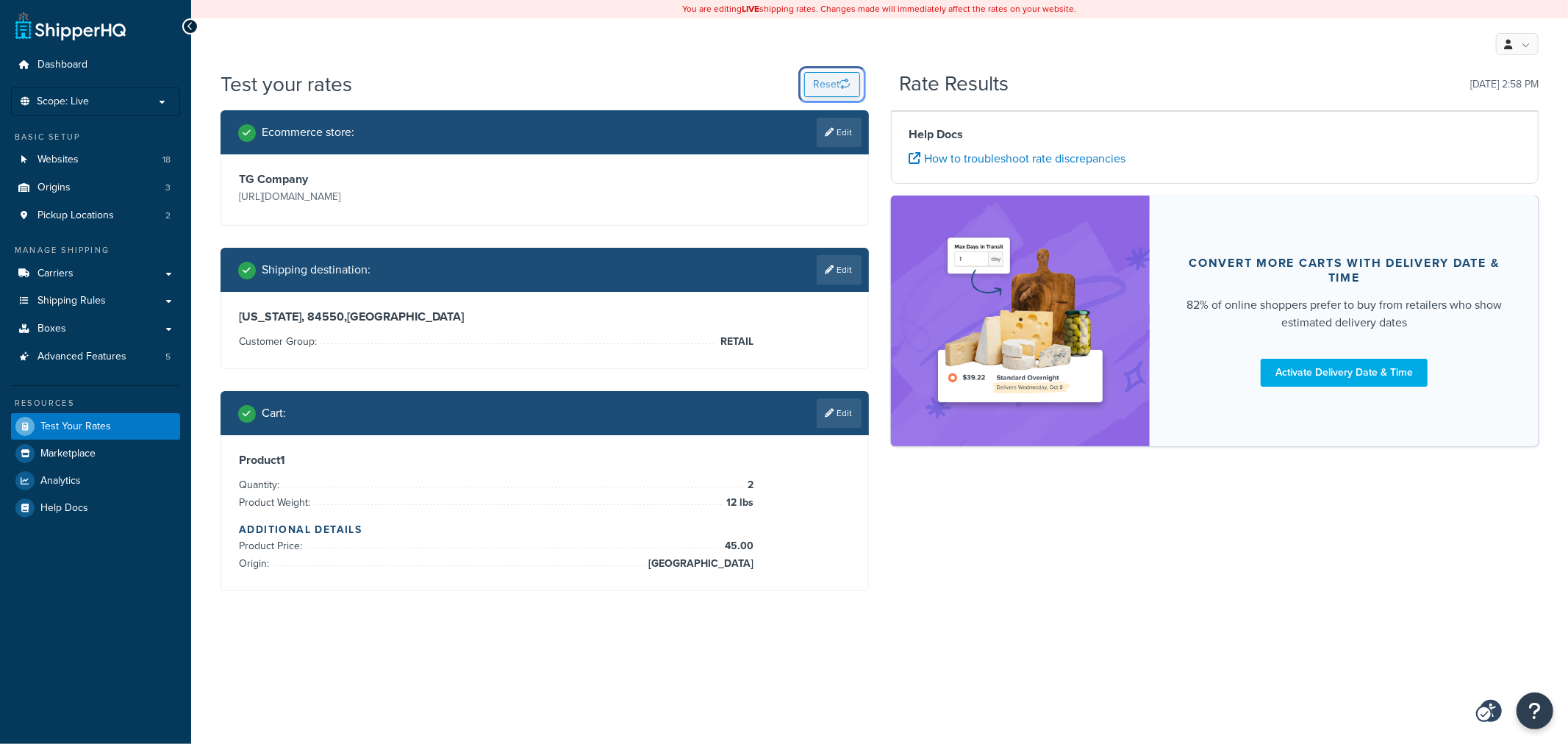
click at [817, 94] on button "Reset" at bounding box center [832, 84] width 56 height 25
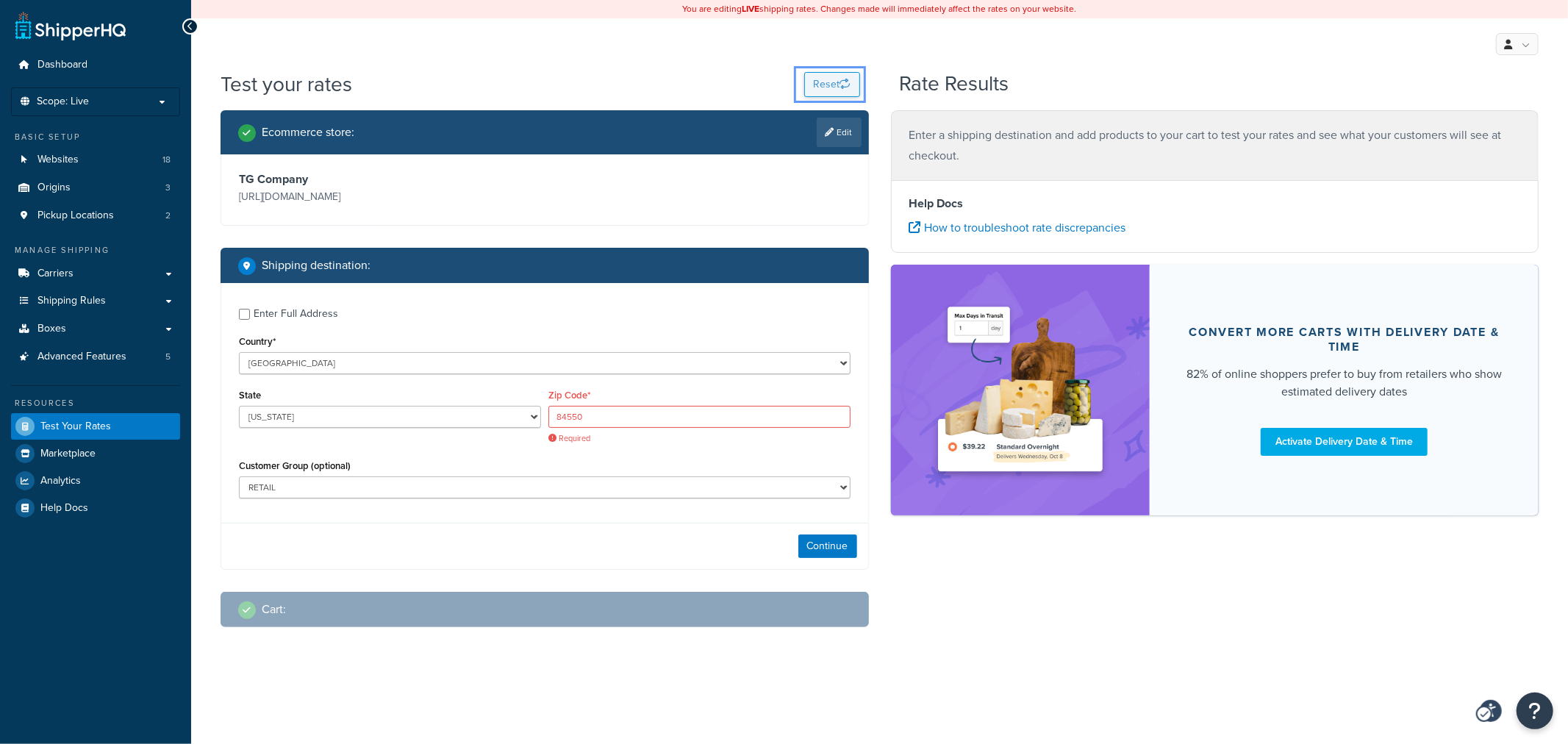
select select "AL"
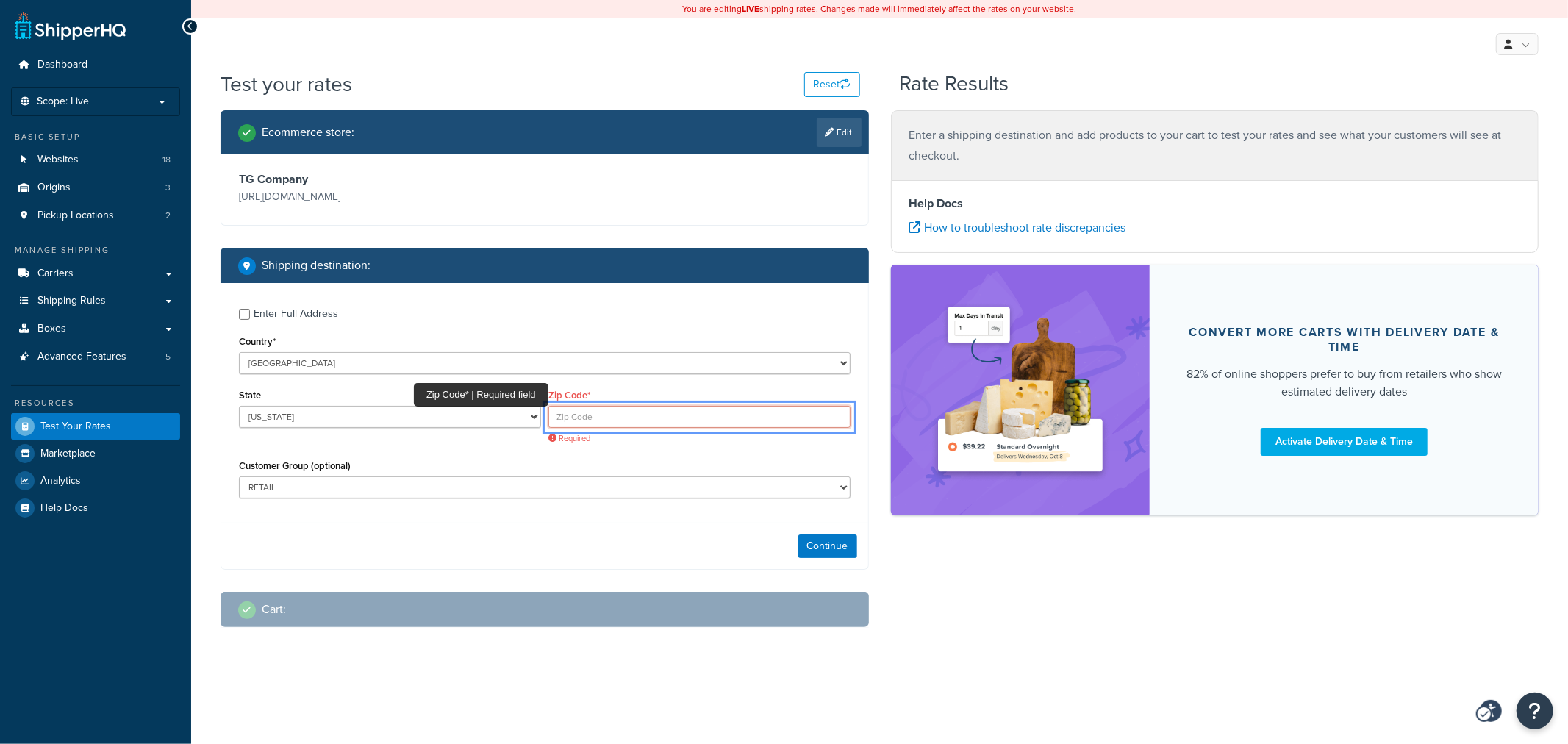
click at [638, 426] on input "Zip Code*" at bounding box center [700, 417] width 302 height 22
type input "94550"
click at [809, 541] on button "Continue" at bounding box center [827, 546] width 59 height 24
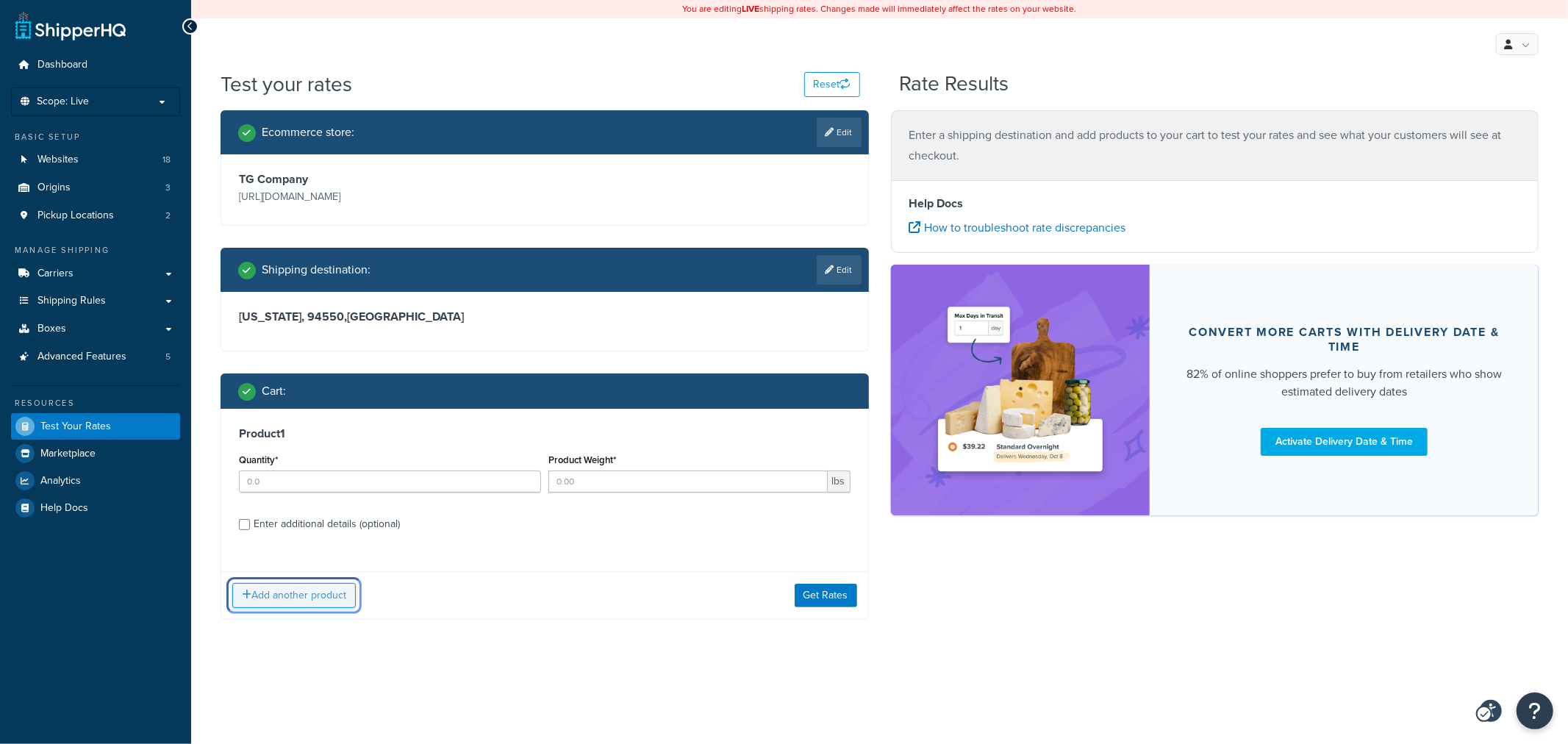
click at [259, 596] on button "Add another product" at bounding box center [294, 595] width 124 height 25
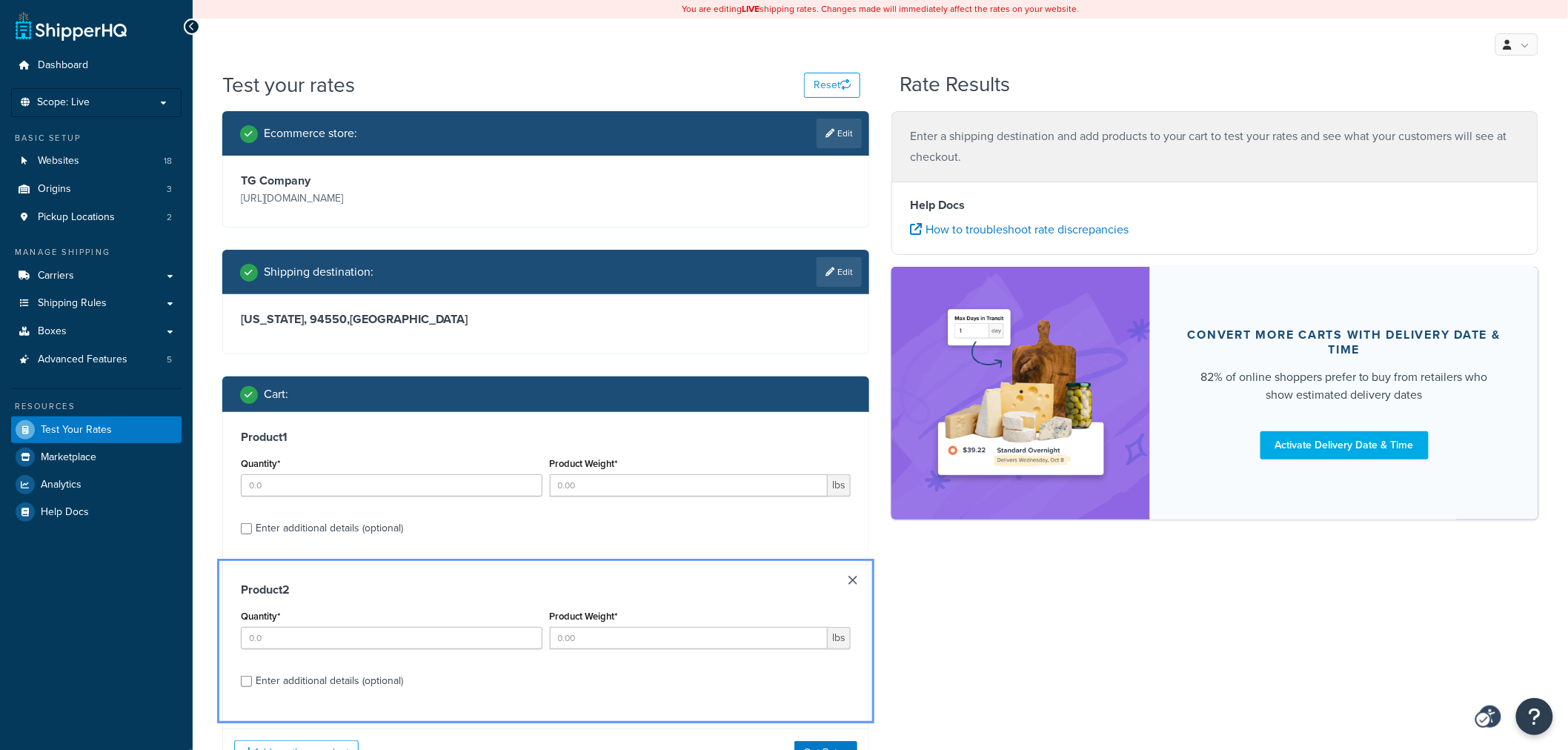
scroll to position [124, 0]
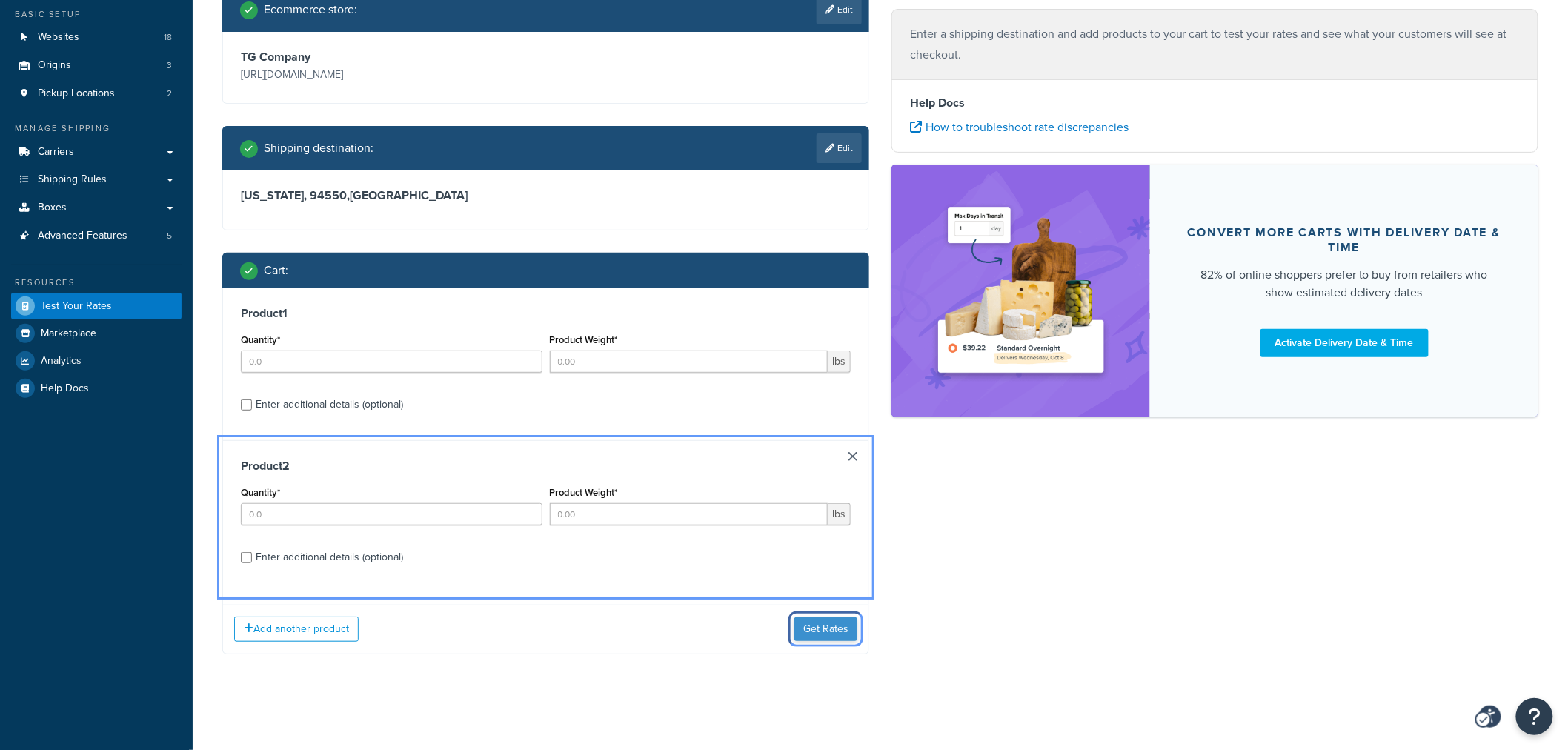
click at [819, 623] on button "Get Rates" at bounding box center [826, 629] width 63 height 24
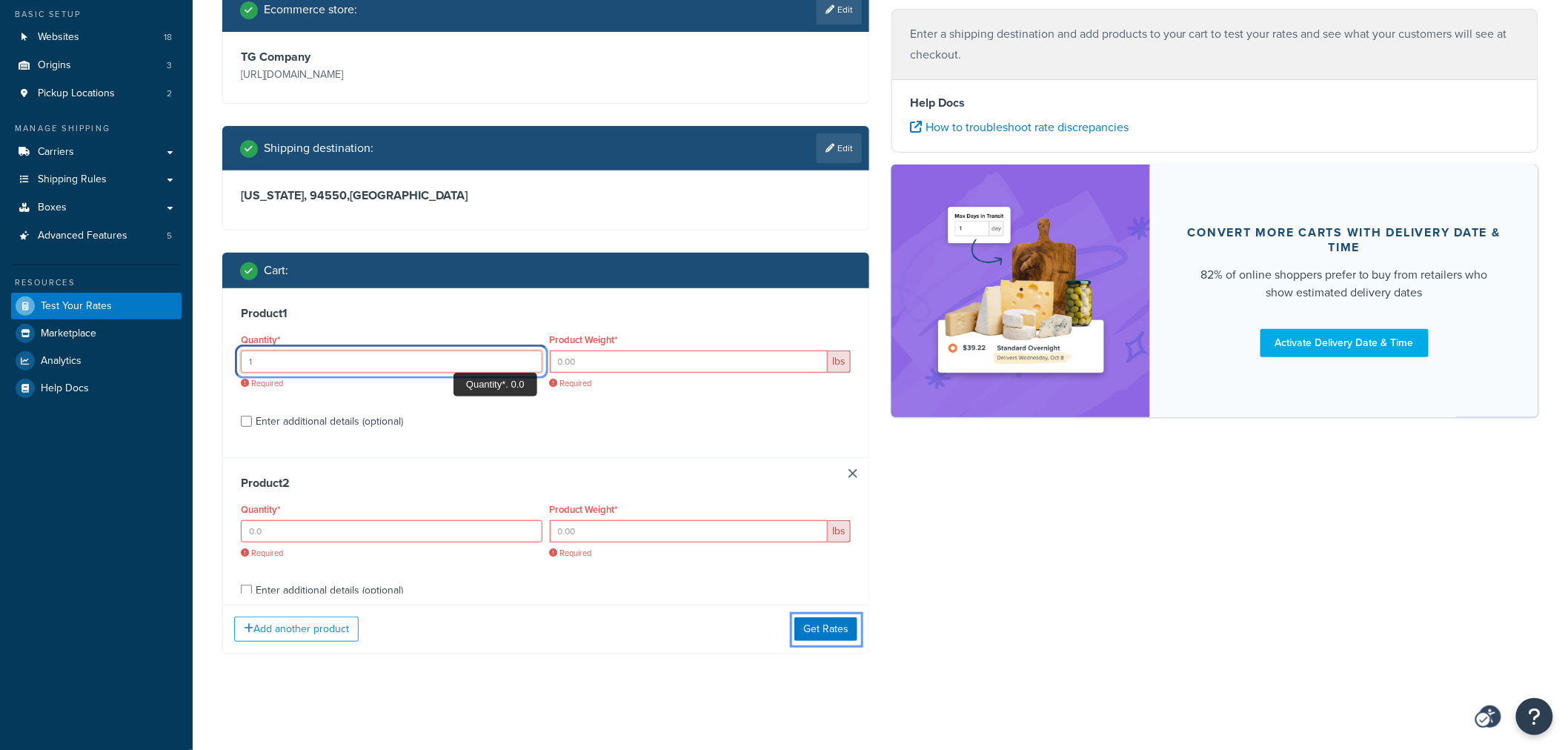
click at [528, 360] on input "1" at bounding box center [392, 362] width 302 height 22
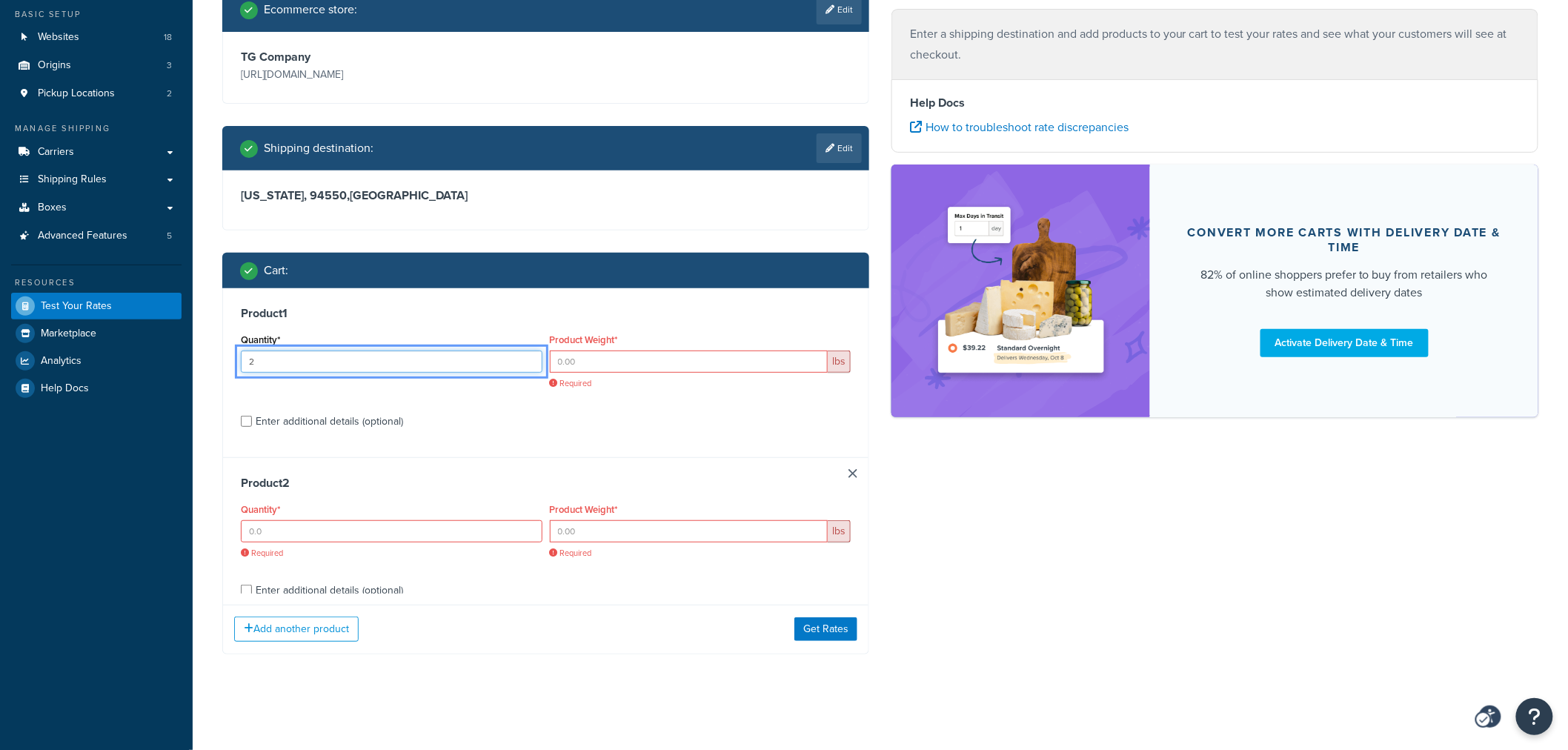
click at [528, 360] on input "2" at bounding box center [392, 362] width 302 height 22
type input "3"
click at [528, 360] on input "3" at bounding box center [392, 362] width 302 height 22
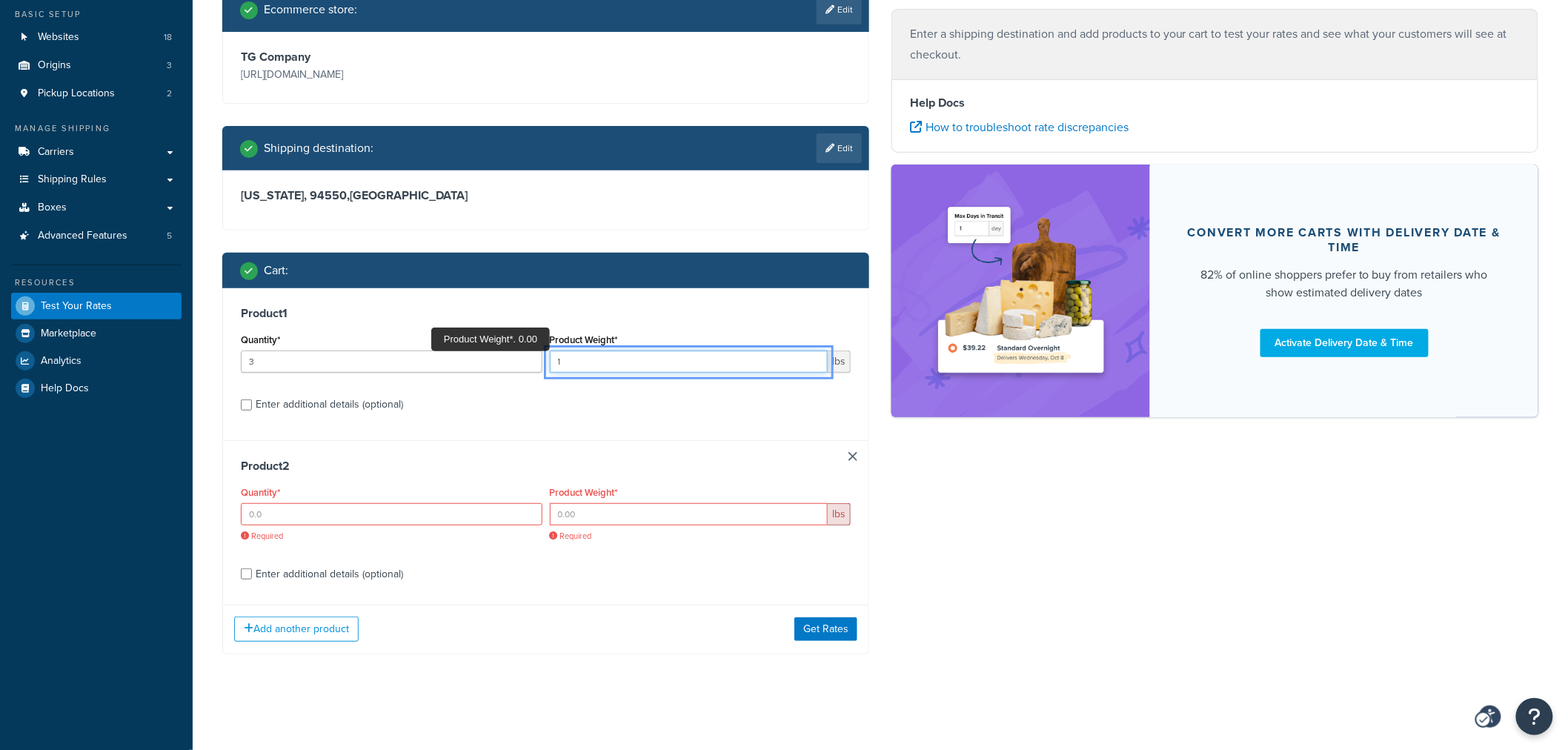
click at [812, 357] on input "1" at bounding box center [689, 362] width 279 height 22
click at [812, 357] on input "2" at bounding box center [689, 362] width 279 height 22
click at [812, 357] on input "3" at bounding box center [689, 362] width 279 height 22
click at [812, 357] on input "4" at bounding box center [689, 362] width 279 height 22
click at [812, 357] on input "5" at bounding box center [689, 362] width 279 height 22
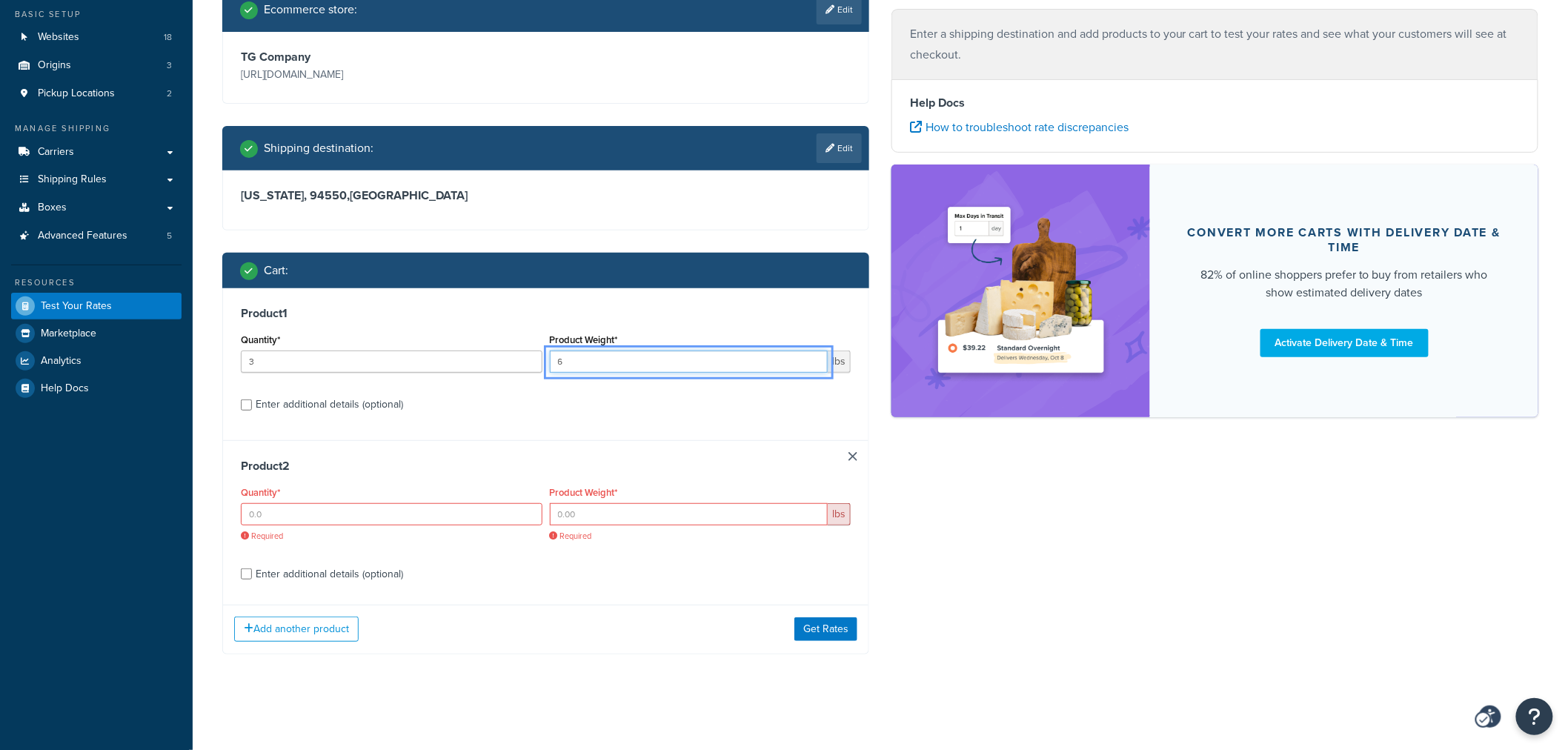
click at [812, 357] on input "6" at bounding box center [689, 362] width 279 height 22
click at [812, 357] on input "7" at bounding box center [689, 362] width 279 height 22
click at [812, 357] on input "8" at bounding box center [689, 362] width 279 height 22
click at [812, 357] on input "9" at bounding box center [689, 362] width 279 height 22
click at [812, 357] on input "10" at bounding box center [689, 362] width 279 height 22
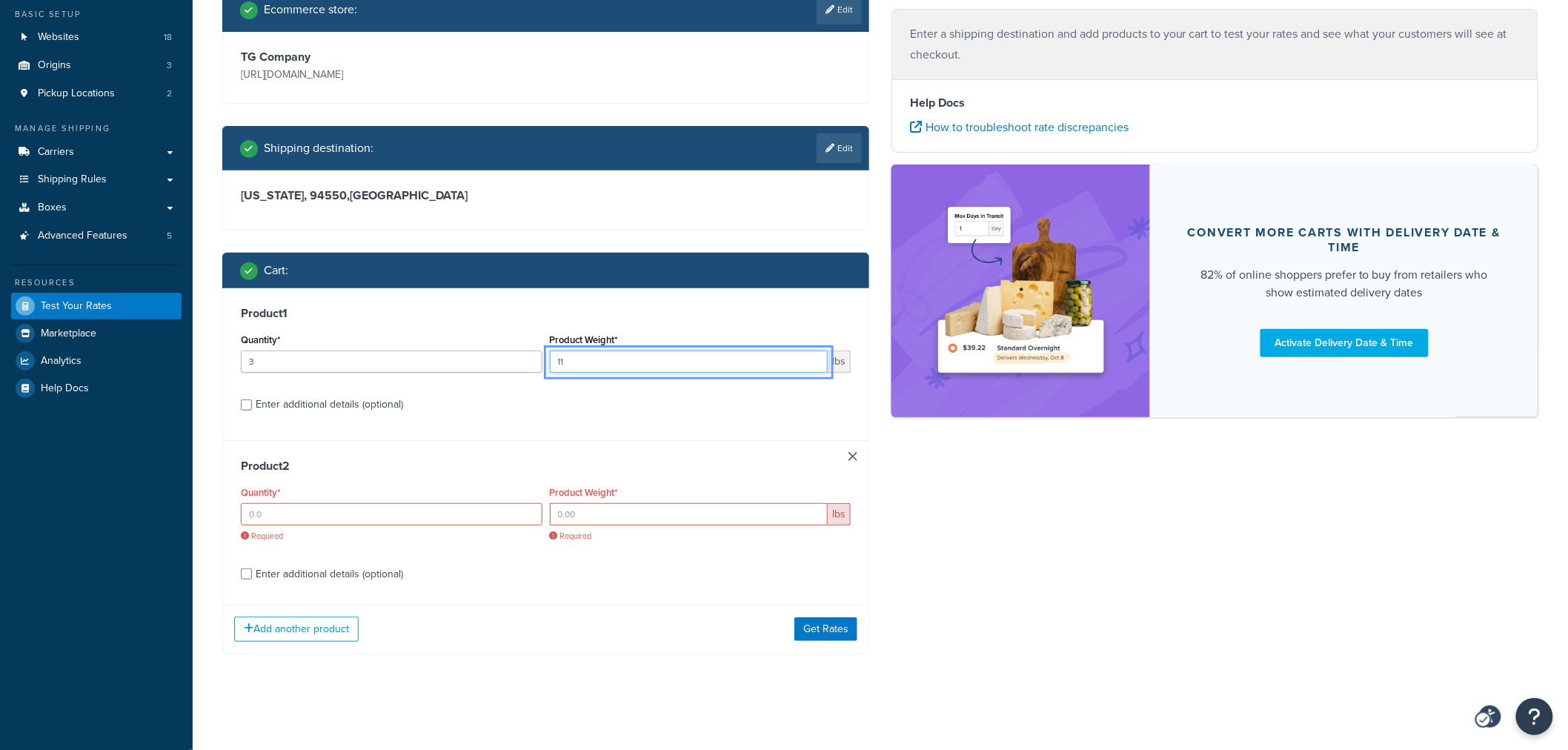
click at [812, 357] on input "11" at bounding box center [689, 362] width 279 height 22
type input "12"
click at [812, 357] on input "12" at bounding box center [689, 362] width 279 height 22
click at [853, 457] on link at bounding box center [853, 457] width 9 height 9
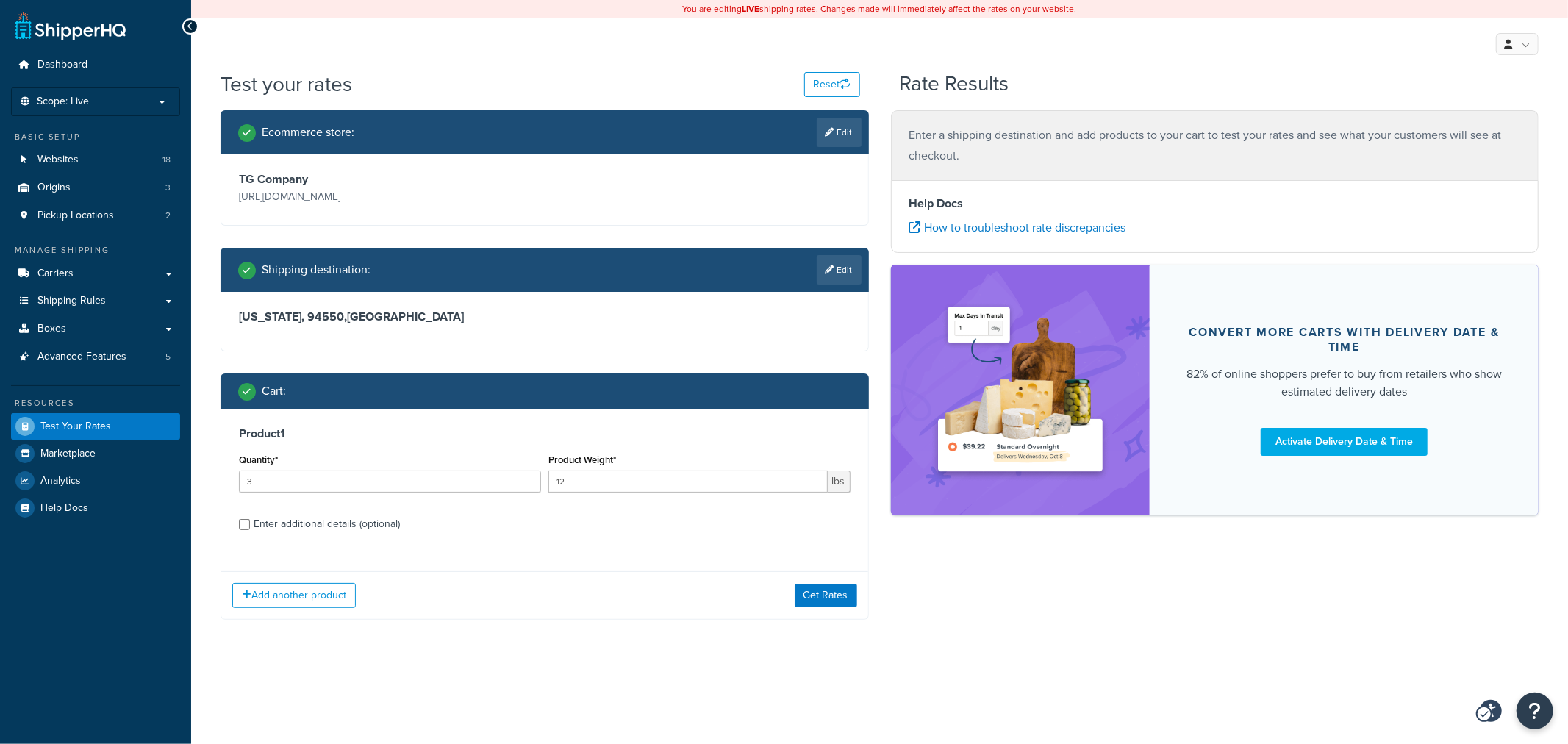
click at [303, 530] on div "Enter additional details (optional)" at bounding box center [327, 524] width 147 height 20
click at [250, 530] on input "Enter additional details (optional)" at bounding box center [245, 525] width 11 height 11
checkbox input "true"
click at [832, 275] on link "Edit" at bounding box center [839, 269] width 45 height 29
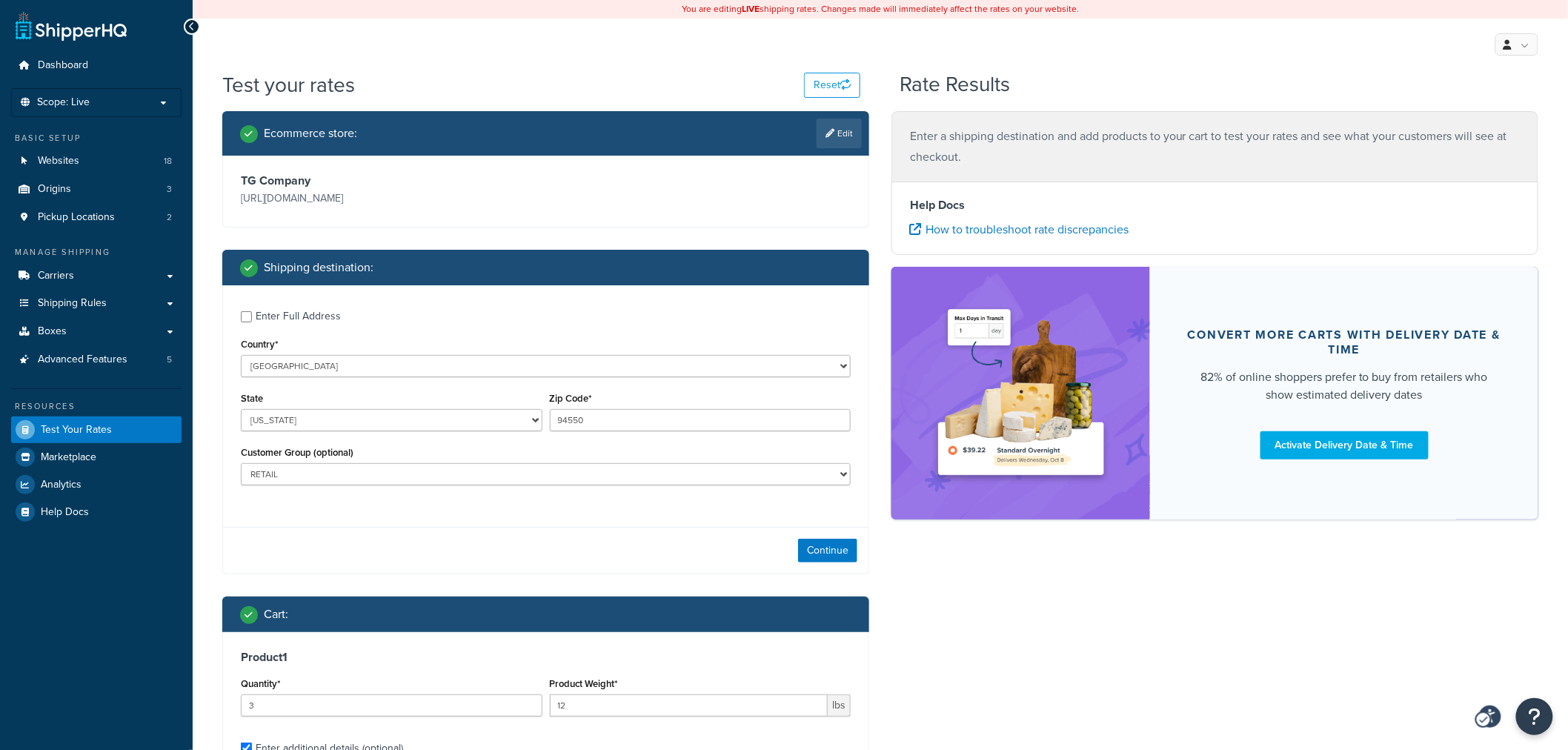
click at [838, 277] on div "Shipping destination :" at bounding box center [550, 267] width 621 height 20
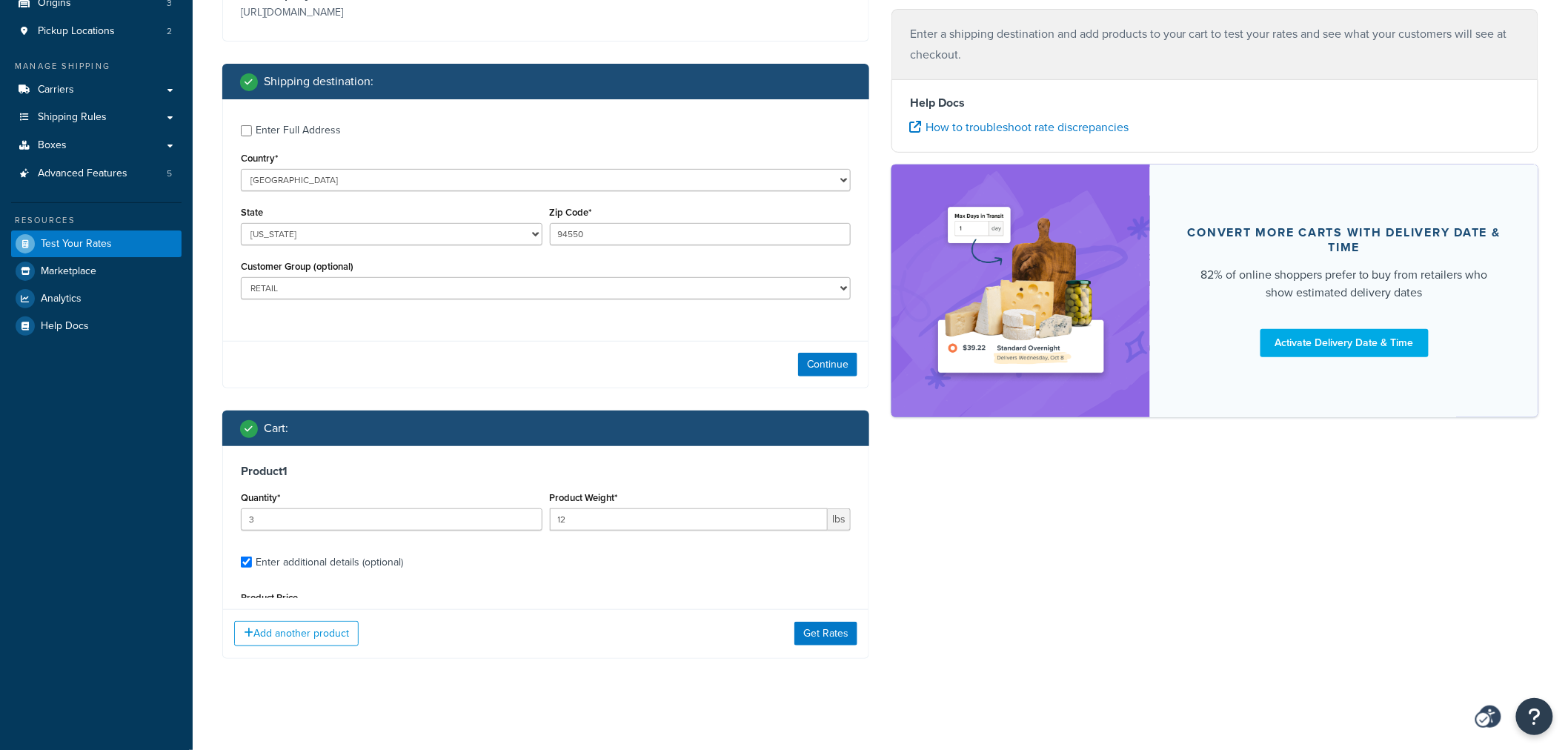
scroll to position [190, 0]
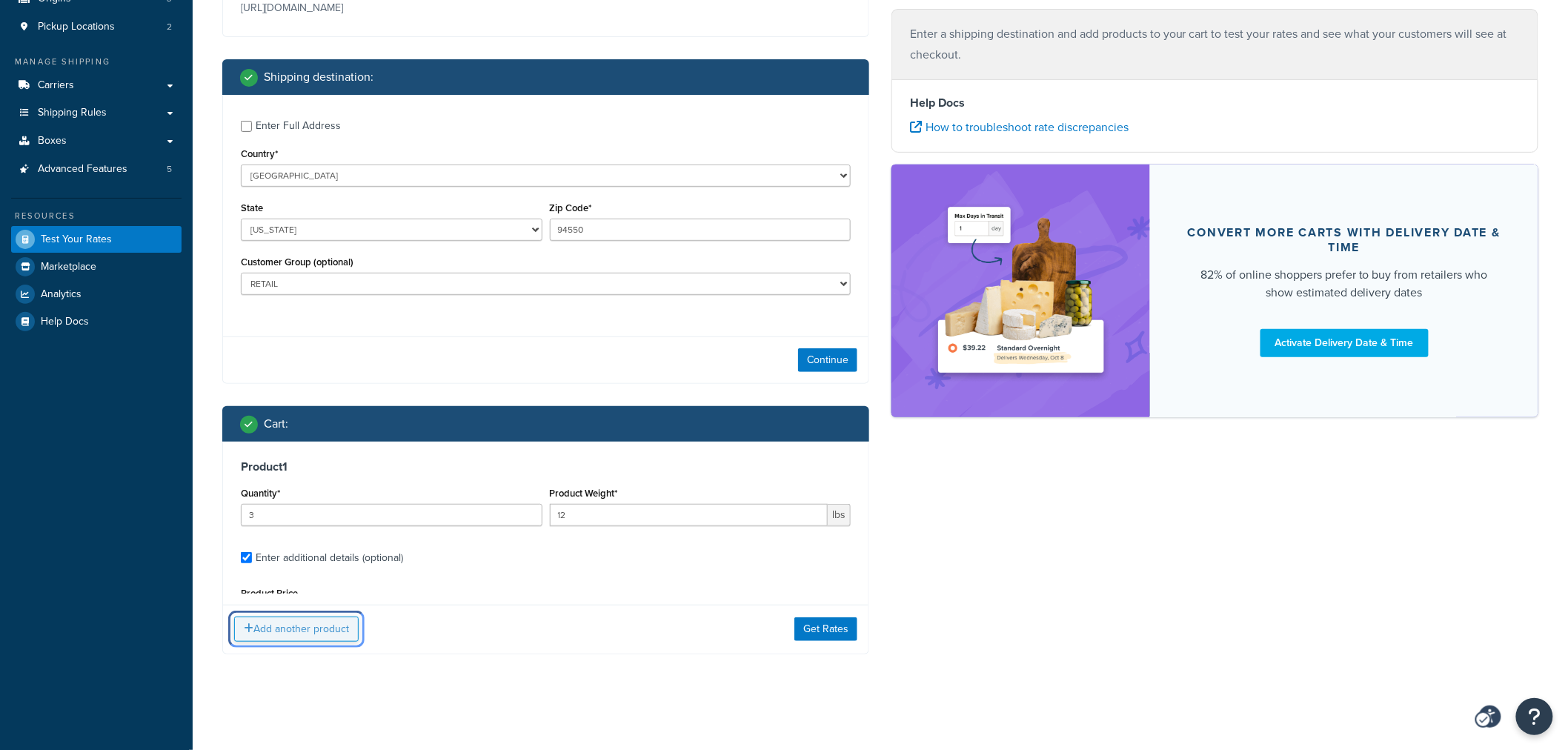
click at [328, 633] on button "Add another product" at bounding box center [296, 629] width 125 height 25
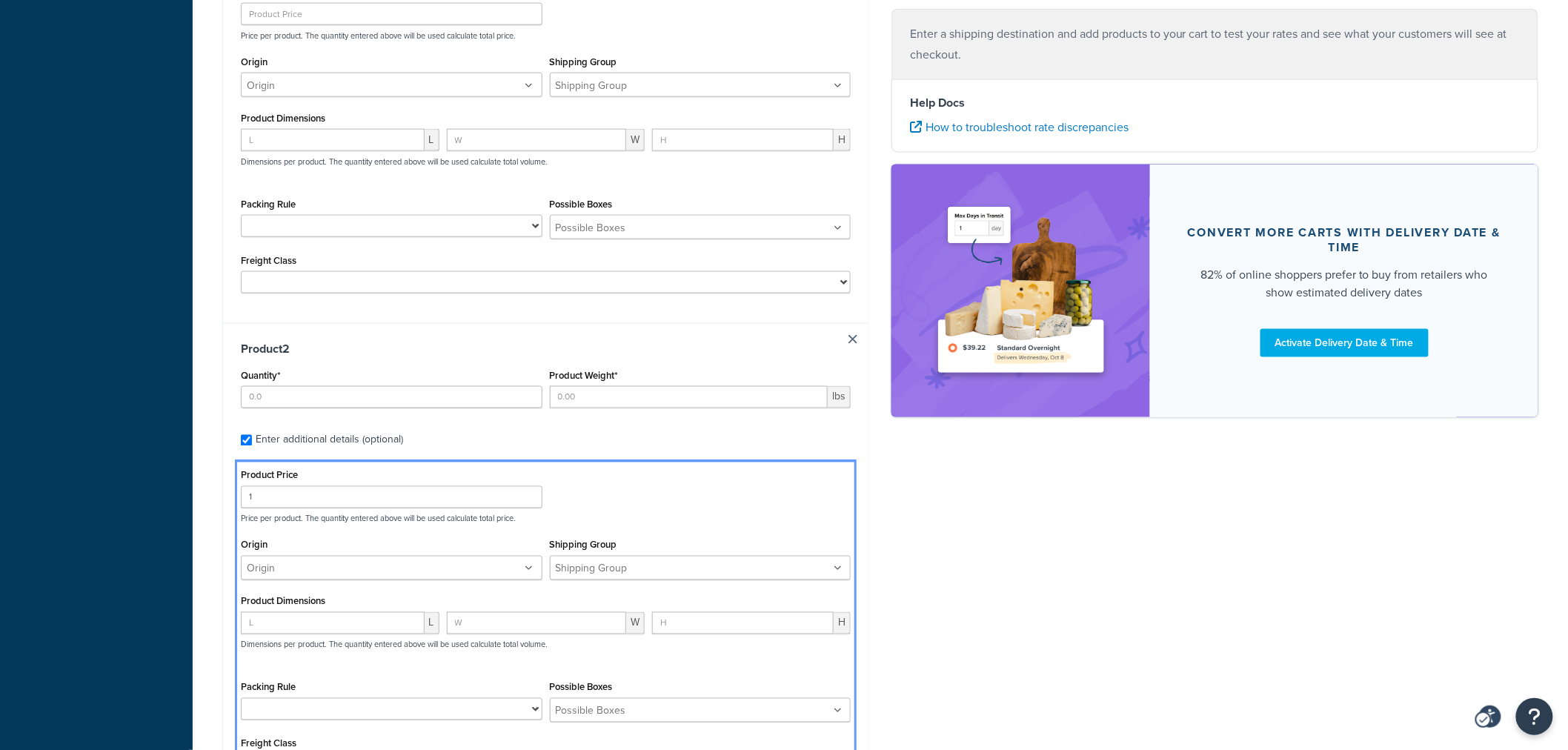
scroll to position [747, 0]
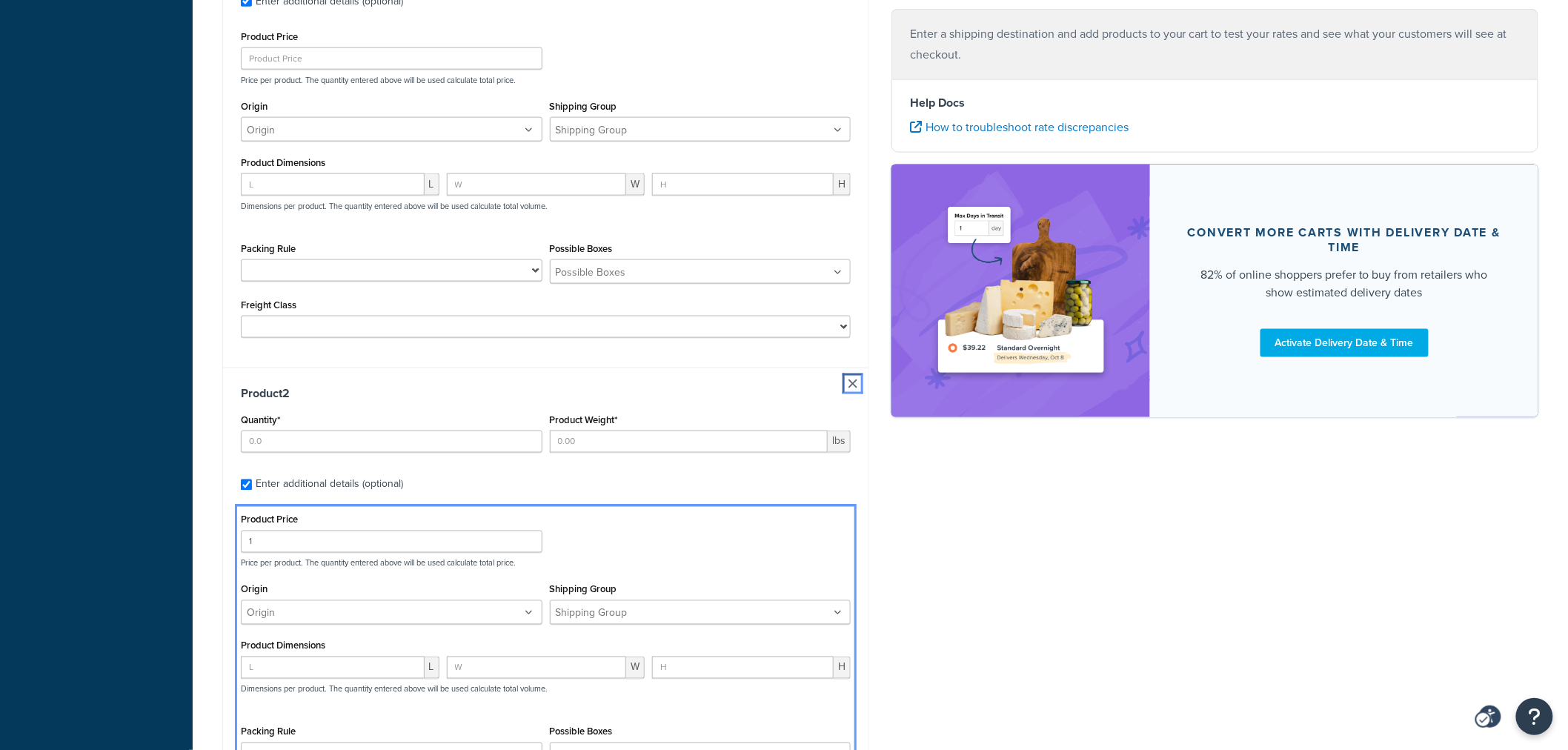
click at [849, 387] on div "Product 2 Quantity* Product Weight* lbs Enter additional details (optional) Pro…" at bounding box center [546, 609] width 645 height 483
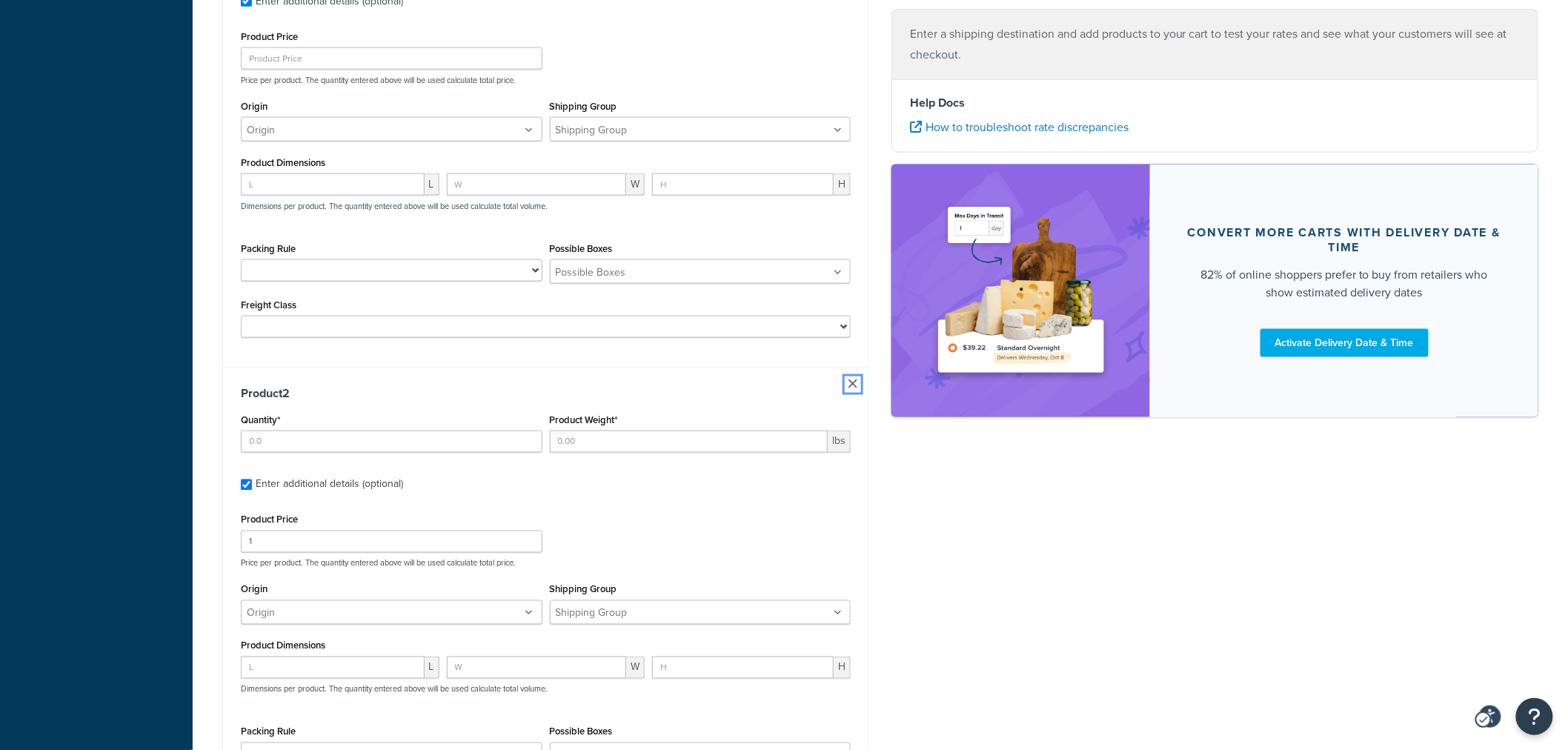
scroll to position [995, 0]
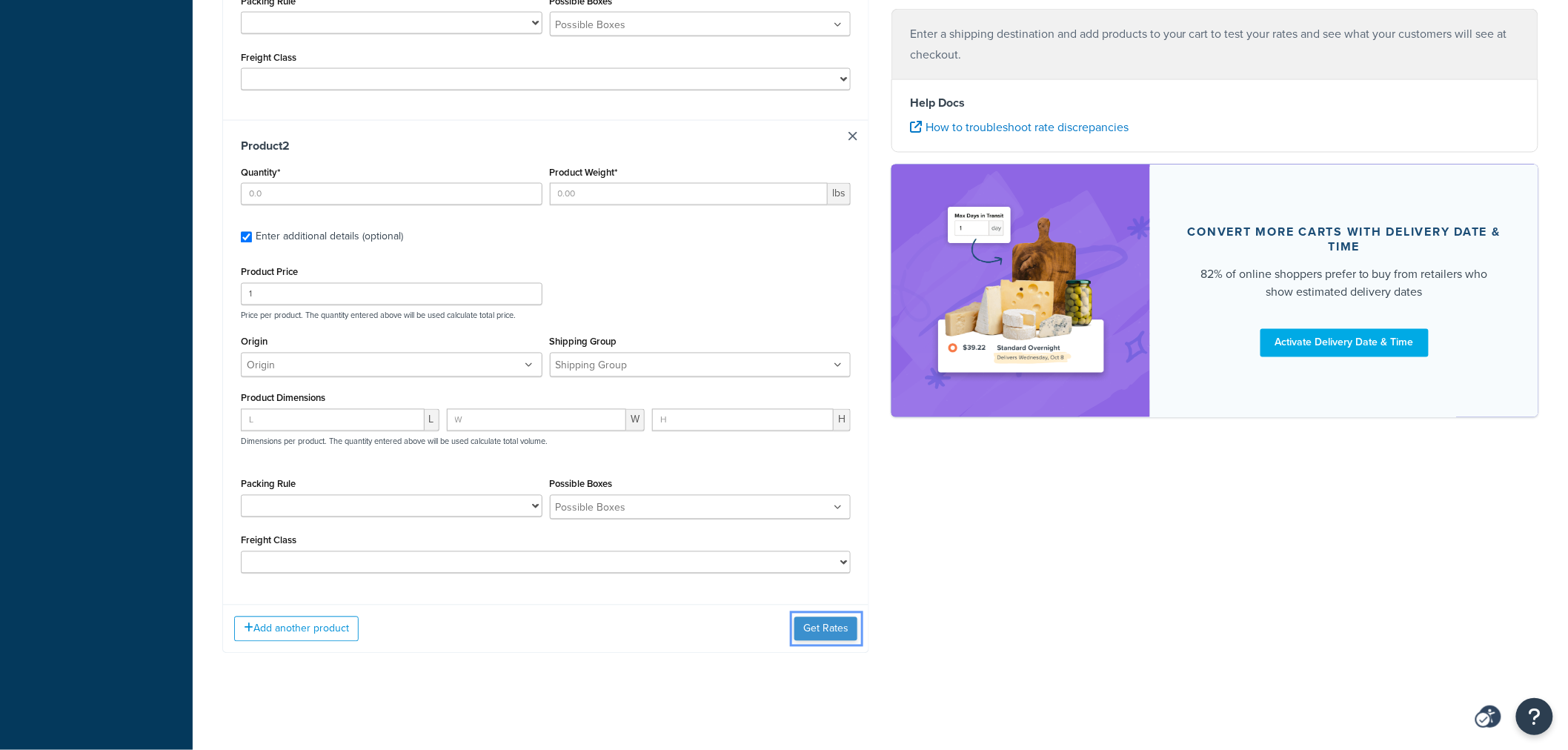
click at [802, 626] on button "Get Rates" at bounding box center [826, 629] width 63 height 24
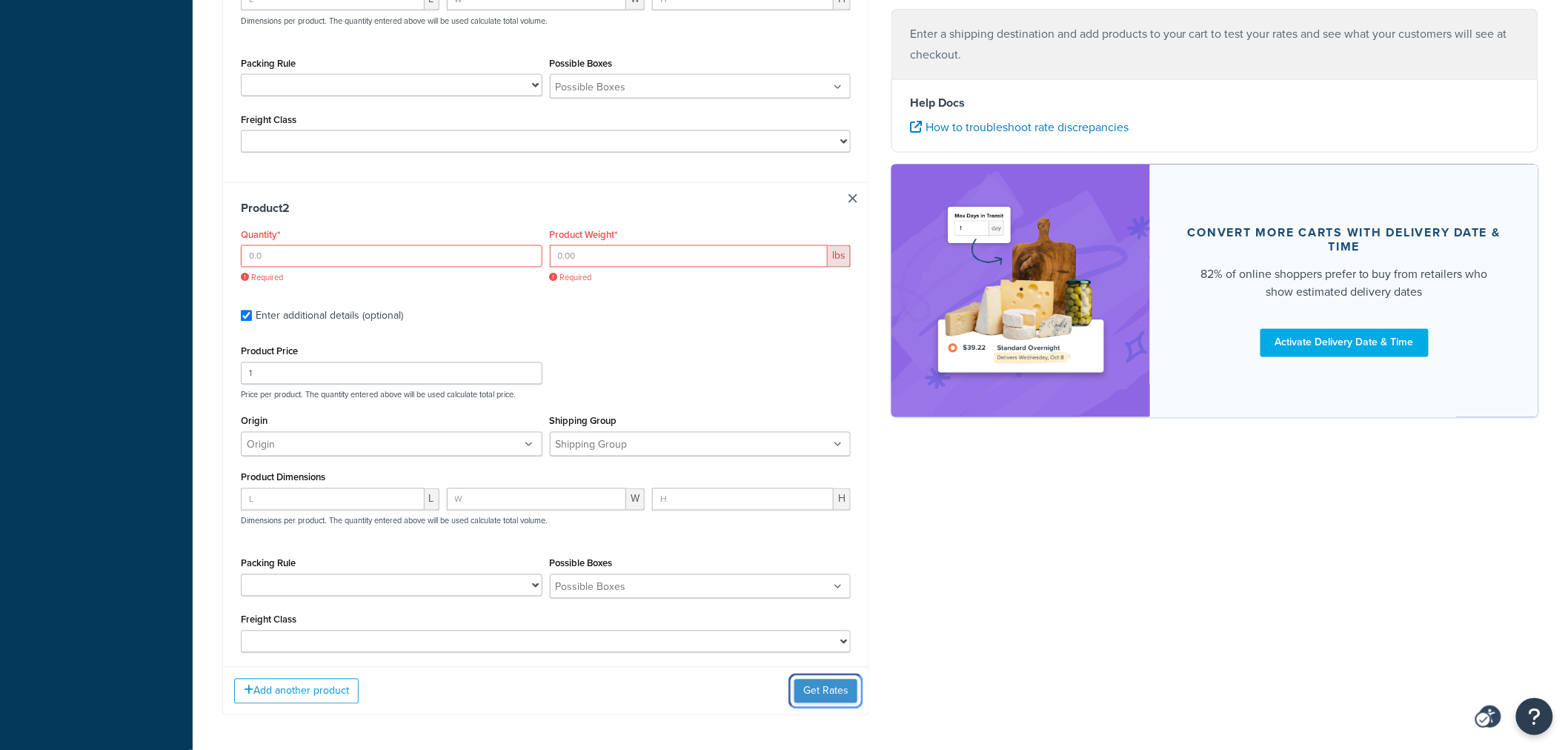
scroll to position [830, 0]
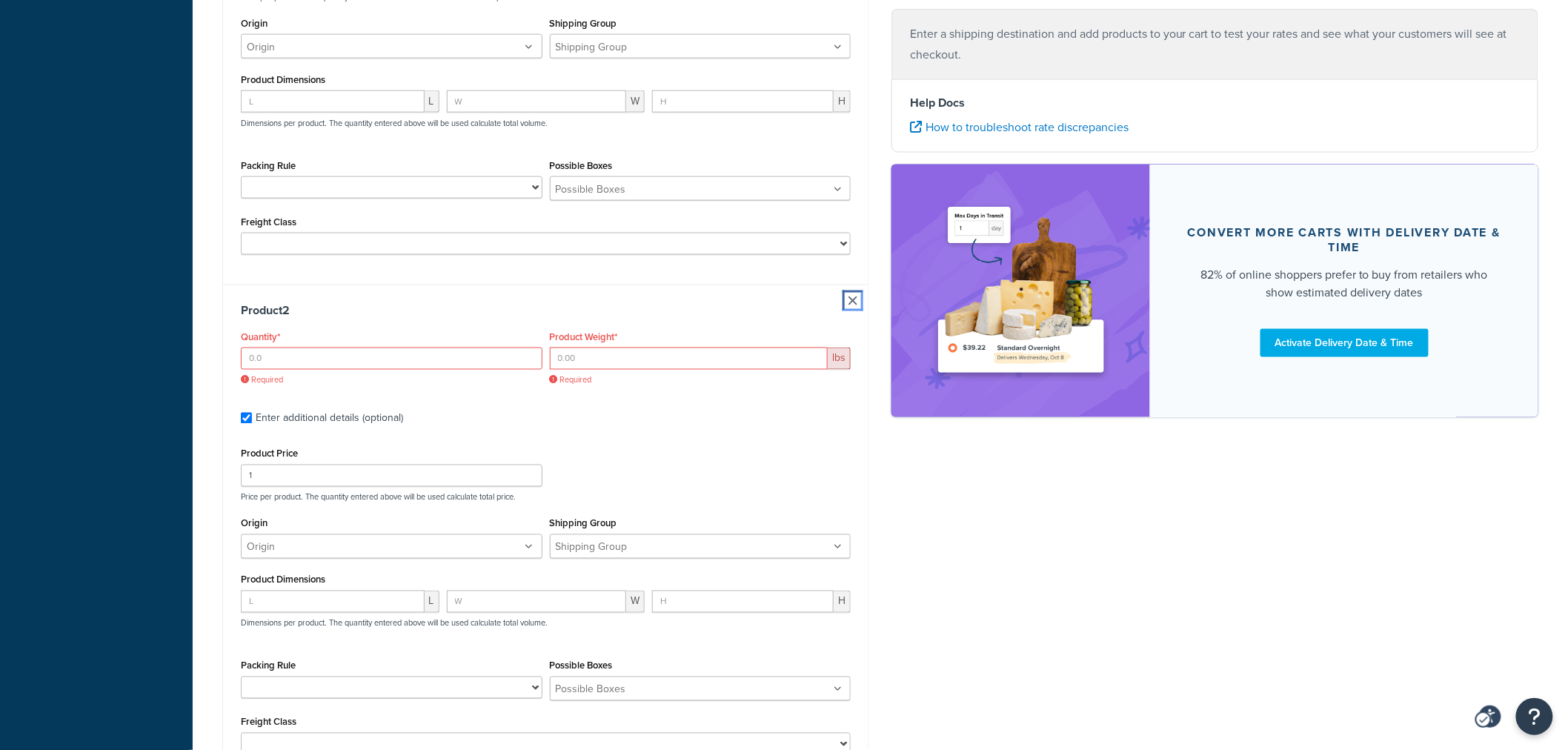
click at [855, 306] on div "Product 2 Quantity* Required Product Weight* lbs Required Enter additional deta…" at bounding box center [546, 535] width 645 height 501
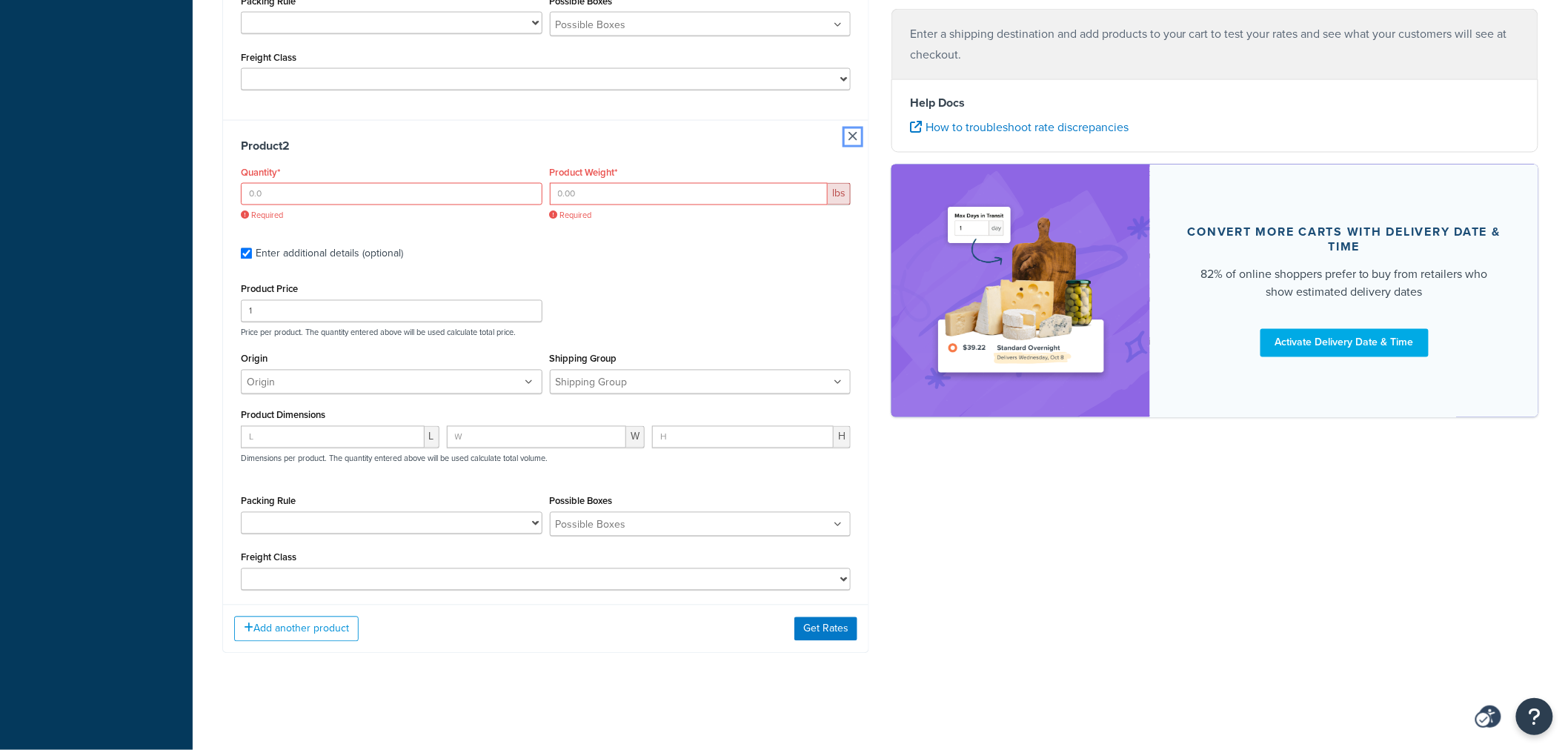
click at [849, 139] on link at bounding box center [853, 137] width 9 height 9
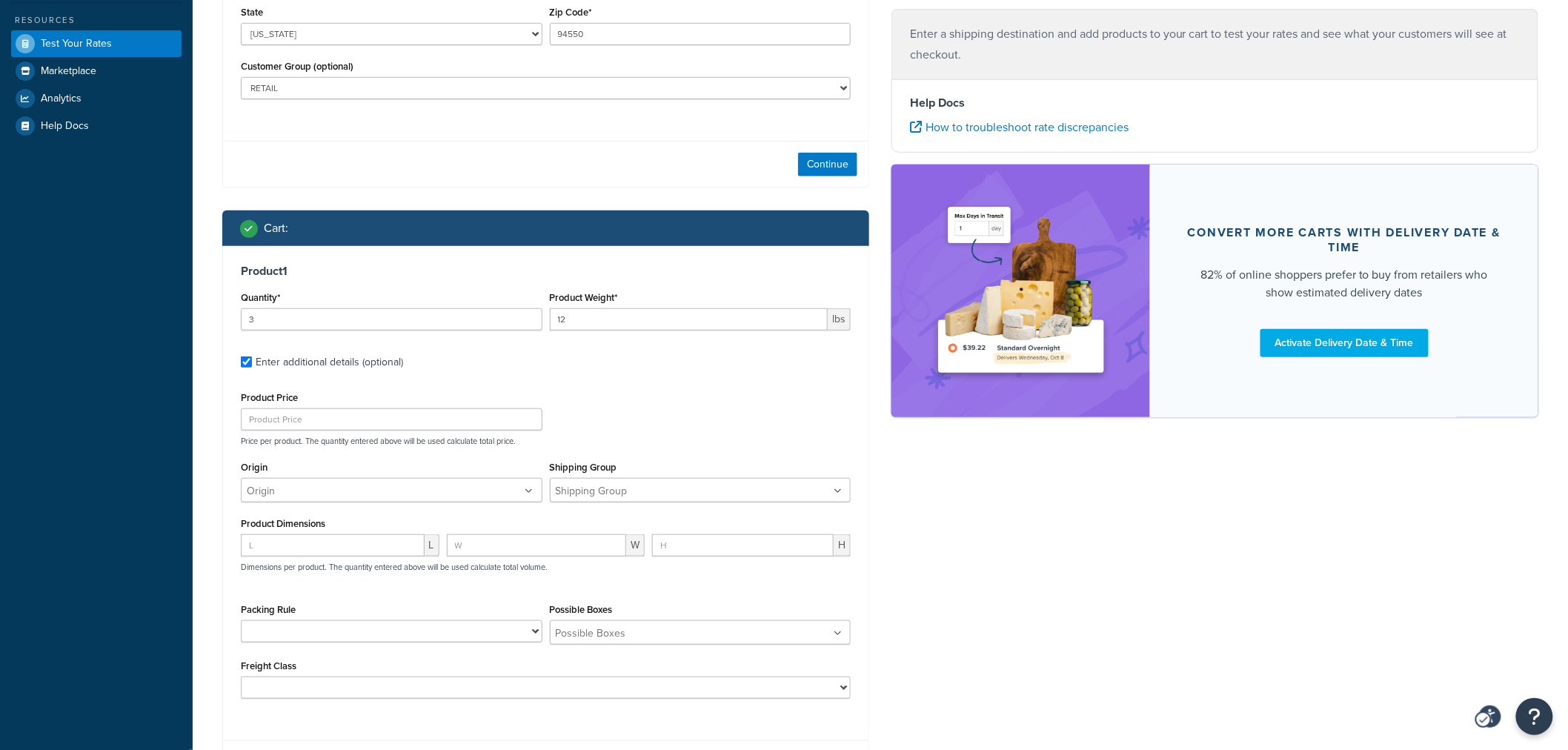
scroll to position [522, 0]
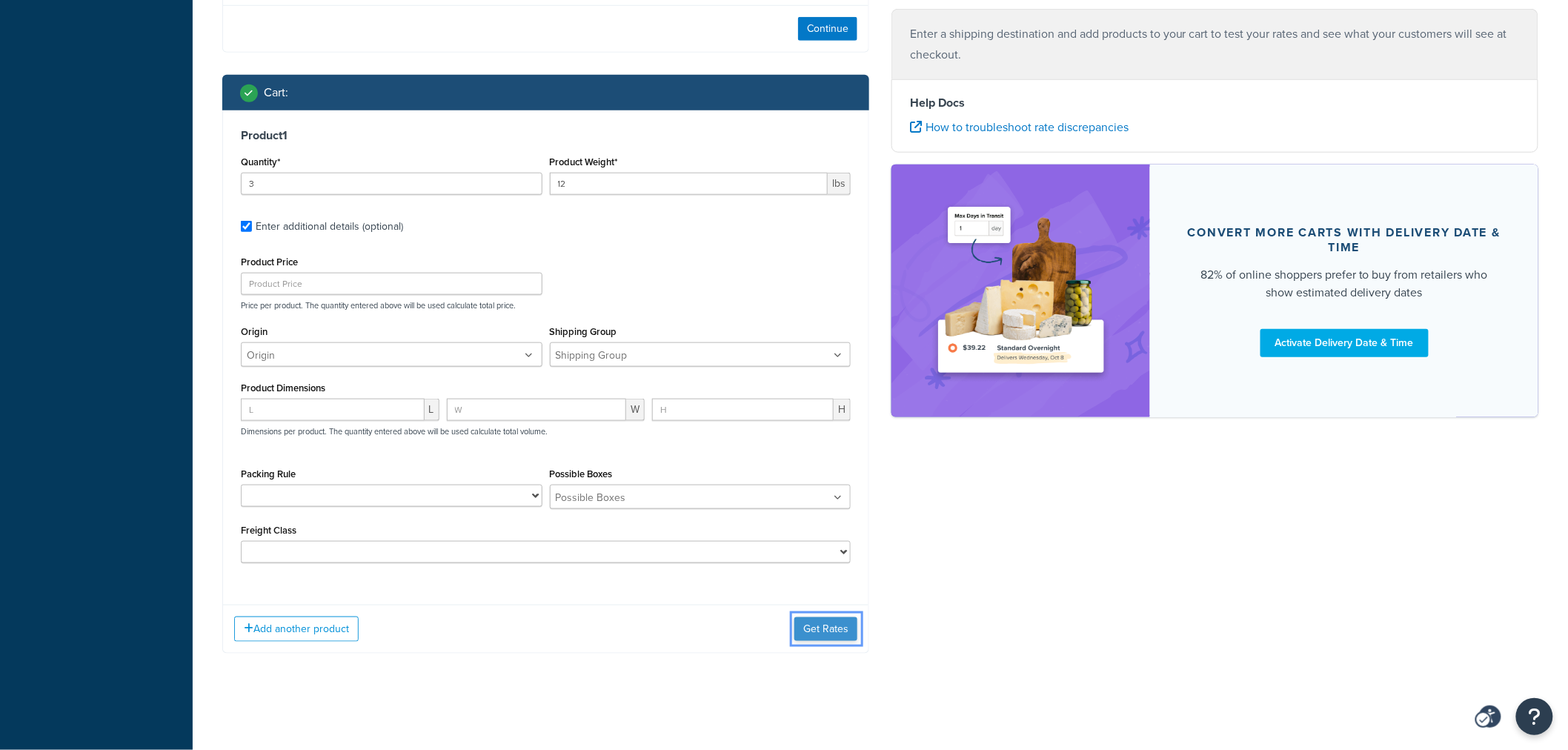
click at [821, 633] on button "Get Rates" at bounding box center [826, 629] width 63 height 24
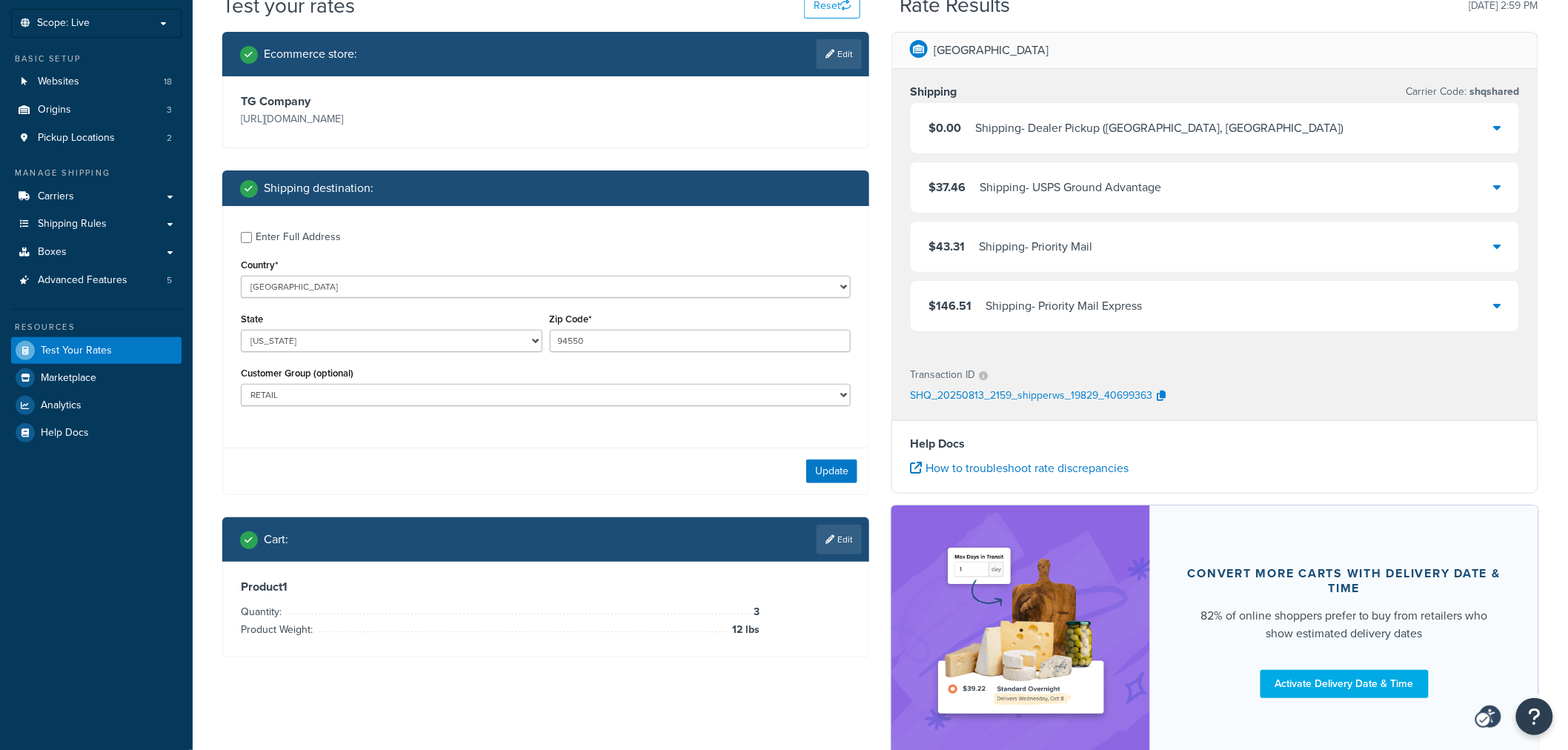
scroll to position [0, 0]
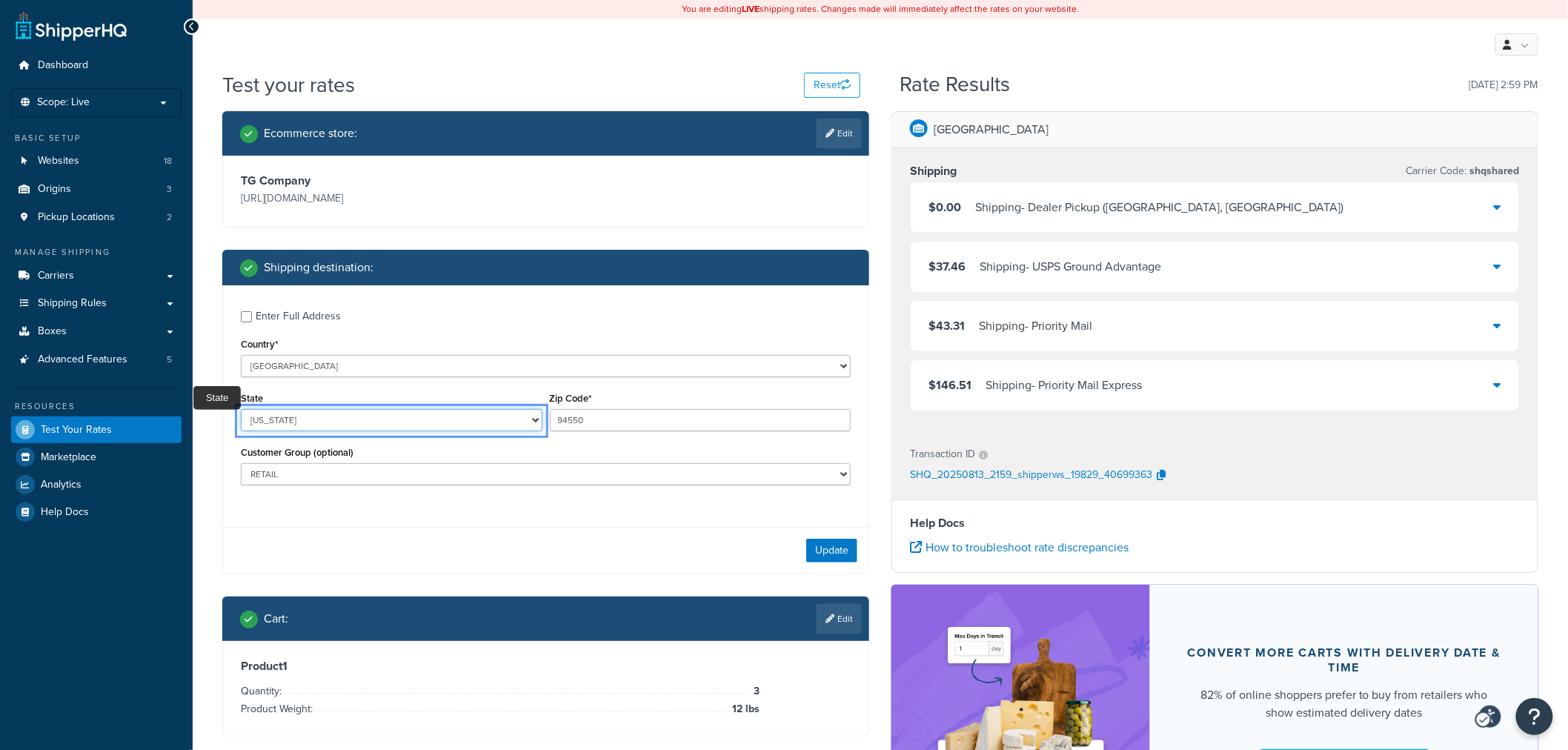
click at [476, 422] on select "Alabama Alaska American Samoa Arizona Arkansas Armed Forces Americas Armed Forc…" at bounding box center [392, 420] width 302 height 22
click at [241, 410] on select "Alabama Alaska American Samoa Arizona Arkansas Armed Forces Americas Armed Forc…" at bounding box center [392, 420] width 302 height 22
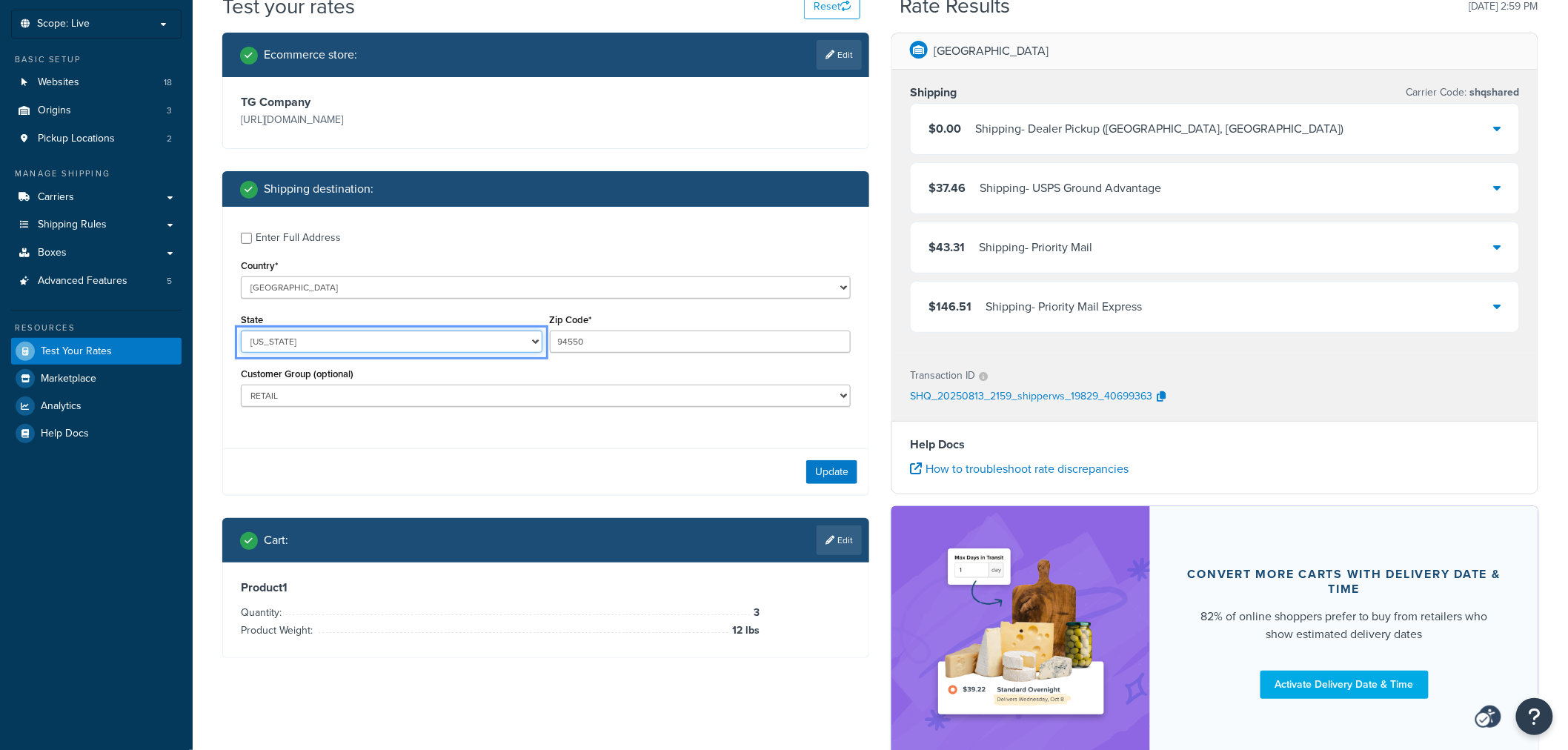
scroll to position [176, 0]
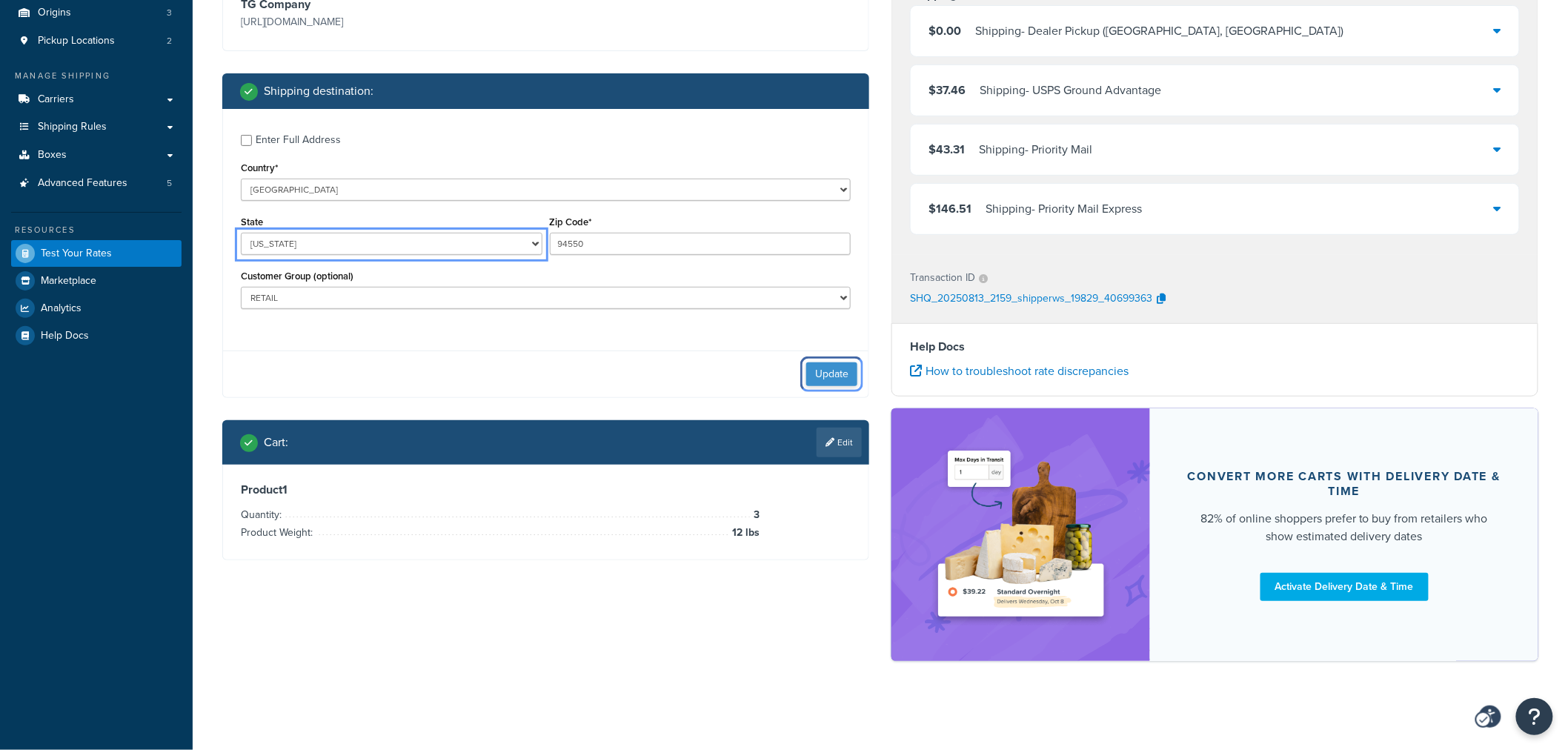
click at [835, 381] on button "Update" at bounding box center [831, 374] width 51 height 24
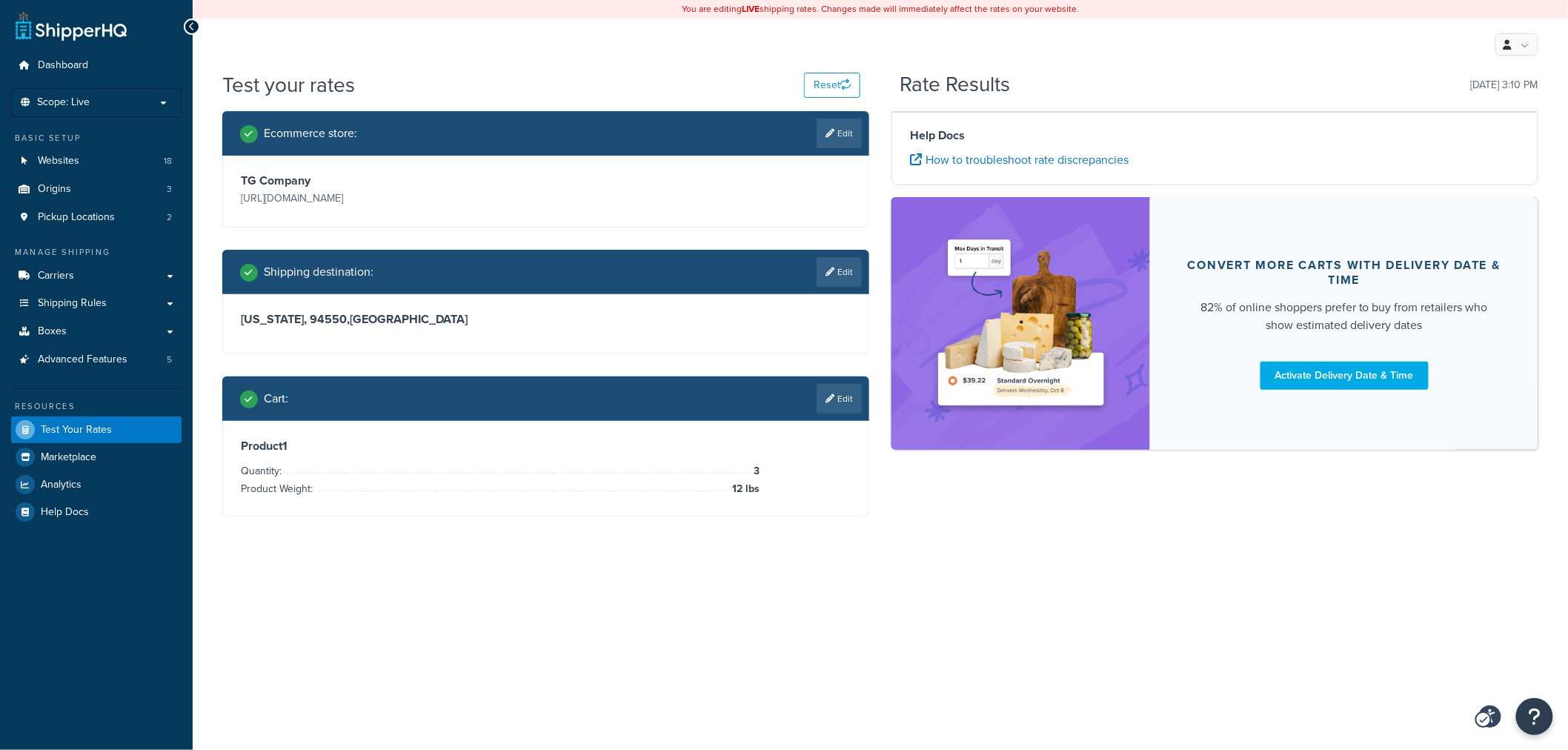
scroll to position [0, 0]
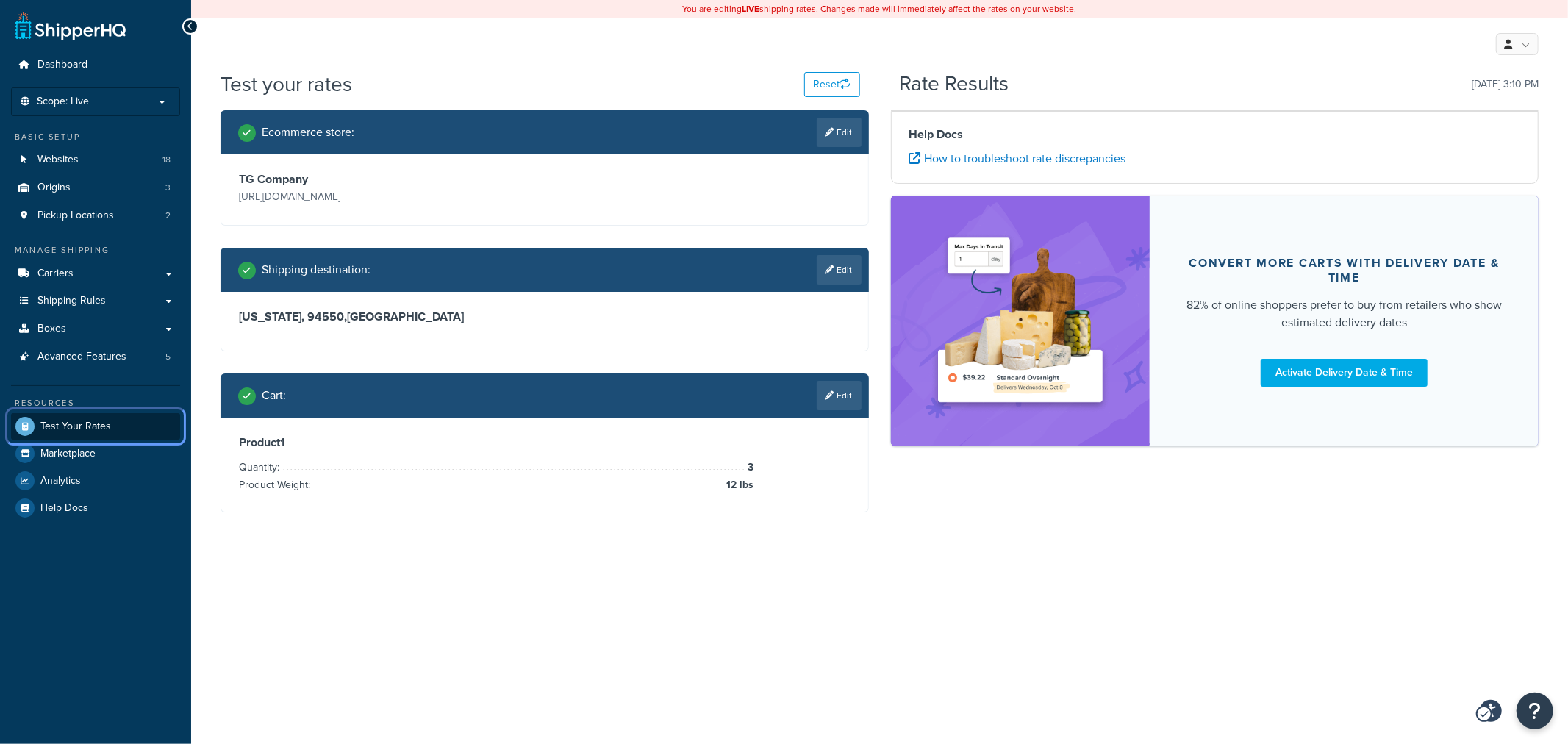
click at [88, 423] on span "Test Your Rates" at bounding box center [75, 427] width 71 height 13
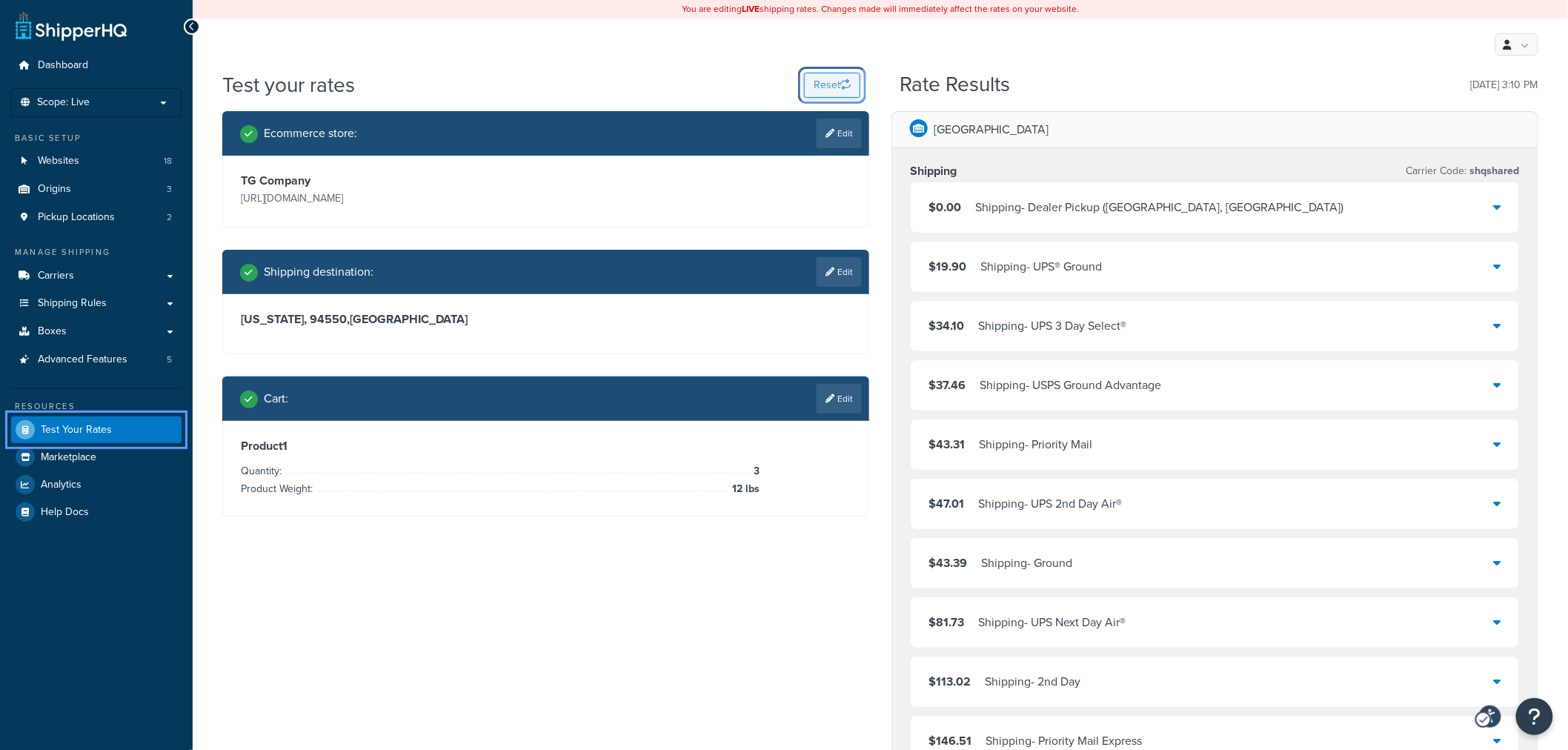
click at [820, 79] on button "Reset" at bounding box center [832, 85] width 56 height 25
select select "AL"
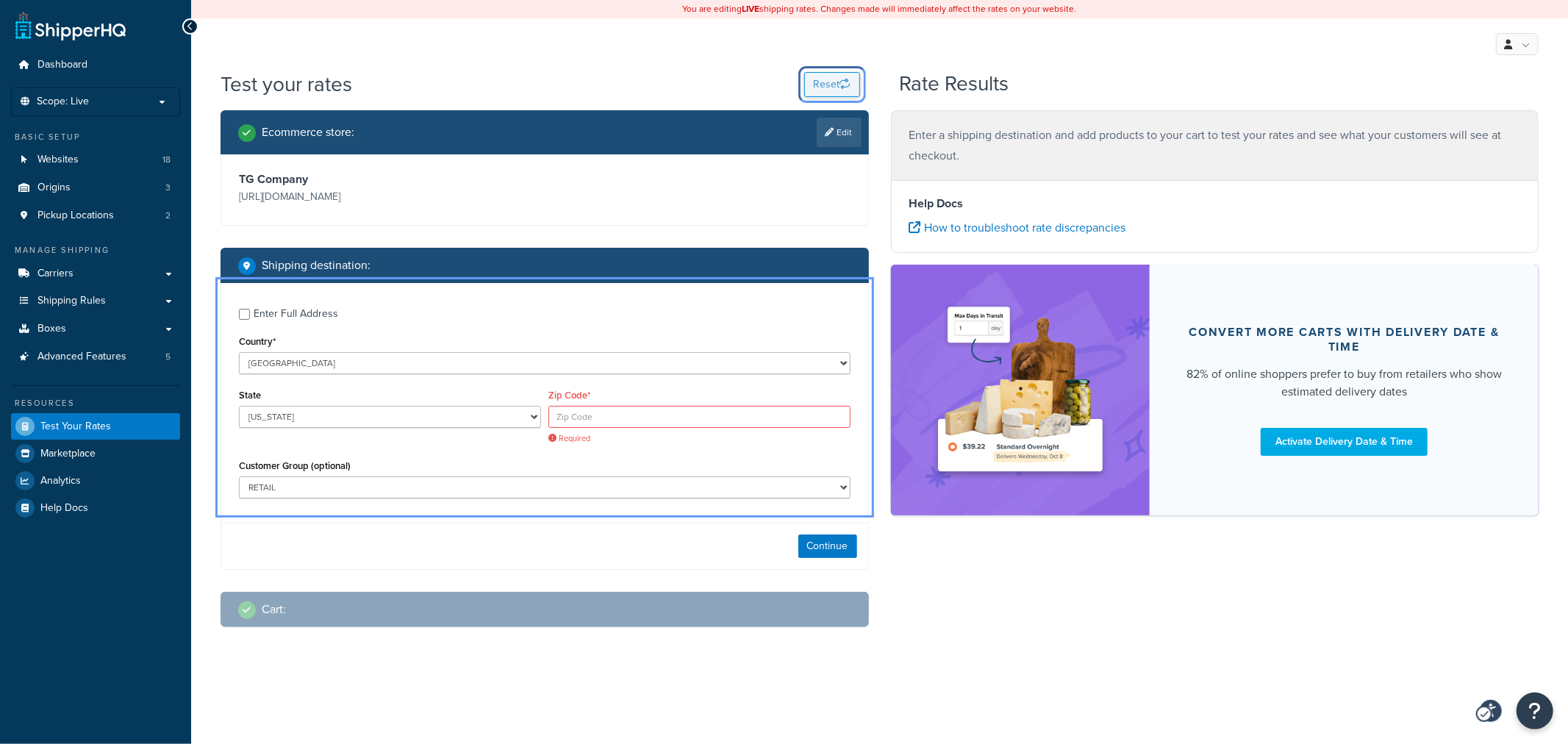
click at [827, 73] on button "Reset" at bounding box center [832, 84] width 56 height 25
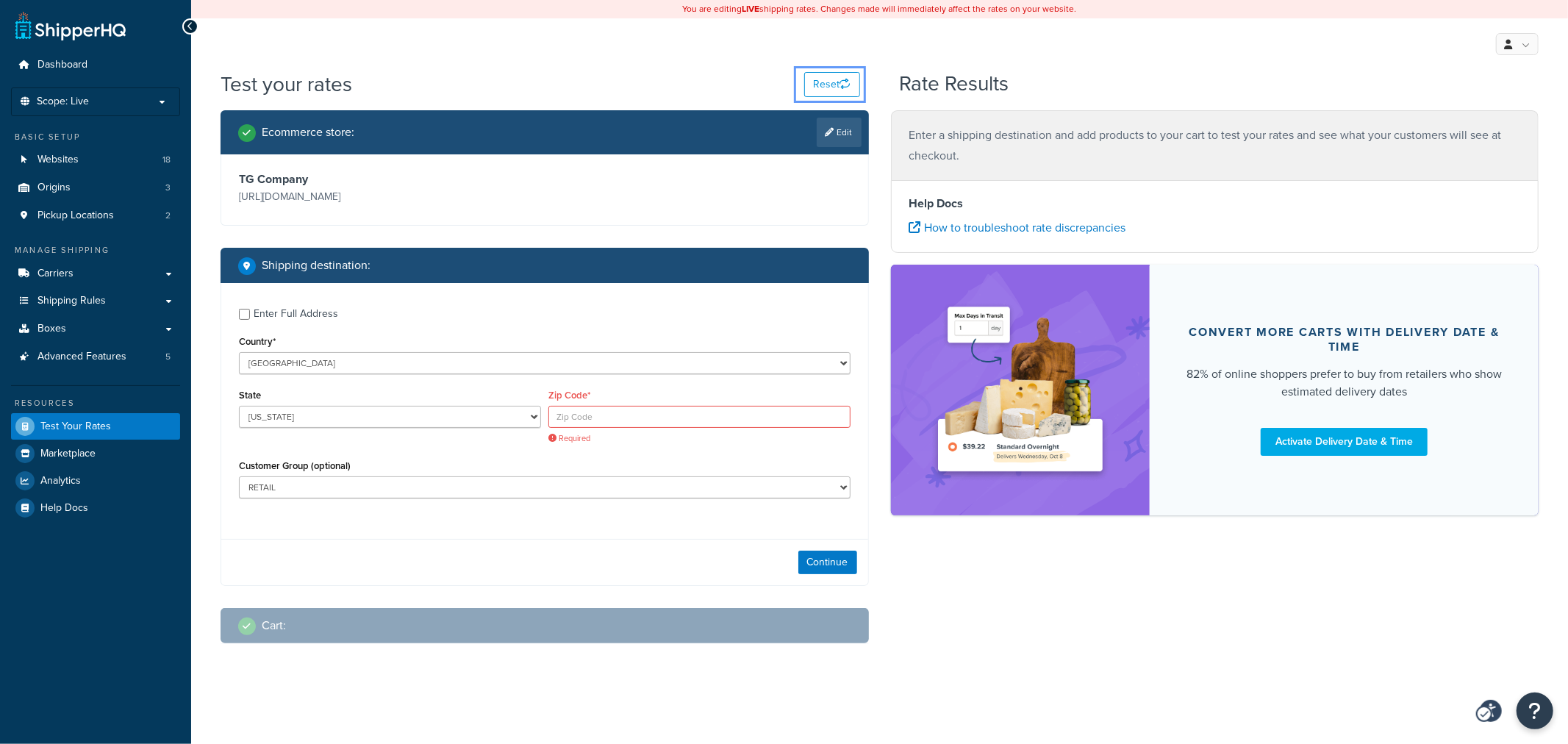
click at [262, 311] on div "Enter Full Address" at bounding box center [296, 313] width 84 height 20
click at [250, 311] on input "Enter Full Address" at bounding box center [245, 314] width 11 height 11
checkbox input "true"
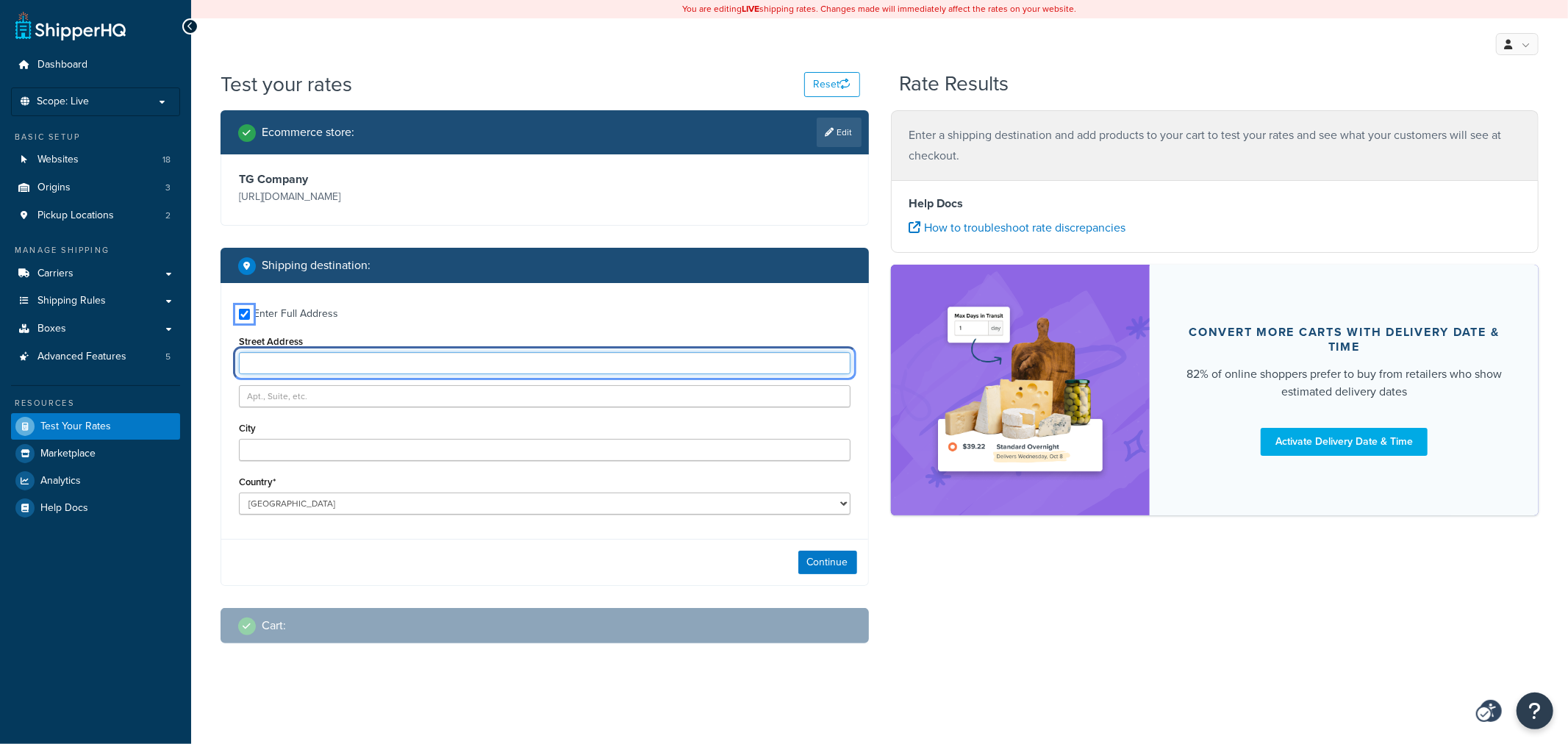
click at [274, 370] on input "Street Address" at bounding box center [545, 363] width 612 height 22
type input "3176 rode lane"
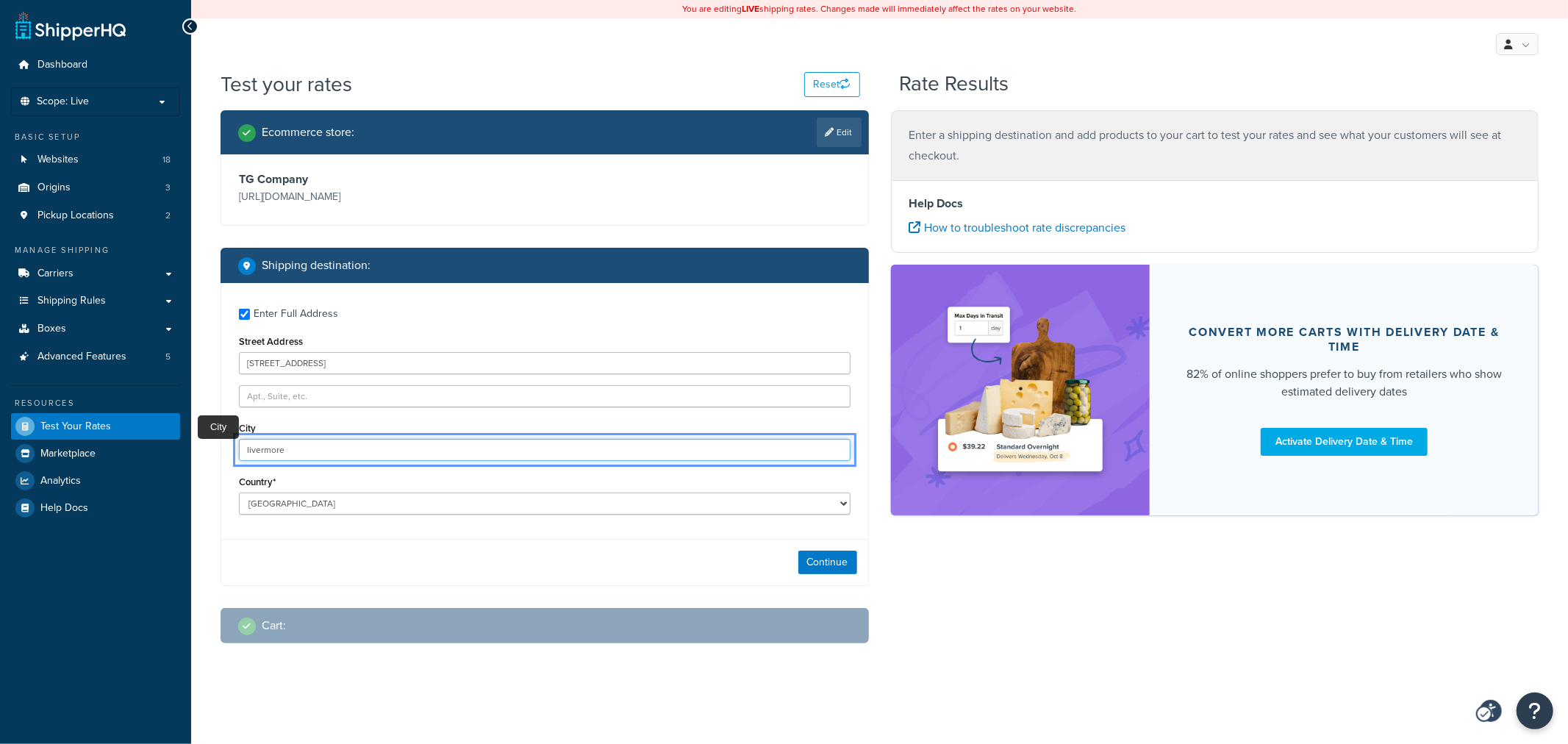
type input "livermore"
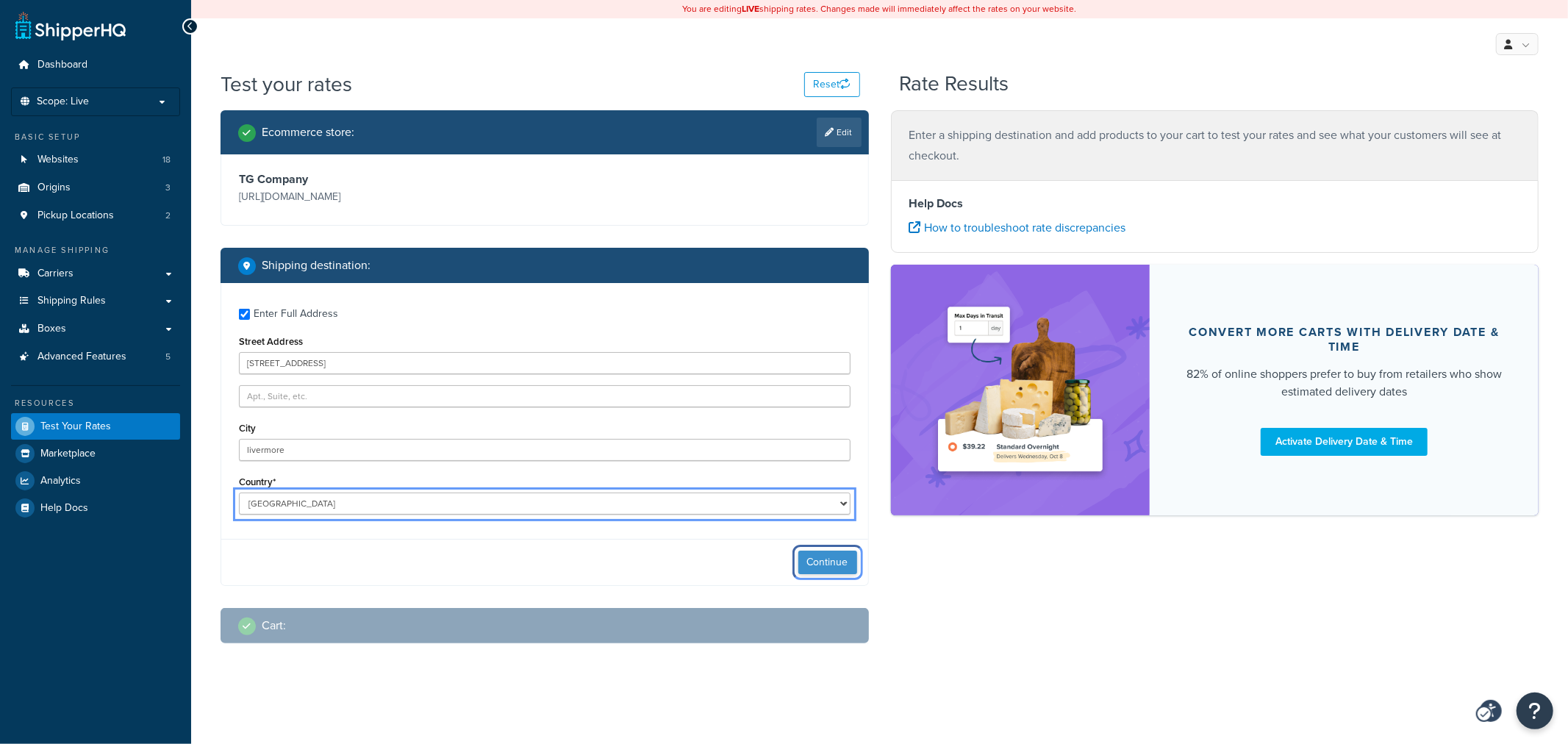
click at [810, 557] on button "Continue" at bounding box center [827, 563] width 59 height 24
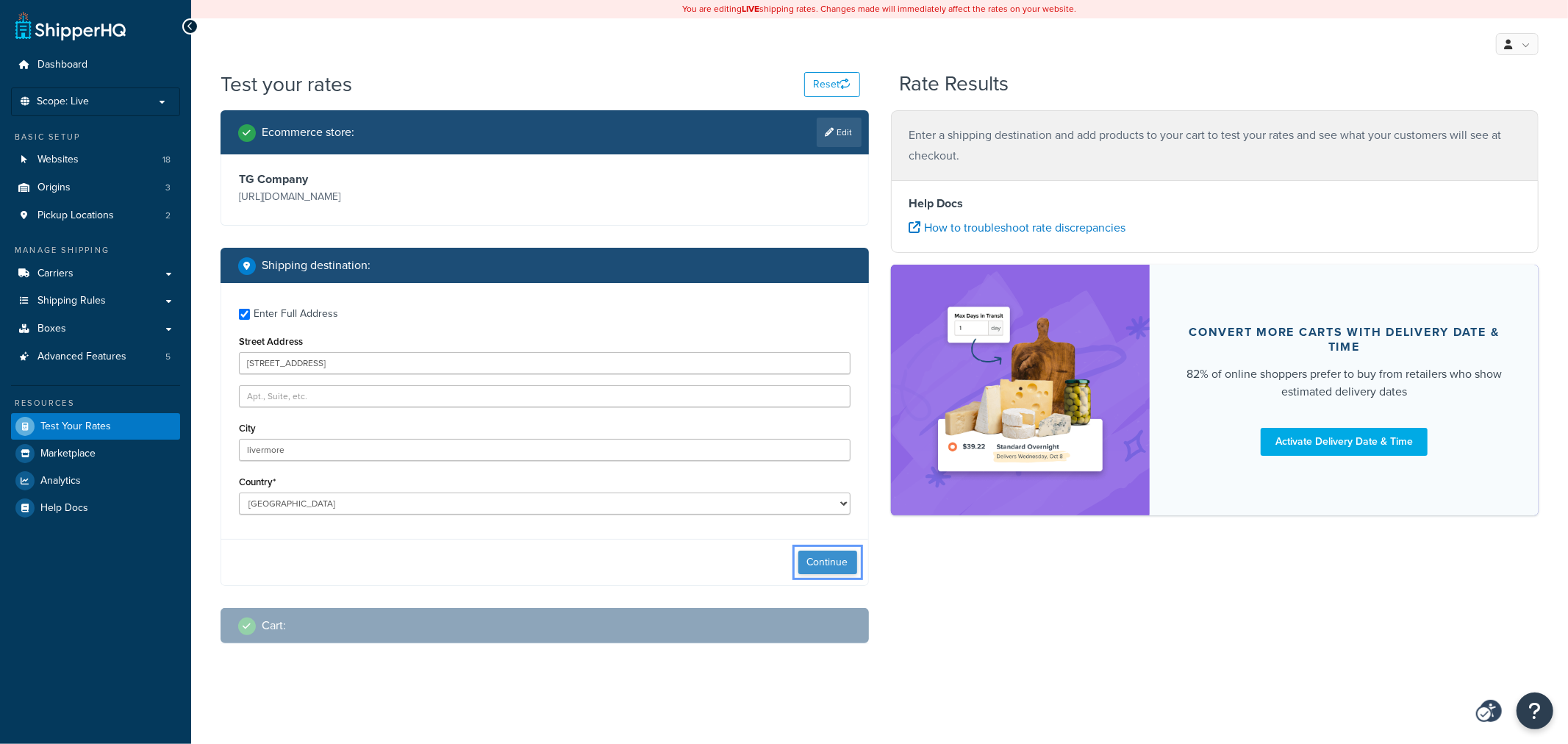
click at [818, 556] on button "Continue" at bounding box center [827, 563] width 59 height 24
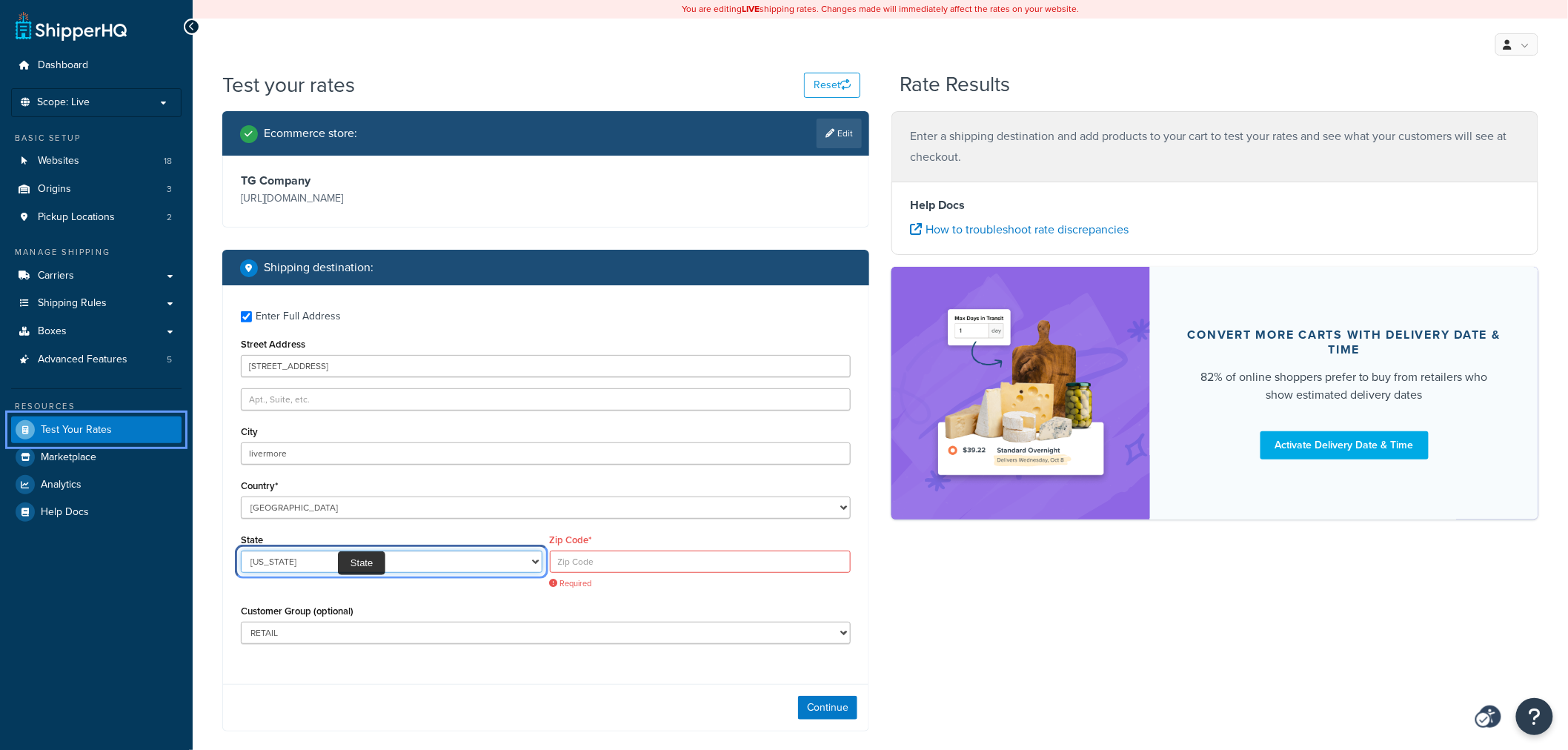
click at [478, 561] on select "Alabama Alaska American Samoa Arizona Arkansas Armed Forces Americas Armed Forc…" at bounding box center [392, 562] width 302 height 22
select select "CA"
click at [241, 551] on select "Alabama Alaska American Samoa Arizona Arkansas Armed Forces Americas Armed Forc…" at bounding box center [392, 562] width 302 height 22
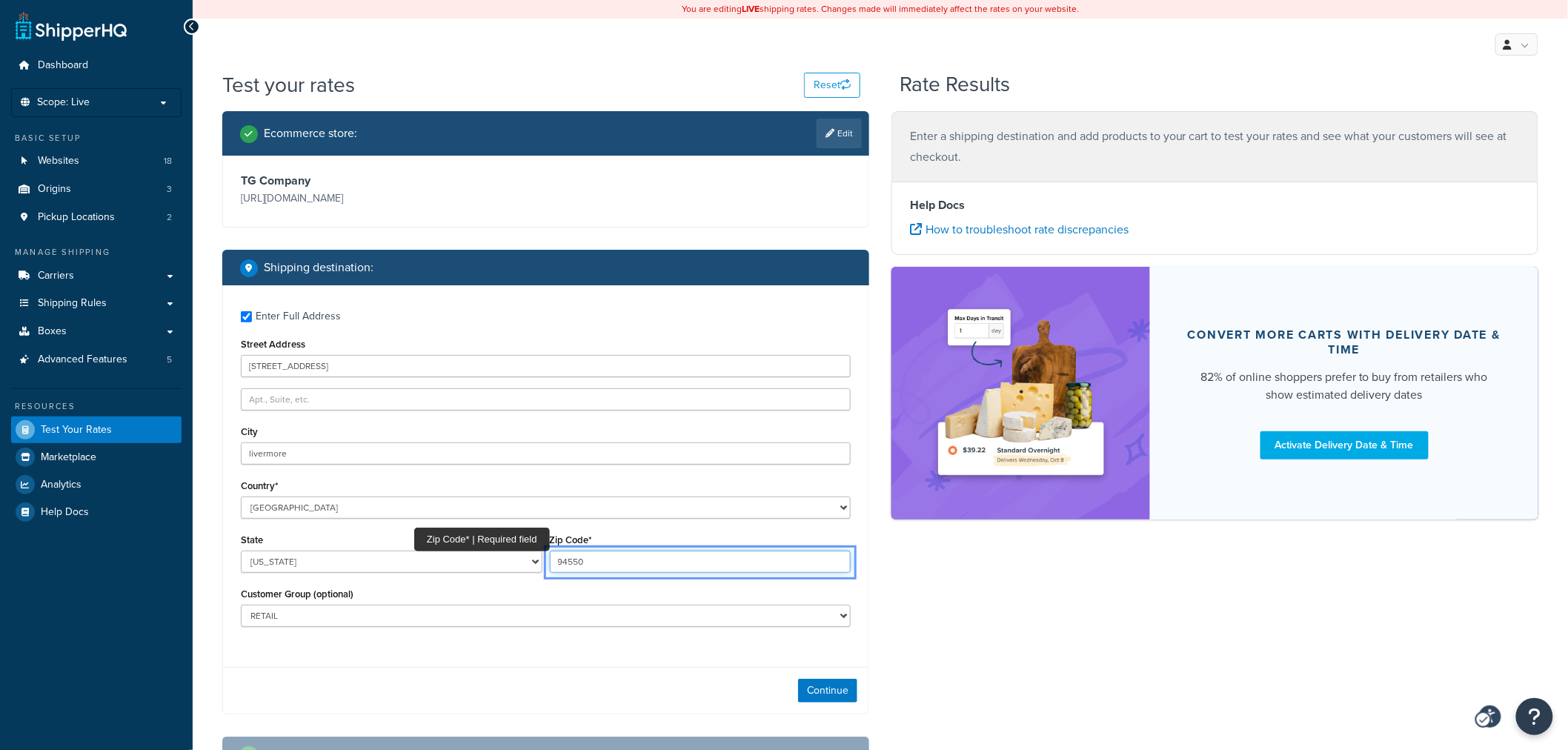
type input "94550"
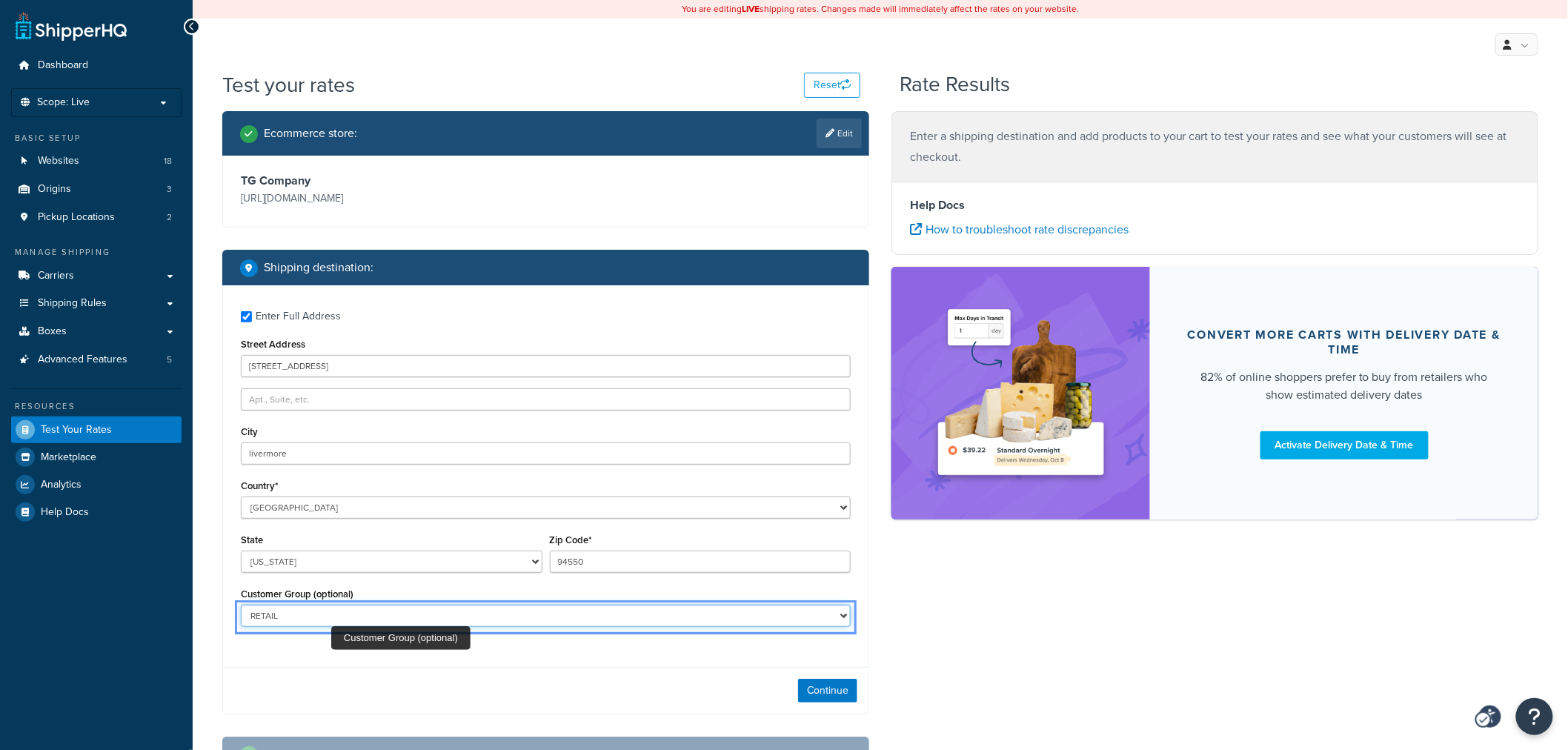
click at [332, 611] on select "D1 D2 D3 DEALER DEALER RS DEALER TERMS DEALER TERMS RS FEDEX TERMS RS FedEx WD …" at bounding box center [546, 616] width 609 height 22
click at [336, 648] on div "Enter Full Address Street Address 3176 rode lane City livermore Country* United…" at bounding box center [546, 470] width 645 height 370
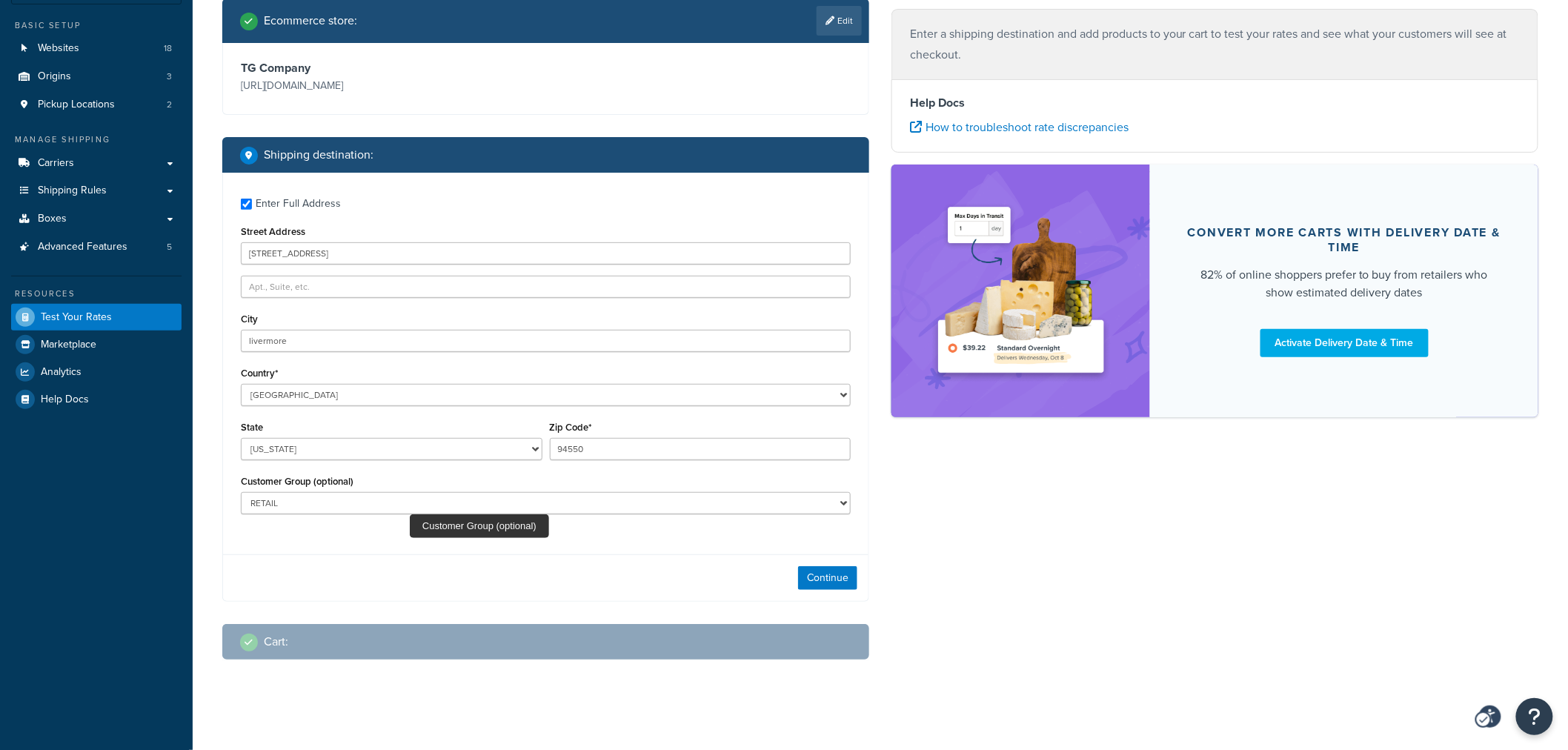
scroll to position [121, 0]
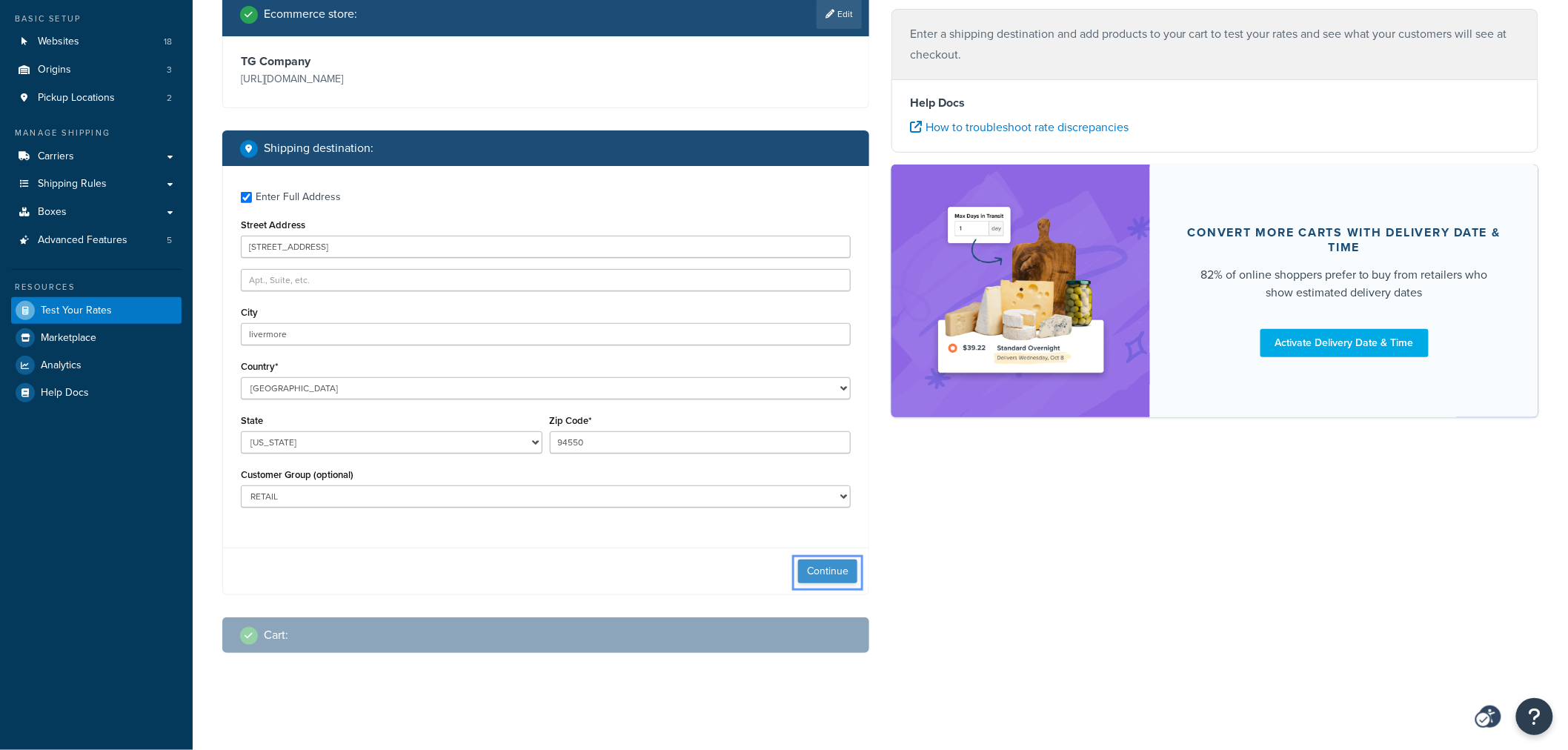
click at [806, 579] on button "Continue" at bounding box center [827, 572] width 59 height 24
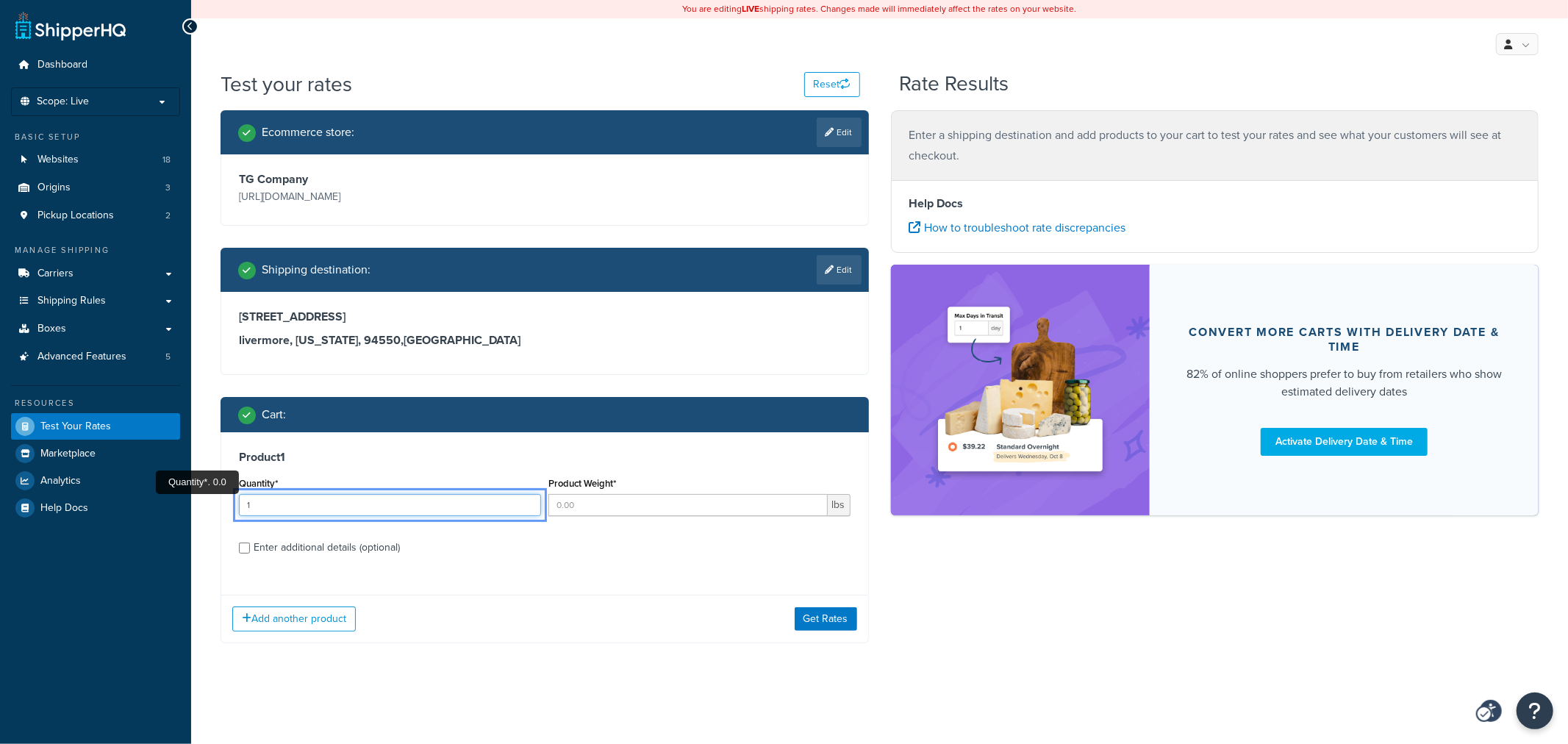
click at [527, 503] on input "1" at bounding box center [390, 505] width 302 height 22
click at [527, 503] on input "2" at bounding box center [390, 505] width 302 height 22
type input "3"
click at [527, 503] on input "3" at bounding box center [390, 505] width 302 height 22
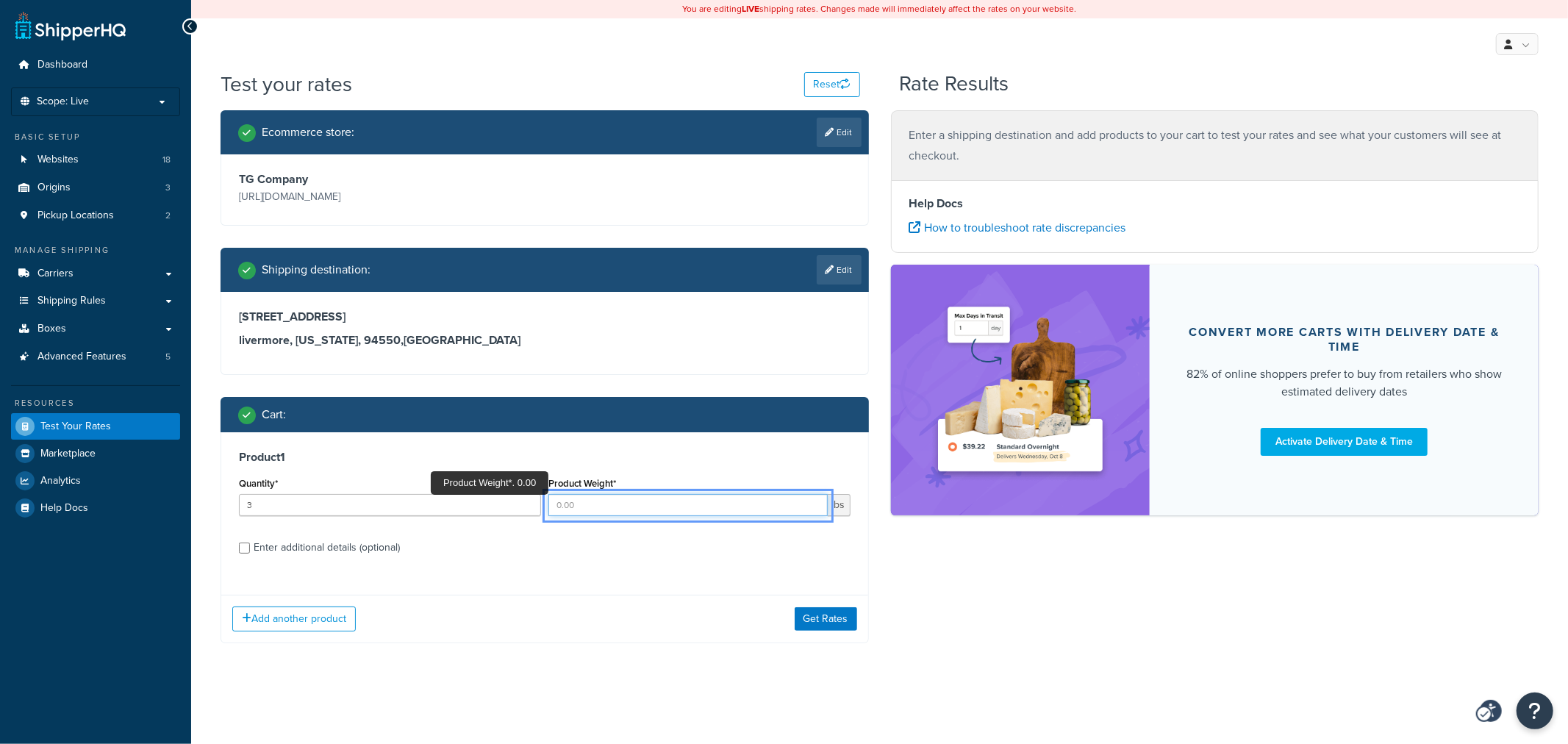
click at [788, 503] on input "Product Weight*" at bounding box center [688, 505] width 279 height 22
click at [774, 504] on input "Product Weight*" at bounding box center [688, 505] width 279 height 22
type input "15.00"
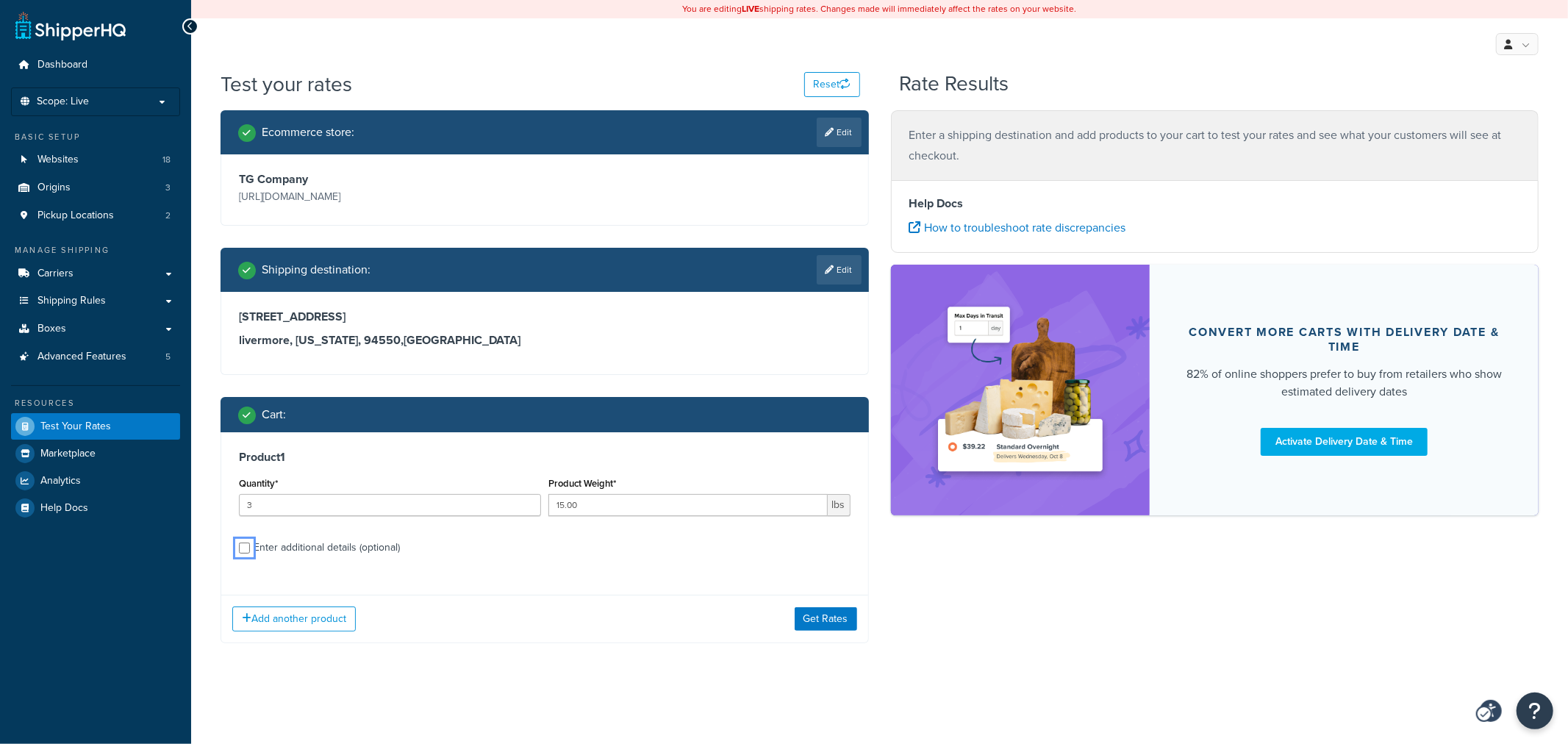
click at [367, 552] on div "Enter additional details (optional)" at bounding box center [327, 548] width 147 height 20
click at [250, 552] on input "Enter additional details (optional)" at bounding box center [245, 548] width 11 height 11
click at [268, 574] on div "Product Price 1" at bounding box center [390, 594] width 302 height 43
click at [307, 612] on button "Add another product" at bounding box center [294, 618] width 124 height 25
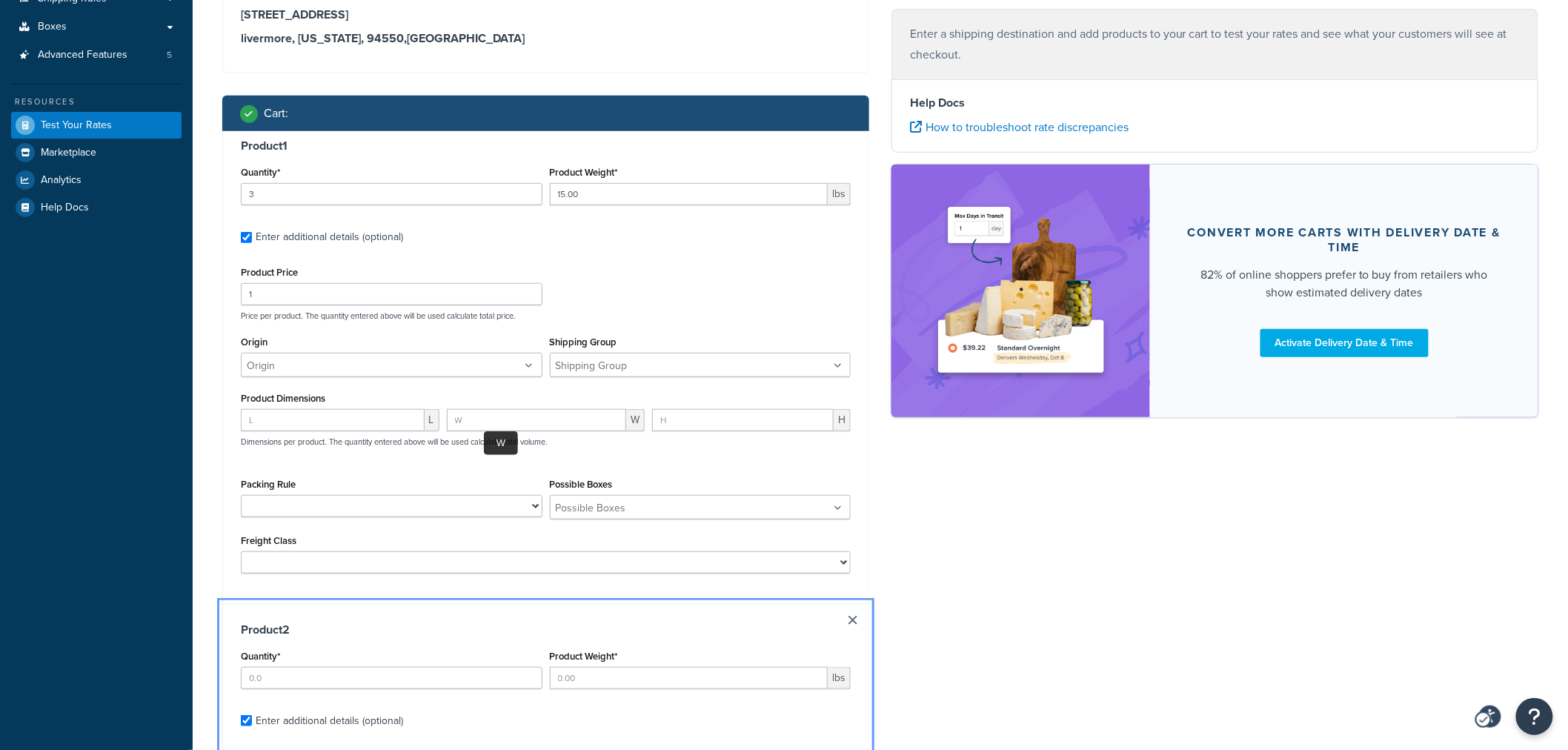
scroll to position [634, 0]
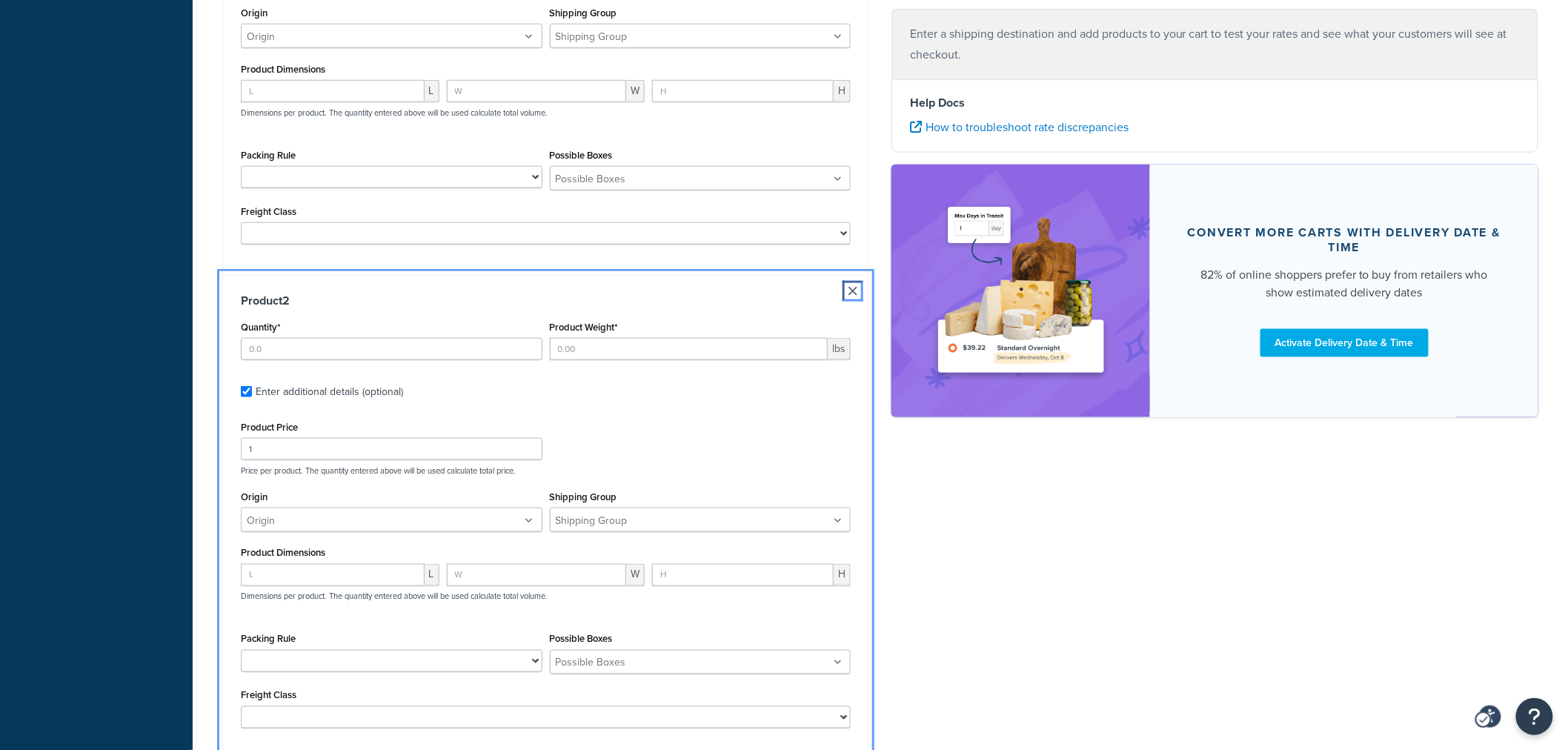
click at [852, 294] on div "Product 2 Quantity* Product Weight* lbs Enter additional details (optional) Pro…" at bounding box center [546, 516] width 645 height 483
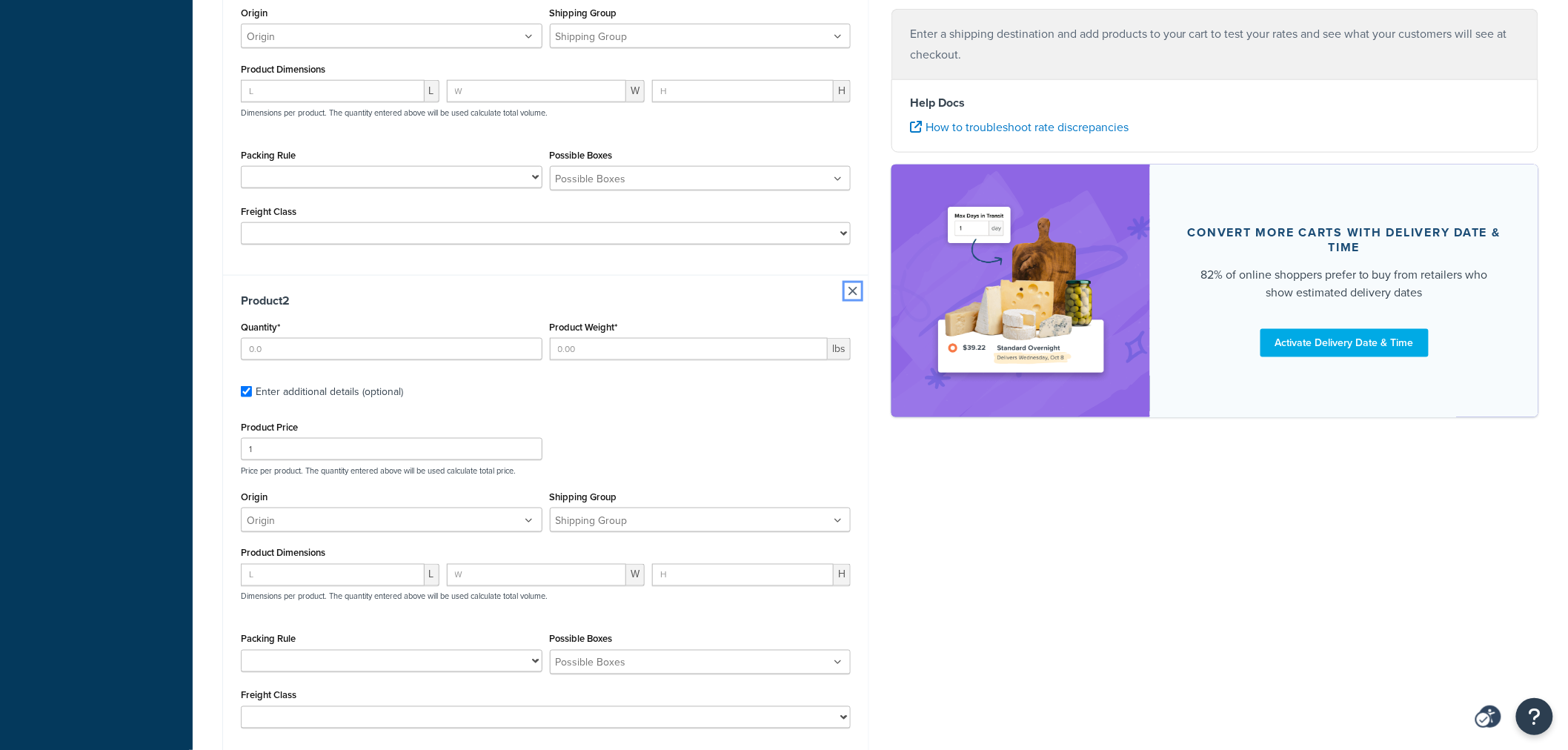
scroll to position [798, 0]
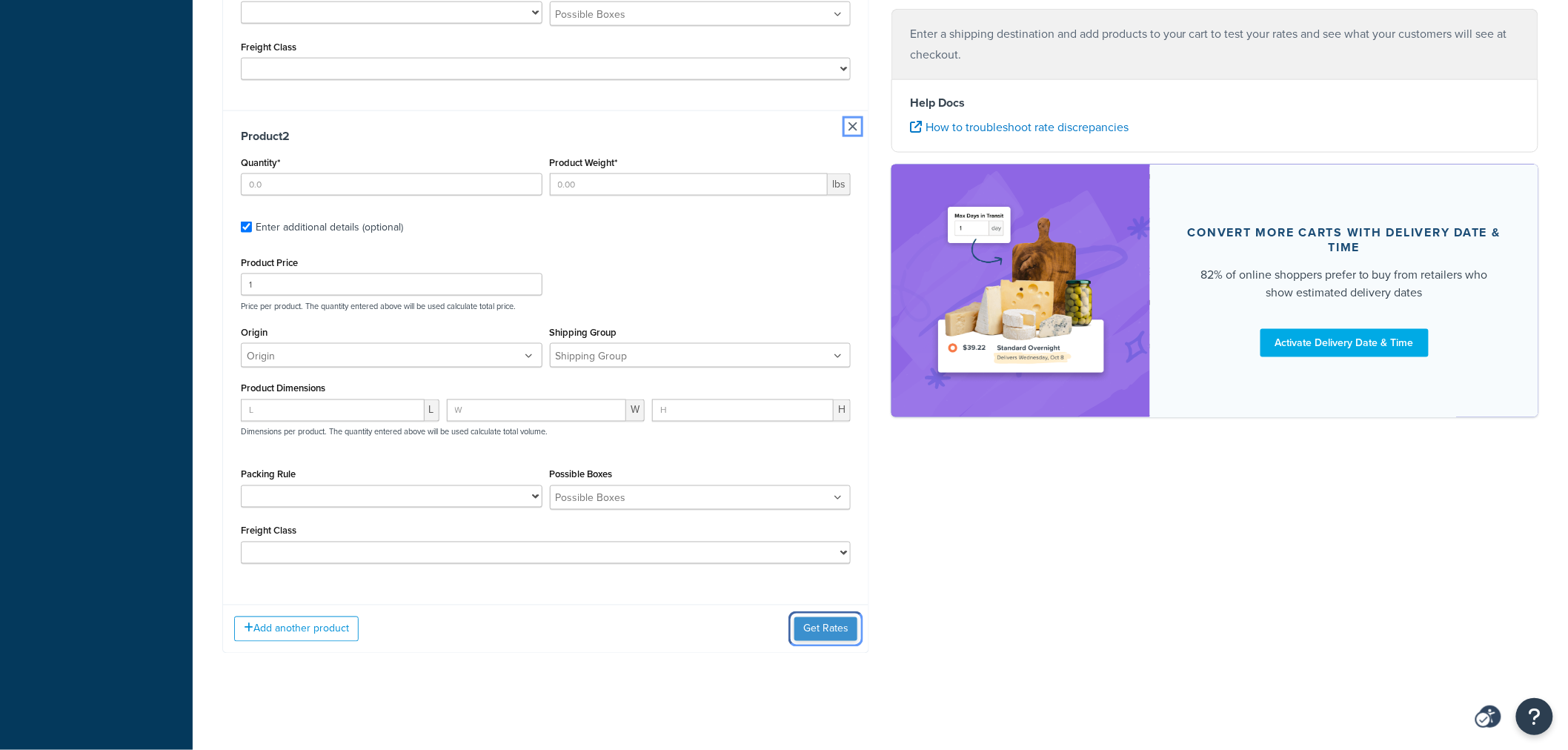
click at [816, 625] on button "Get Rates" at bounding box center [826, 629] width 63 height 24
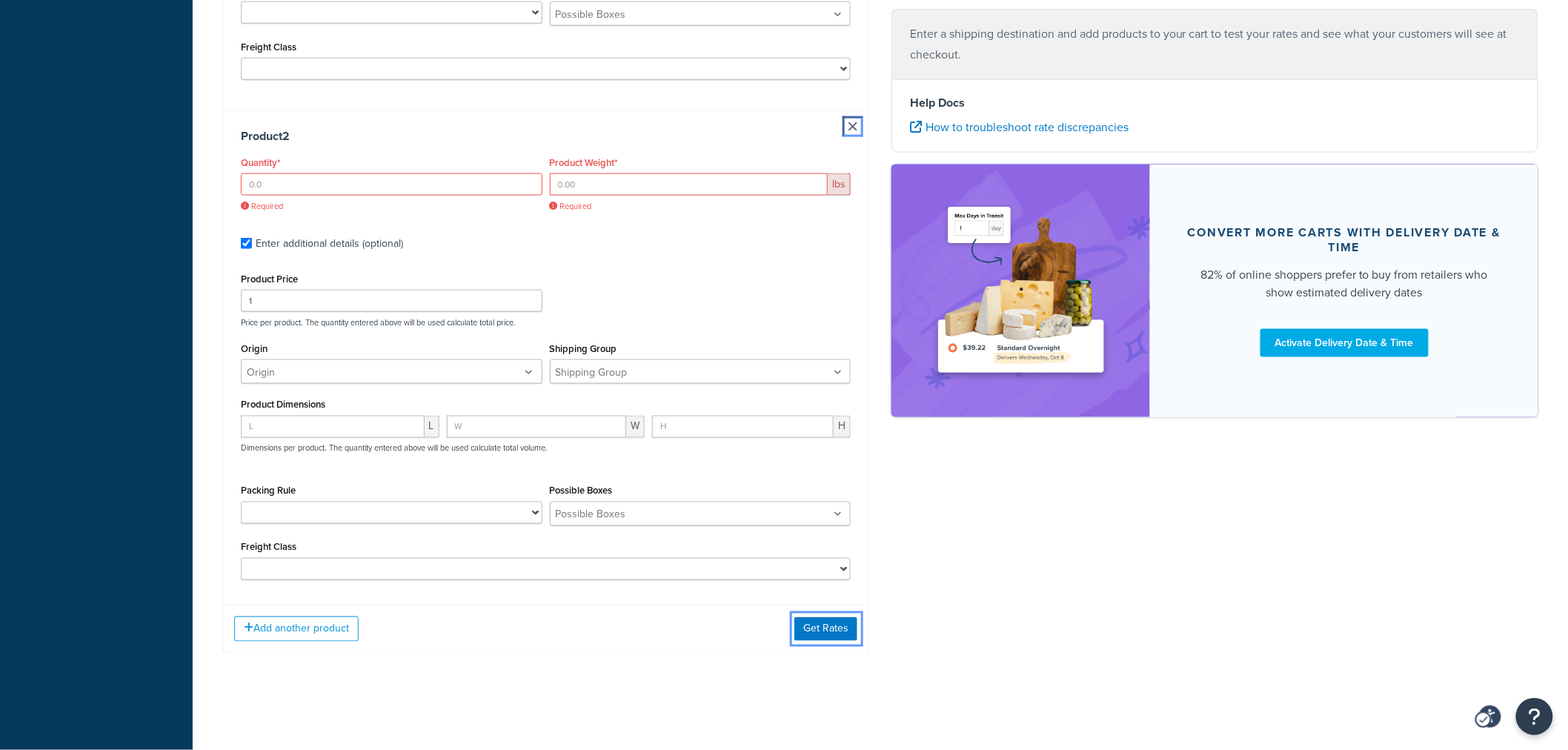
click at [853, 123] on link at bounding box center [853, 127] width 9 height 9
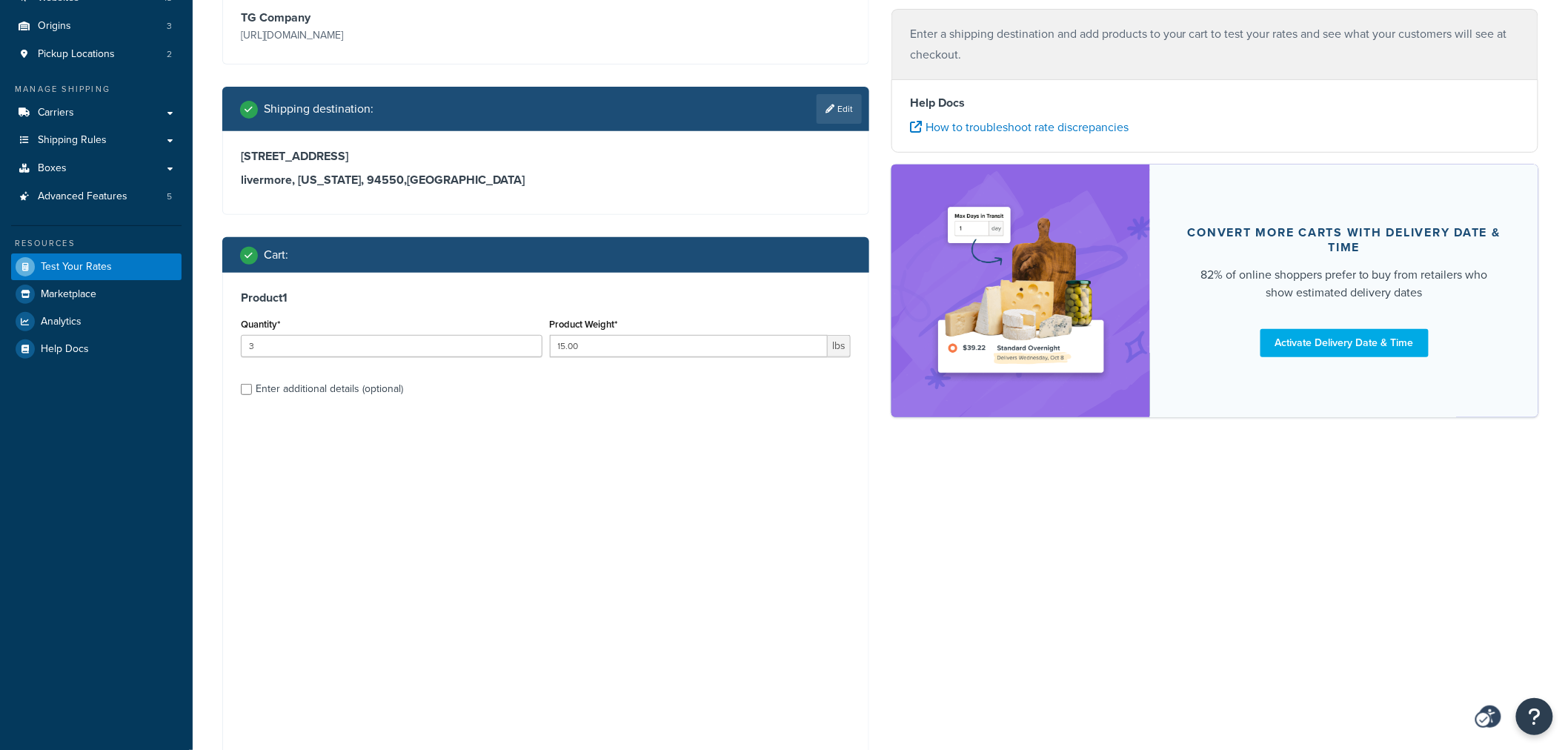
scroll to position [164, 0]
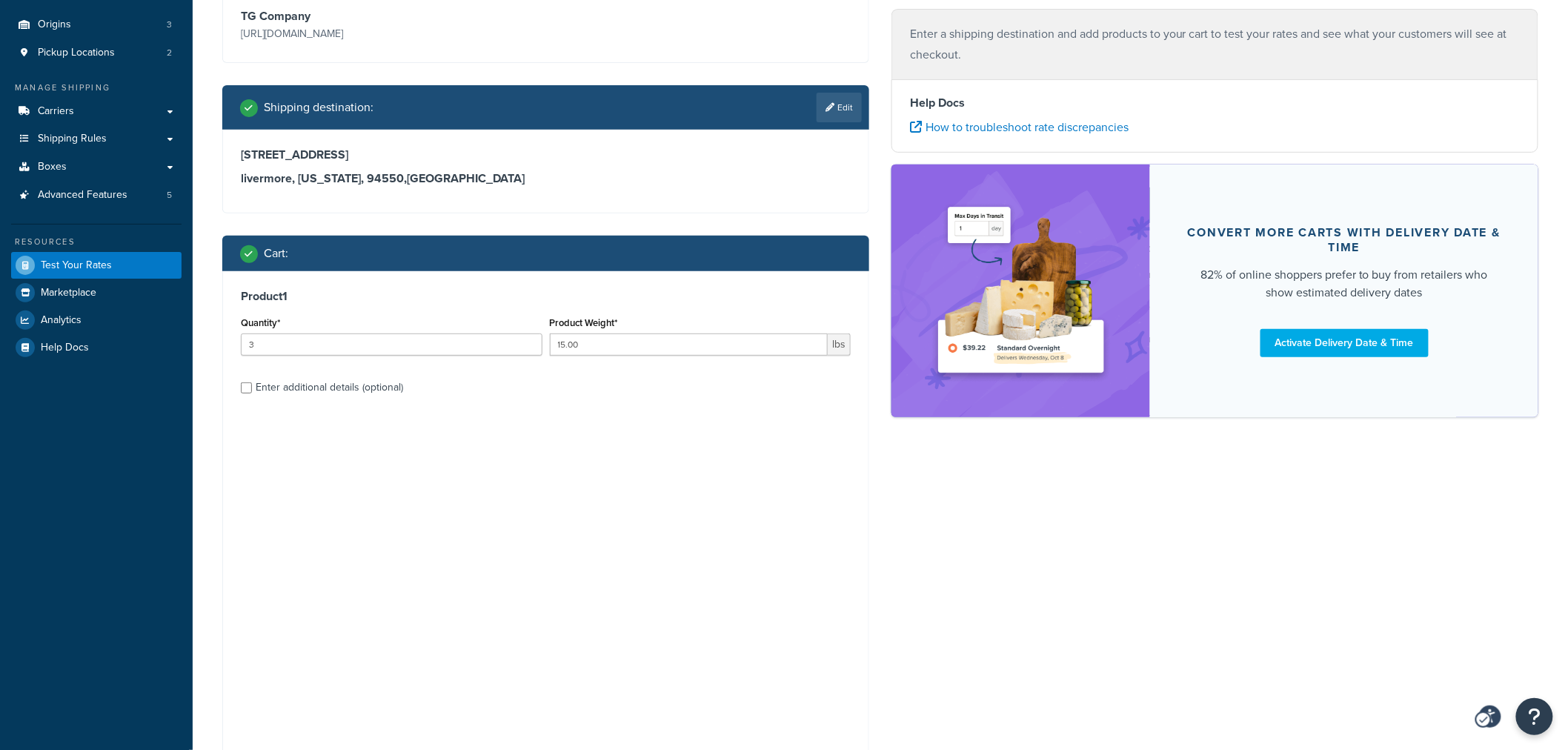
click at [327, 385] on div "Enter additional details (optional)" at bounding box center [330, 387] width 148 height 20
click at [252, 385] on input "Enter additional details (optional)" at bounding box center [247, 388] width 11 height 11
checkbox input "true"
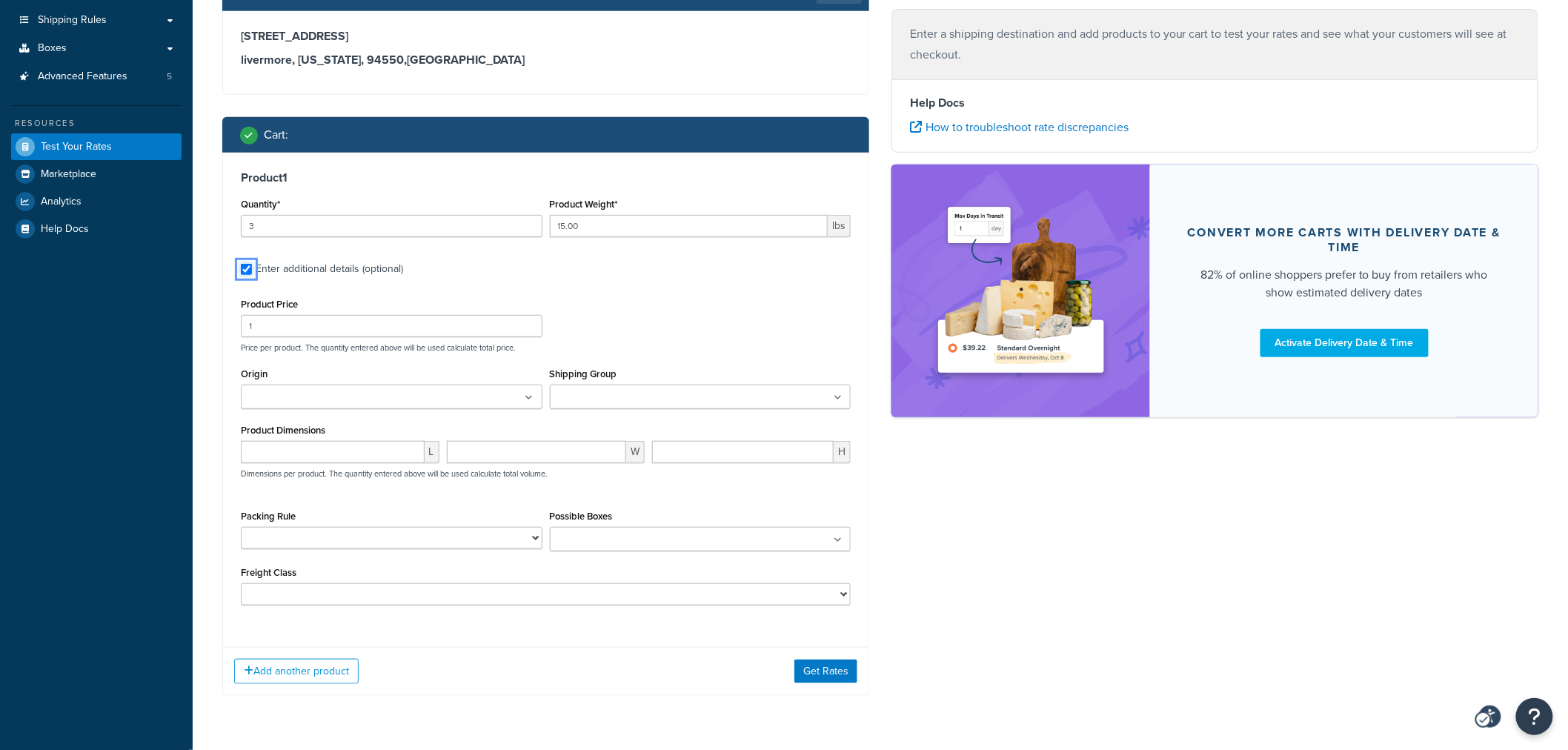
scroll to position [324, 0]
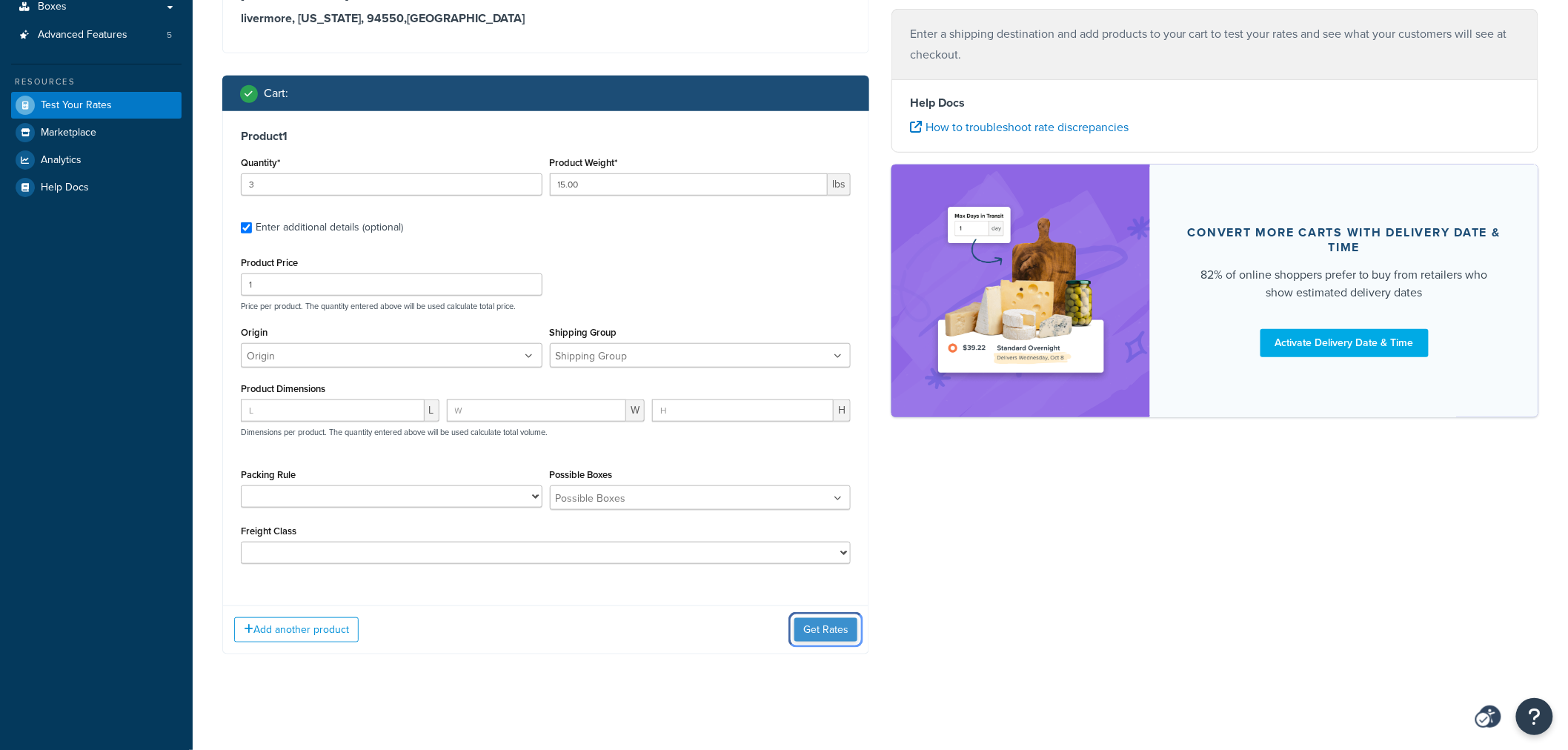
click at [815, 630] on button "Get Rates" at bounding box center [826, 630] width 63 height 24
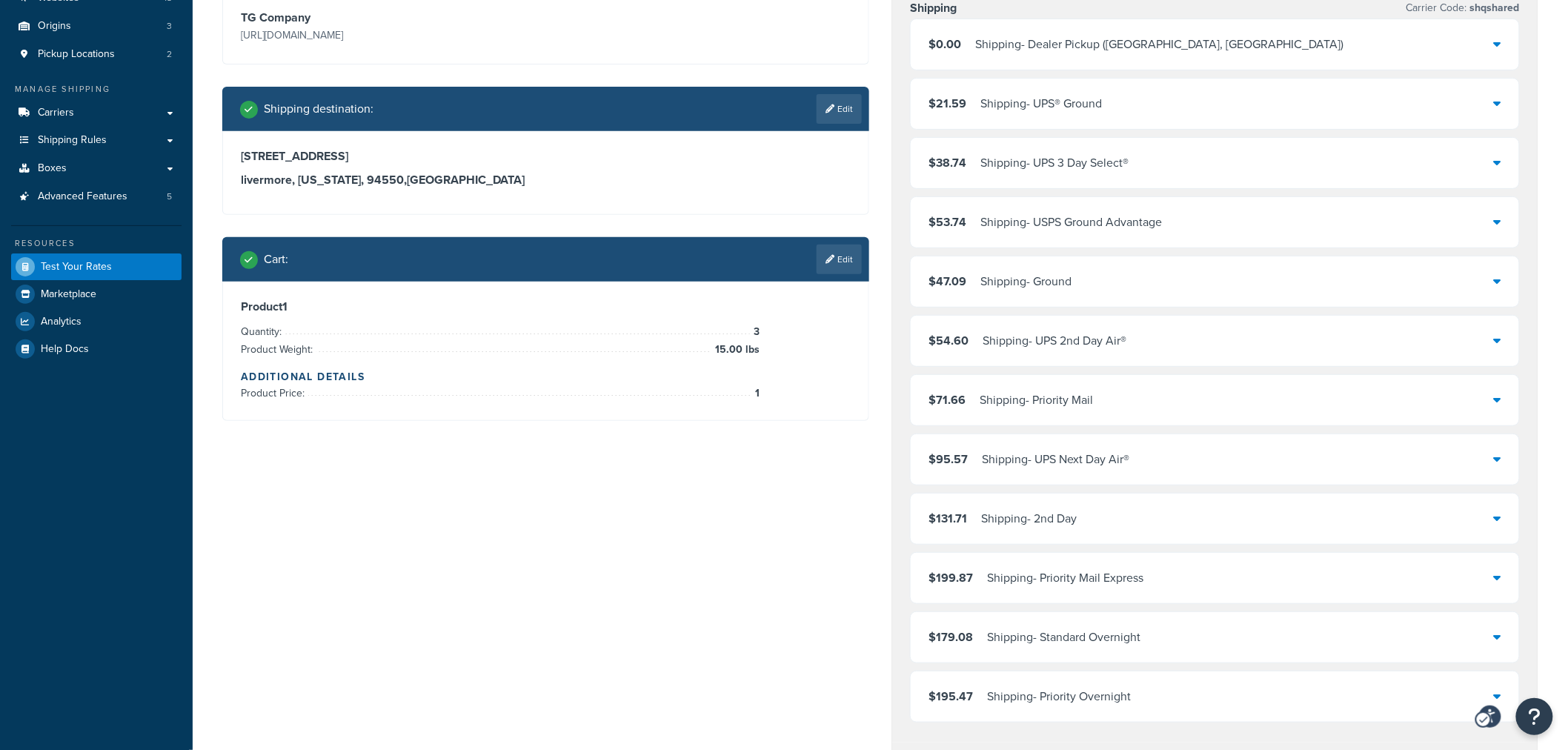
scroll to position [164, 0]
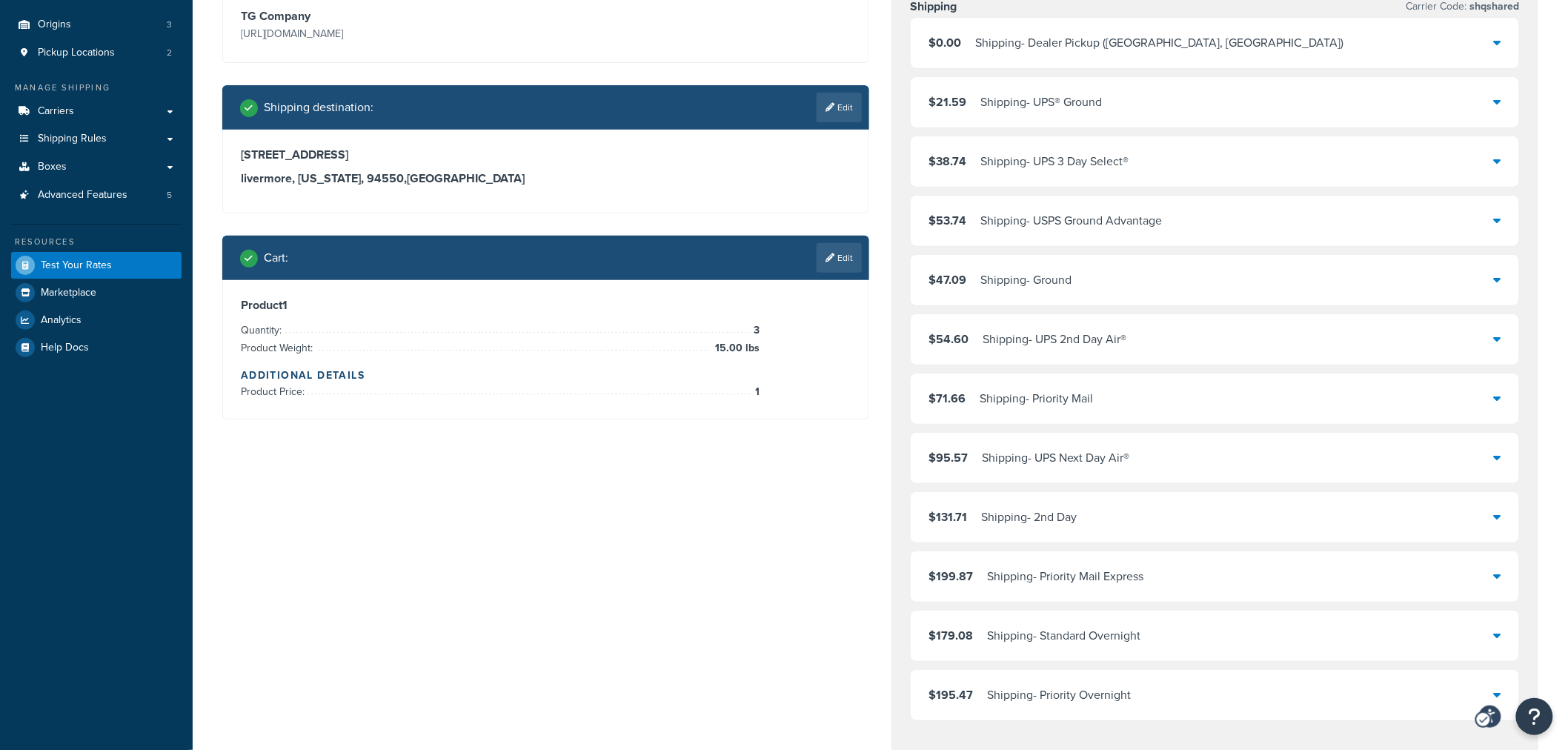
click at [1497, 283] on icon at bounding box center [1498, 279] width 7 height 12
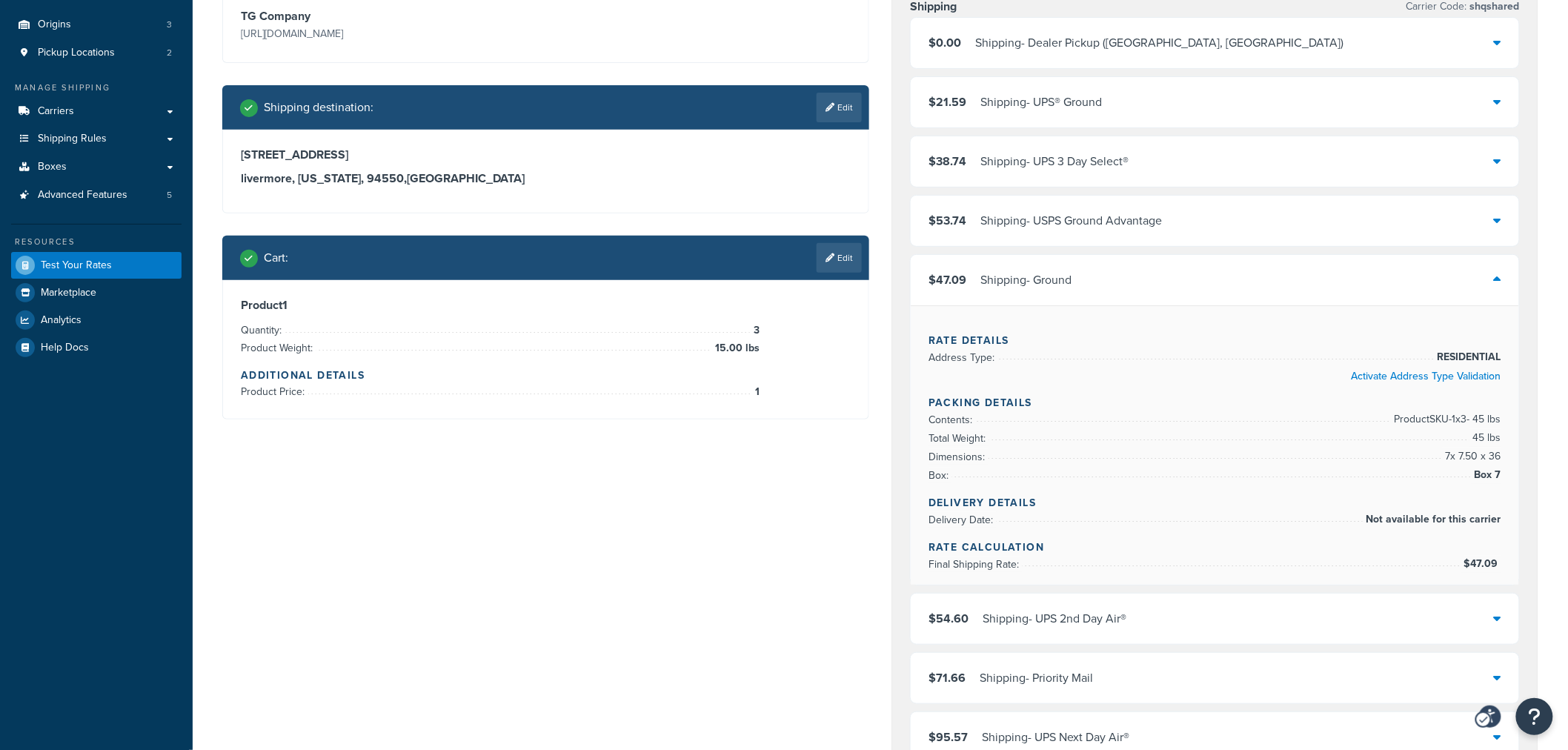
click at [1497, 283] on icon at bounding box center [1498, 279] width 7 height 12
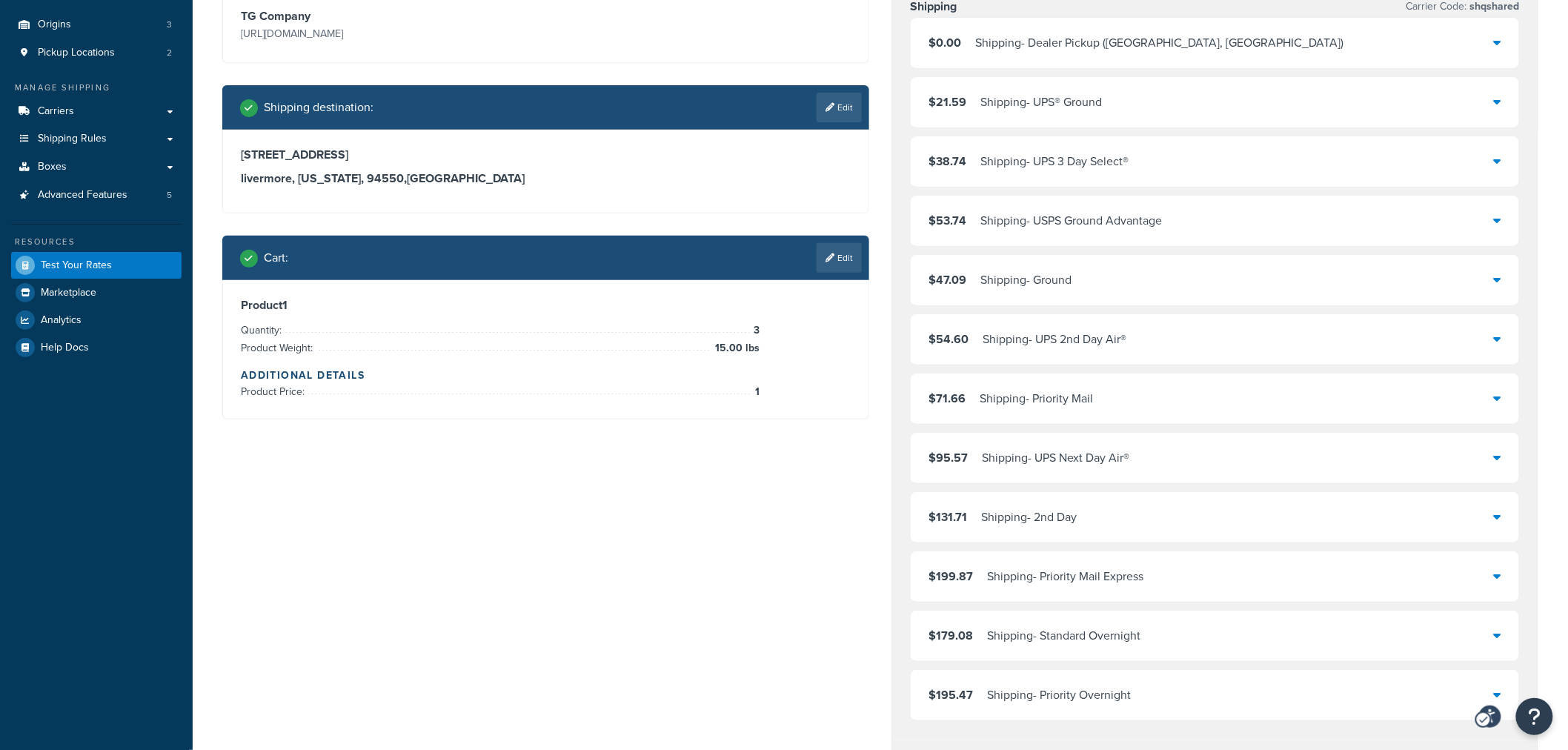
scroll to position [0, 0]
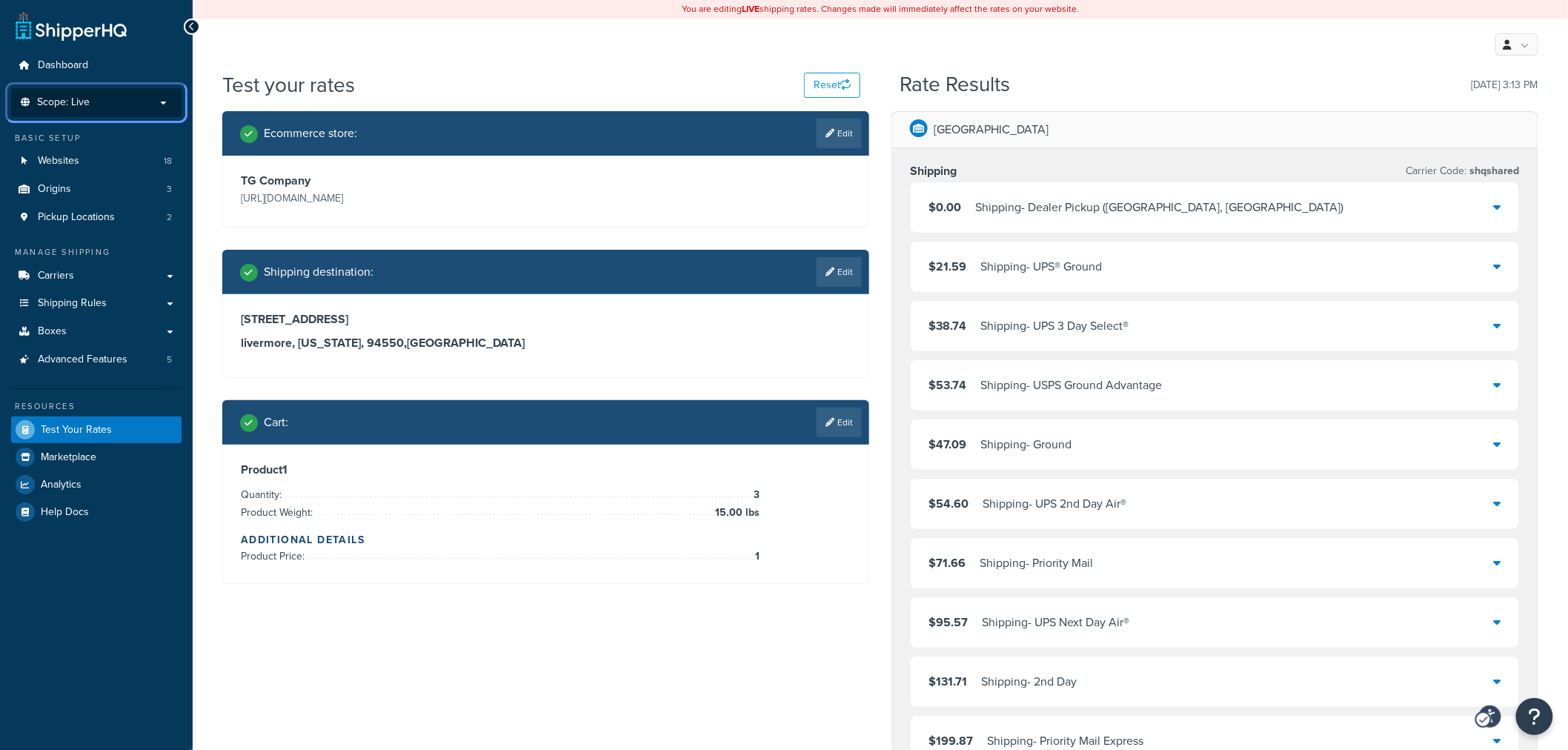
click at [86, 108] on span "Scope: Live" at bounding box center [63, 103] width 53 height 13
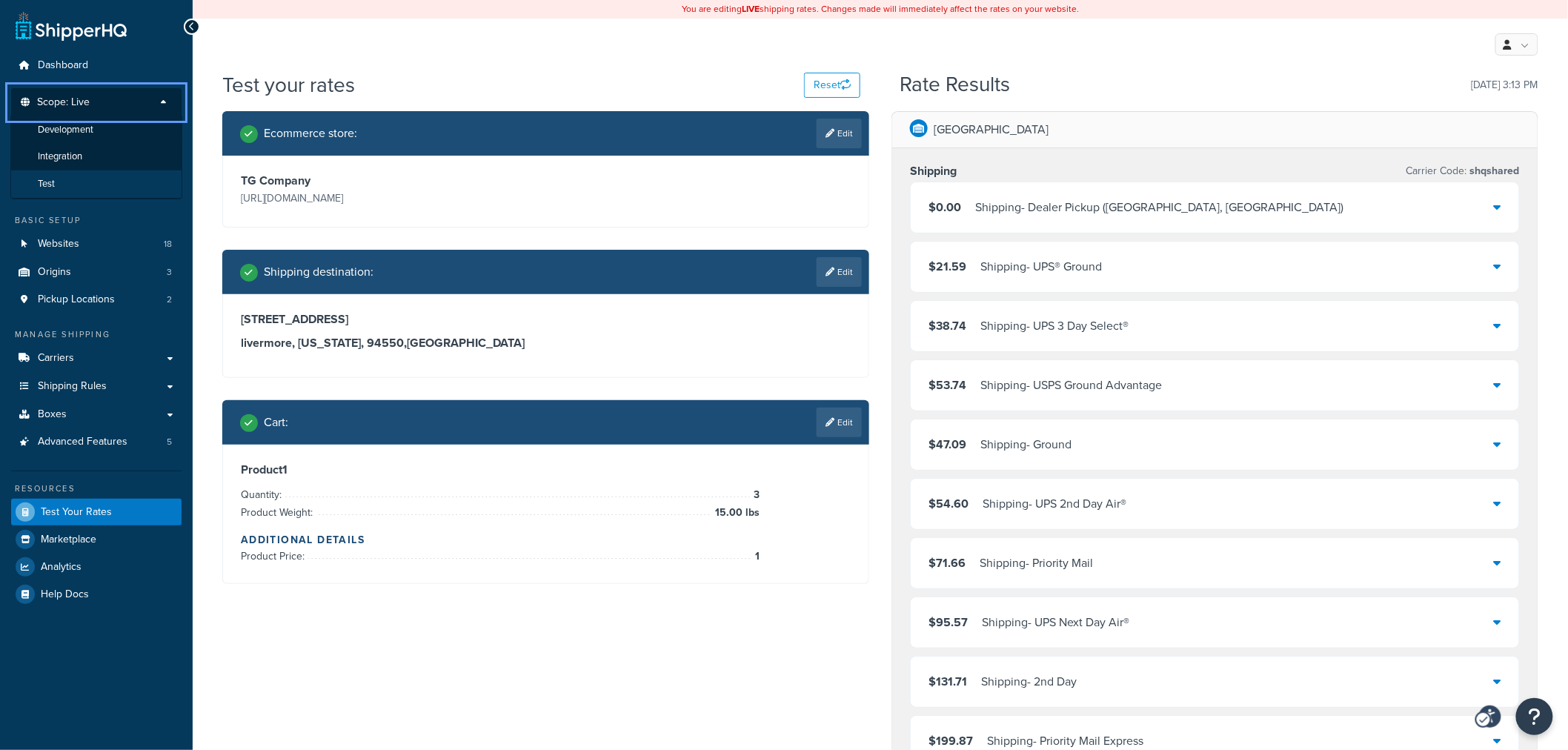
click at [63, 182] on li "Test" at bounding box center [96, 185] width 172 height 28
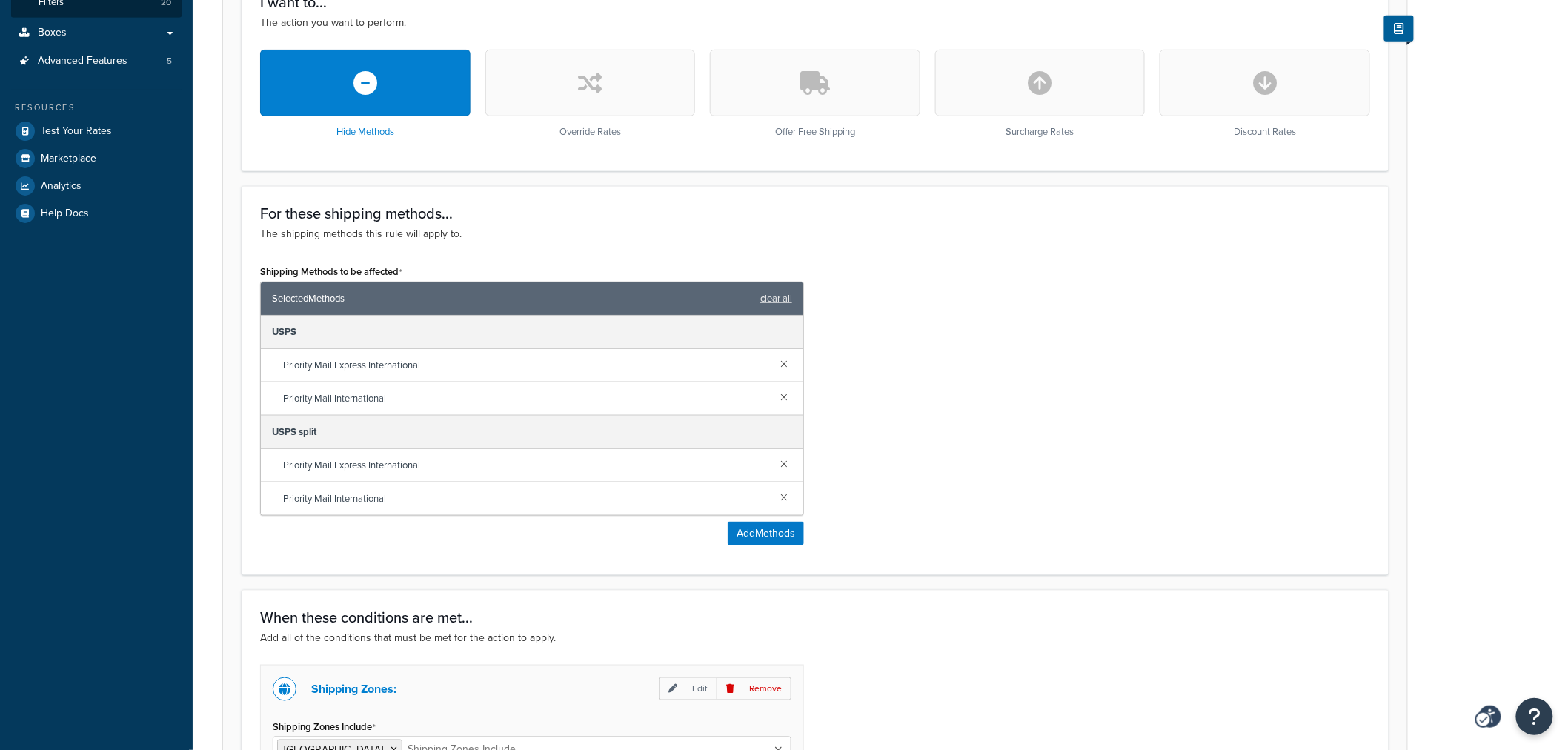
scroll to position [411, 0]
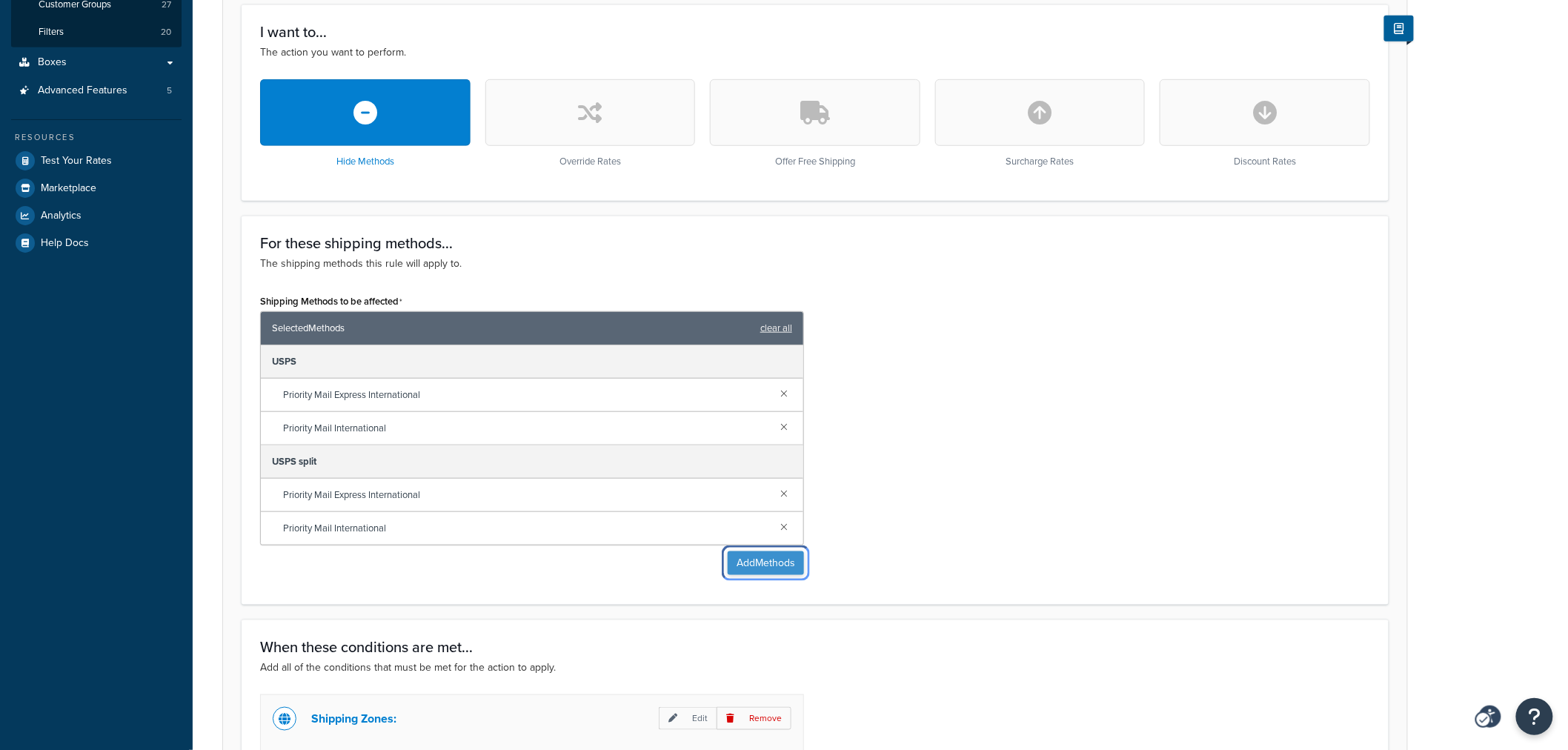
click at [743, 556] on button "Add Methods" at bounding box center [766, 563] width 77 height 24
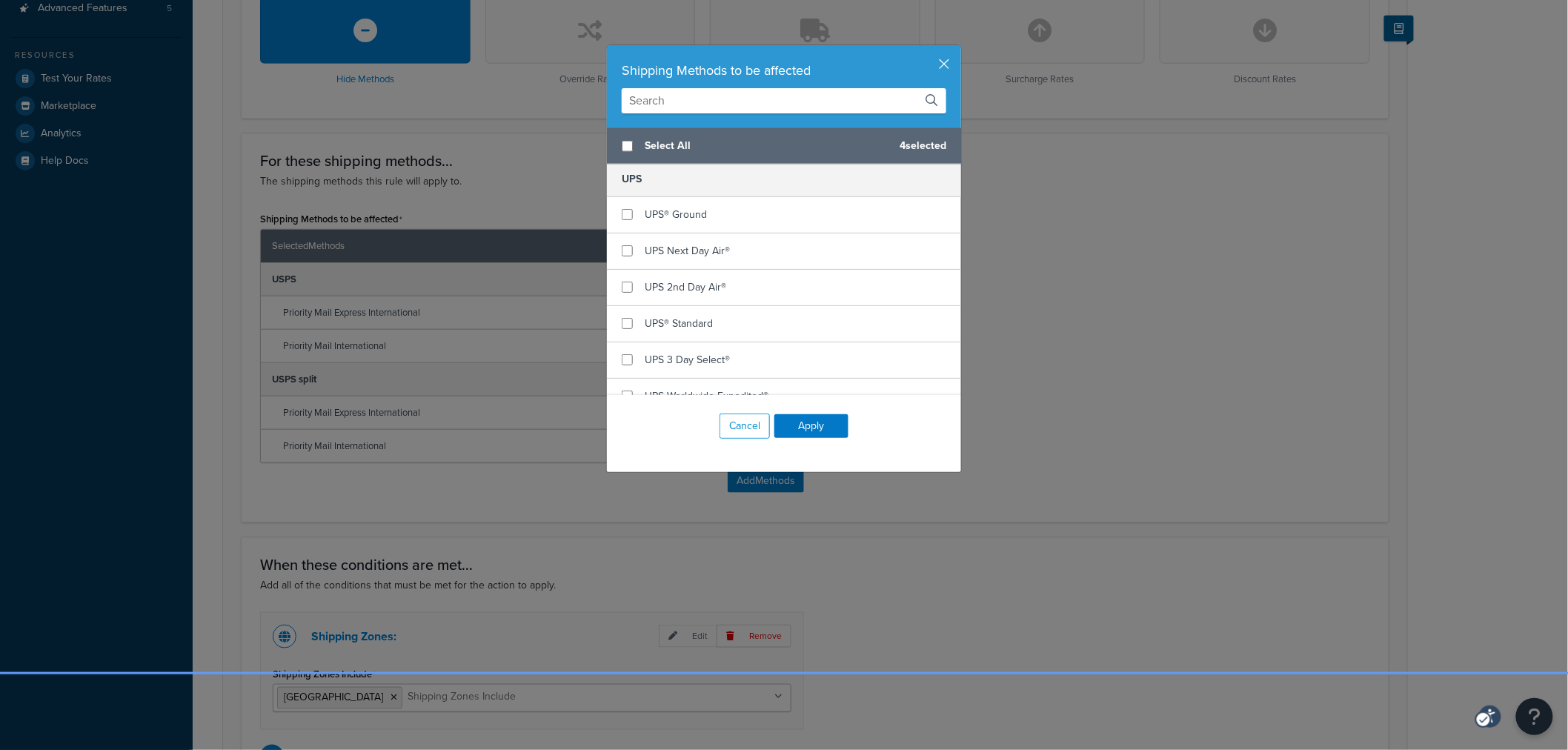
scroll to position [985, 0]
click at [730, 429] on button "Cancel" at bounding box center [744, 426] width 51 height 25
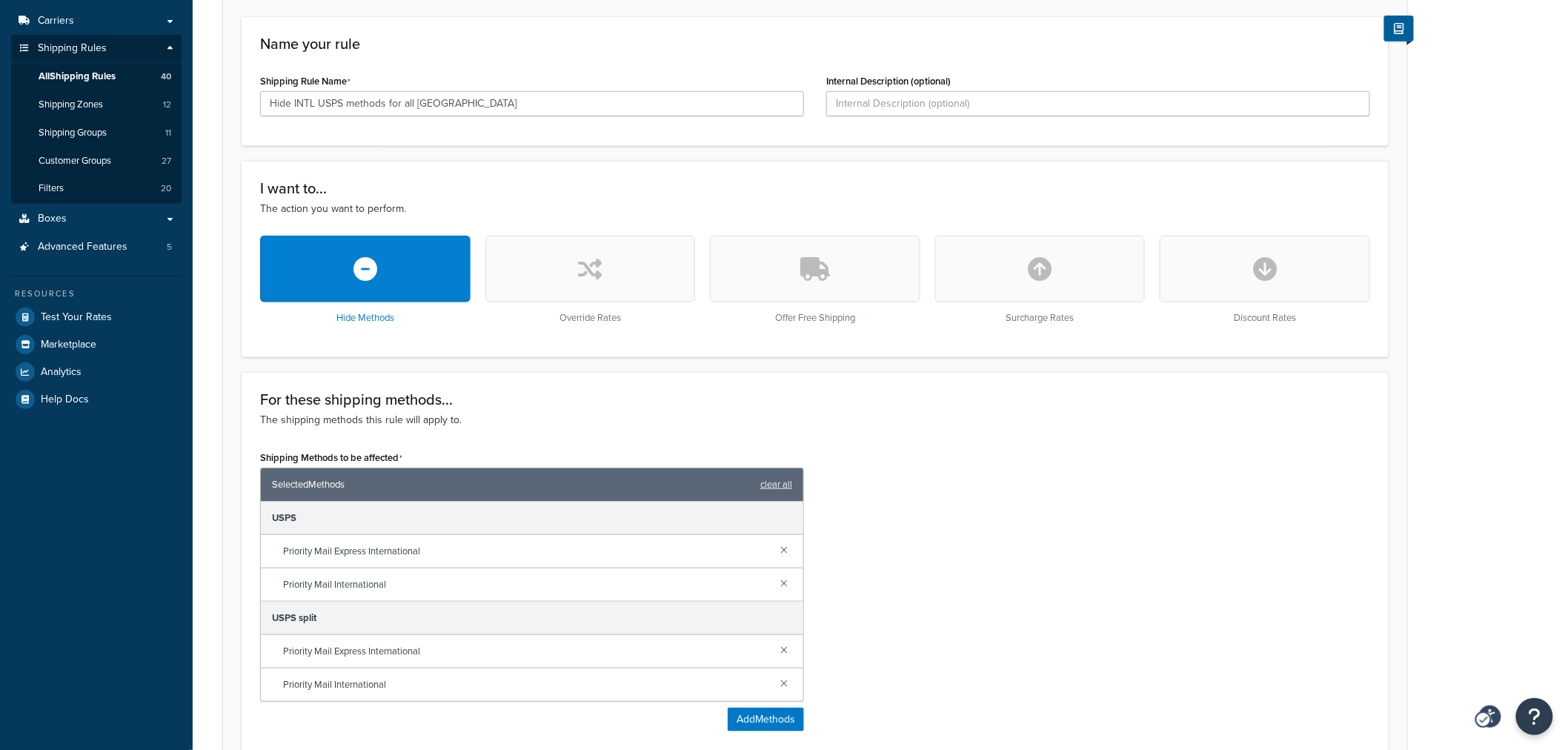
scroll to position [0, 0]
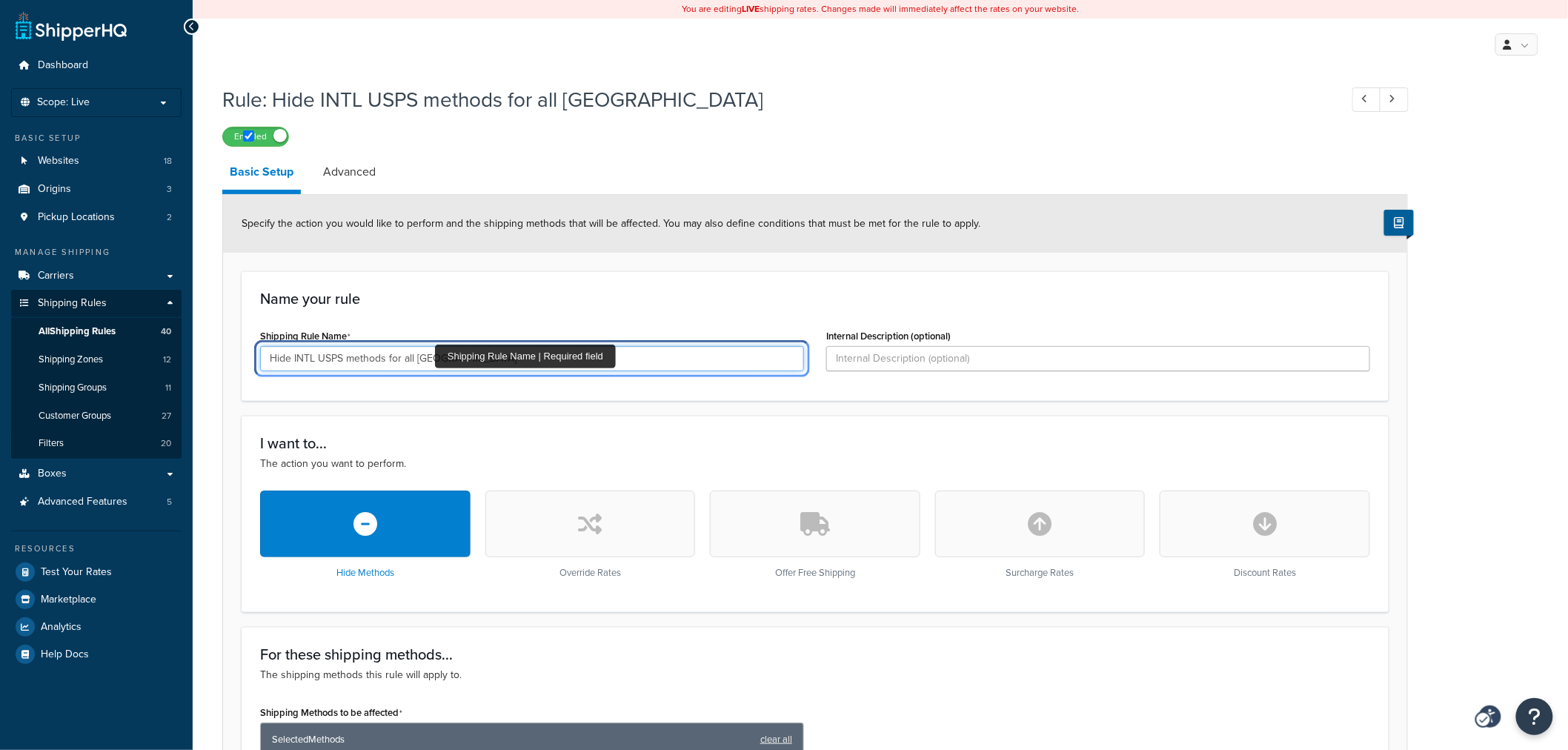
click at [380, 356] on input "Hide INTL USPS methods for all [GEOGRAPHIC_DATA]" at bounding box center [532, 358] width 544 height 25
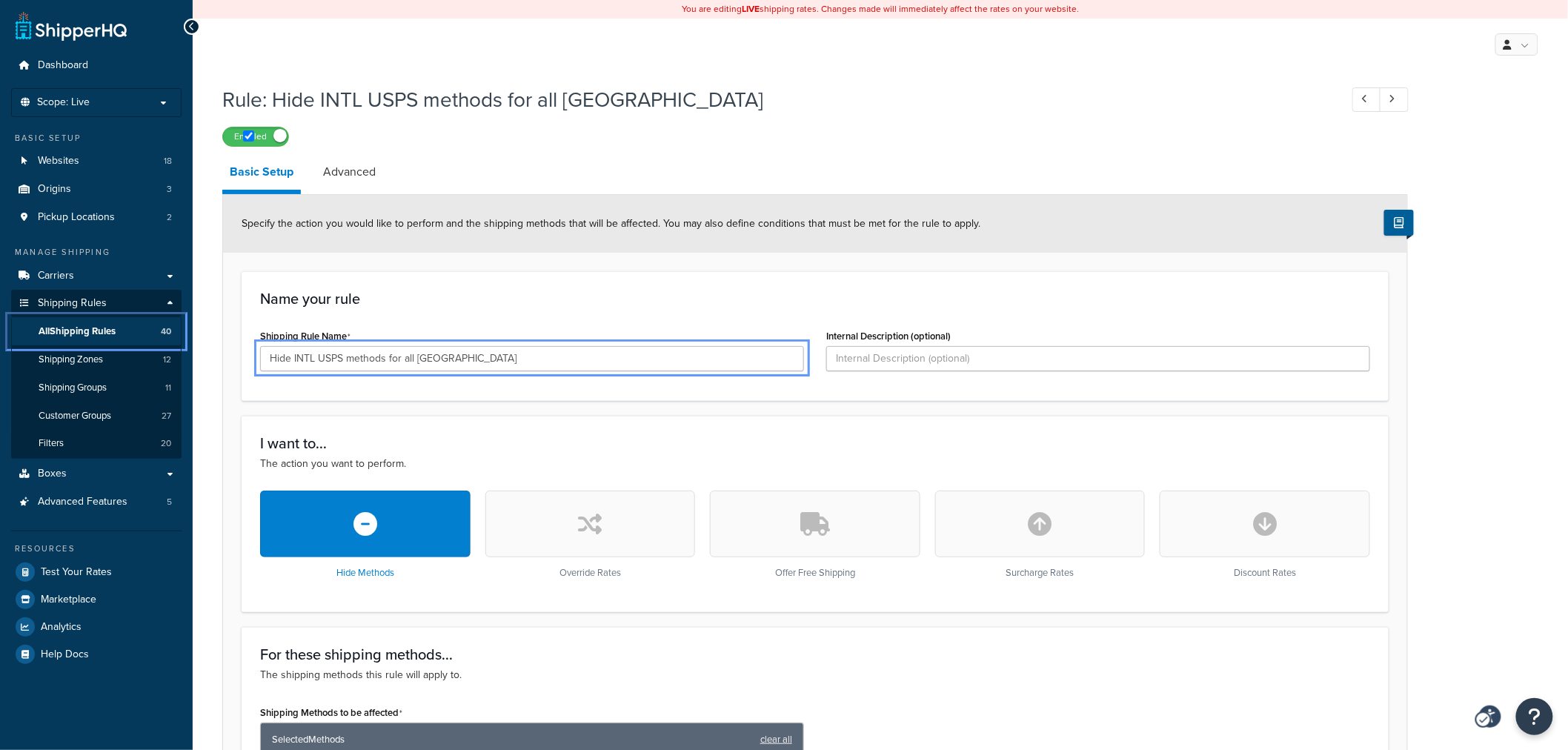
click at [71, 326] on span "All Shipping Rules" at bounding box center [77, 332] width 77 height 13
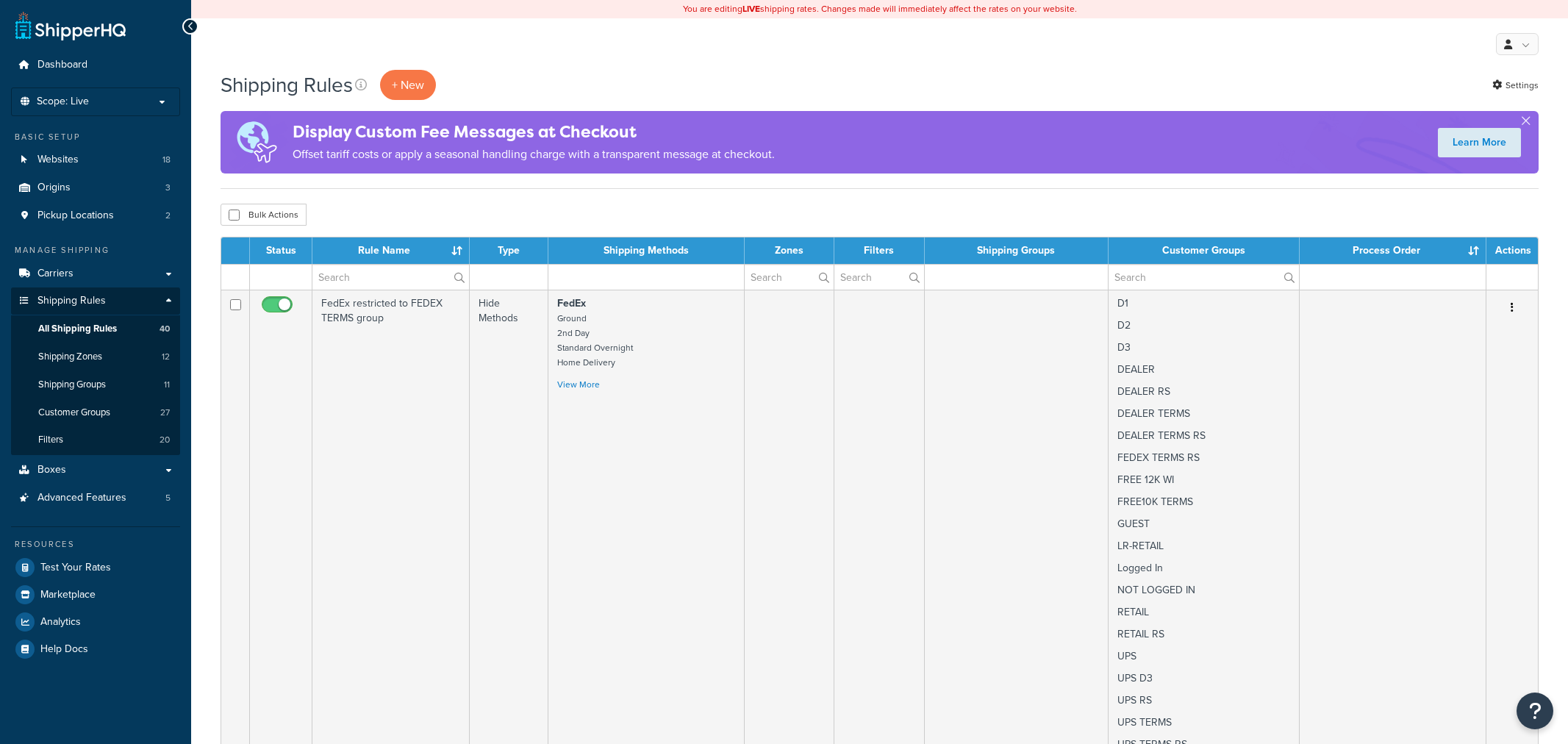
select select "50"
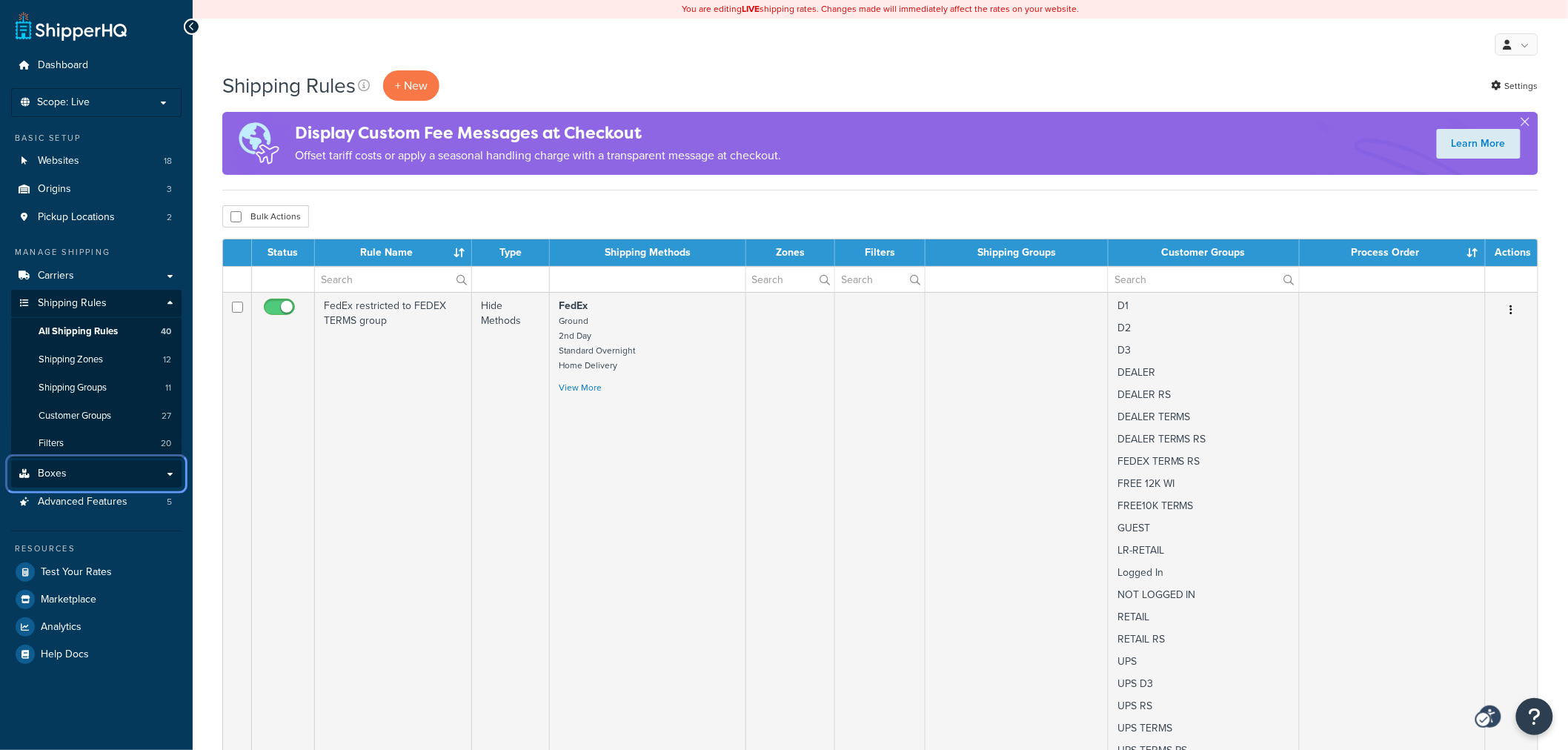
click at [39, 470] on span "Boxes" at bounding box center [52, 474] width 29 height 13
click at [175, 471] on link "Boxes" at bounding box center [96, 474] width 171 height 28
click at [168, 471] on link "Boxes" at bounding box center [96, 474] width 171 height 28
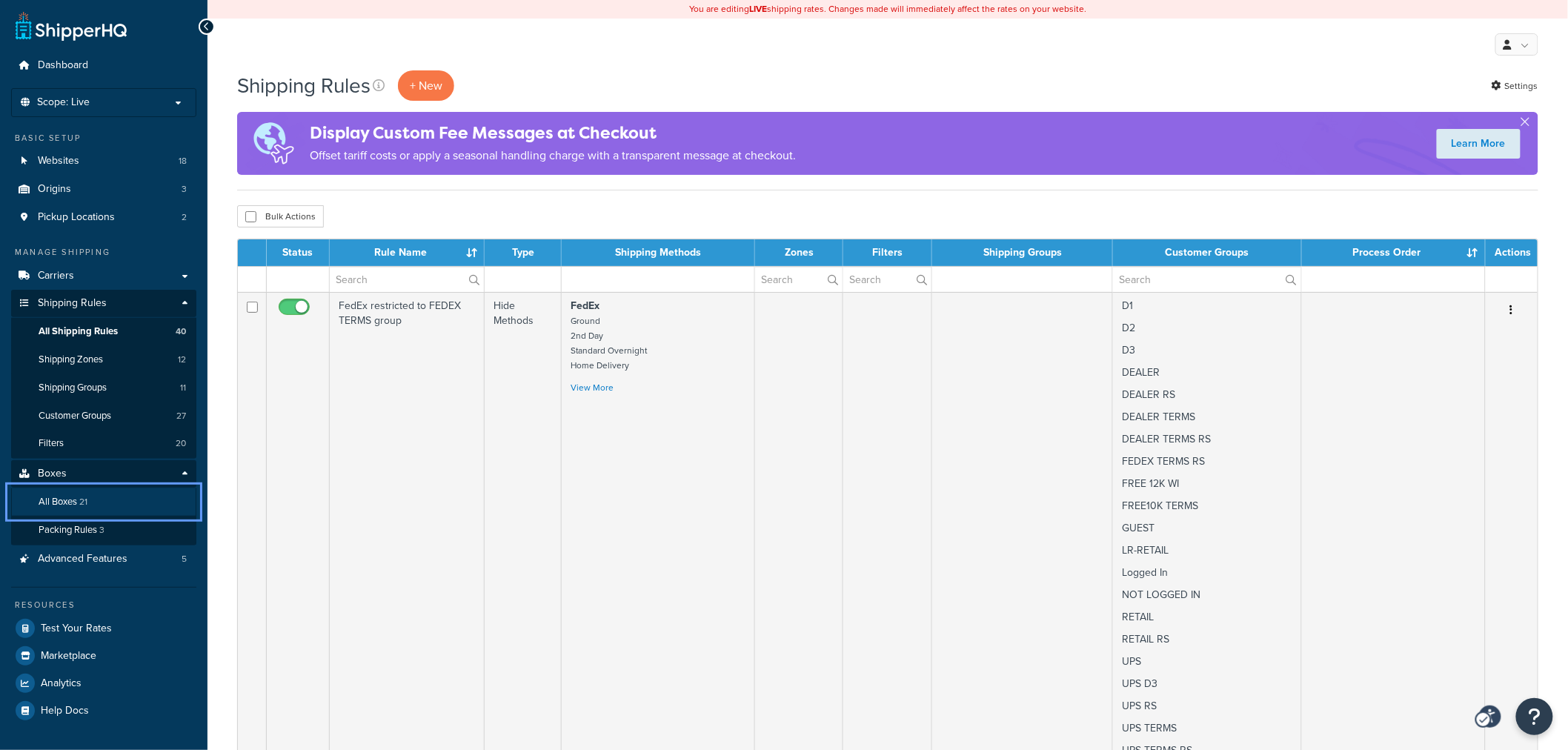
click at [82, 502] on span "21" at bounding box center [83, 502] width 8 height 13
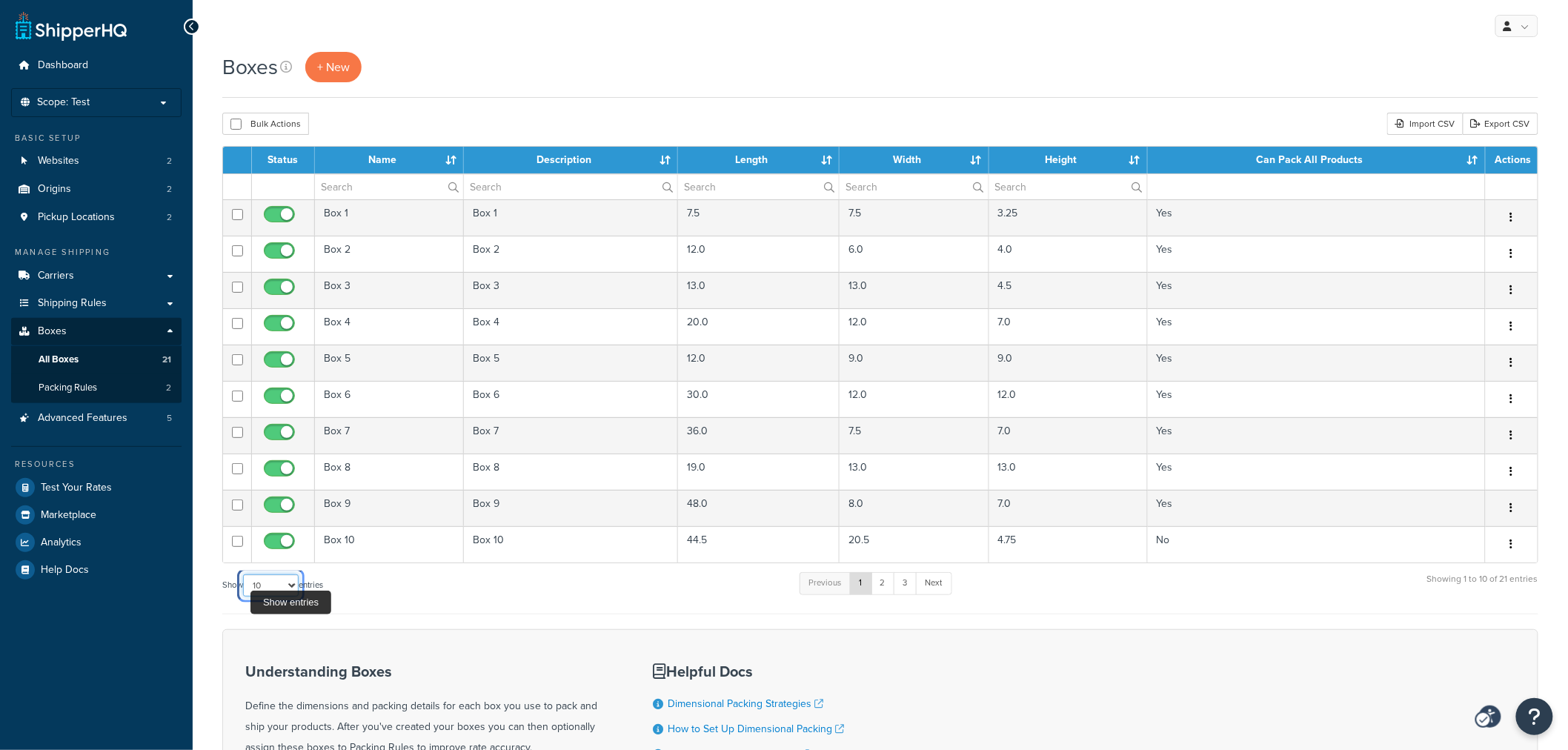
click at [264, 586] on select "10 15 25 50 100 1000" at bounding box center [271, 586] width 55 height 22
select select "50"
click at [245, 575] on select "10 15 25 50 100 1000" at bounding box center [271, 586] width 55 height 22
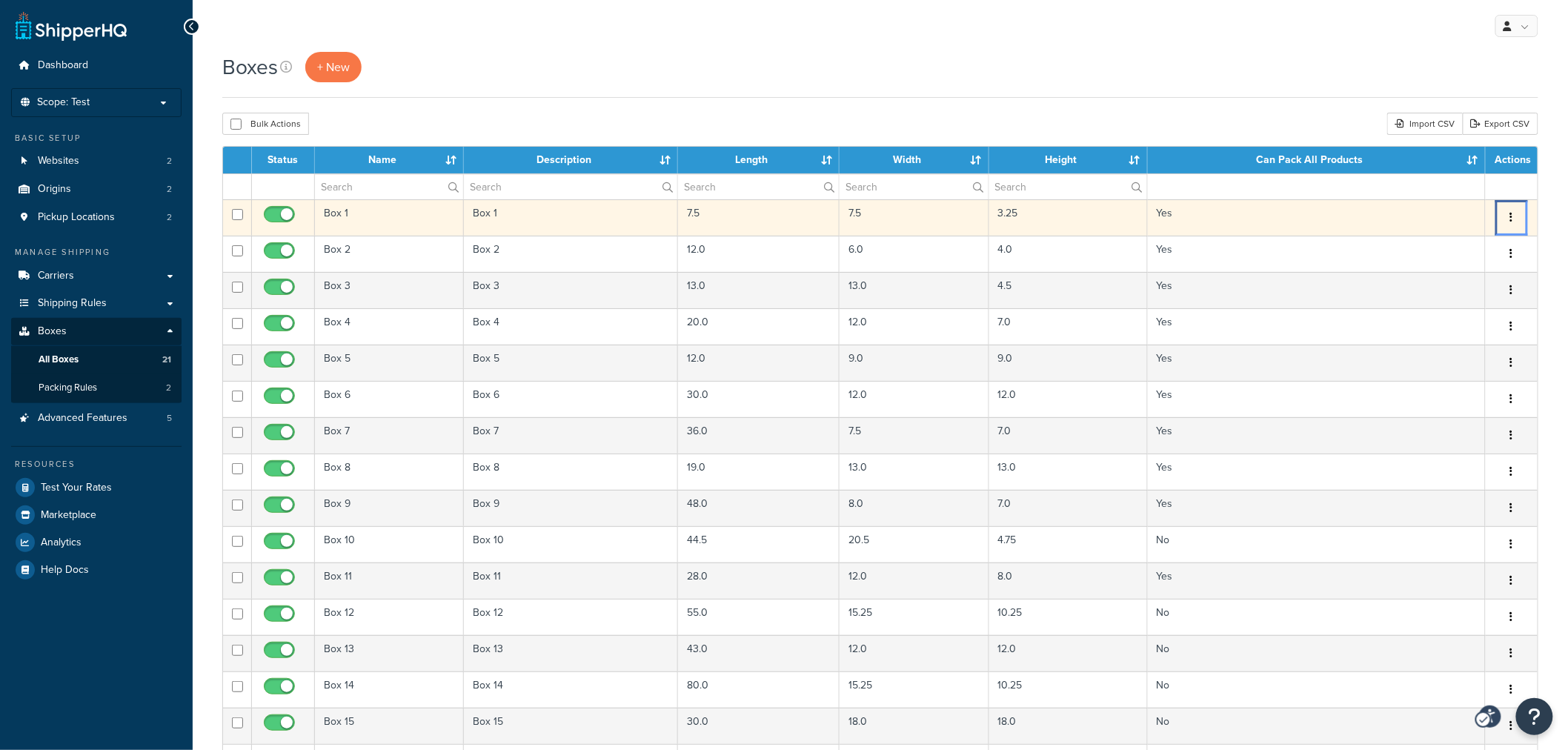
click at [1517, 212] on button "Menu" at bounding box center [1512, 218] width 20 height 24
click at [1446, 246] on link "Edit Edit" at bounding box center [1463, 246] width 117 height 30
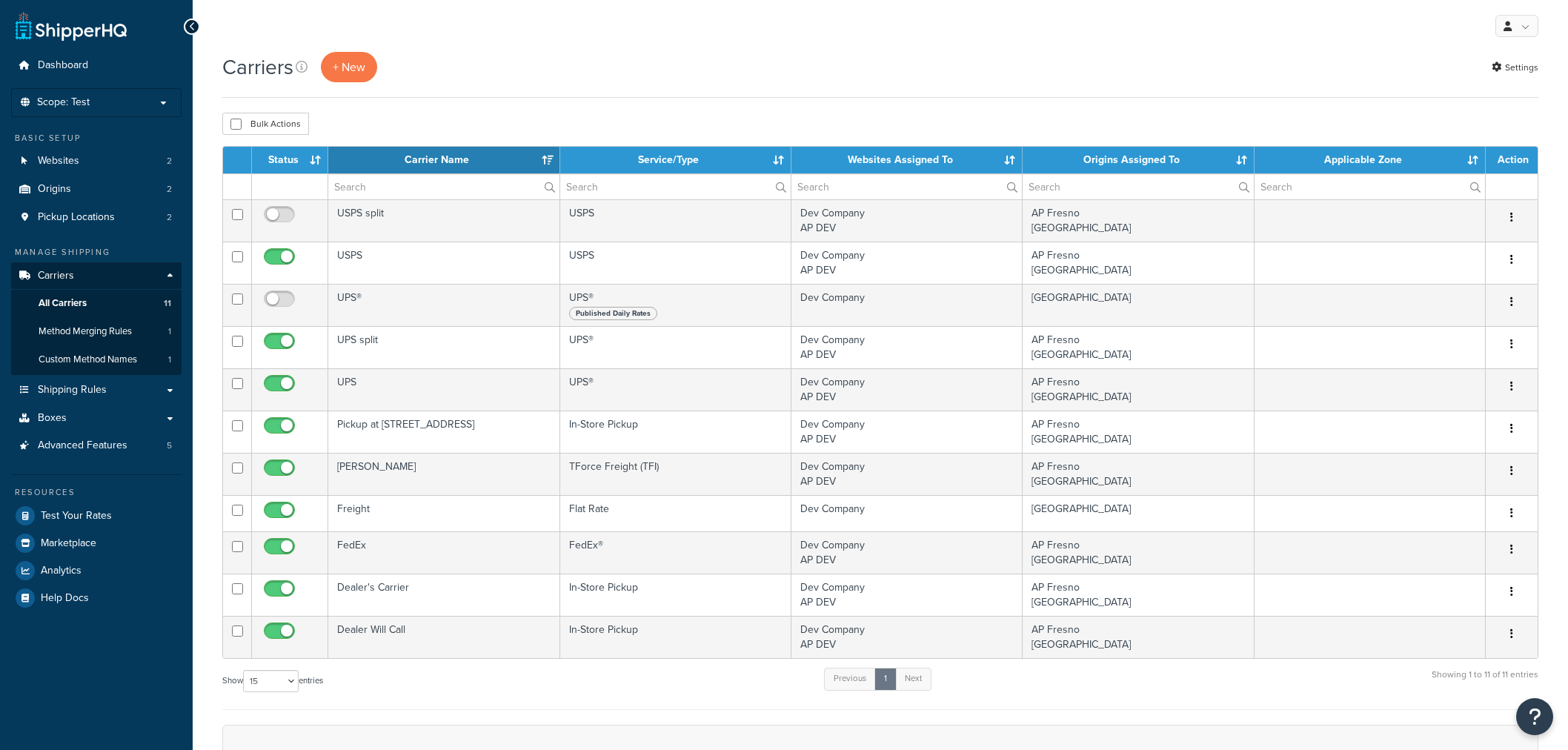
select select "15"
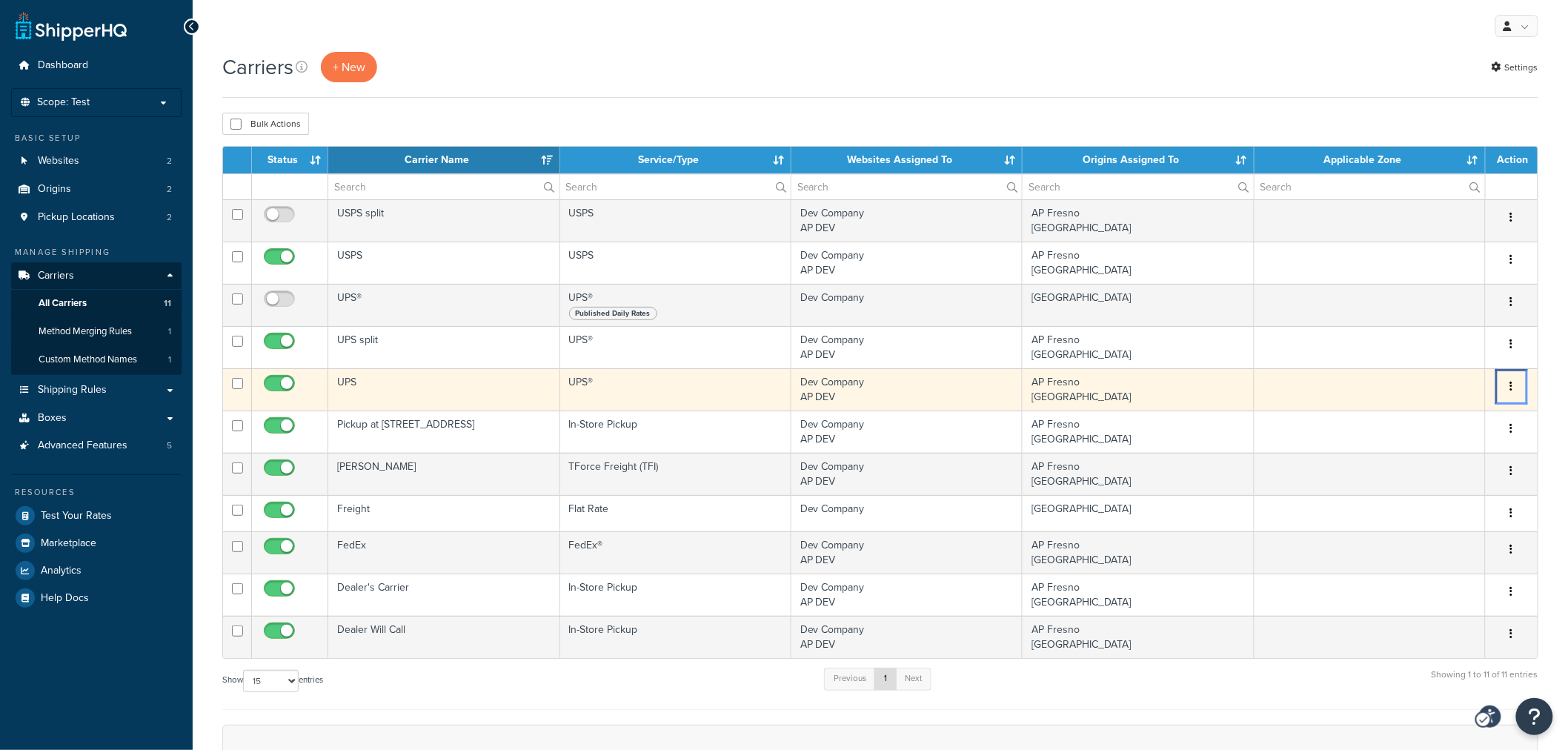
click at [1510, 385] on icon "Menu" at bounding box center [1511, 385] width 3 height 10
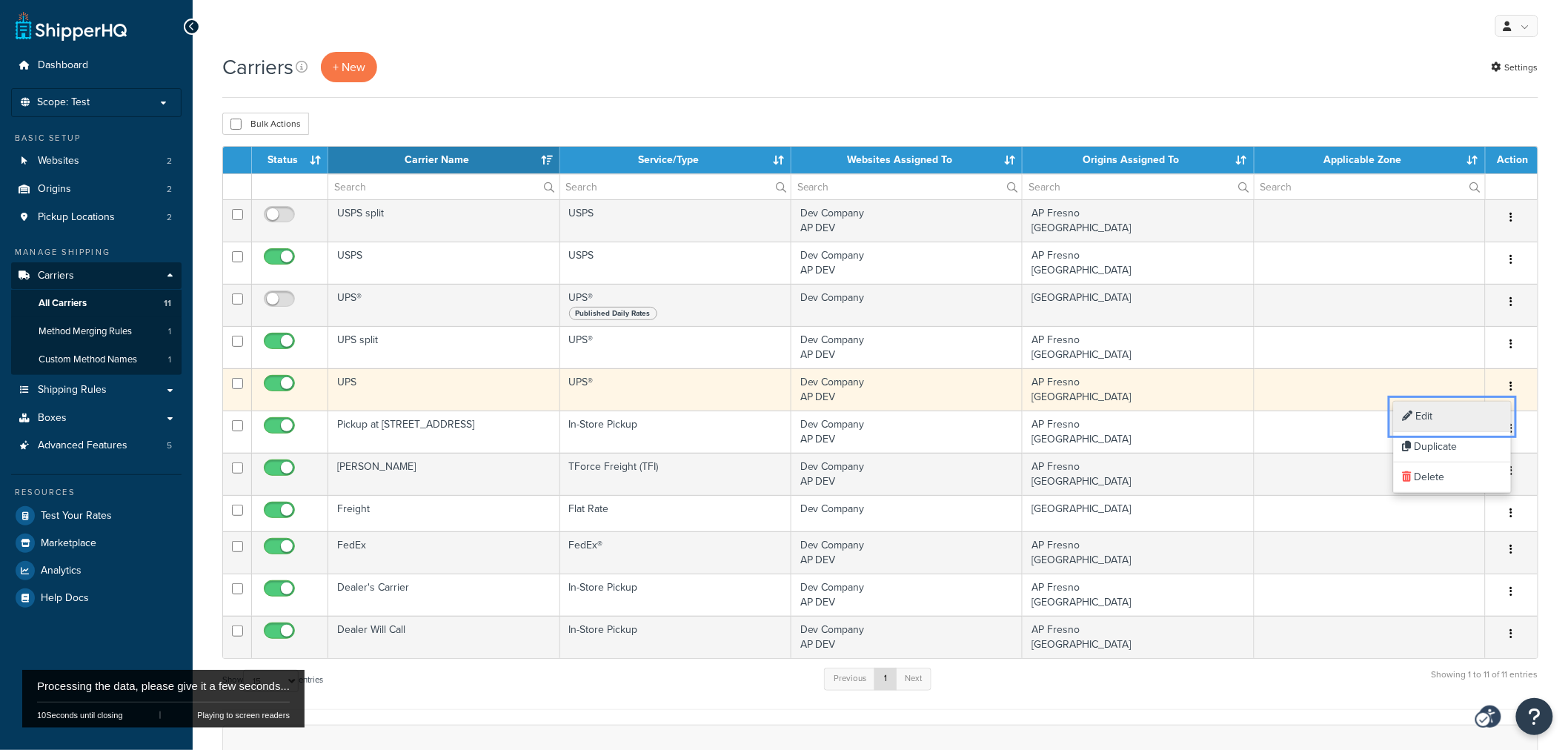
click at [1478, 410] on link "Edit Edit" at bounding box center [1452, 417] width 117 height 30
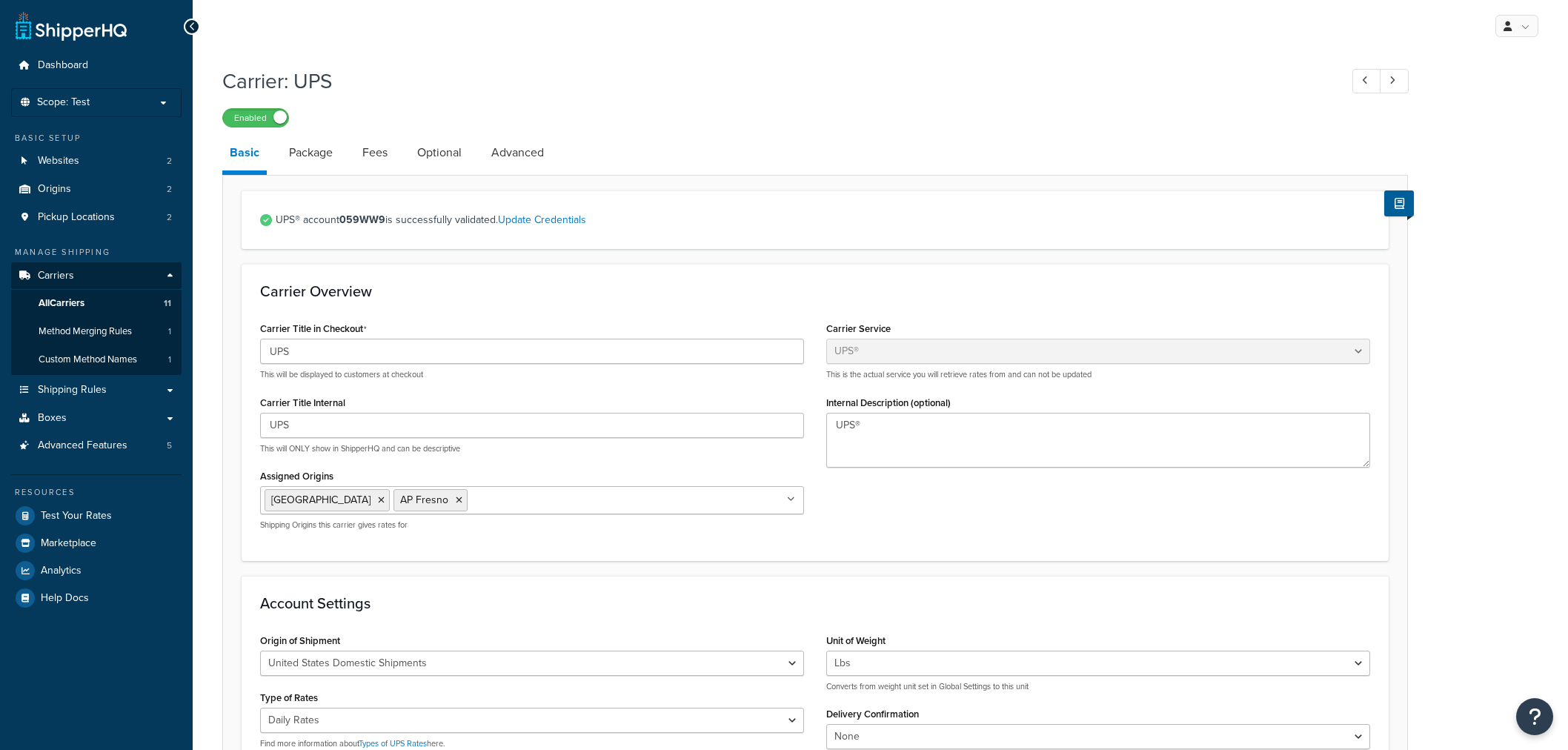
select select "ups"
select select "01"
click at [498, 157] on link "Advanced" at bounding box center [517, 153] width 67 height 36
select select "false"
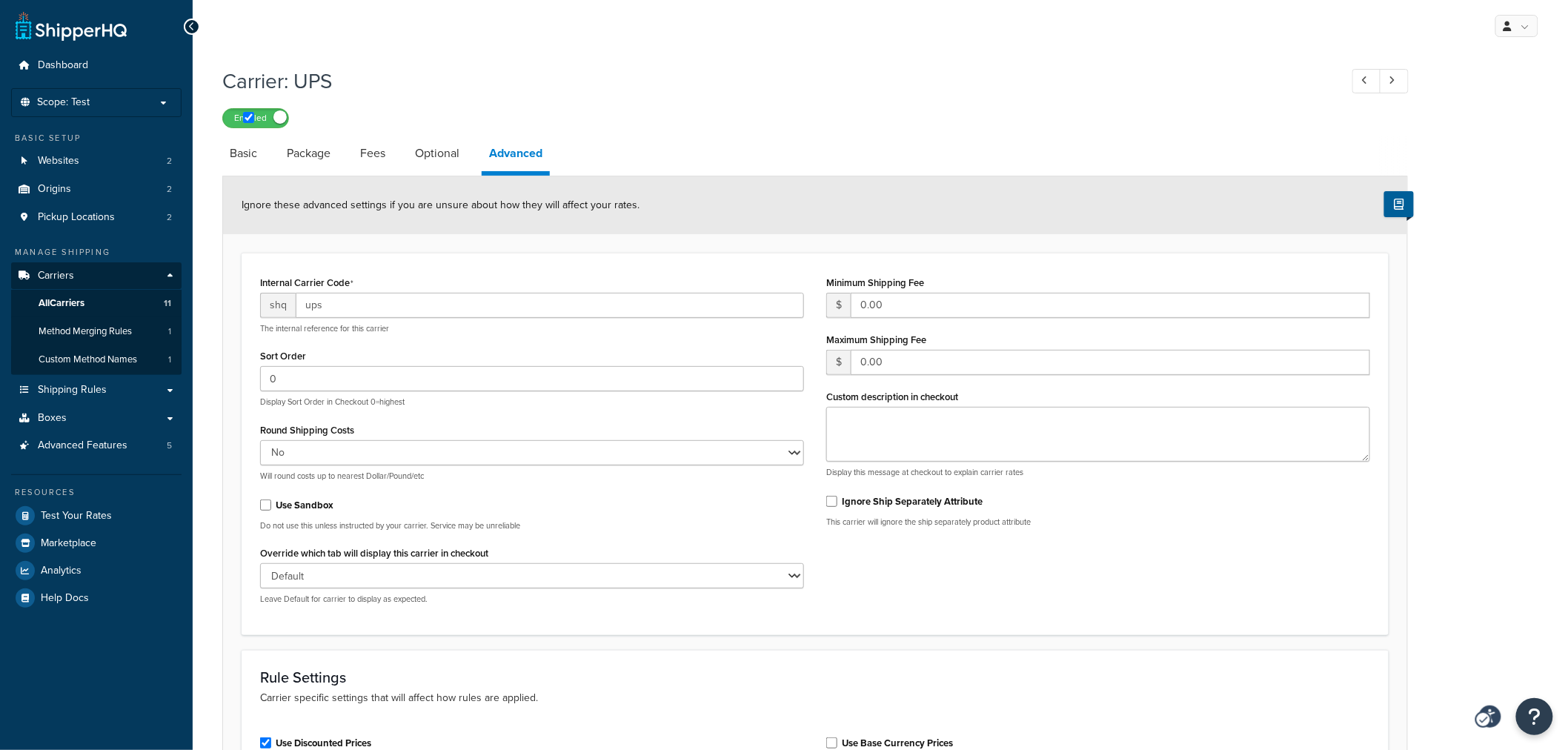
scroll to position [82, 0]
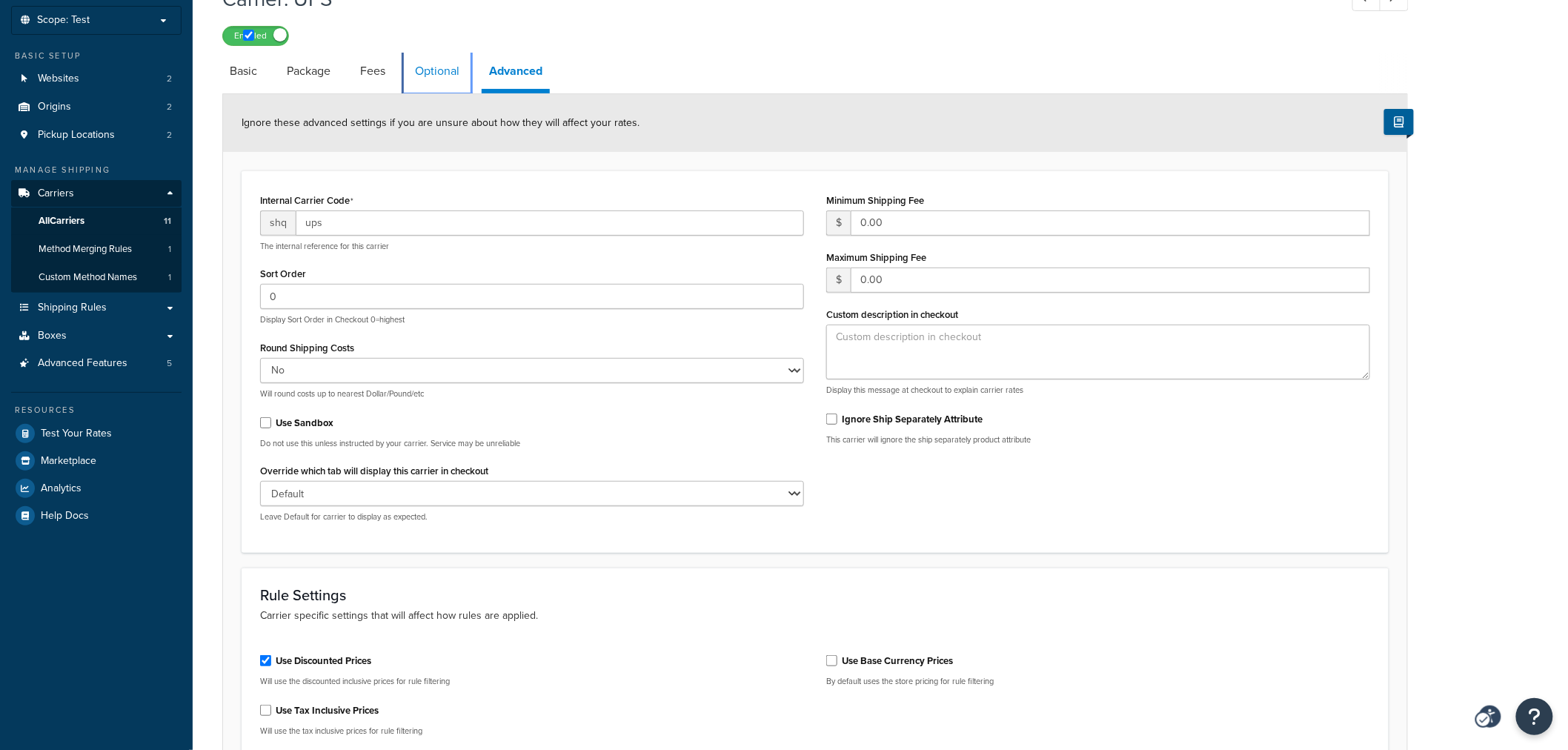
click at [417, 71] on link "Optional" at bounding box center [437, 71] width 59 height 36
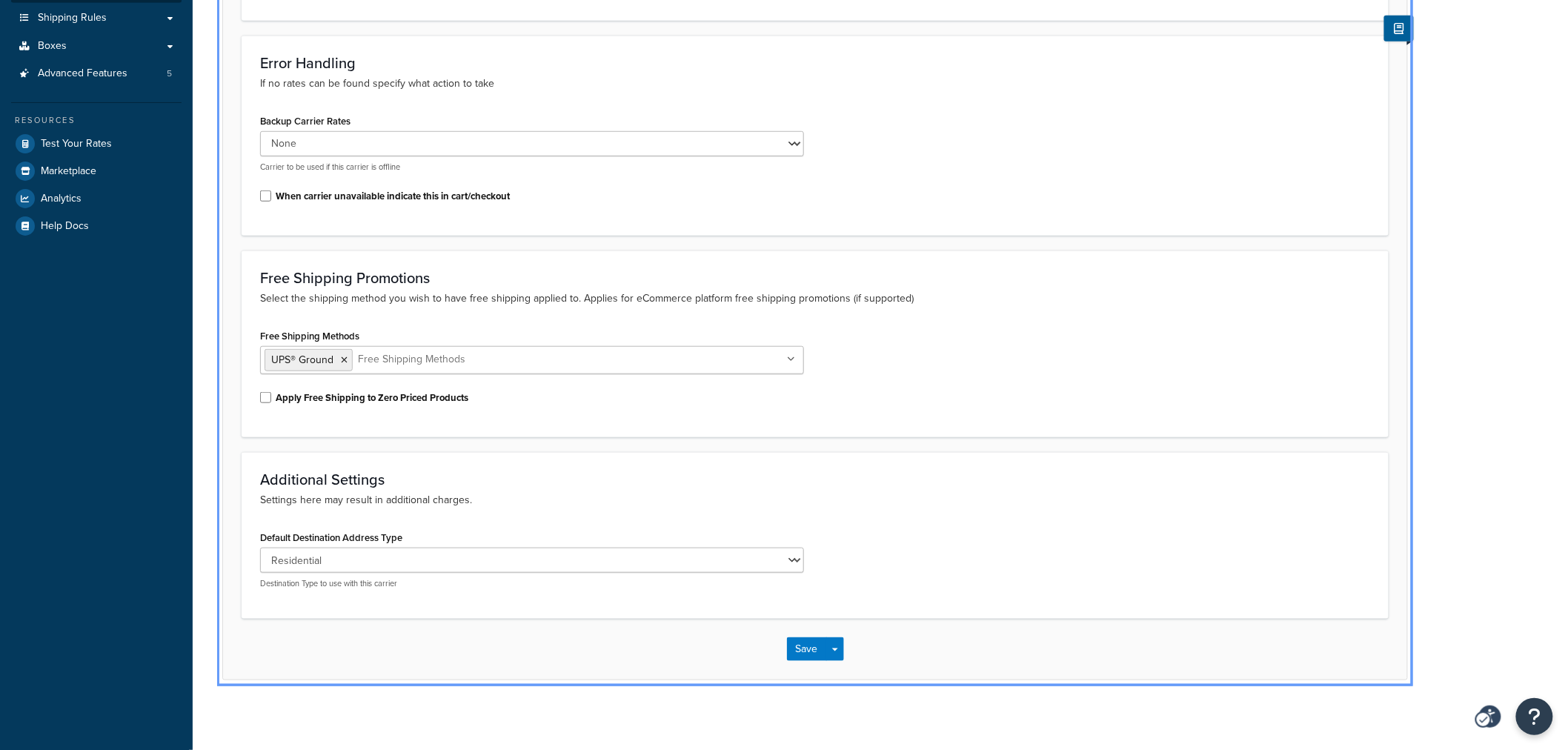
scroll to position [47, 0]
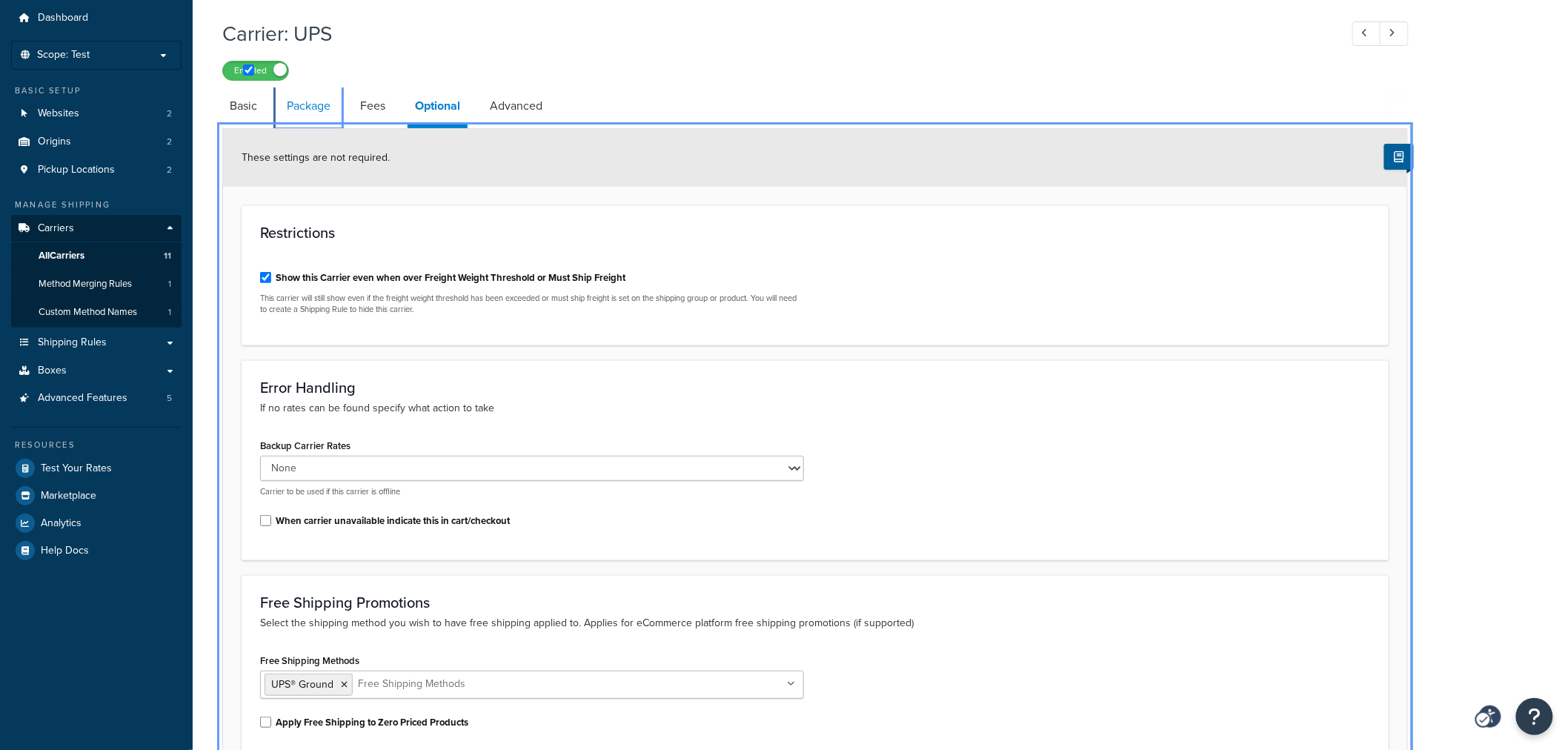
click at [301, 107] on link "Package" at bounding box center [308, 105] width 58 height 36
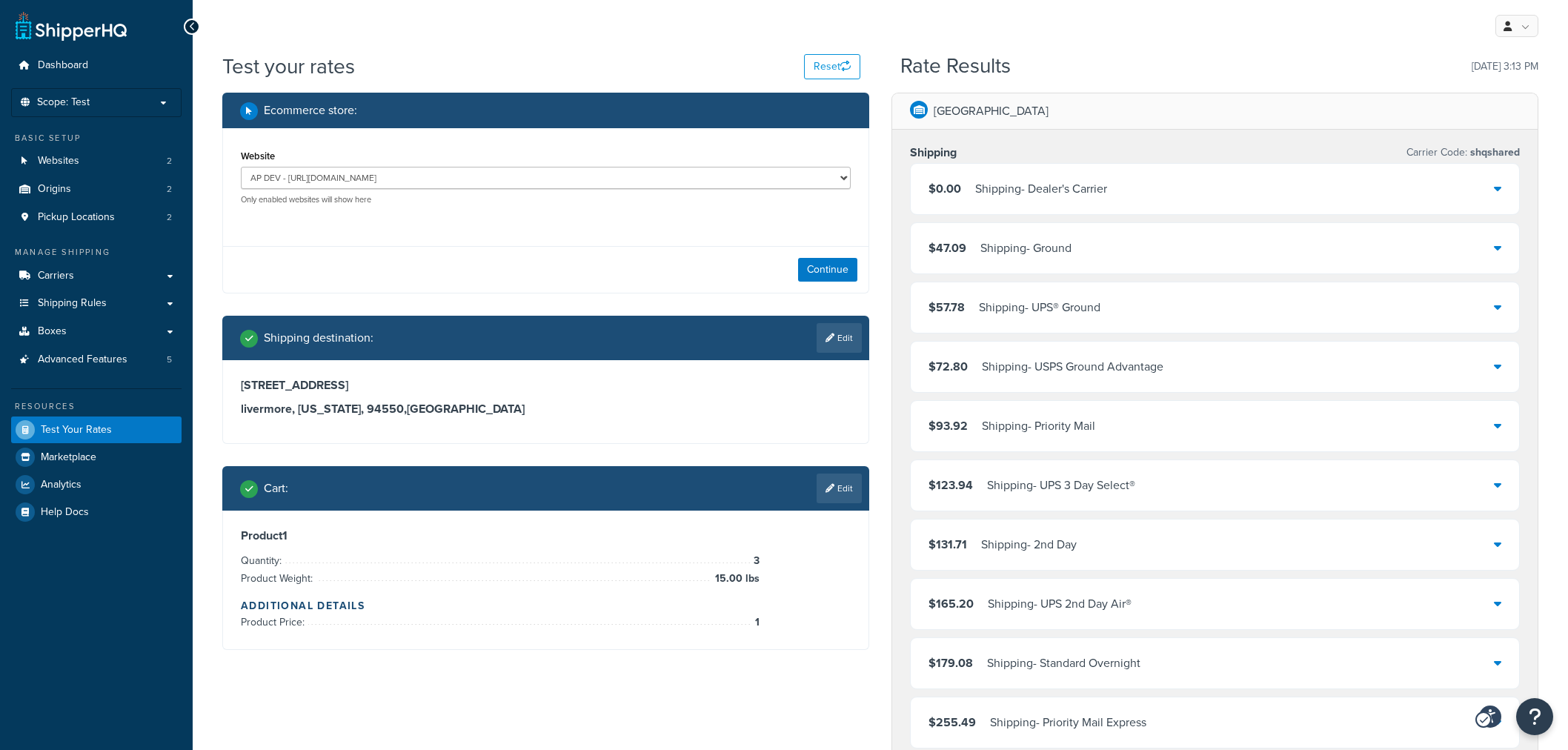
select select "CA"
select select "RETAIL"
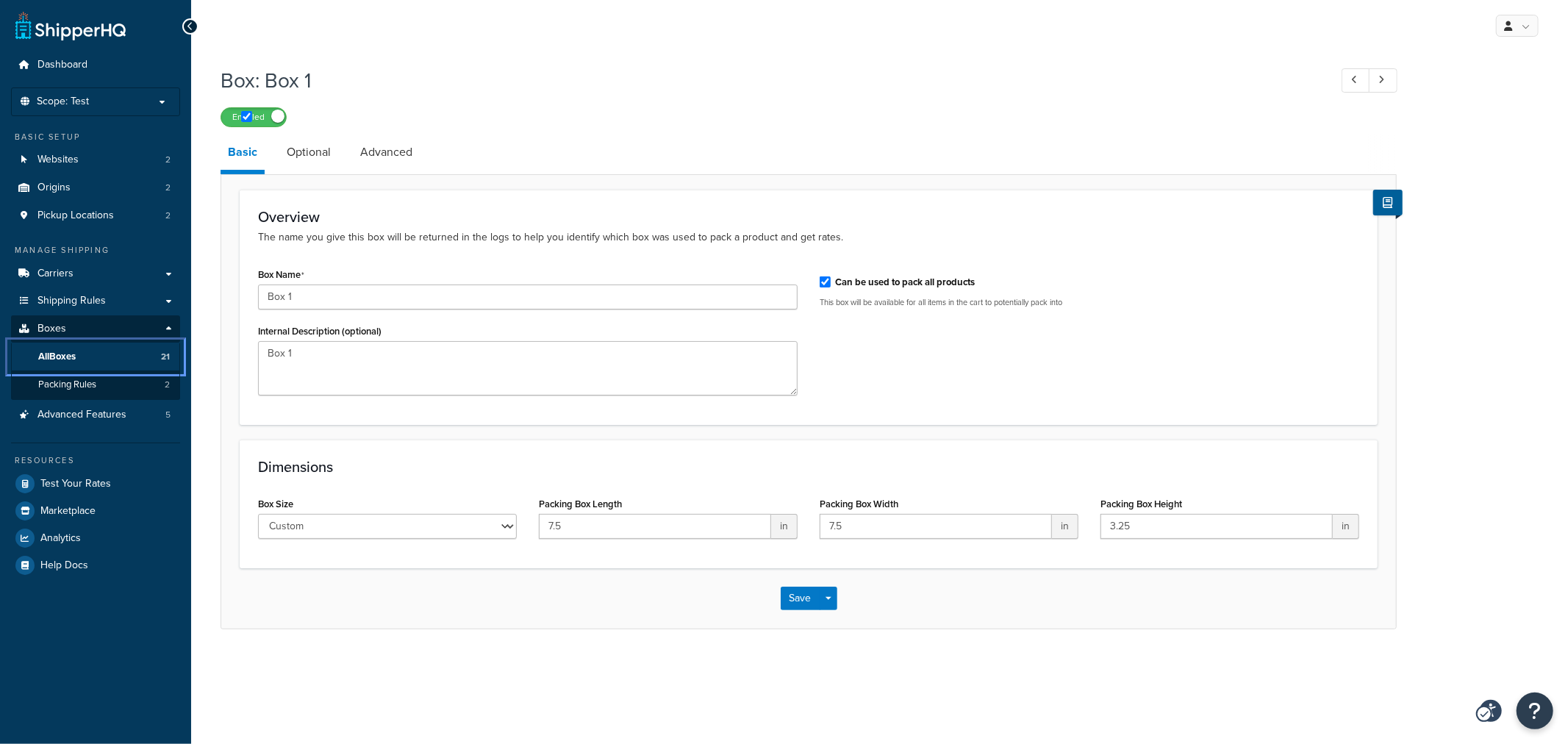
click at [93, 356] on link "All Boxes 21" at bounding box center [95, 357] width 169 height 27
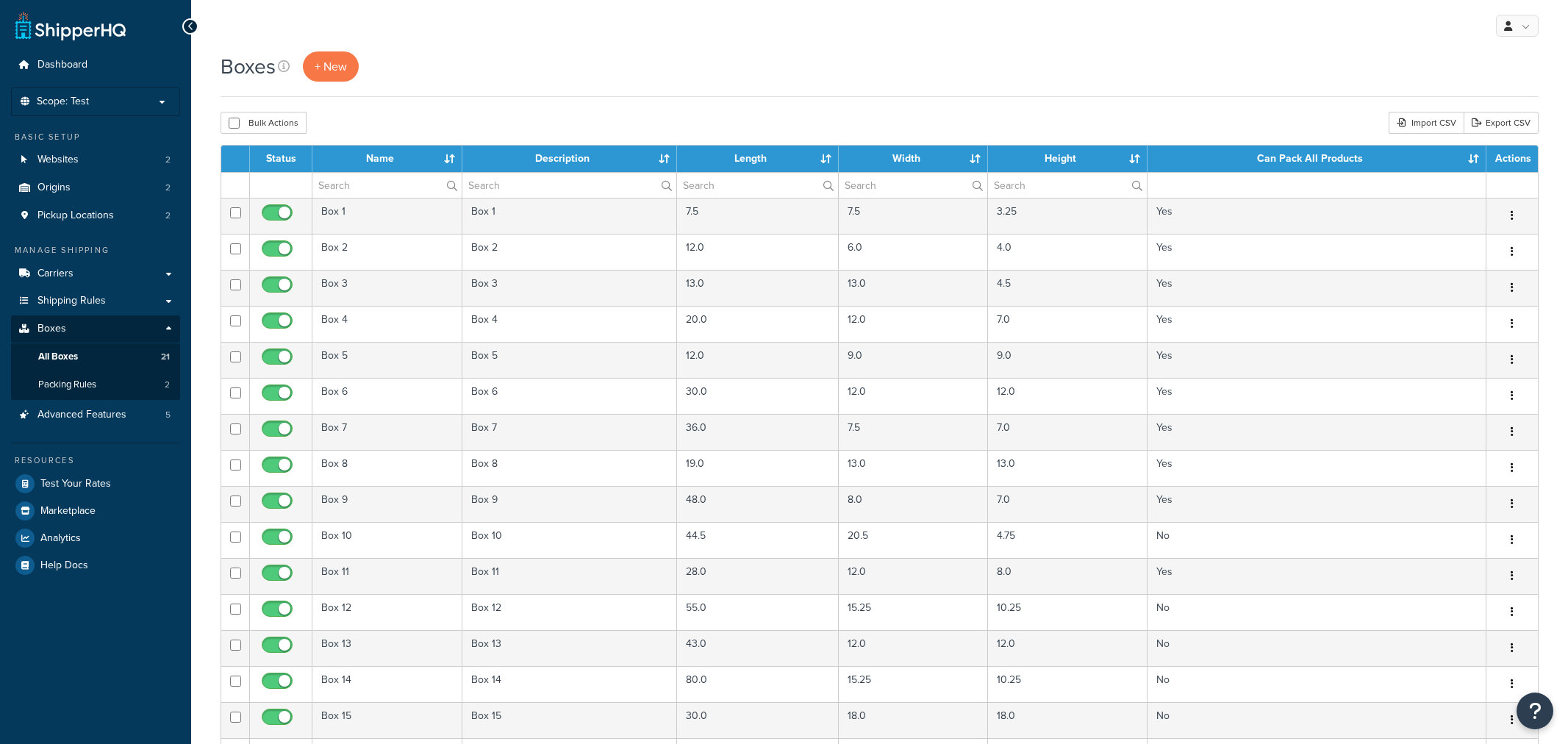
select select "50"
